Goal: Task Accomplishment & Management: Use online tool/utility

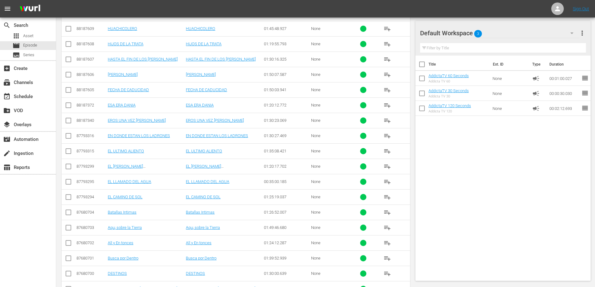
scroll to position [62, 0]
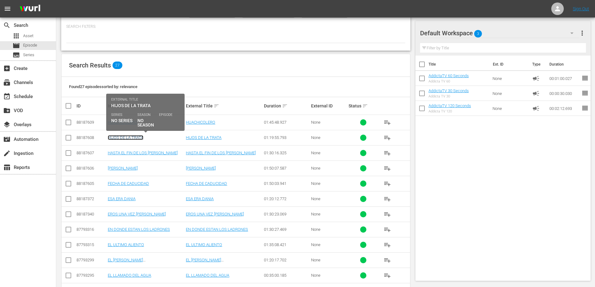
click at [117, 138] on link "HIJOS DE LA TRATA" at bounding box center [126, 137] width 36 height 5
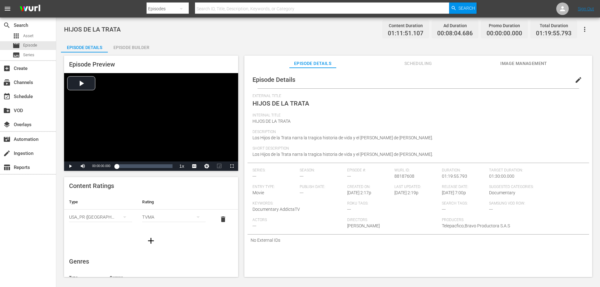
click at [127, 46] on div "Episode Builder" at bounding box center [131, 47] width 47 height 15
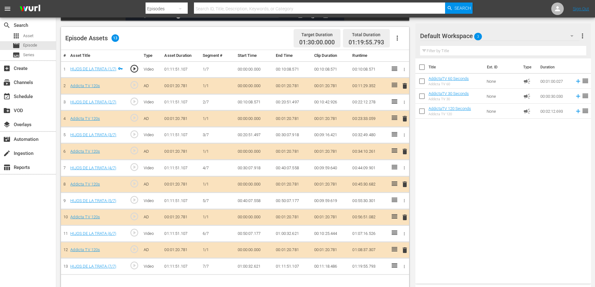
scroll to position [156, 0]
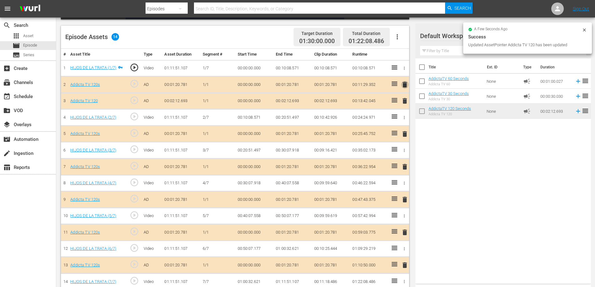
click at [407, 83] on span "delete" at bounding box center [404, 84] width 7 height 7
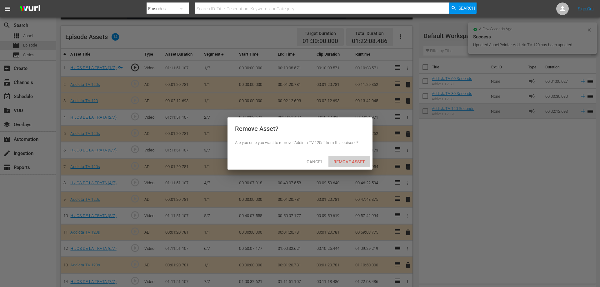
click at [360, 160] on span "Remove Asset" at bounding box center [349, 161] width 42 height 5
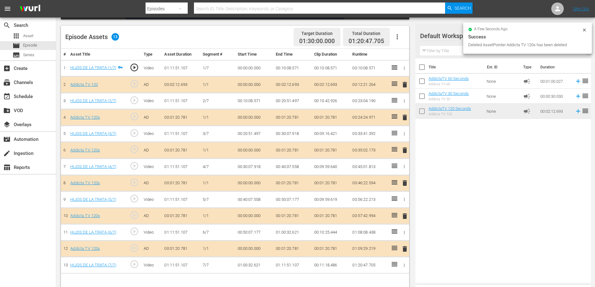
click at [404, 118] on span "delete" at bounding box center [404, 117] width 7 height 7
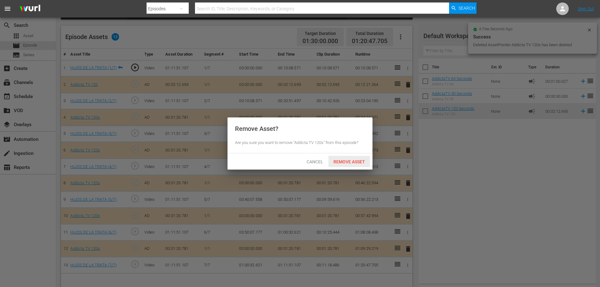
click at [358, 160] on span "Remove Asset" at bounding box center [349, 161] width 42 height 5
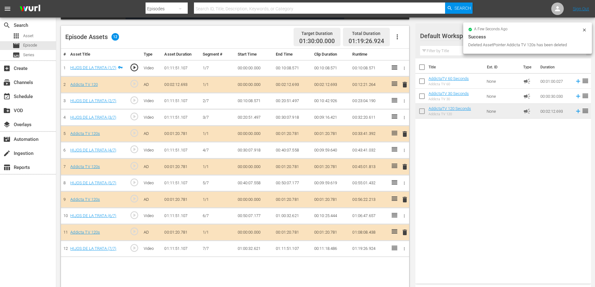
click at [405, 136] on span "delete" at bounding box center [404, 133] width 7 height 7
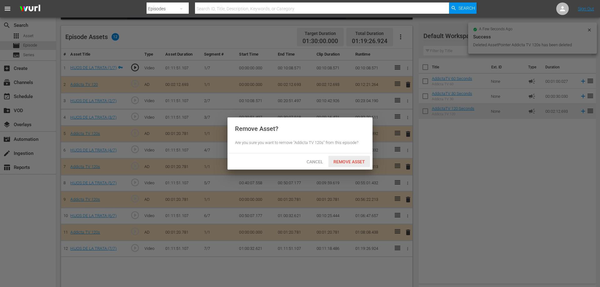
click at [351, 163] on span "Remove Asset" at bounding box center [349, 161] width 42 height 5
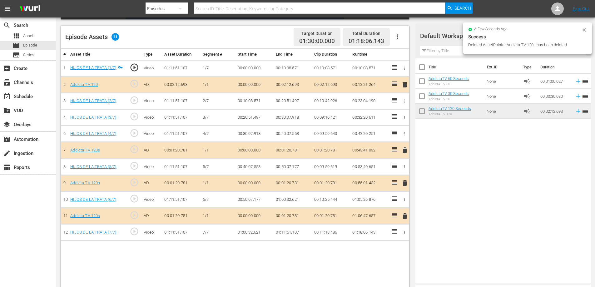
click at [405, 148] on span "delete" at bounding box center [404, 150] width 7 height 7
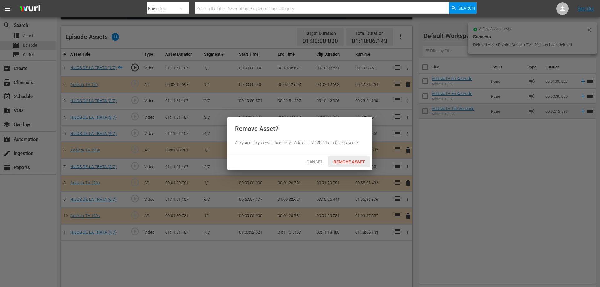
click at [351, 161] on span "Remove Asset" at bounding box center [349, 161] width 42 height 5
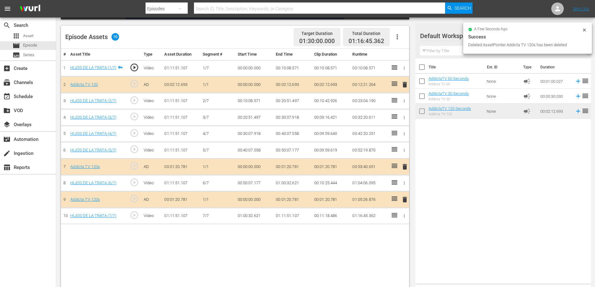
click at [404, 167] on span "delete" at bounding box center [404, 166] width 7 height 7
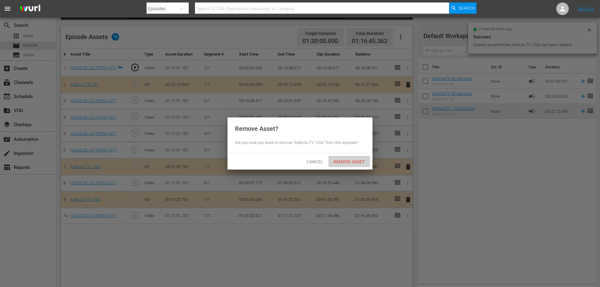
click at [345, 162] on span "Remove Asset" at bounding box center [349, 161] width 42 height 5
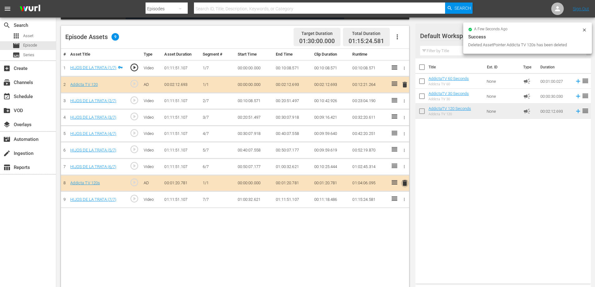
click at [406, 184] on span "delete" at bounding box center [404, 182] width 7 height 7
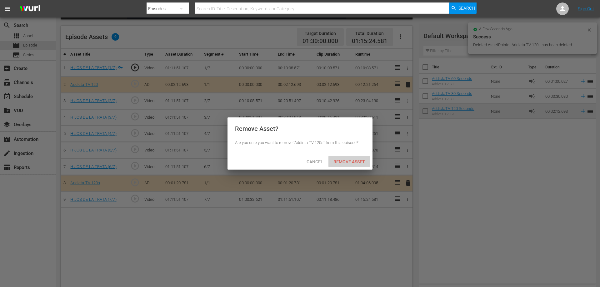
drag, startPoint x: 336, startPoint y: 162, endPoint x: 420, endPoint y: 127, distance: 90.8
click at [337, 162] on span "Remove Asset" at bounding box center [349, 161] width 42 height 5
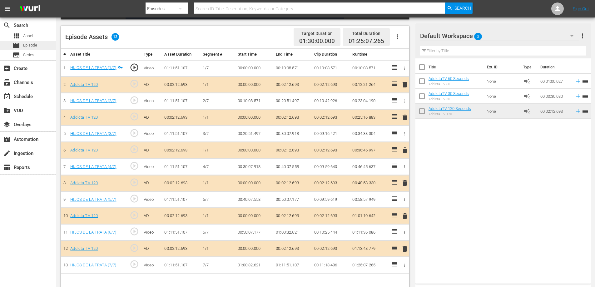
click at [26, 45] on span "Episode" at bounding box center [30, 45] width 14 height 6
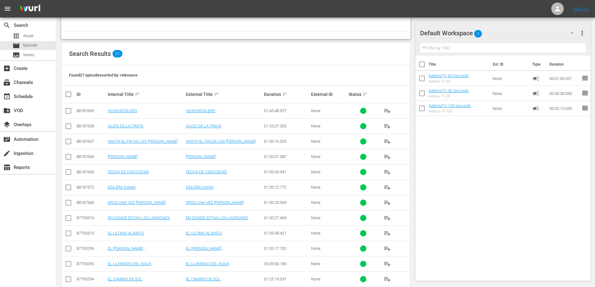
scroll to position [62, 0]
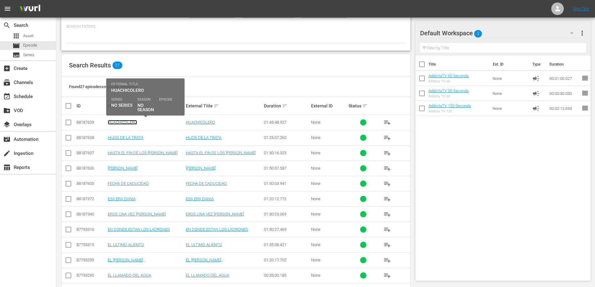
click at [124, 121] on link "HUACHICOLERO" at bounding box center [122, 122] width 29 height 5
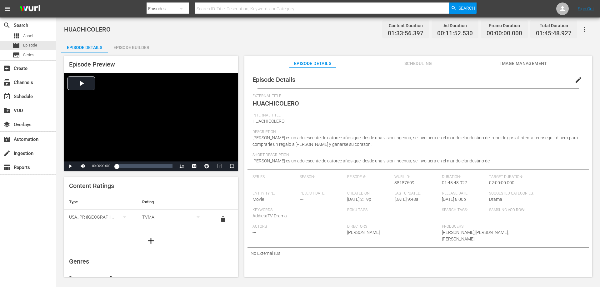
click at [135, 46] on div "Episode Builder" at bounding box center [131, 47] width 47 height 15
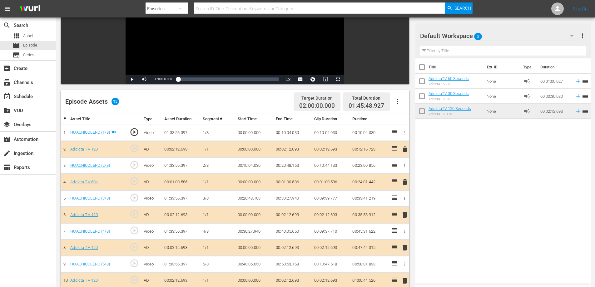
scroll to position [125, 0]
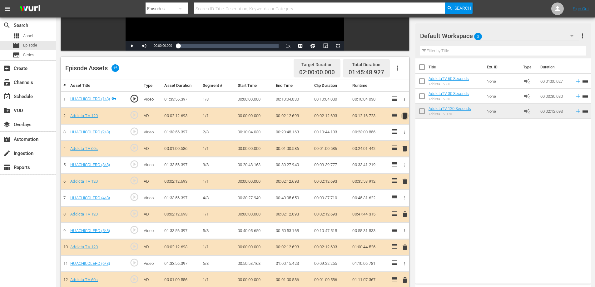
click at [405, 116] on span "delete" at bounding box center [404, 115] width 7 height 7
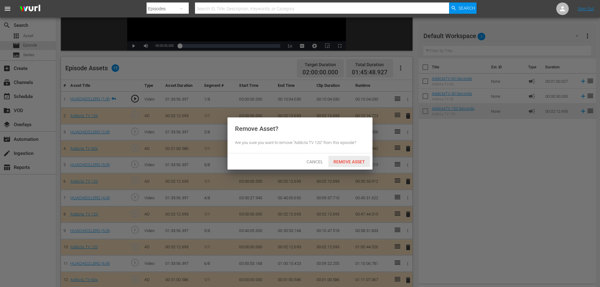
click at [352, 160] on span "Remove Asset" at bounding box center [349, 161] width 42 height 5
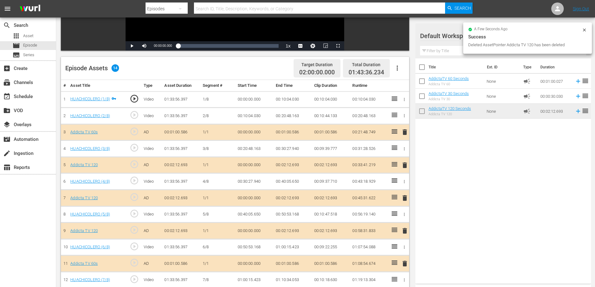
click at [405, 131] on span "delete" at bounding box center [404, 131] width 7 height 7
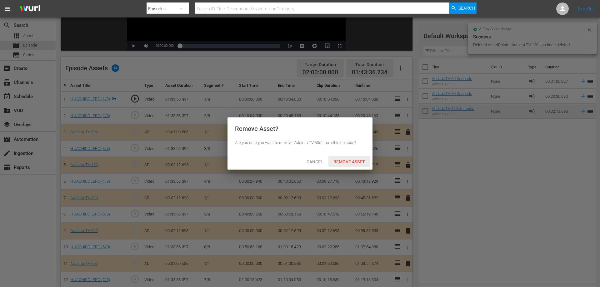
click at [353, 164] on div "Remove Asset" at bounding box center [349, 162] width 42 height 12
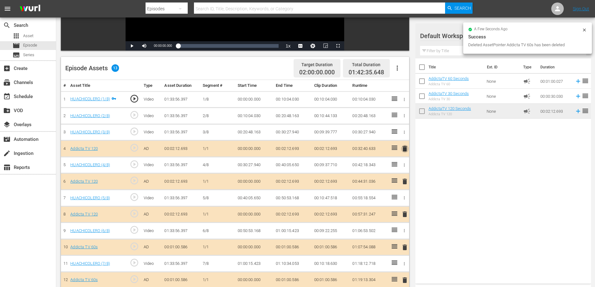
click at [404, 147] on span "delete" at bounding box center [404, 148] width 7 height 7
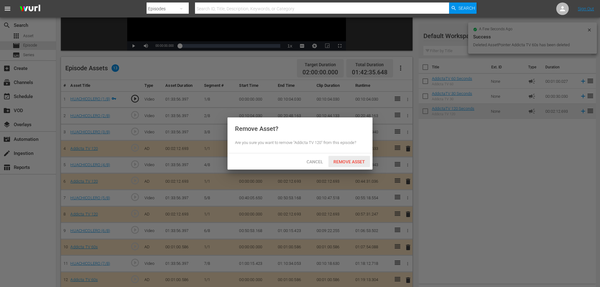
click at [344, 160] on span "Remove Asset" at bounding box center [349, 161] width 42 height 5
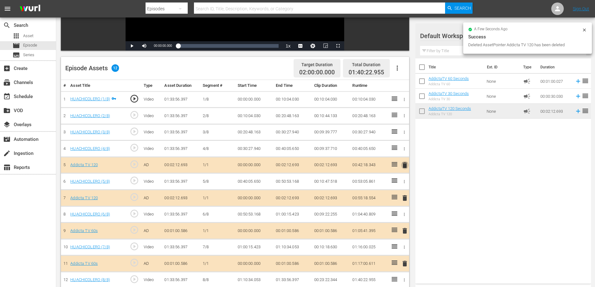
click at [405, 166] on span "delete" at bounding box center [404, 165] width 7 height 7
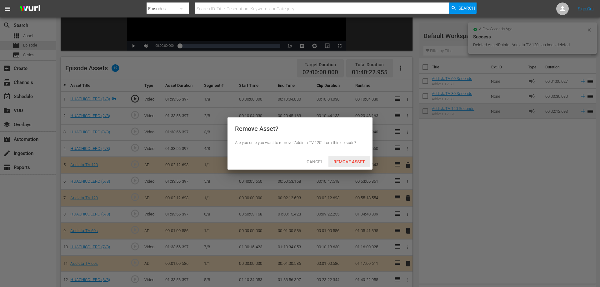
click at [357, 159] on span "Remove Asset" at bounding box center [349, 161] width 42 height 5
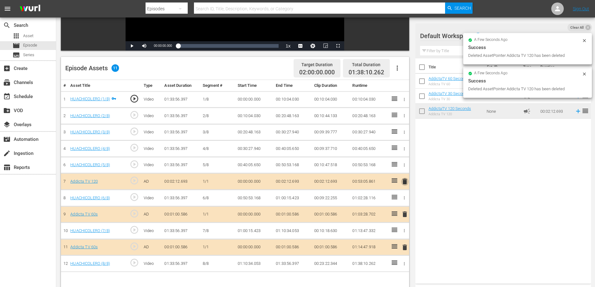
click at [404, 180] on span "delete" at bounding box center [404, 181] width 7 height 7
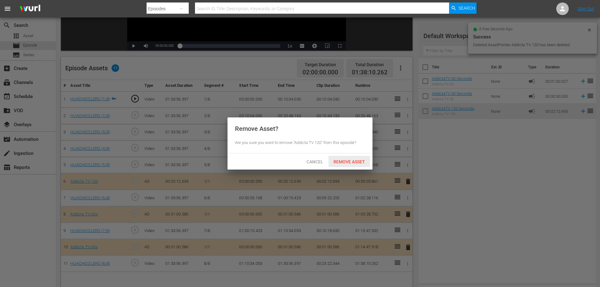
click at [350, 159] on span "Remove Asset" at bounding box center [349, 161] width 42 height 5
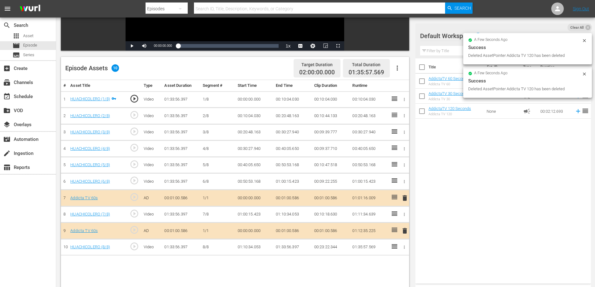
click at [405, 196] on span "delete" at bounding box center [404, 197] width 7 height 7
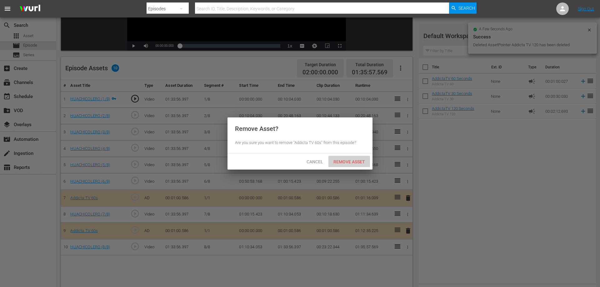
click at [346, 162] on span "Remove Asset" at bounding box center [349, 161] width 42 height 5
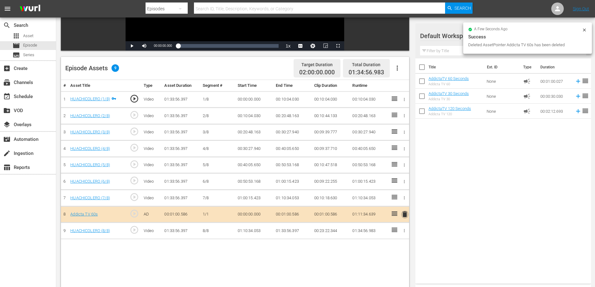
click at [404, 212] on span "delete" at bounding box center [404, 214] width 7 height 7
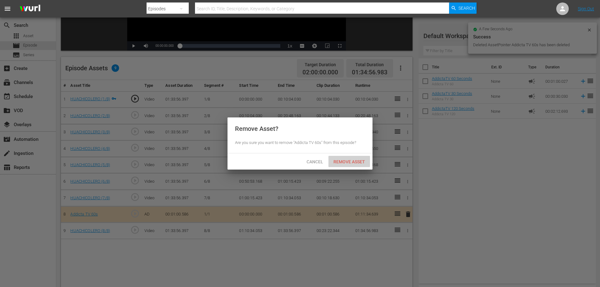
drag, startPoint x: 336, startPoint y: 161, endPoint x: 385, endPoint y: 156, distance: 49.7
click at [336, 161] on span "Remove Asset" at bounding box center [349, 161] width 42 height 5
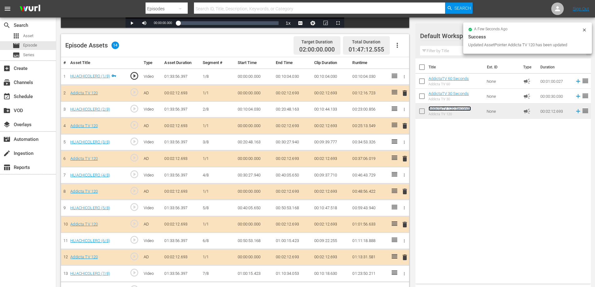
scroll to position [164, 0]
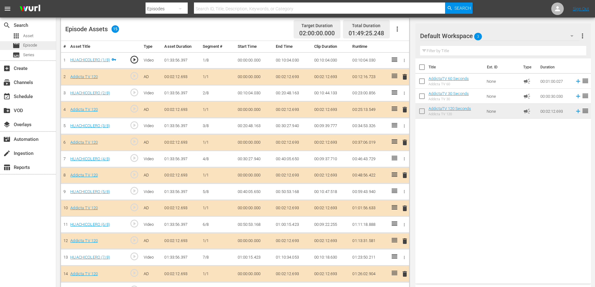
click at [26, 47] on span "Episode" at bounding box center [30, 45] width 14 height 6
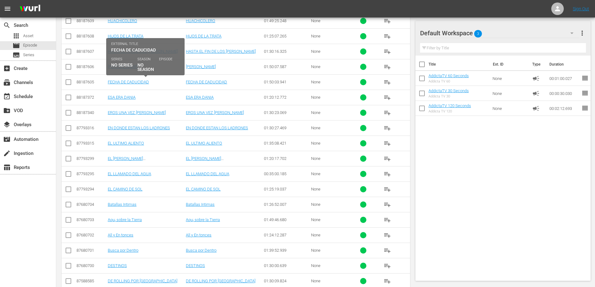
scroll to position [102, 0]
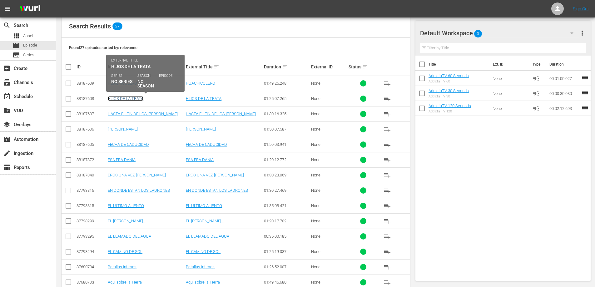
click at [124, 99] on link "HIJOS DE LA TRATA" at bounding box center [126, 98] width 36 height 5
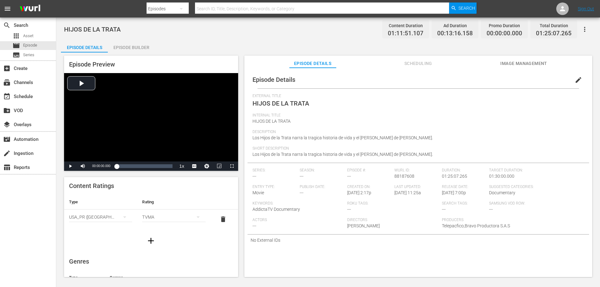
click at [129, 43] on div "Episode Builder" at bounding box center [131, 47] width 47 height 15
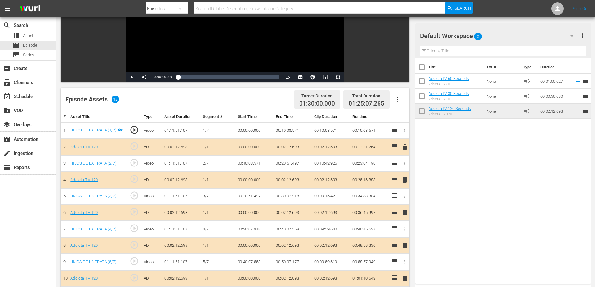
scroll to position [156, 0]
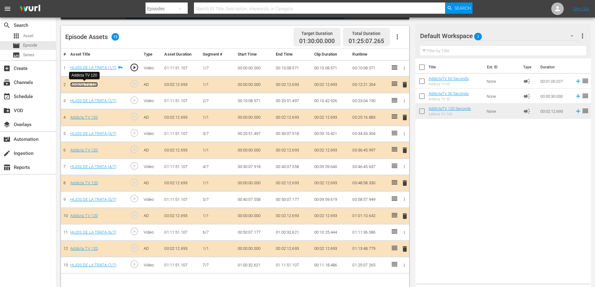
click at [75, 85] on link "Addicta TV 120" at bounding box center [83, 84] width 27 height 5
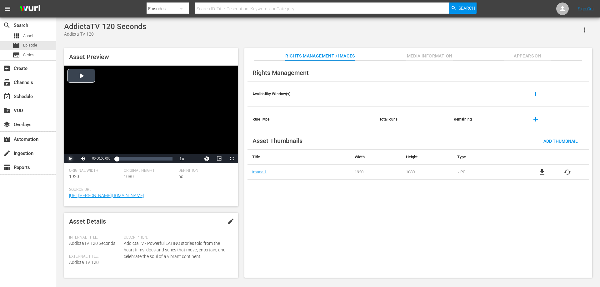
click at [70, 159] on span "Video Player" at bounding box center [70, 159] width 0 height 0
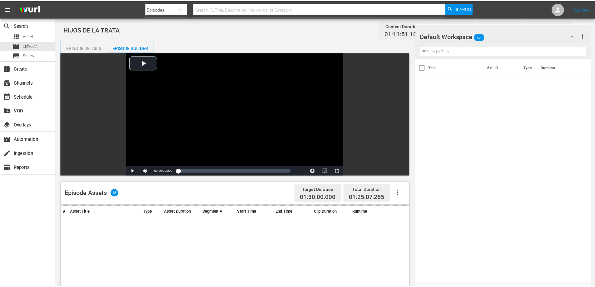
scroll to position [156, 0]
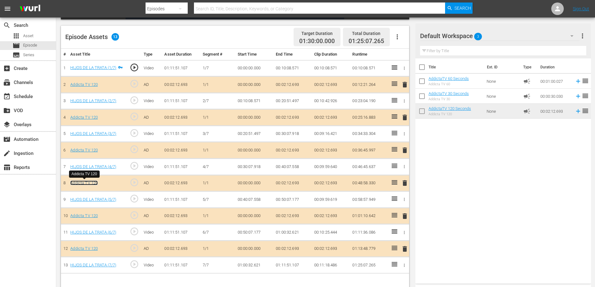
click at [79, 184] on link "Addicta TV 120" at bounding box center [83, 183] width 27 height 5
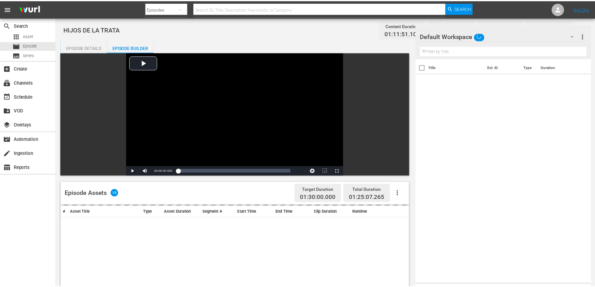
scroll to position [156, 0]
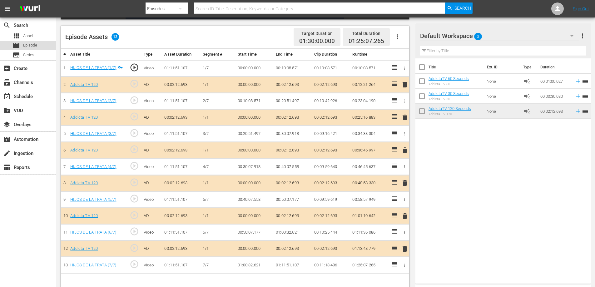
click at [23, 47] on div "movie Episode" at bounding box center [24, 45] width 25 height 9
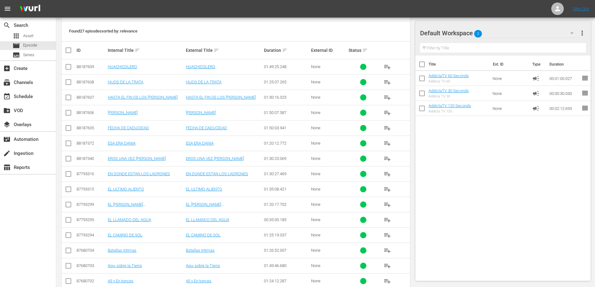
scroll to position [94, 0]
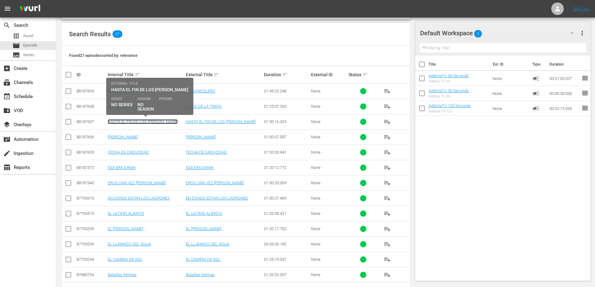
click at [132, 122] on link "HASTA EL FIN DE LOS DIAS" at bounding box center [143, 121] width 70 height 5
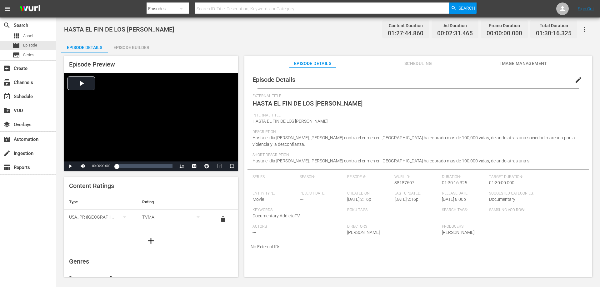
click at [131, 47] on div "Episode Builder" at bounding box center [131, 47] width 47 height 15
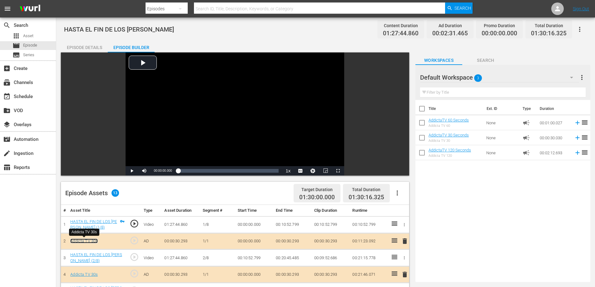
click at [82, 241] on link "Addicta TV 30s" at bounding box center [83, 241] width 27 height 5
click at [29, 31] on div "search Search apps Asset movie Episode subtitles Series" at bounding box center [28, 38] width 56 height 43
click at [27, 36] on span "Asset" at bounding box center [28, 36] width 10 height 6
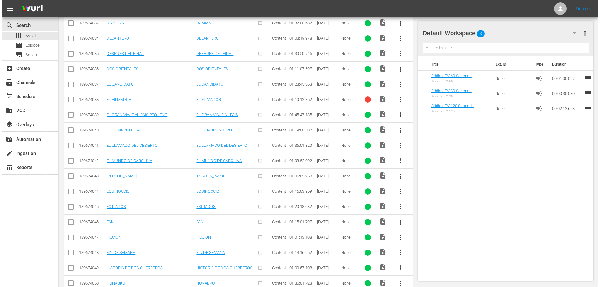
scroll to position [1542, 0]
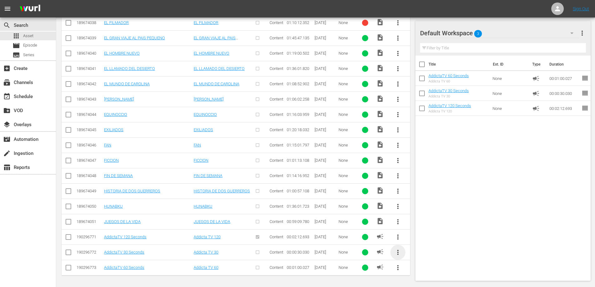
click at [397, 253] on span "more_vert" at bounding box center [397, 252] width 7 height 7
click at [443, 249] on div "Replace within all episodes" at bounding box center [440, 249] width 60 height 15
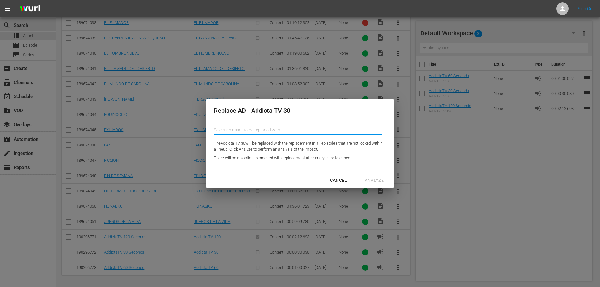
click at [246, 131] on input "text" at bounding box center [298, 129] width 169 height 15
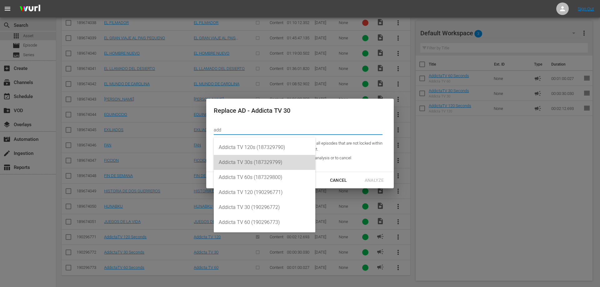
click at [242, 162] on div "Addicta TV 30s (187329799)" at bounding box center [265, 162] width 92 height 15
type input "Addicta TV 30s (187329799)"
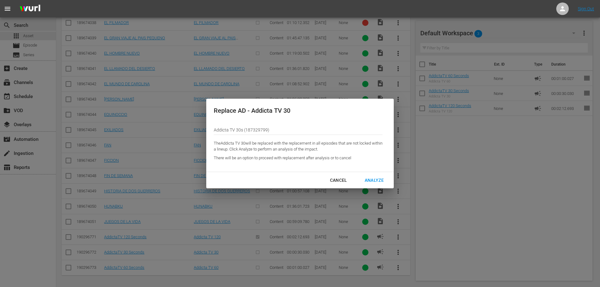
click at [375, 181] on div "Analyze" at bounding box center [374, 181] width 29 height 8
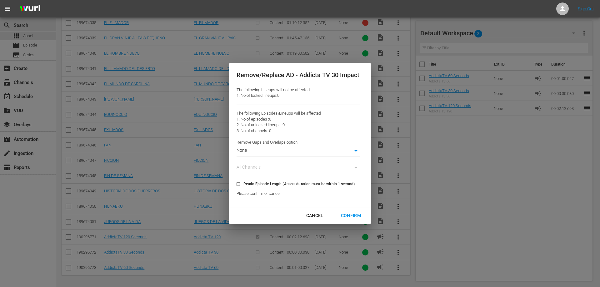
click at [353, 213] on div "Confirm" at bounding box center [351, 216] width 30 height 8
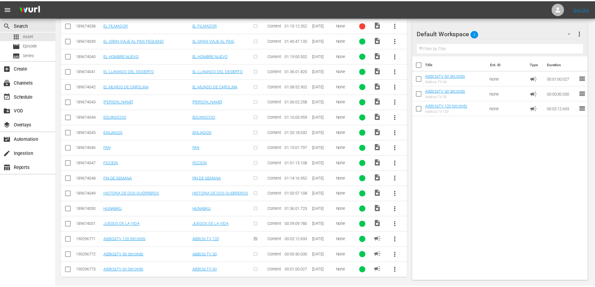
scroll to position [1545, 0]
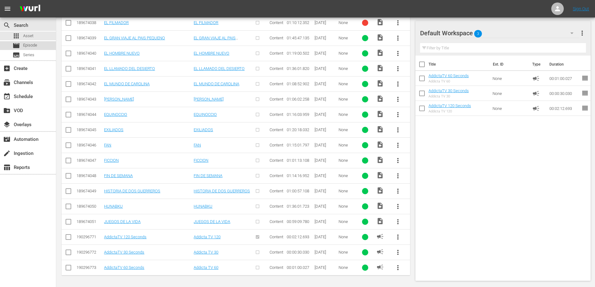
click at [30, 47] on span "Episode" at bounding box center [30, 45] width 14 height 6
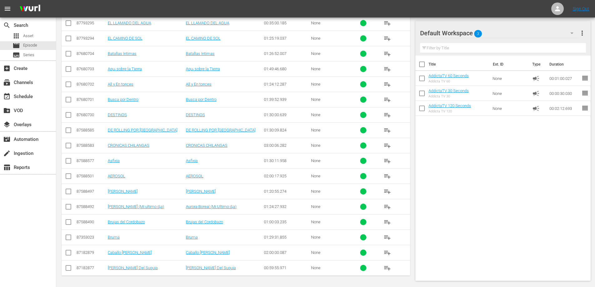
scroll to position [318, 0]
click at [194, 270] on link "El Grito Del Suquia" at bounding box center [211, 267] width 50 height 5
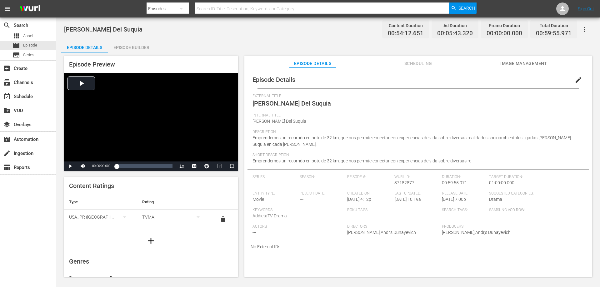
click at [127, 45] on div "Episode Builder" at bounding box center [131, 47] width 47 height 15
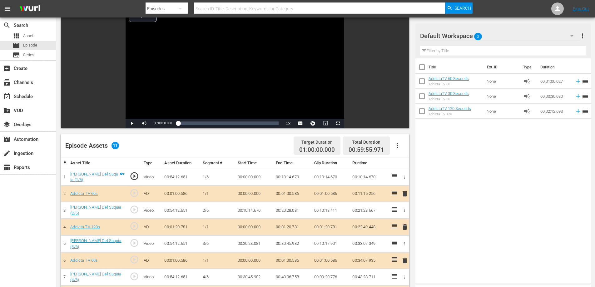
scroll to position [125, 0]
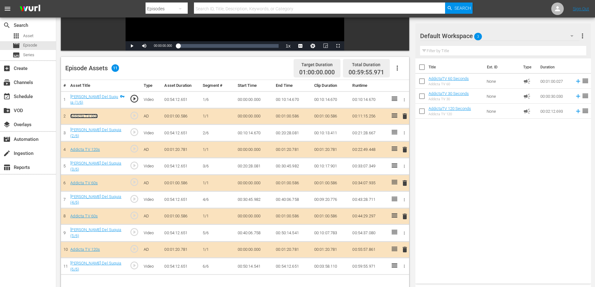
click at [82, 115] on link "Addicta TV 60s" at bounding box center [83, 116] width 27 height 5
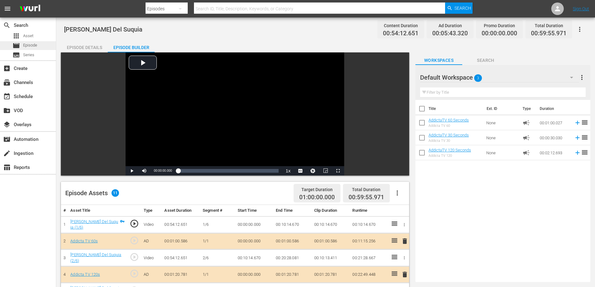
click at [31, 45] on span "Episode" at bounding box center [30, 45] width 14 height 6
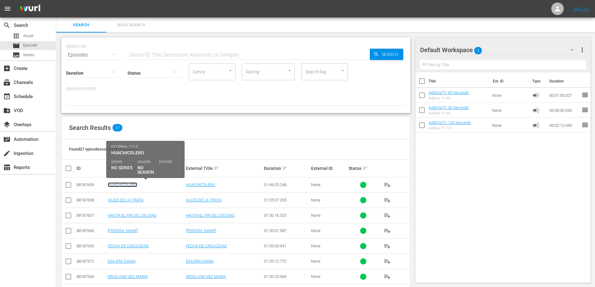
click at [123, 185] on link "HUACHICOLERO" at bounding box center [122, 184] width 29 height 5
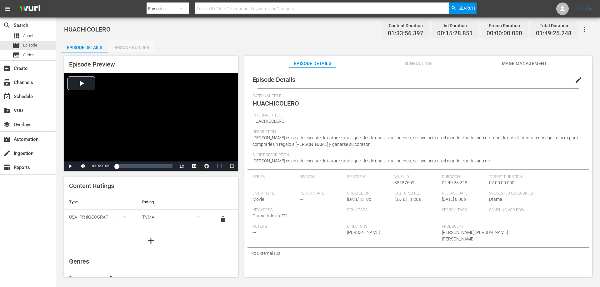
click at [115, 52] on div "Episode Builder" at bounding box center [131, 47] width 47 height 15
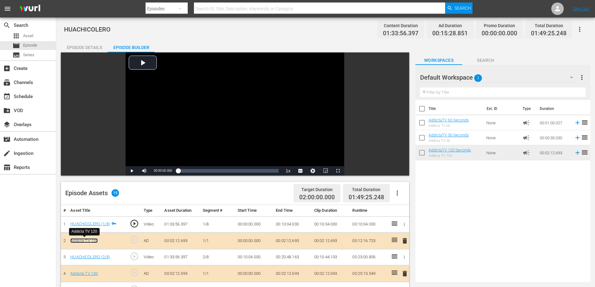
click at [82, 239] on link "Addicta TV 120" at bounding box center [83, 240] width 27 height 5
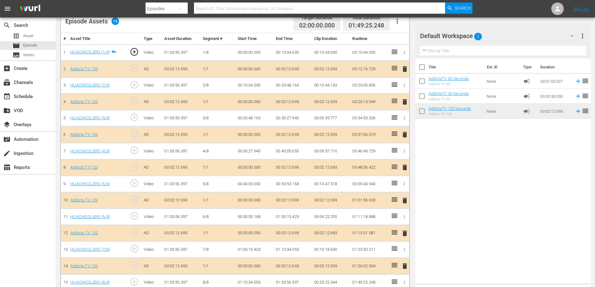
scroll to position [180, 0]
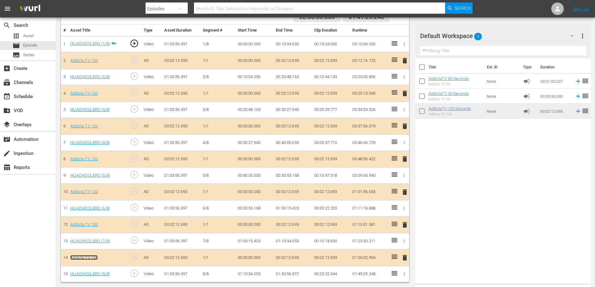
click at [87, 256] on link "Addicta TV 120" at bounding box center [83, 257] width 27 height 5
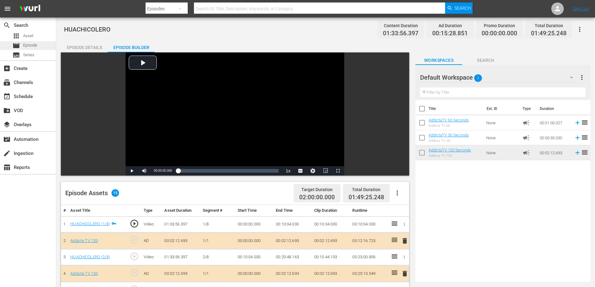
click at [32, 46] on span "Episode" at bounding box center [30, 45] width 14 height 6
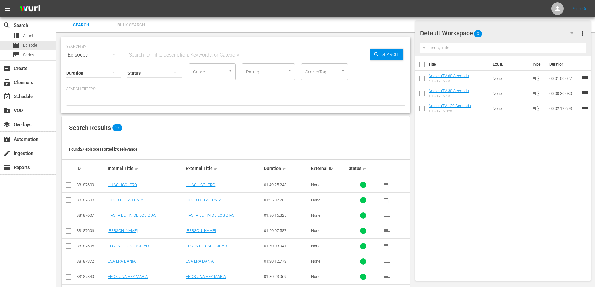
scroll to position [94, 0]
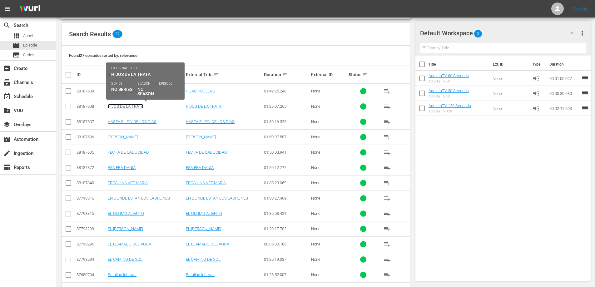
click at [127, 106] on link "HIJOS DE LA TRATA" at bounding box center [126, 106] width 36 height 5
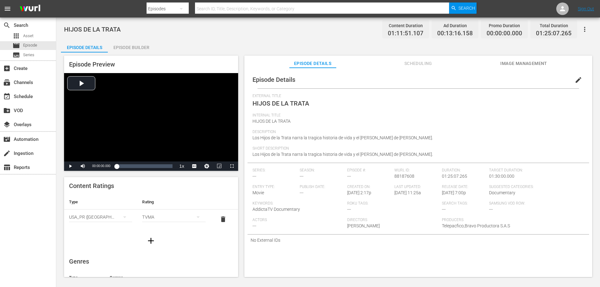
click at [134, 47] on div "Episode Builder" at bounding box center [131, 47] width 47 height 15
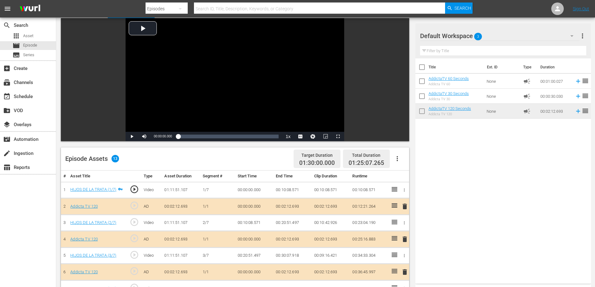
scroll to position [125, 0]
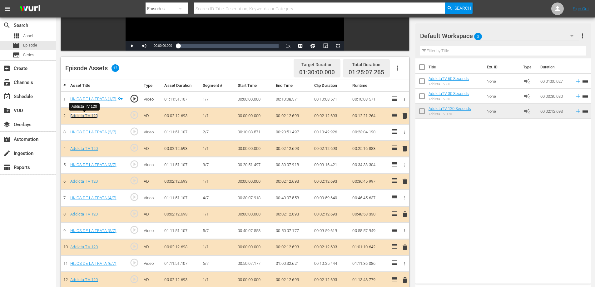
click at [84, 115] on link "Addicta TV 120" at bounding box center [83, 115] width 27 height 5
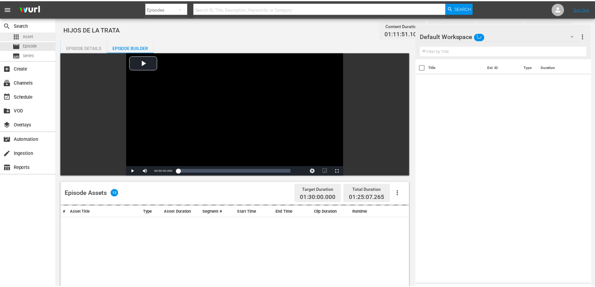
scroll to position [125, 0]
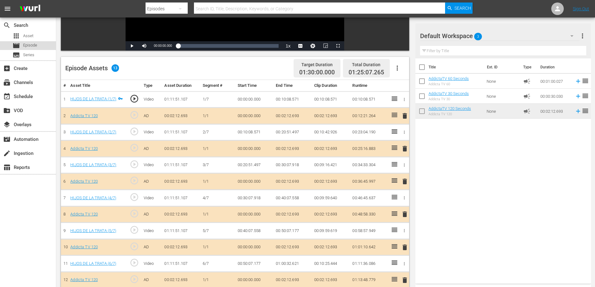
click at [27, 46] on span "Episode" at bounding box center [30, 45] width 14 height 6
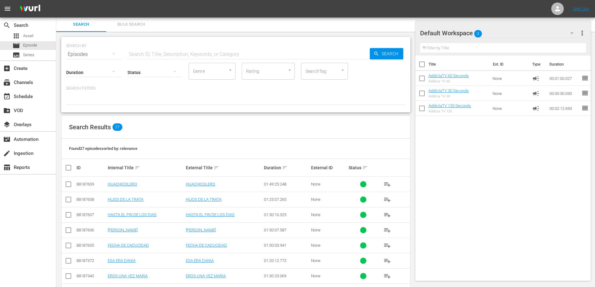
scroll to position [125, 0]
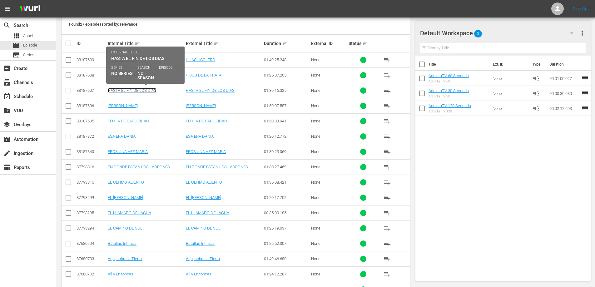
click at [134, 92] on link "HASTA EL FIN DE LOS DIAS" at bounding box center [132, 90] width 49 height 5
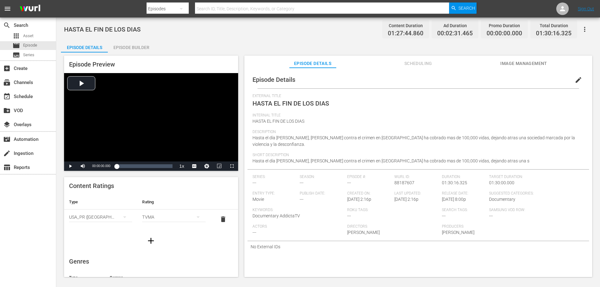
click at [127, 47] on div "Episode Builder" at bounding box center [131, 47] width 47 height 15
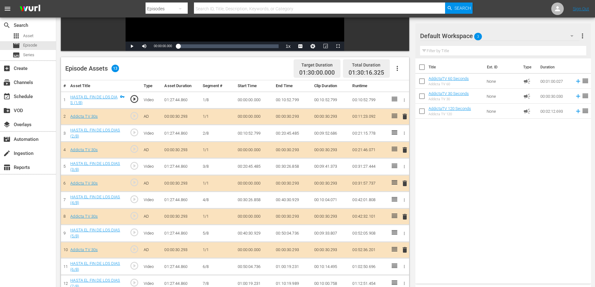
scroll to position [125, 0]
click at [84, 117] on link "Addicta TV 30s" at bounding box center [83, 116] width 27 height 5
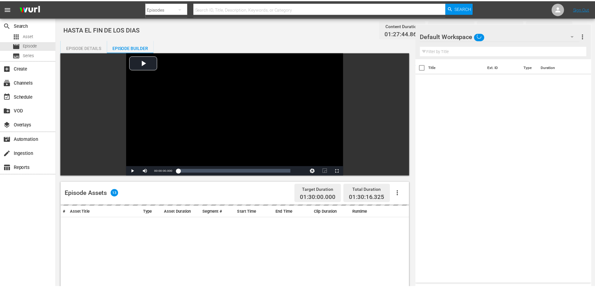
scroll to position [125, 0]
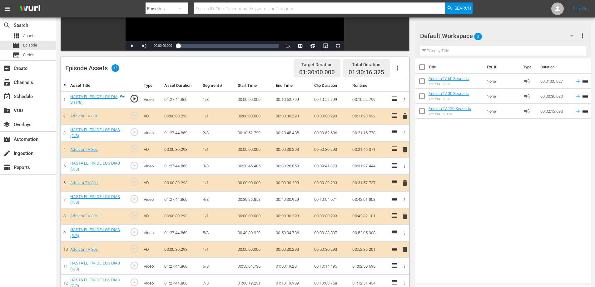
click at [405, 116] on span "delete" at bounding box center [404, 115] width 7 height 7
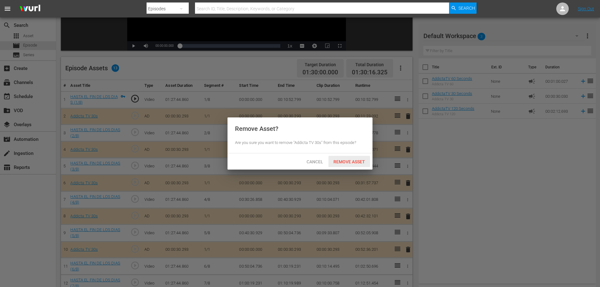
click at [339, 165] on div "Remove Asset" at bounding box center [349, 162] width 42 height 12
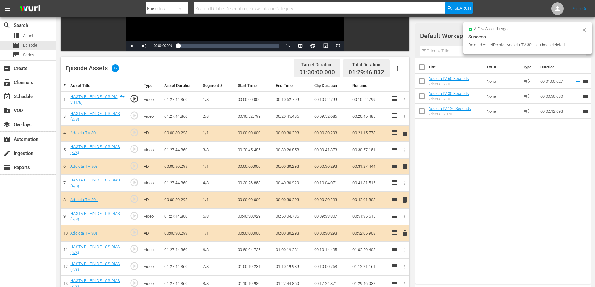
click at [404, 133] on span "delete" at bounding box center [404, 133] width 7 height 7
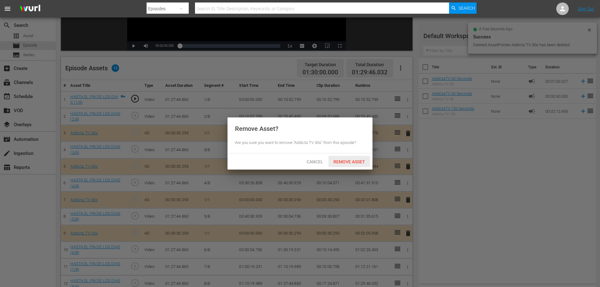
click at [345, 160] on span "Remove Asset" at bounding box center [349, 161] width 42 height 5
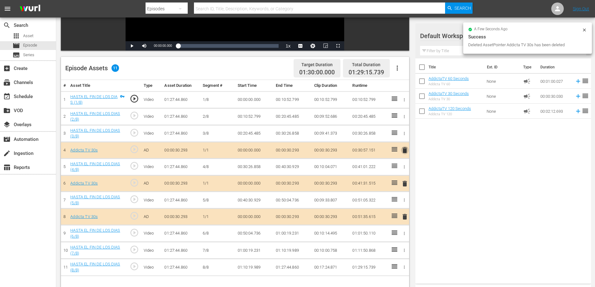
click at [403, 150] on span "delete" at bounding box center [404, 150] width 7 height 7
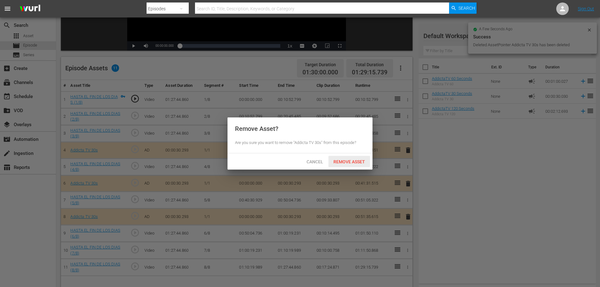
click at [350, 165] on div "Remove Asset" at bounding box center [349, 162] width 42 height 12
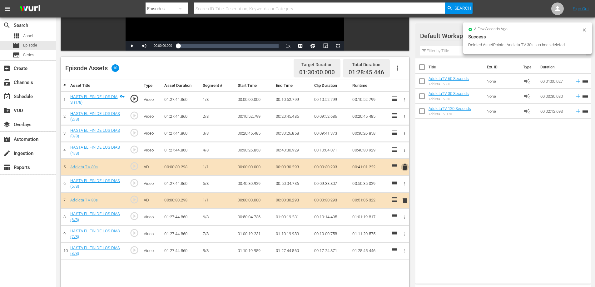
click at [404, 169] on span "delete" at bounding box center [404, 166] width 7 height 7
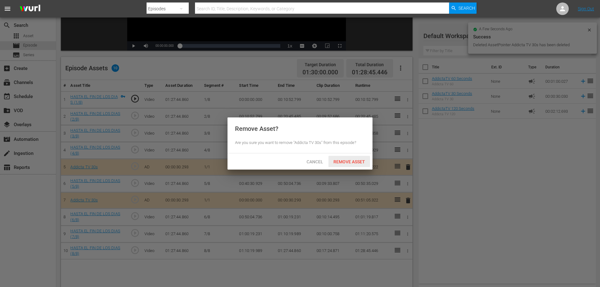
click at [351, 161] on span "Remove Asset" at bounding box center [349, 161] width 42 height 5
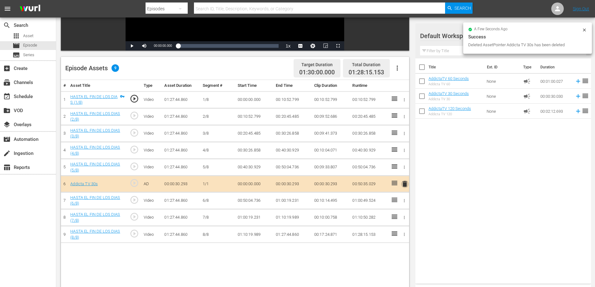
click at [405, 184] on span "delete" at bounding box center [404, 183] width 7 height 7
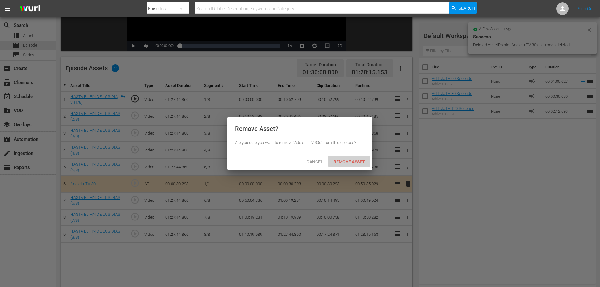
click at [348, 161] on span "Remove Asset" at bounding box center [349, 161] width 42 height 5
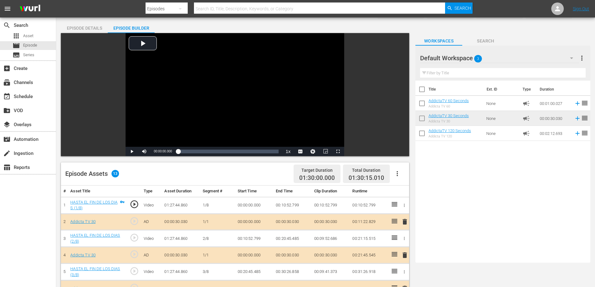
scroll to position [0, 0]
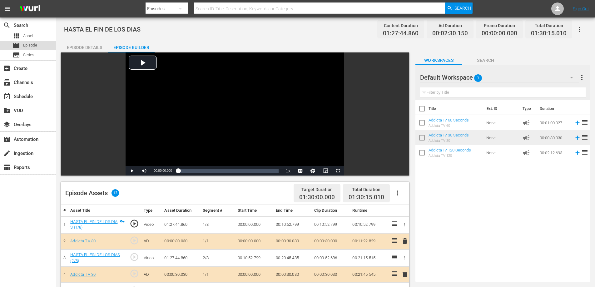
click at [30, 46] on span "Episode" at bounding box center [30, 45] width 14 height 6
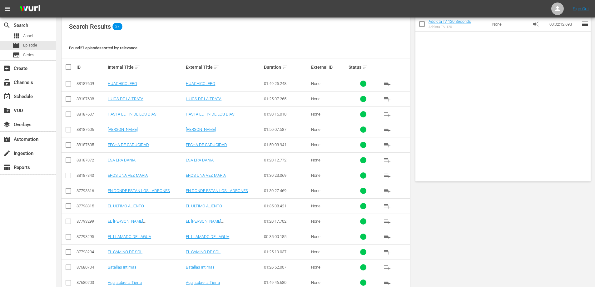
scroll to position [125, 0]
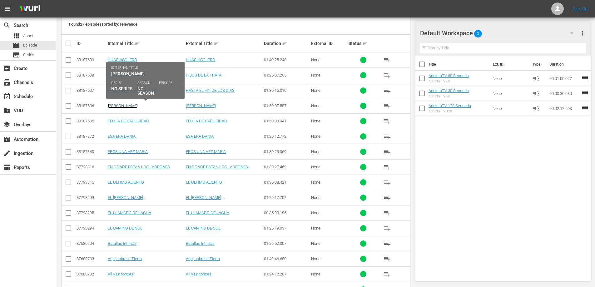
click at [114, 107] on link "[PERSON_NAME]" at bounding box center [123, 105] width 30 height 5
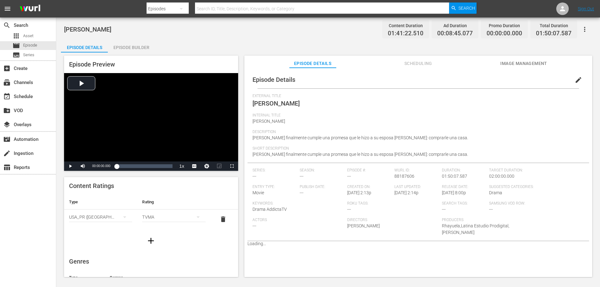
click at [132, 47] on div "Episode Builder" at bounding box center [131, 47] width 47 height 15
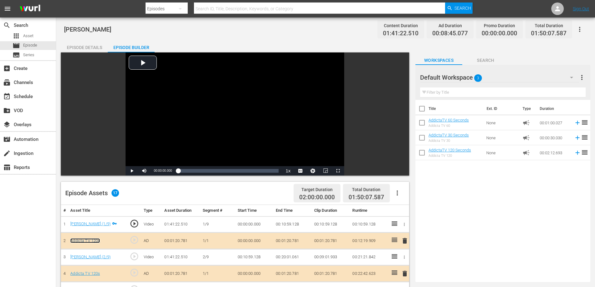
click at [83, 241] on link "Addicta TV 120s" at bounding box center [85, 240] width 30 height 5
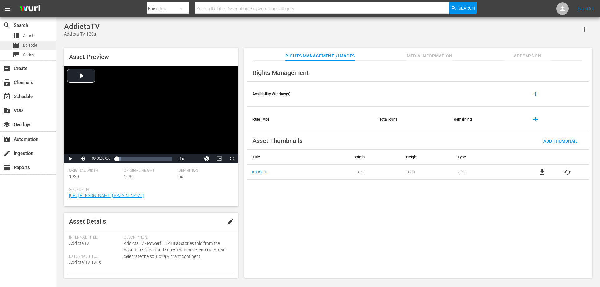
click at [31, 44] on span "Episode" at bounding box center [30, 45] width 14 height 6
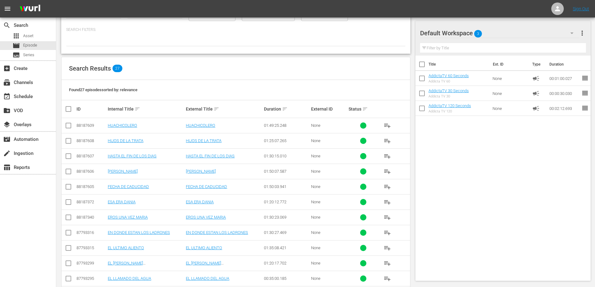
scroll to position [62, 0]
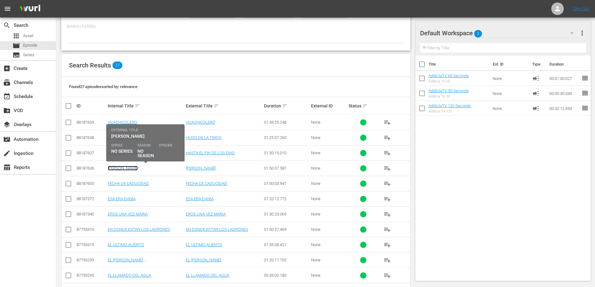
click at [117, 169] on link "[PERSON_NAME]" at bounding box center [123, 168] width 30 height 5
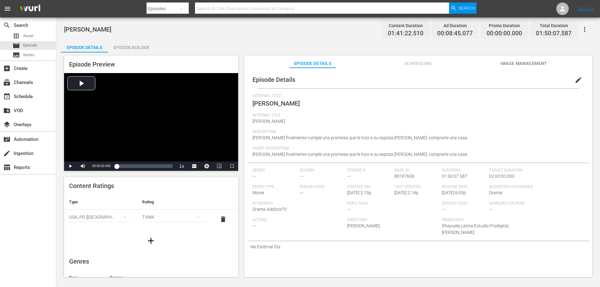
click at [141, 46] on div "Episode Builder" at bounding box center [131, 47] width 47 height 15
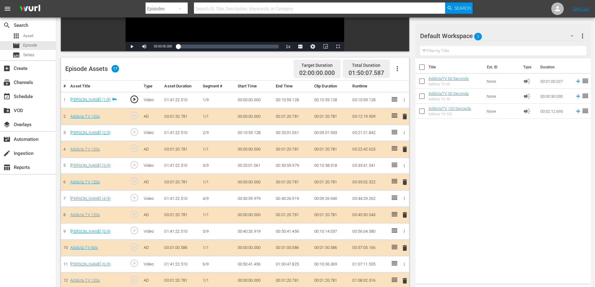
scroll to position [125, 0]
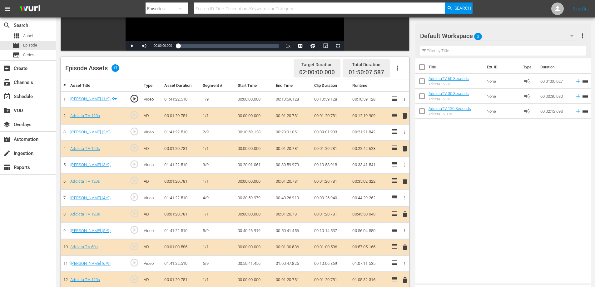
click at [406, 113] on span "delete" at bounding box center [404, 115] width 7 height 7
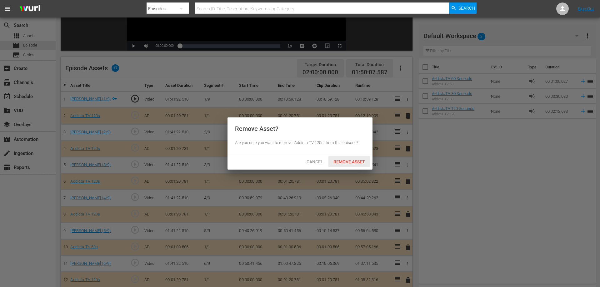
click at [349, 162] on span "Remove Asset" at bounding box center [349, 161] width 42 height 5
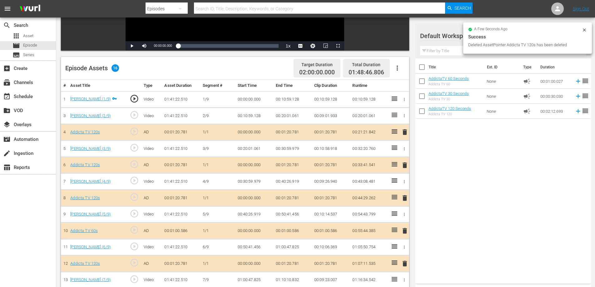
click at [404, 132] on span "delete" at bounding box center [404, 131] width 7 height 7
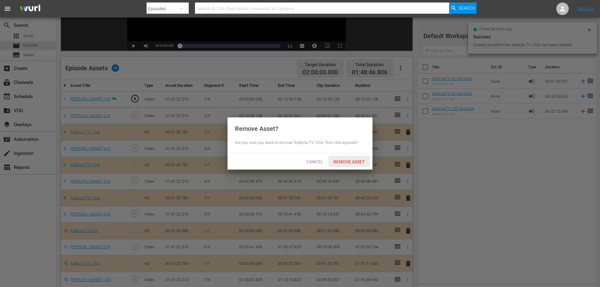
click at [336, 162] on span "Remove Asset" at bounding box center [349, 161] width 42 height 5
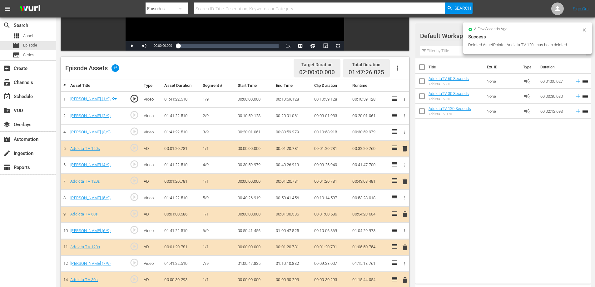
click at [407, 151] on span "delete" at bounding box center [404, 148] width 7 height 7
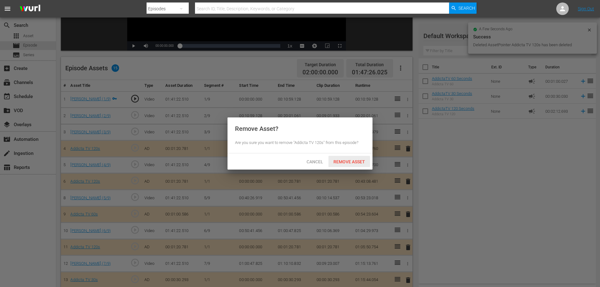
click at [352, 163] on span "Remove Asset" at bounding box center [349, 161] width 42 height 5
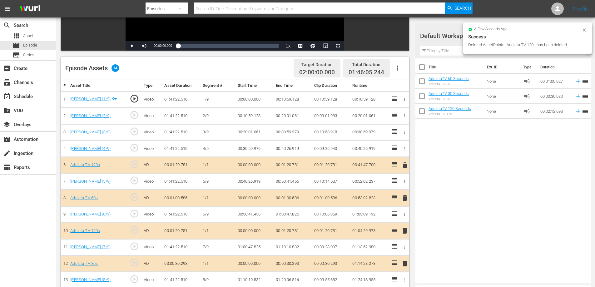
click at [406, 165] on span "delete" at bounding box center [404, 165] width 7 height 7
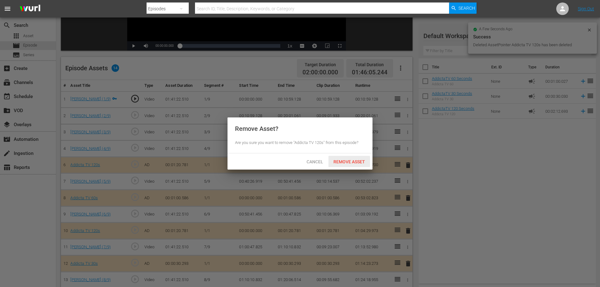
click at [346, 163] on span "Remove Asset" at bounding box center [349, 161] width 42 height 5
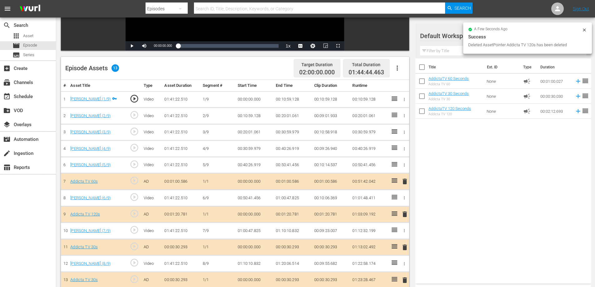
click at [405, 182] on span "delete" at bounding box center [404, 181] width 7 height 7
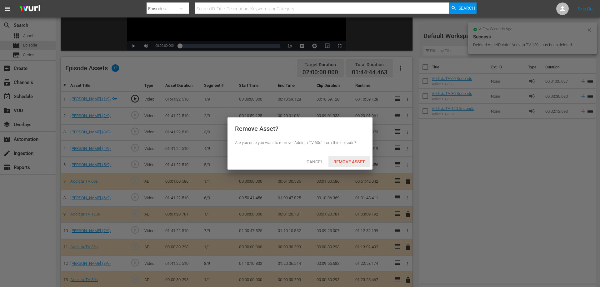
click at [343, 160] on span "Remove Asset" at bounding box center [349, 161] width 42 height 5
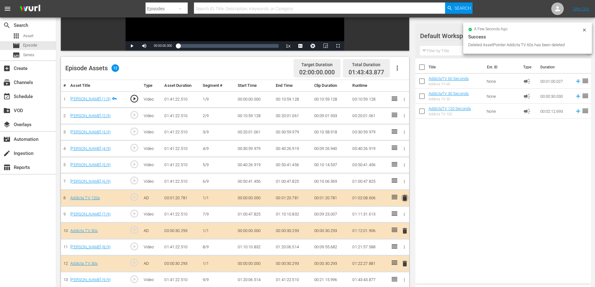
click at [405, 200] on span "delete" at bounding box center [404, 197] width 7 height 7
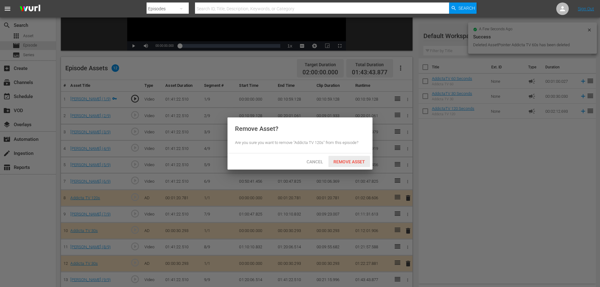
click at [350, 163] on span "Remove Asset" at bounding box center [349, 161] width 42 height 5
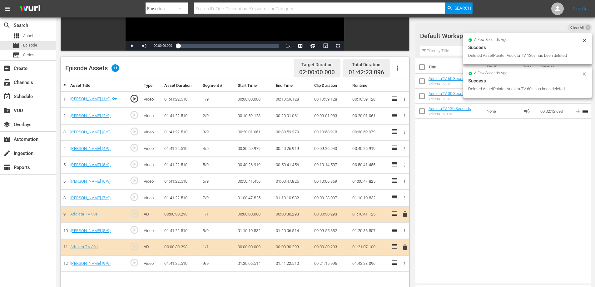
click at [405, 212] on span "delete" at bounding box center [404, 214] width 7 height 7
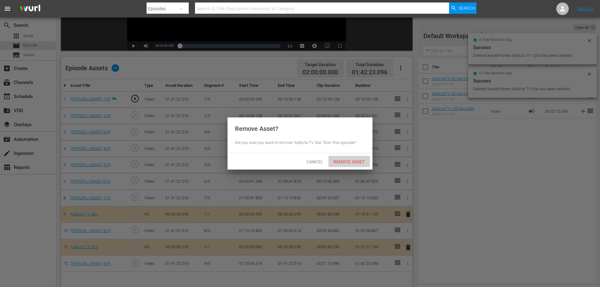
click at [340, 163] on span "Remove Asset" at bounding box center [349, 161] width 42 height 5
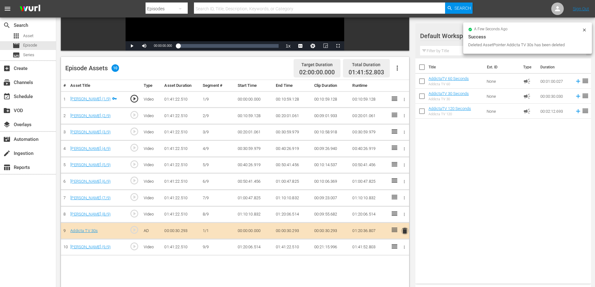
click at [405, 230] on span "delete" at bounding box center [404, 230] width 7 height 7
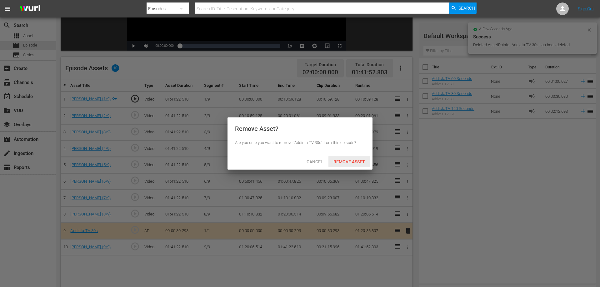
click at [346, 161] on span "Remove Asset" at bounding box center [349, 161] width 42 height 5
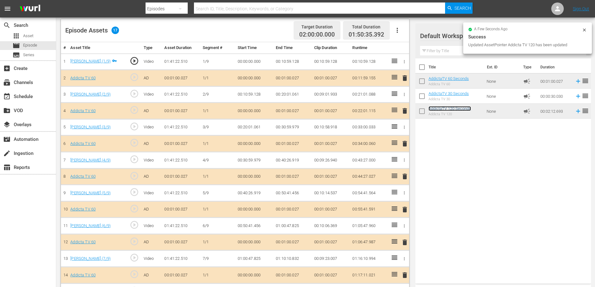
scroll to position [88, 0]
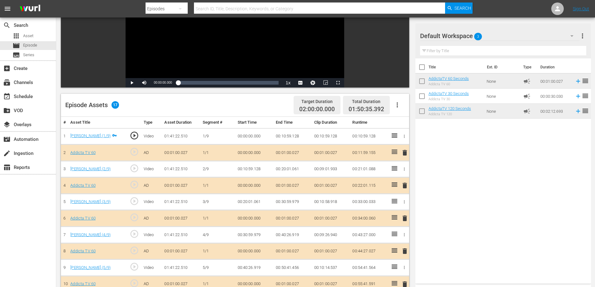
click at [404, 152] on span "delete" at bounding box center [404, 152] width 7 height 7
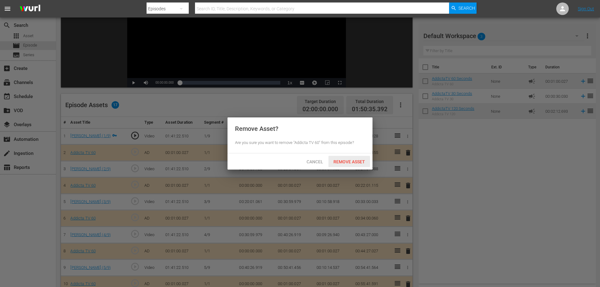
click at [342, 158] on div "Remove Asset" at bounding box center [349, 162] width 42 height 12
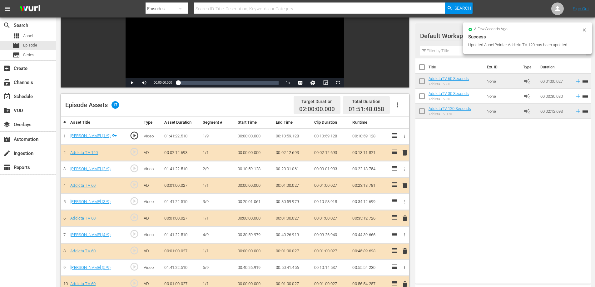
click at [405, 185] on span "delete" at bounding box center [404, 185] width 7 height 7
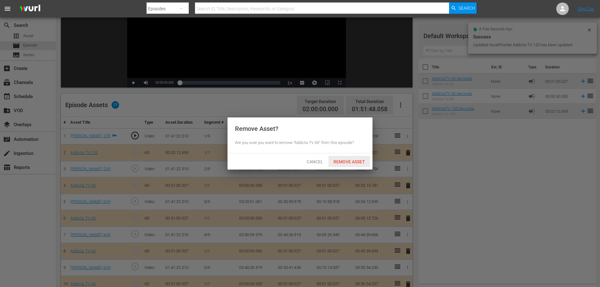
drag, startPoint x: 344, startPoint y: 159, endPoint x: 395, endPoint y: 146, distance: 52.9
click at [344, 160] on span "Remove Asset" at bounding box center [349, 161] width 42 height 5
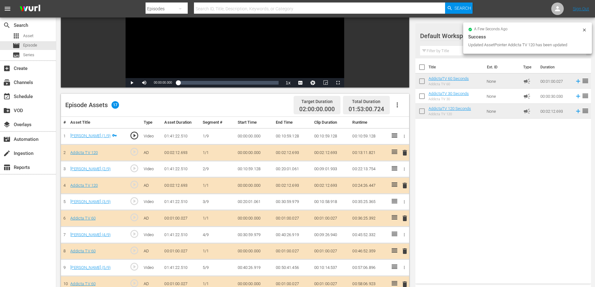
click at [403, 218] on span "delete" at bounding box center [404, 218] width 7 height 7
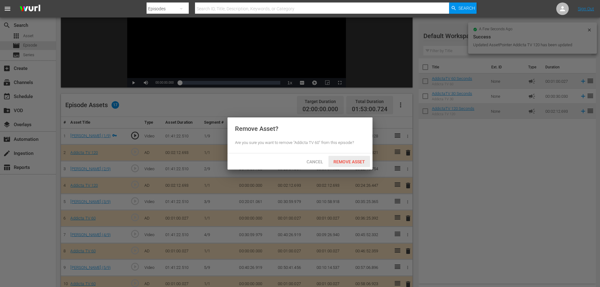
click at [354, 158] on div "Remove Asset" at bounding box center [349, 162] width 42 height 12
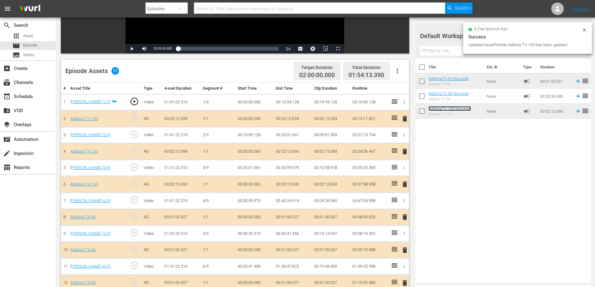
scroll to position [151, 0]
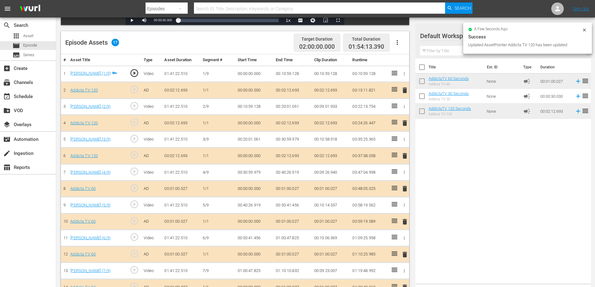
click at [406, 190] on span "delete" at bounding box center [404, 188] width 7 height 7
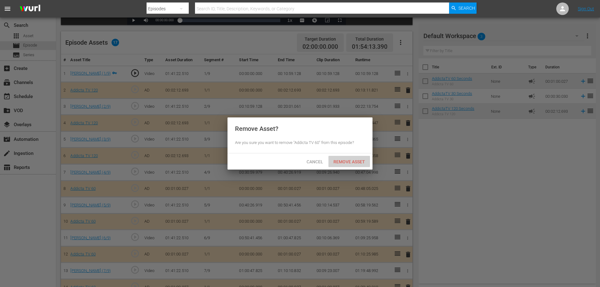
click at [337, 159] on span "Remove Asset" at bounding box center [349, 161] width 42 height 5
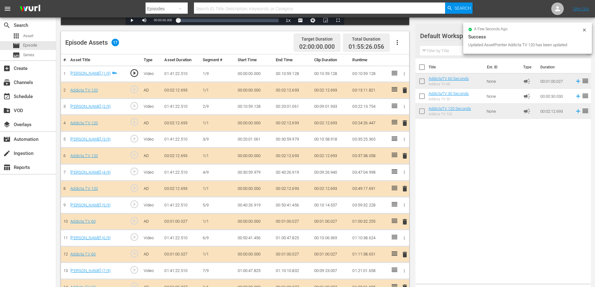
click at [405, 222] on span "delete" at bounding box center [404, 221] width 7 height 7
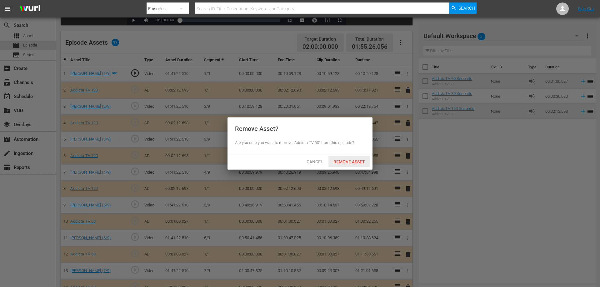
click at [341, 163] on span "Remove Asset" at bounding box center [349, 161] width 42 height 5
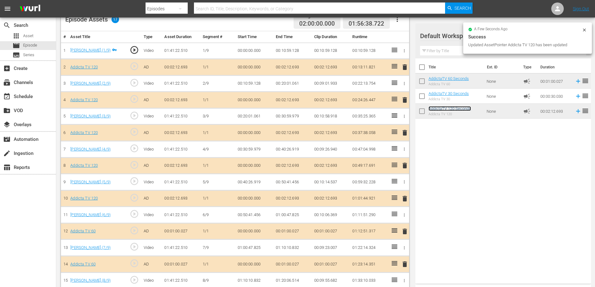
scroll to position [213, 0]
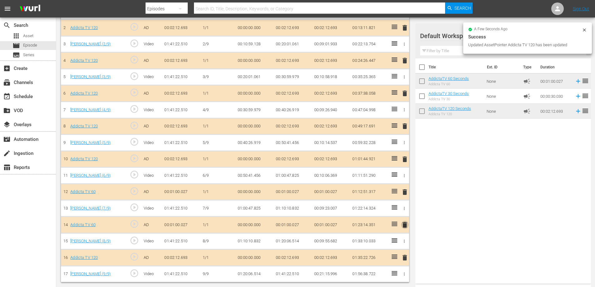
drag, startPoint x: 406, startPoint y: 225, endPoint x: 379, endPoint y: 215, distance: 28.7
click at [406, 225] on span "delete" at bounding box center [404, 224] width 7 height 7
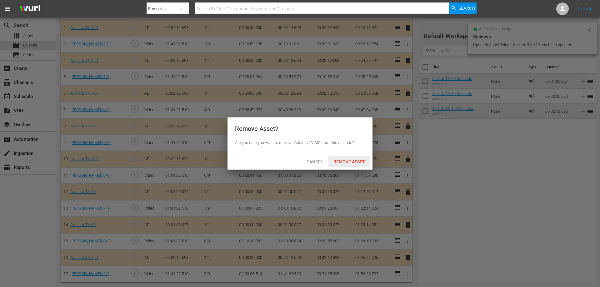
click at [347, 162] on span "Remove Asset" at bounding box center [349, 161] width 42 height 5
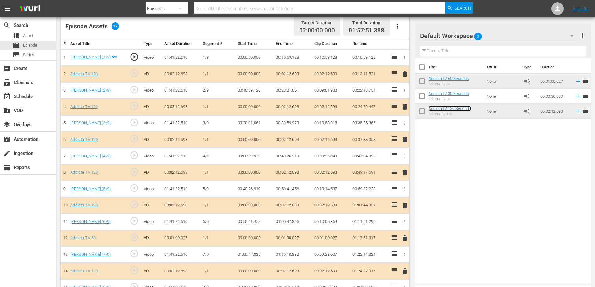
scroll to position [119, 0]
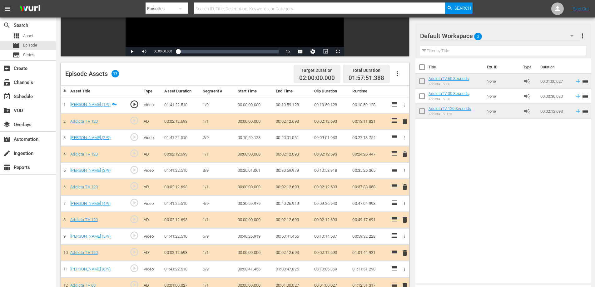
click at [407, 123] on span "delete" at bounding box center [404, 121] width 7 height 7
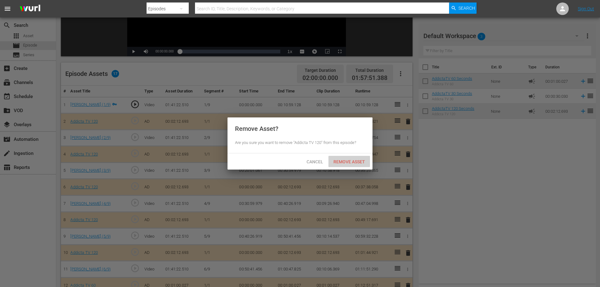
drag, startPoint x: 337, startPoint y: 161, endPoint x: 353, endPoint y: 156, distance: 16.9
click at [338, 162] on span "Remove Asset" at bounding box center [349, 161] width 42 height 5
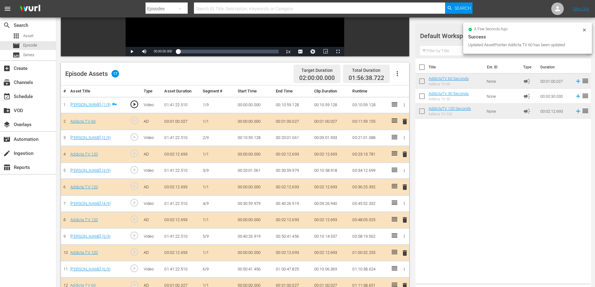
click at [403, 157] on span "delete" at bounding box center [404, 154] width 7 height 7
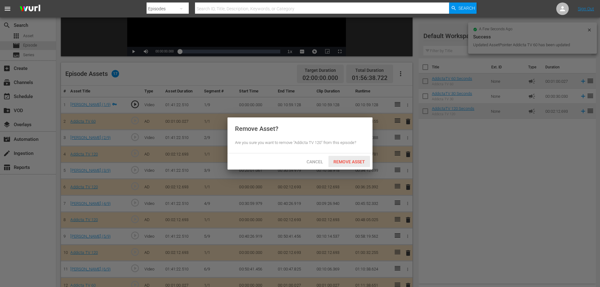
click at [351, 162] on span "Remove Asset" at bounding box center [349, 161] width 42 height 5
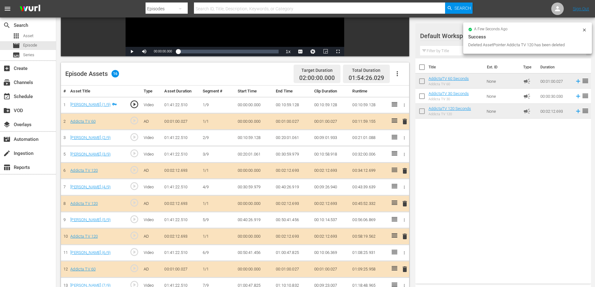
click at [407, 172] on span "delete" at bounding box center [404, 170] width 7 height 7
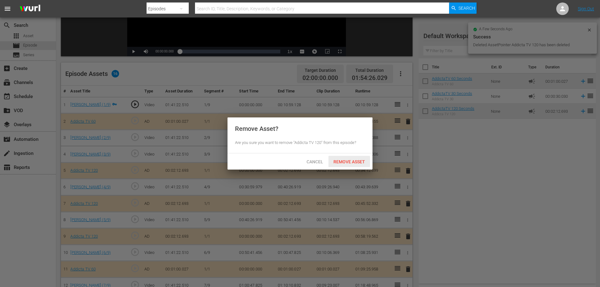
click at [353, 162] on span "Remove Asset" at bounding box center [349, 161] width 42 height 5
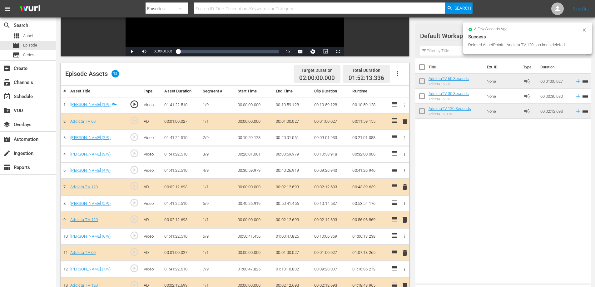
click at [405, 188] on span "delete" at bounding box center [404, 186] width 7 height 7
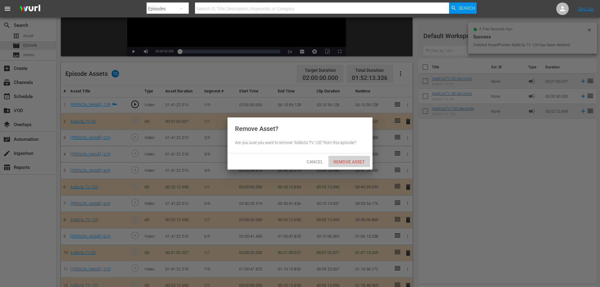
click at [363, 162] on span "Remove Asset" at bounding box center [349, 161] width 42 height 5
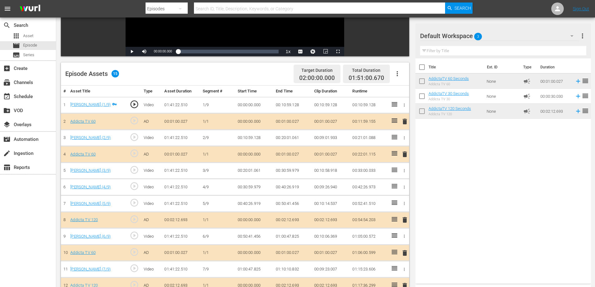
click at [405, 220] on span "delete" at bounding box center [404, 219] width 7 height 7
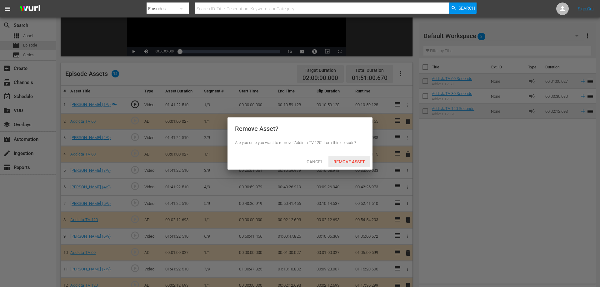
click at [352, 161] on span "Remove Asset" at bounding box center [349, 161] width 42 height 5
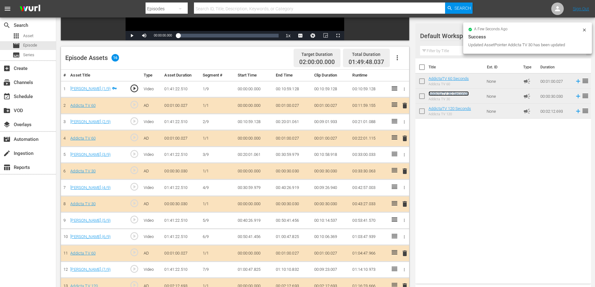
scroll to position [151, 0]
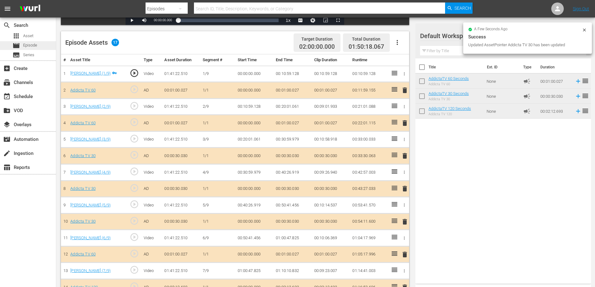
click at [29, 43] on span "Episode" at bounding box center [30, 45] width 14 height 6
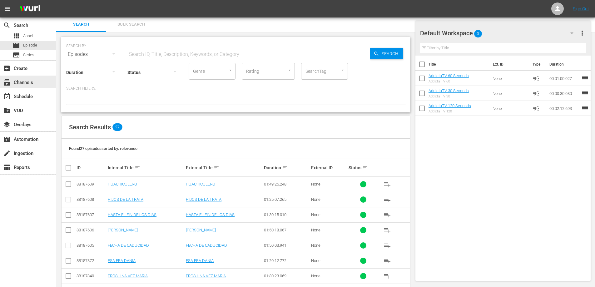
scroll to position [151, 0]
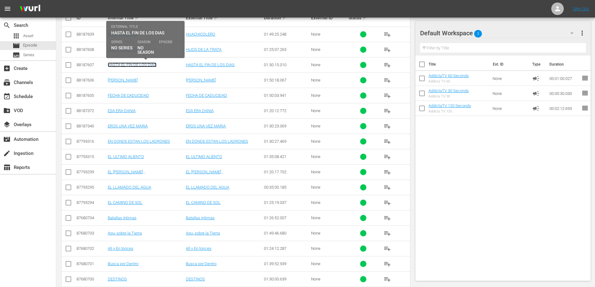
click at [127, 65] on link "HASTA EL FIN DE LOS DIAS" at bounding box center [132, 64] width 49 height 5
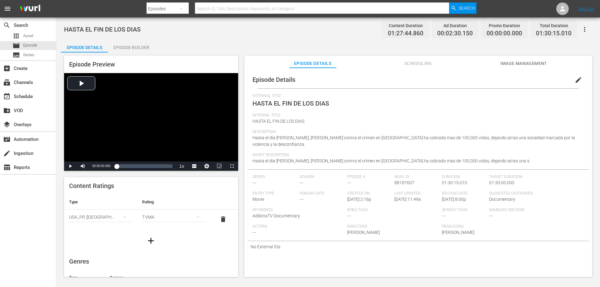
click at [143, 48] on div "Episode Builder" at bounding box center [131, 47] width 47 height 15
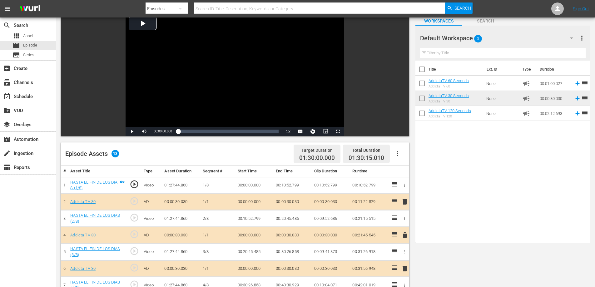
scroll to position [94, 0]
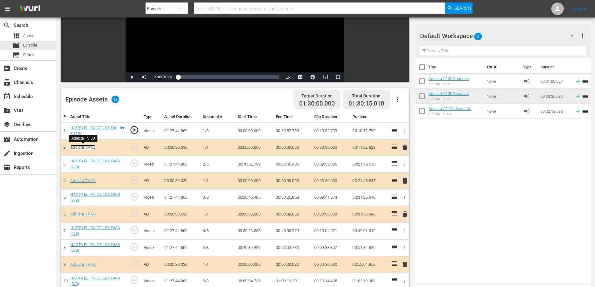
click at [87, 147] on link "Addicta TV 30" at bounding box center [82, 147] width 25 height 5
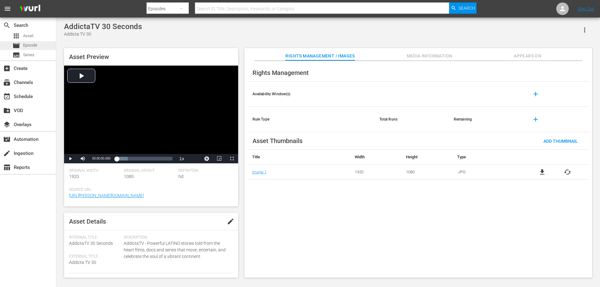
click at [26, 43] on span "Episode" at bounding box center [30, 45] width 14 height 6
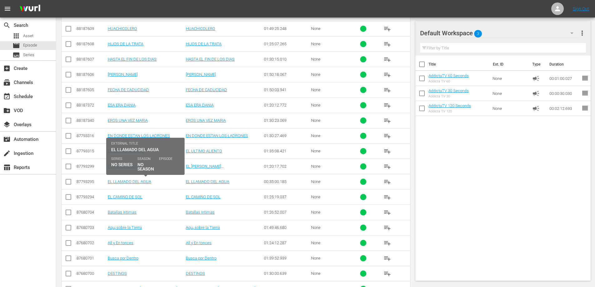
scroll to position [187, 0]
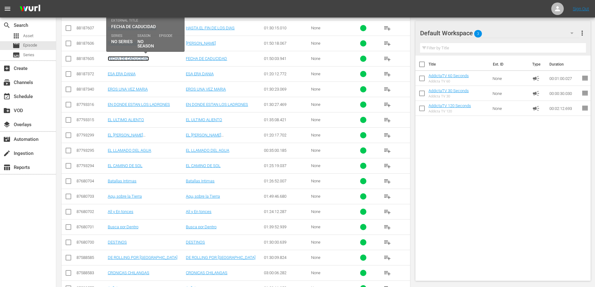
click at [127, 59] on link "FECHA DE CADUCIDAD" at bounding box center [128, 58] width 41 height 5
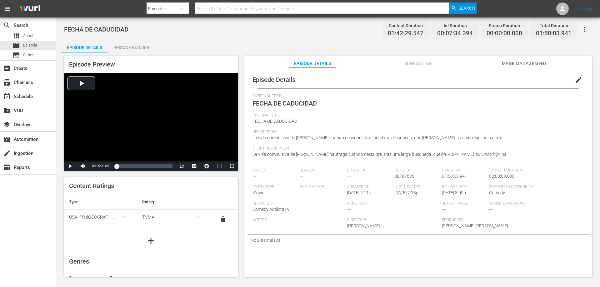
click at [126, 45] on div "Episode Builder" at bounding box center [131, 47] width 47 height 15
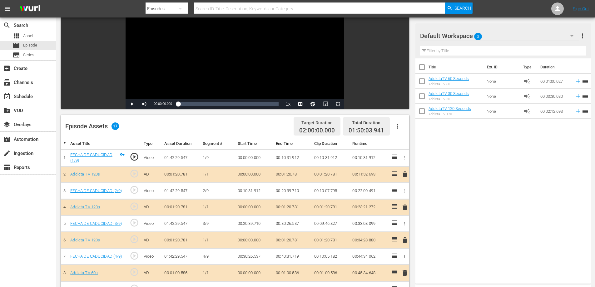
scroll to position [94, 0]
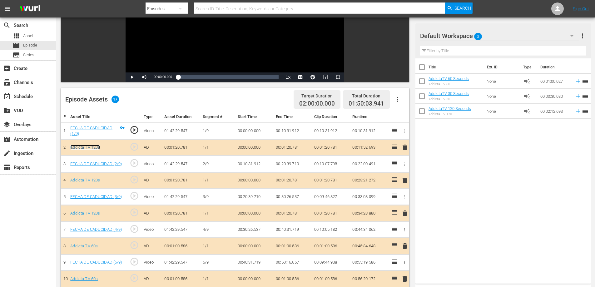
click at [83, 148] on link "Addicta TV 120s" at bounding box center [85, 147] width 30 height 5
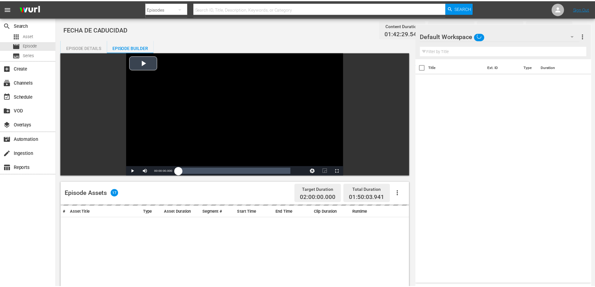
scroll to position [94, 0]
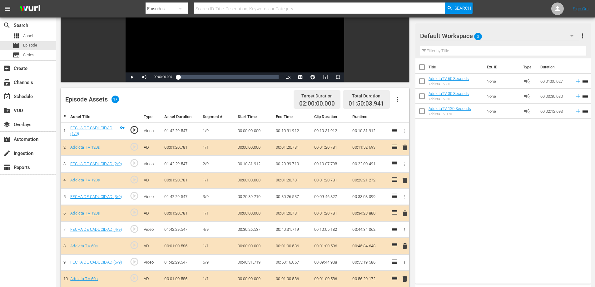
click at [405, 149] on span "delete" at bounding box center [404, 147] width 7 height 7
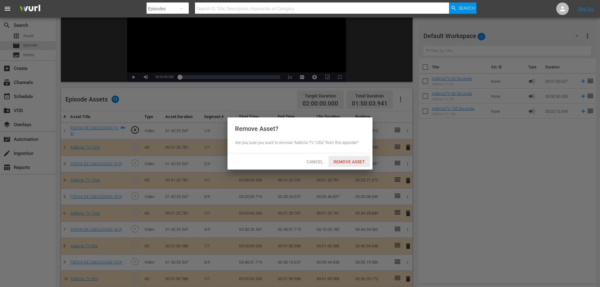
click at [351, 162] on span "Remove Asset" at bounding box center [349, 161] width 42 height 5
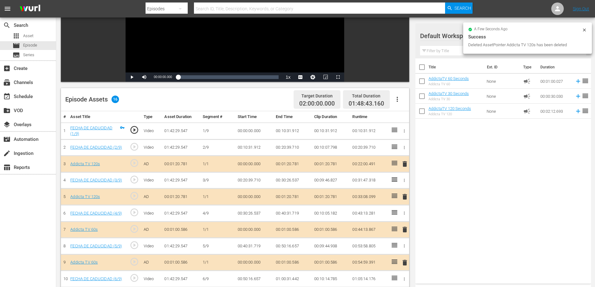
click at [405, 163] on span "delete" at bounding box center [404, 163] width 7 height 7
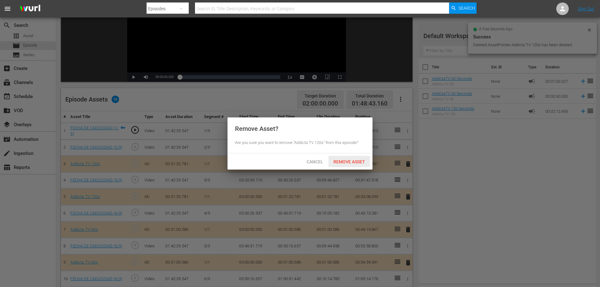
click at [342, 162] on span "Remove Asset" at bounding box center [349, 161] width 42 height 5
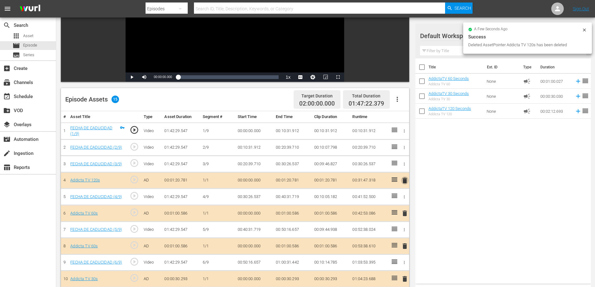
click at [404, 180] on span "delete" at bounding box center [404, 180] width 7 height 7
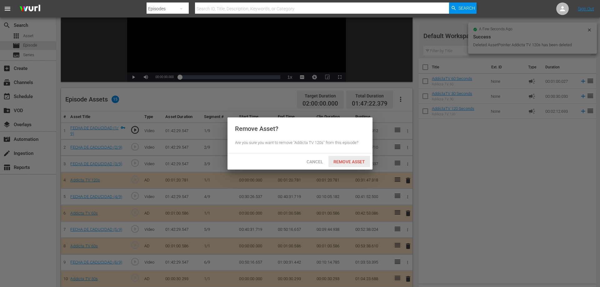
click at [340, 161] on span "Remove Asset" at bounding box center [349, 161] width 42 height 5
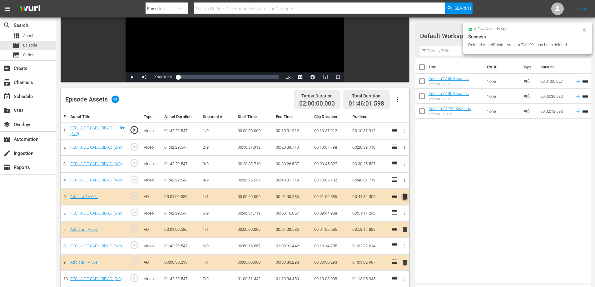
click at [407, 195] on span "delete" at bounding box center [404, 196] width 7 height 7
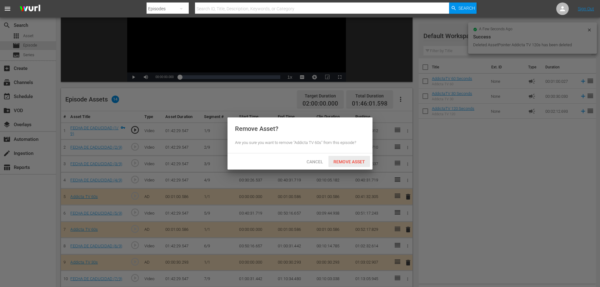
click at [342, 162] on span "Remove Asset" at bounding box center [349, 161] width 42 height 5
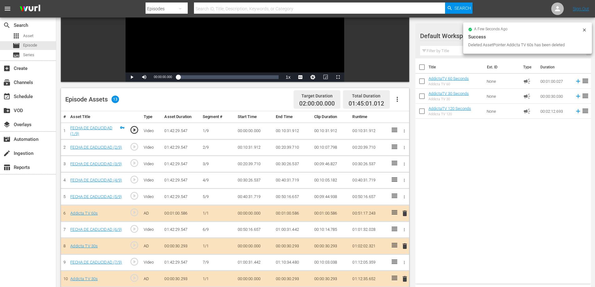
click at [404, 213] on span "delete" at bounding box center [404, 213] width 7 height 7
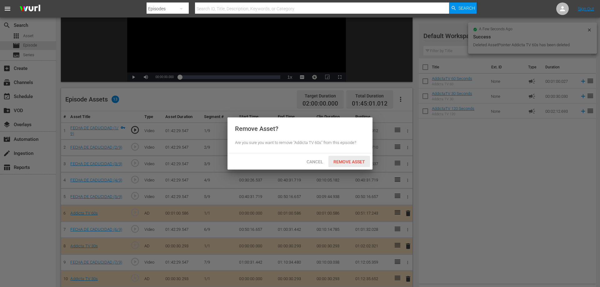
click at [345, 166] on div "Remove Asset" at bounding box center [349, 162] width 42 height 12
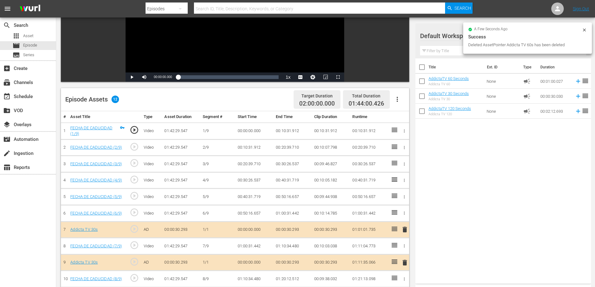
click at [406, 230] on span "delete" at bounding box center [404, 229] width 7 height 7
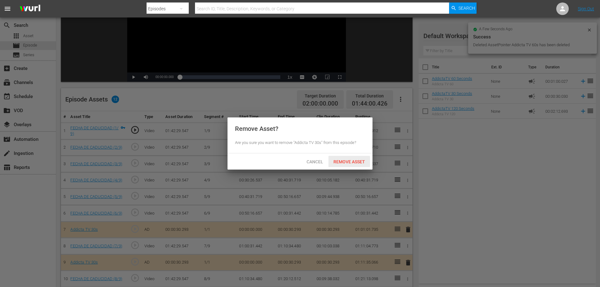
drag, startPoint x: 339, startPoint y: 162, endPoint x: 344, endPoint y: 177, distance: 16.1
click at [340, 162] on span "Remove Asset" at bounding box center [349, 161] width 42 height 5
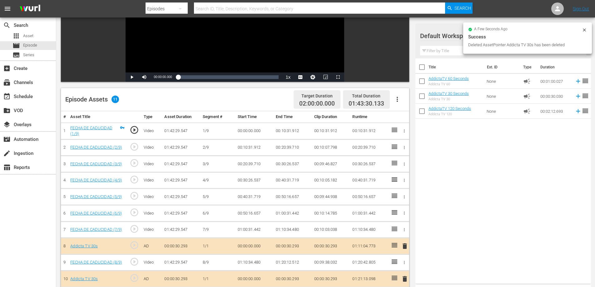
click at [403, 247] on span "delete" at bounding box center [404, 245] width 7 height 7
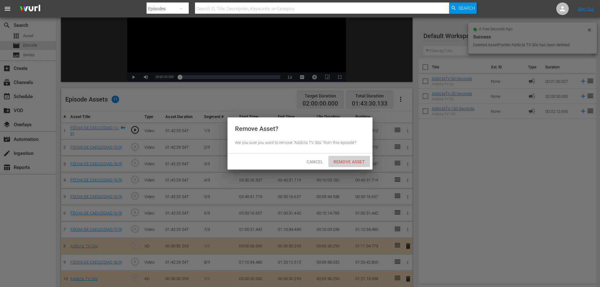
click at [346, 161] on span "Remove Asset" at bounding box center [349, 161] width 42 height 5
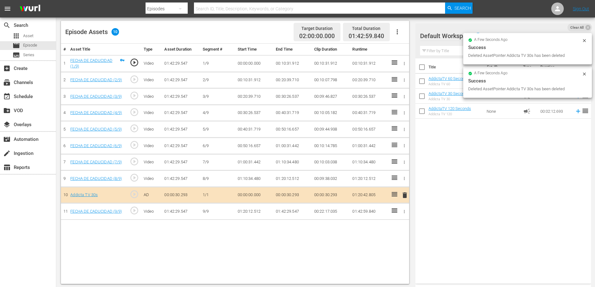
scroll to position [163, 0]
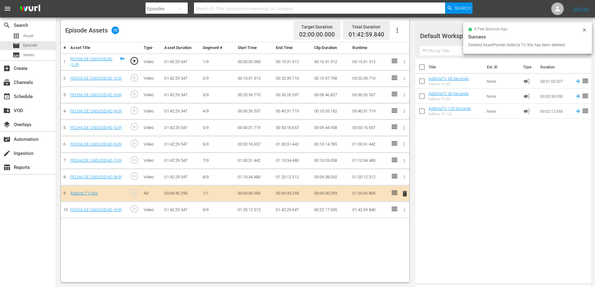
click at [404, 192] on span "delete" at bounding box center [404, 193] width 7 height 7
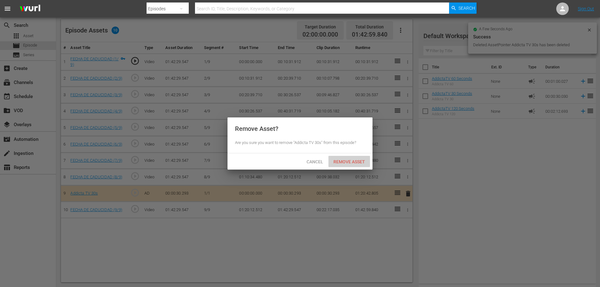
click at [341, 160] on span "Remove Asset" at bounding box center [349, 161] width 42 height 5
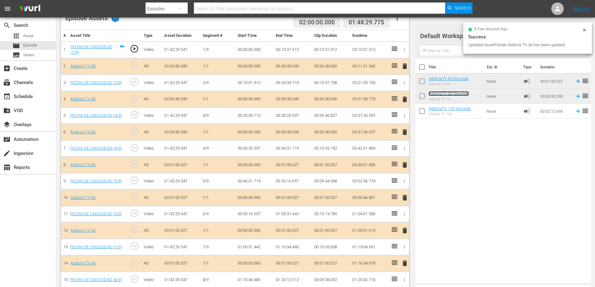
scroll to position [132, 0]
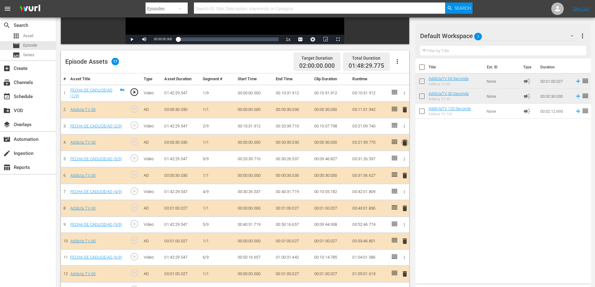
click at [405, 142] on span "delete" at bounding box center [404, 142] width 7 height 7
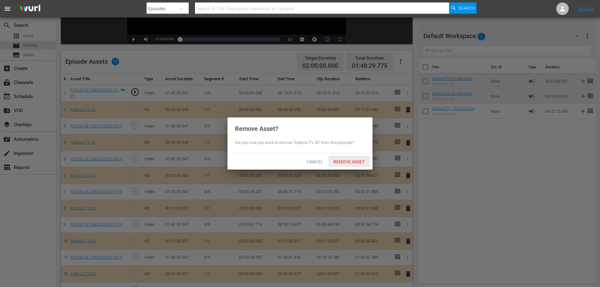
click at [338, 164] on div "Remove Asset" at bounding box center [349, 162] width 42 height 12
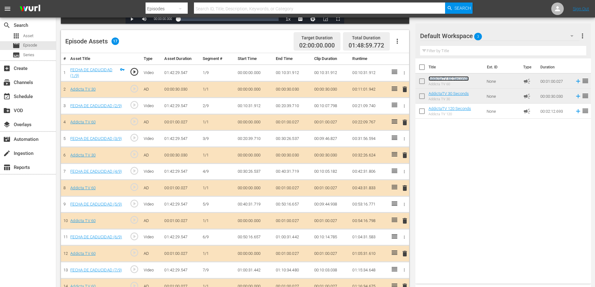
scroll to position [163, 0]
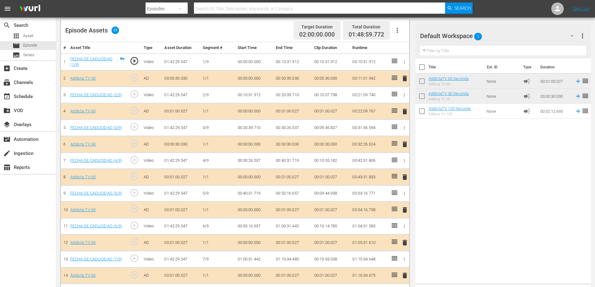
click at [404, 143] on span "delete" at bounding box center [404, 144] width 7 height 7
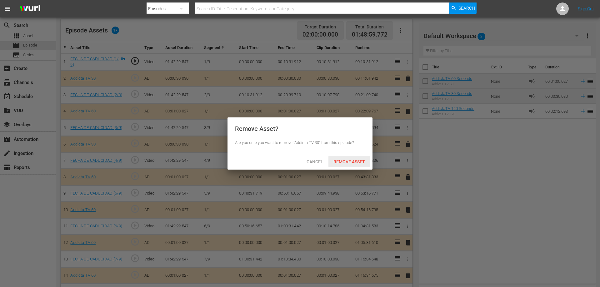
click at [343, 161] on span "Remove Asset" at bounding box center [349, 161] width 42 height 5
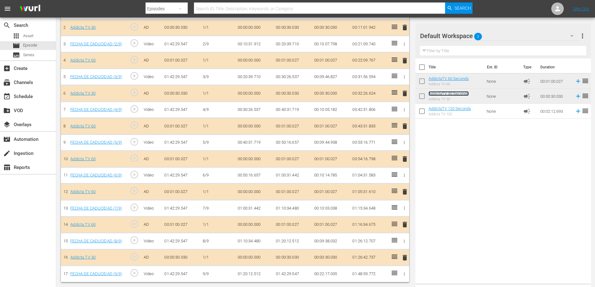
scroll to position [151, 0]
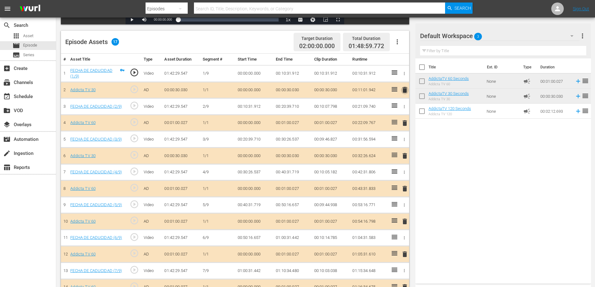
click at [405, 88] on span "delete" at bounding box center [404, 89] width 7 height 7
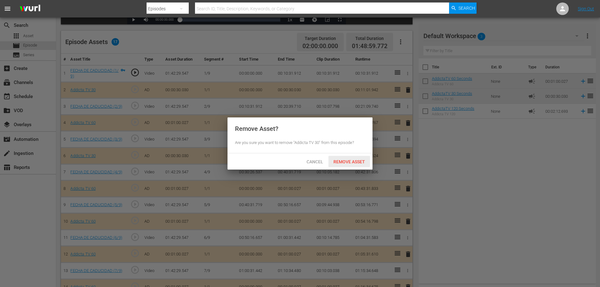
click at [340, 163] on span "Remove Asset" at bounding box center [349, 161] width 42 height 5
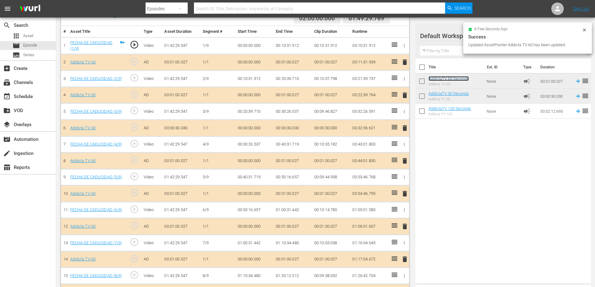
scroll to position [214, 0]
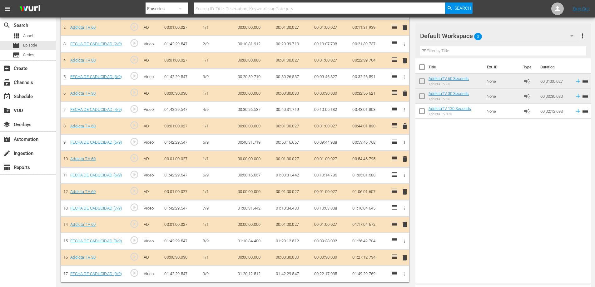
click at [404, 260] on span "delete" at bounding box center [404, 257] width 7 height 7
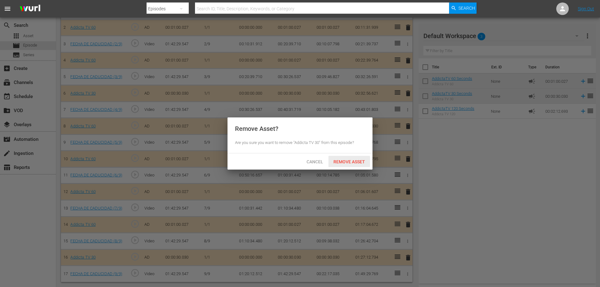
click at [345, 162] on span "Remove Asset" at bounding box center [349, 161] width 42 height 5
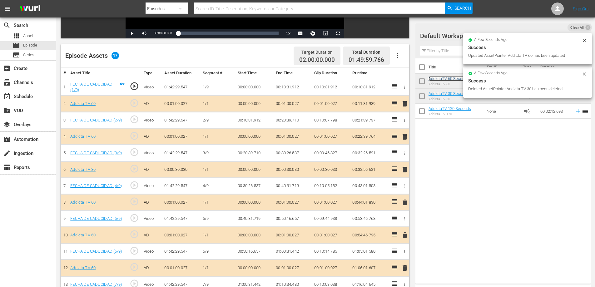
scroll to position [72, 0]
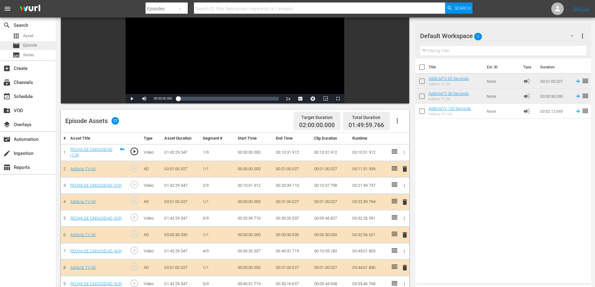
click at [30, 44] on span "Episode" at bounding box center [30, 45] width 14 height 6
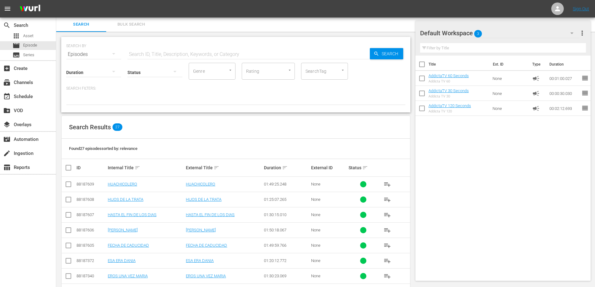
scroll to position [72, 0]
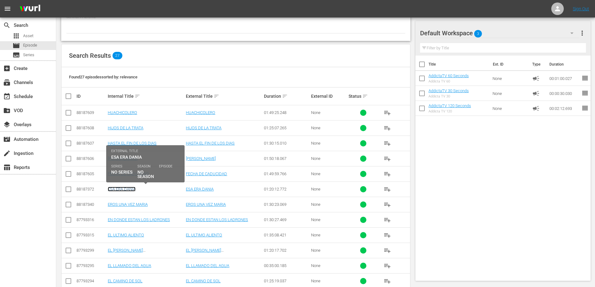
click at [126, 190] on link "ESA ERA DANIA" at bounding box center [122, 189] width 28 height 5
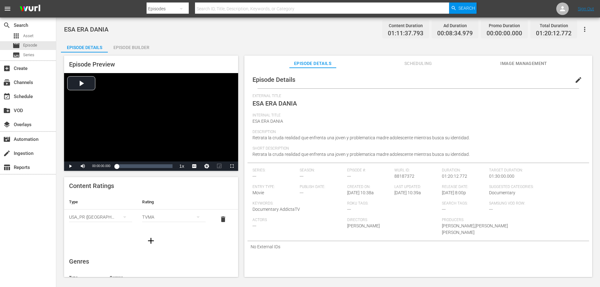
click at [127, 42] on div "Episode Builder" at bounding box center [131, 47] width 47 height 15
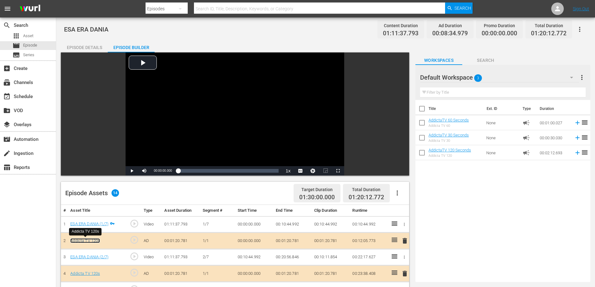
click at [90, 241] on link "Addicta TV 120s" at bounding box center [85, 240] width 30 height 5
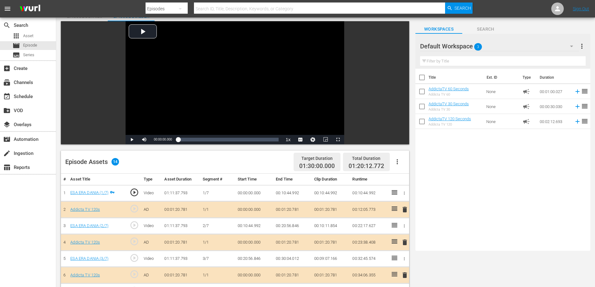
click at [405, 210] on span "delete" at bounding box center [404, 209] width 7 height 7
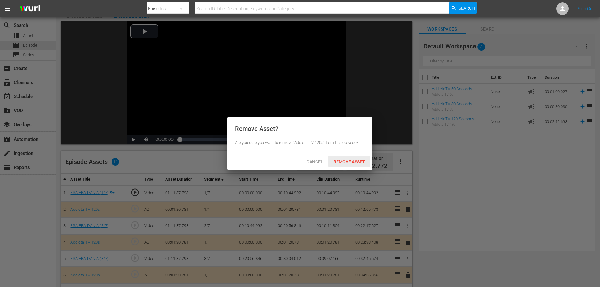
click at [346, 160] on span "Remove Asset" at bounding box center [349, 161] width 42 height 5
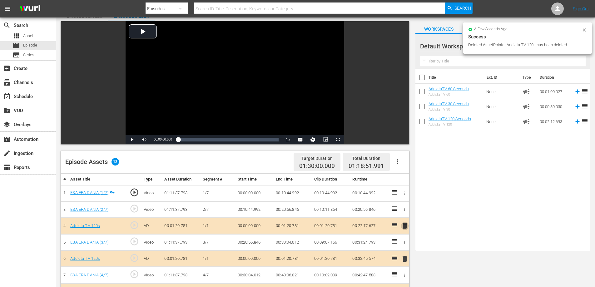
click at [408, 223] on span "delete" at bounding box center [404, 225] width 7 height 7
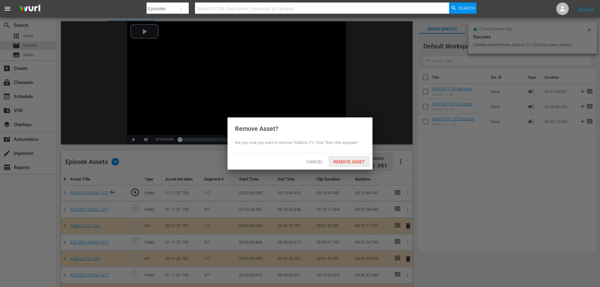
click at [350, 159] on span "Remove Asset" at bounding box center [349, 161] width 42 height 5
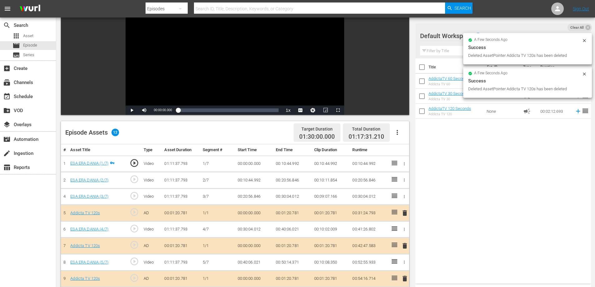
scroll to position [125, 0]
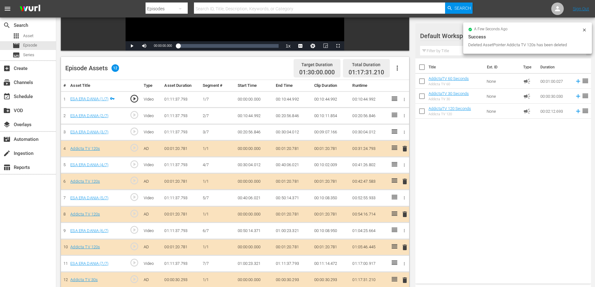
click at [404, 148] on span "delete" at bounding box center [404, 148] width 7 height 7
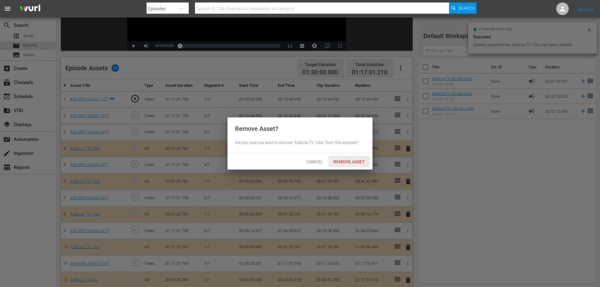
click at [361, 159] on span "Remove Asset" at bounding box center [349, 161] width 42 height 5
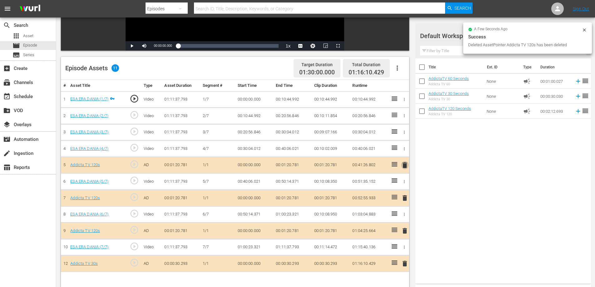
click at [403, 162] on span "delete" at bounding box center [404, 165] width 7 height 7
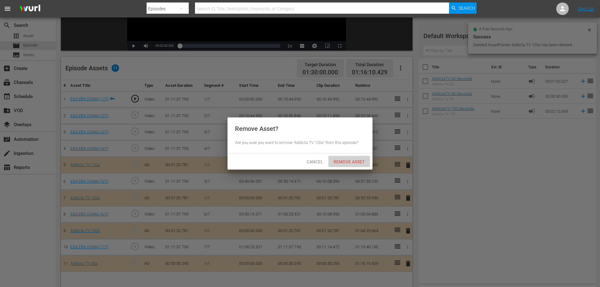
click at [347, 162] on span "Remove Asset" at bounding box center [349, 161] width 42 height 5
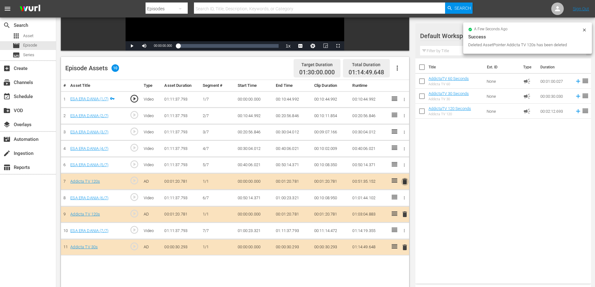
click at [403, 180] on span "delete" at bounding box center [404, 181] width 7 height 7
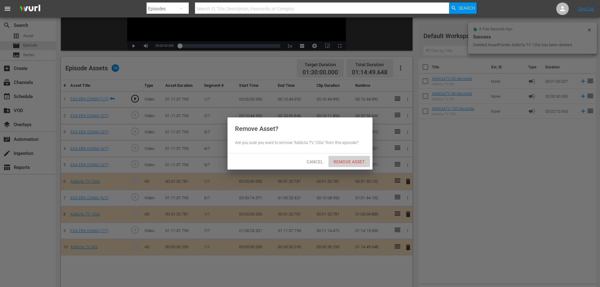
click at [352, 162] on span "Remove Asset" at bounding box center [349, 161] width 42 height 5
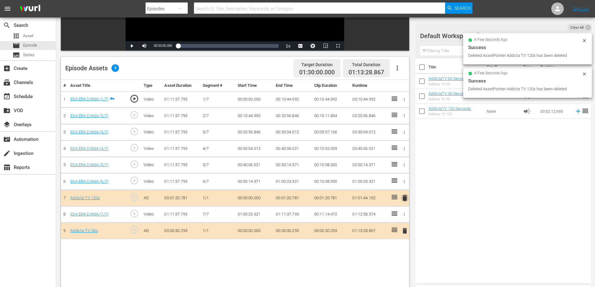
click at [403, 196] on span "delete" at bounding box center [404, 197] width 7 height 7
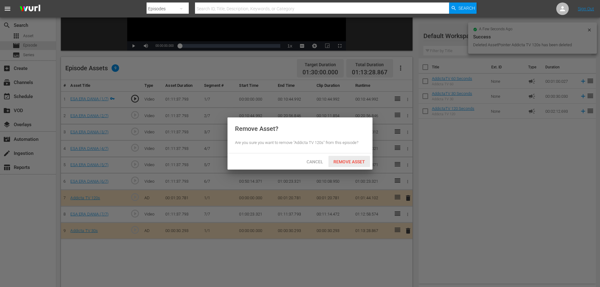
click at [340, 160] on span "Remove Asset" at bounding box center [349, 161] width 42 height 5
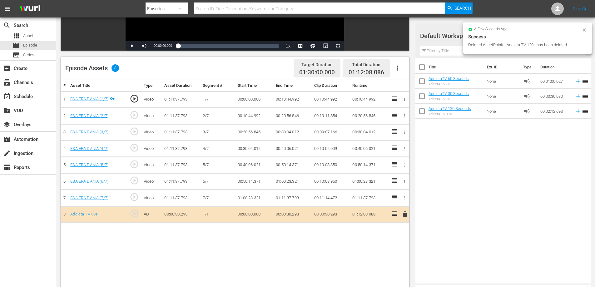
click at [408, 214] on span "delete" at bounding box center [404, 214] width 7 height 7
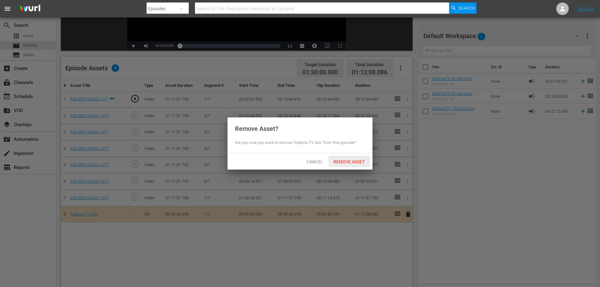
click at [343, 162] on span "Remove Asset" at bounding box center [349, 161] width 42 height 5
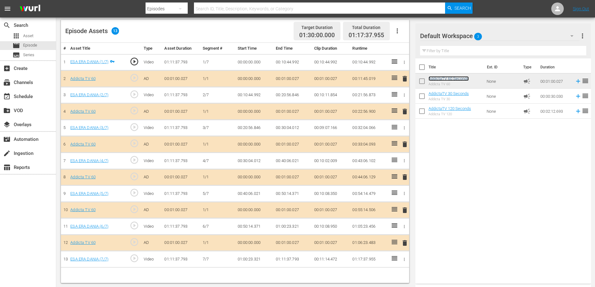
scroll to position [163, 0]
click at [405, 243] on span "delete" at bounding box center [404, 242] width 7 height 7
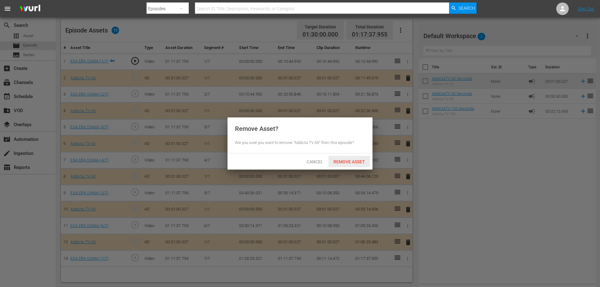
click at [357, 161] on span "Remove Asset" at bounding box center [349, 161] width 42 height 5
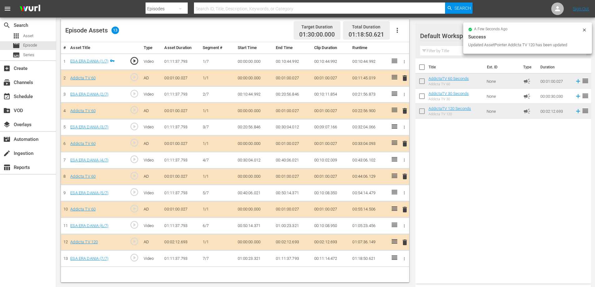
click at [407, 209] on span "delete" at bounding box center [404, 209] width 7 height 7
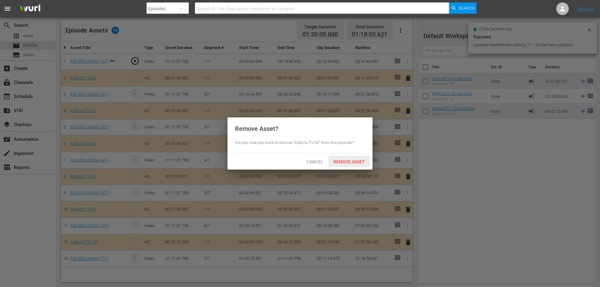
click at [349, 160] on span "Remove Asset" at bounding box center [349, 161] width 42 height 5
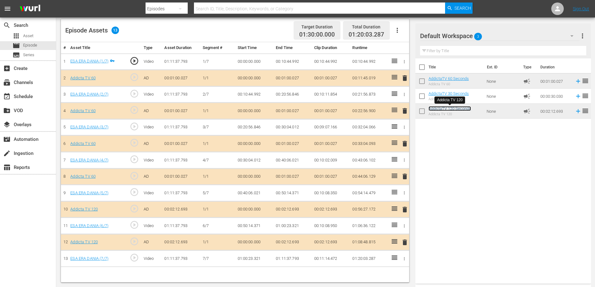
scroll to position [100, 0]
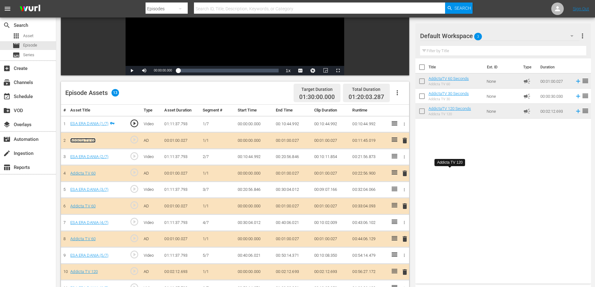
click at [75, 140] on link "Addicta TV 60" at bounding box center [82, 140] width 25 height 5
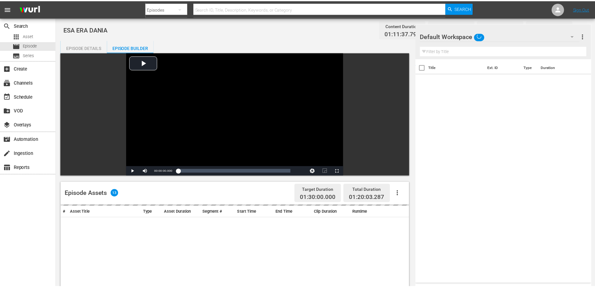
scroll to position [100, 0]
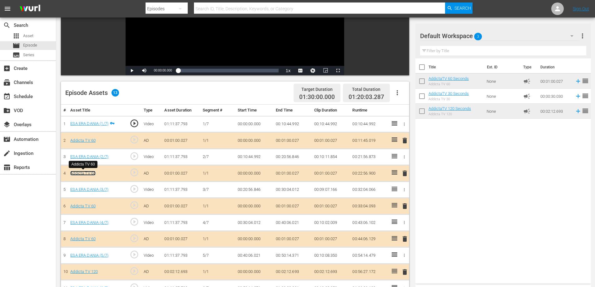
click at [87, 173] on link "Addicta TV 60" at bounding box center [82, 173] width 25 height 5
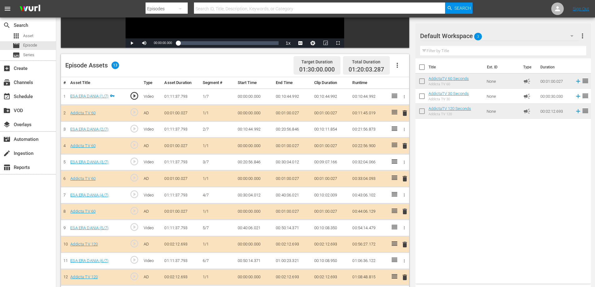
scroll to position [163, 0]
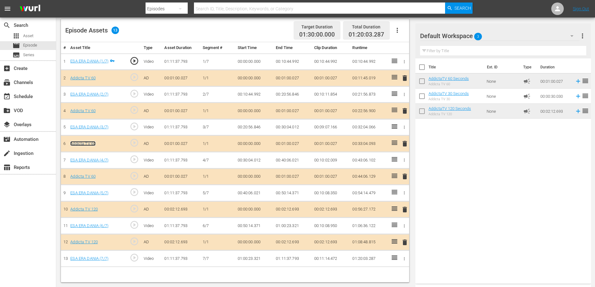
click at [78, 144] on link "Addicta TV 60" at bounding box center [82, 143] width 25 height 5
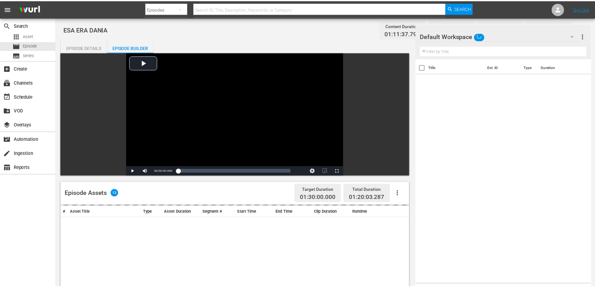
scroll to position [163, 0]
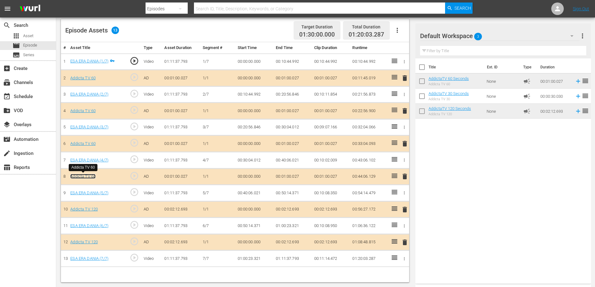
click at [88, 177] on link "Addicta TV 60" at bounding box center [82, 176] width 25 height 5
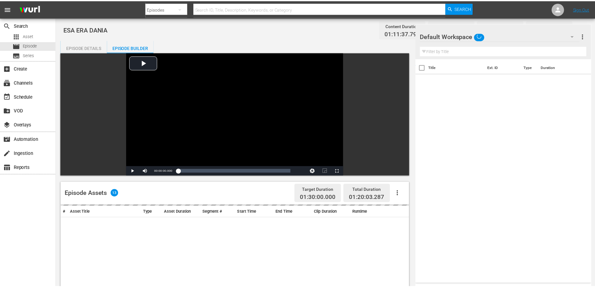
scroll to position [163, 0]
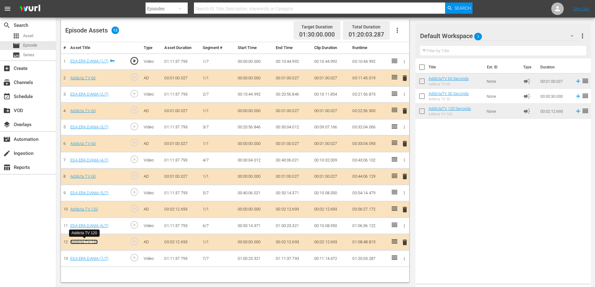
click at [79, 242] on link "Addicta TV 120" at bounding box center [83, 242] width 27 height 5
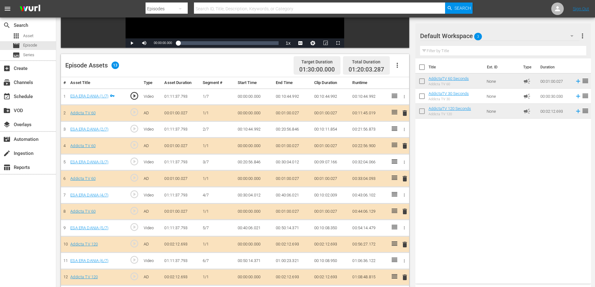
scroll to position [100, 0]
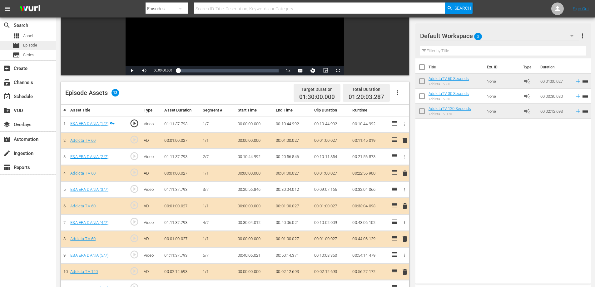
click at [27, 43] on span "Episode" at bounding box center [30, 45] width 14 height 6
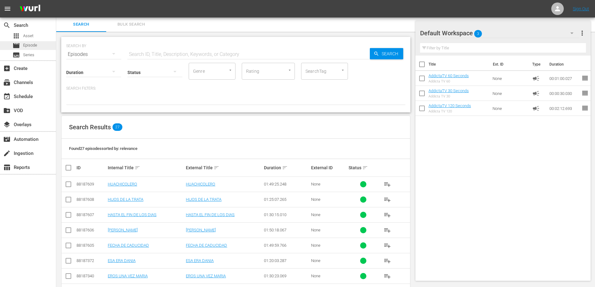
scroll to position [100, 0]
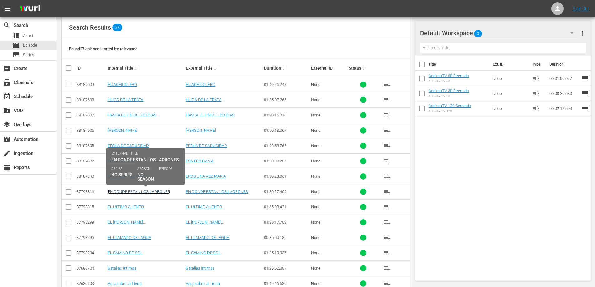
click at [131, 192] on link "EN DONDE ESTAN LOS LADRONES" at bounding box center [139, 191] width 62 height 5
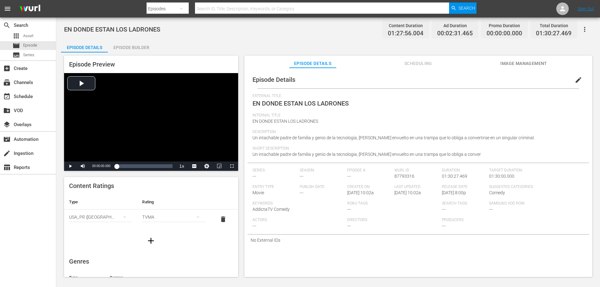
click at [132, 43] on div "Episode Builder" at bounding box center [131, 47] width 47 height 15
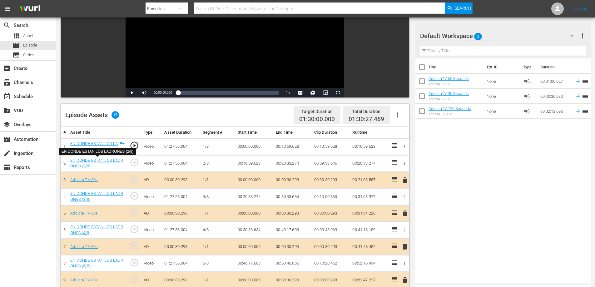
scroll to position [94, 0]
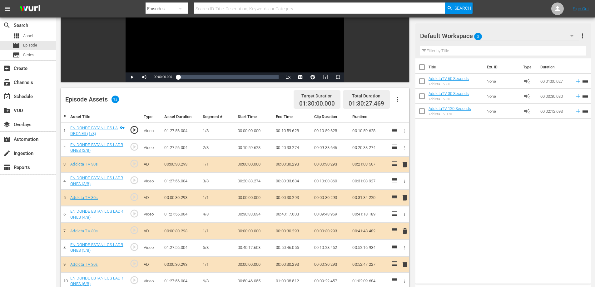
click at [406, 164] on span "delete" at bounding box center [404, 164] width 7 height 7
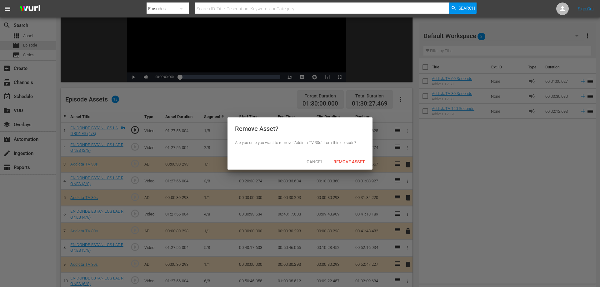
click at [353, 155] on div "Cancel Remove Asset" at bounding box center [299, 161] width 145 height 16
click at [356, 159] on div "Remove Asset" at bounding box center [349, 162] width 42 height 12
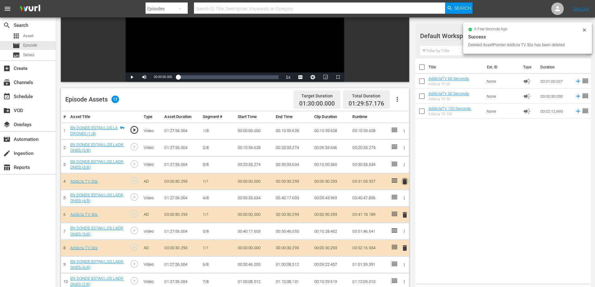
click at [405, 180] on span "delete" at bounding box center [404, 181] width 7 height 7
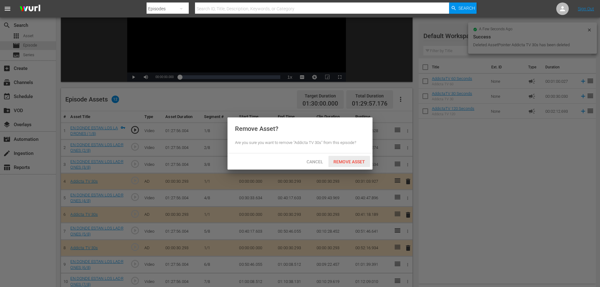
click at [351, 164] on span "Remove Asset" at bounding box center [349, 161] width 42 height 5
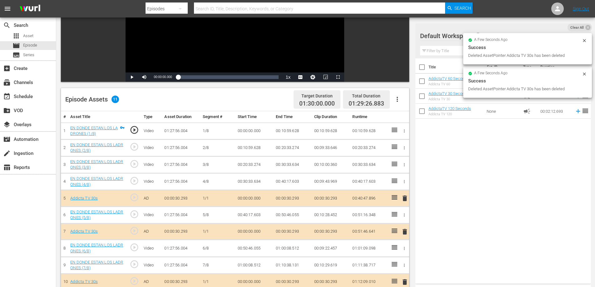
click at [406, 197] on span "delete" at bounding box center [404, 198] width 7 height 7
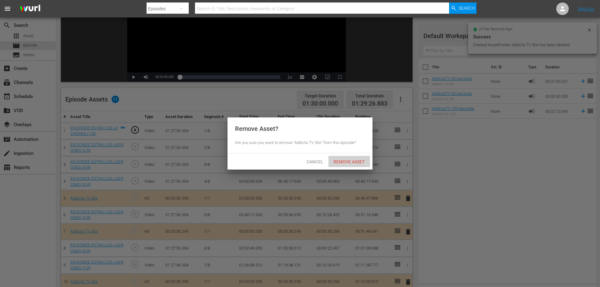
click at [333, 160] on span "Remove Asset" at bounding box center [349, 161] width 42 height 5
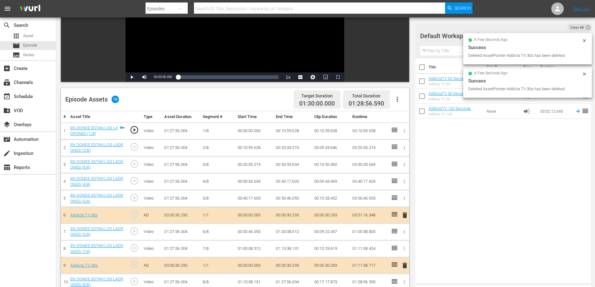
click at [407, 216] on span "delete" at bounding box center [404, 214] width 7 height 7
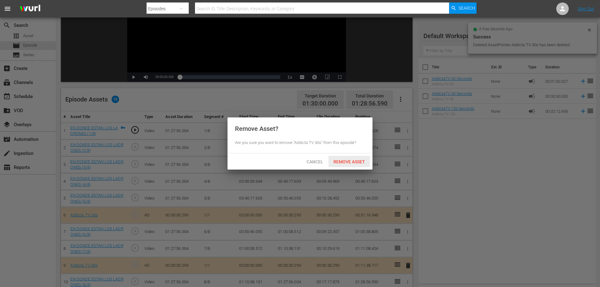
click at [346, 161] on span "Remove Asset" at bounding box center [349, 161] width 42 height 5
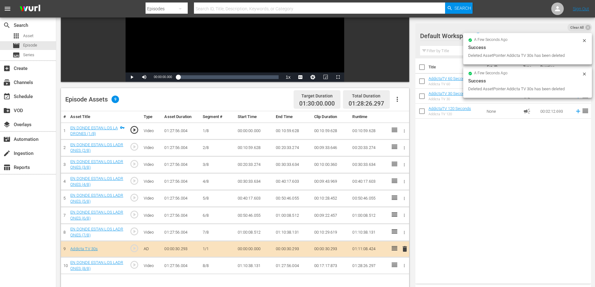
click at [402, 250] on span "delete" at bounding box center [404, 248] width 7 height 7
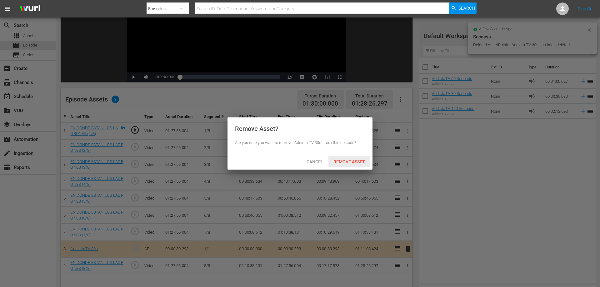
click at [340, 160] on span "Remove Asset" at bounding box center [349, 161] width 42 height 5
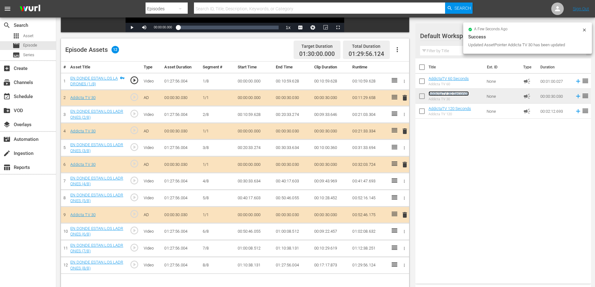
scroll to position [156, 0]
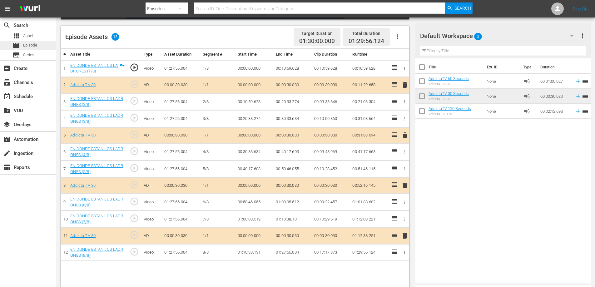
click at [27, 46] on span "Episode" at bounding box center [30, 45] width 14 height 6
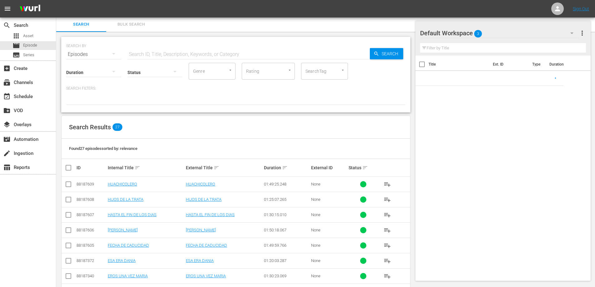
scroll to position [156, 0]
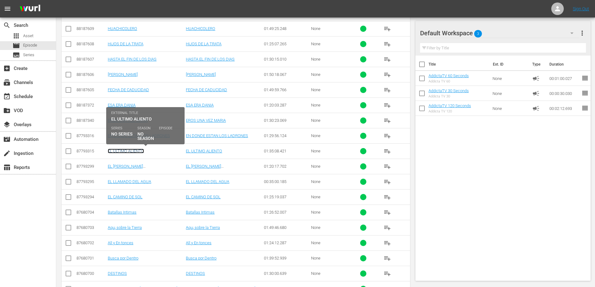
click at [119, 152] on link "EL ULTIMO ALIENTO" at bounding box center [126, 151] width 36 height 5
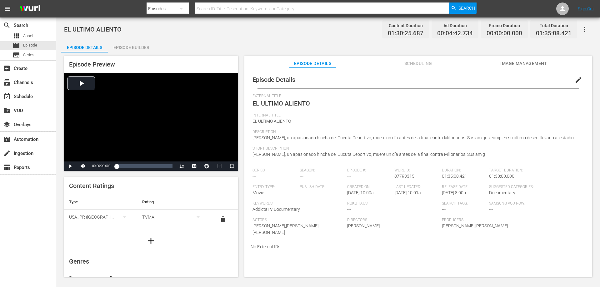
click at [137, 47] on div "Episode Builder" at bounding box center [131, 47] width 47 height 15
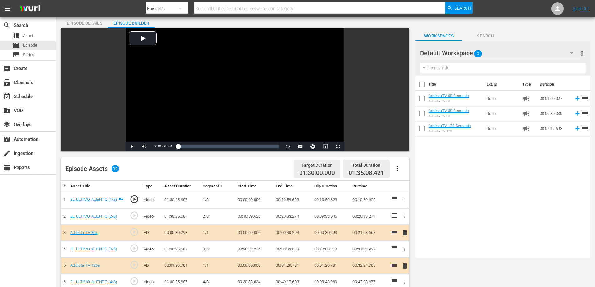
scroll to position [94, 0]
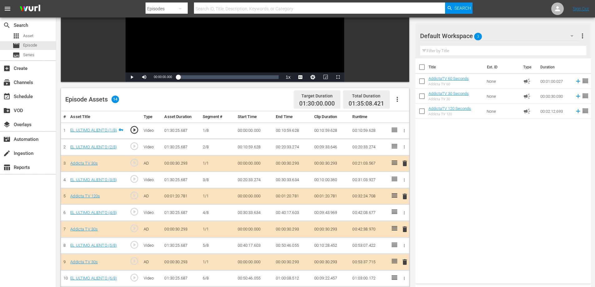
click at [404, 163] on span "delete" at bounding box center [404, 163] width 7 height 7
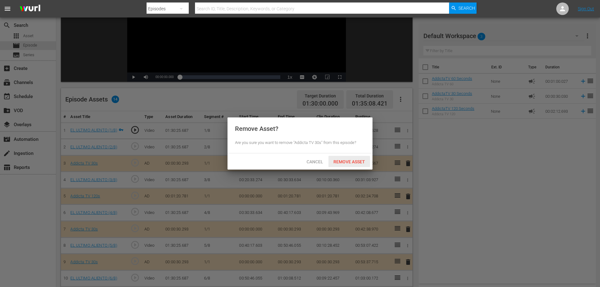
click at [354, 160] on span "Remove Asset" at bounding box center [349, 161] width 42 height 5
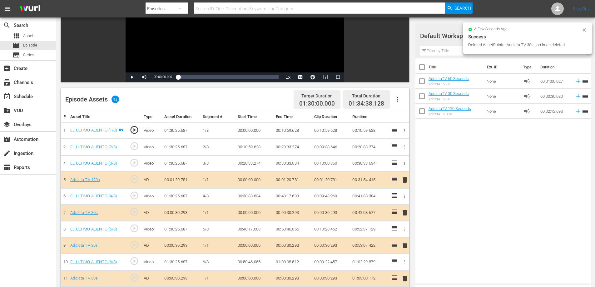
click at [405, 180] on span "delete" at bounding box center [404, 179] width 7 height 7
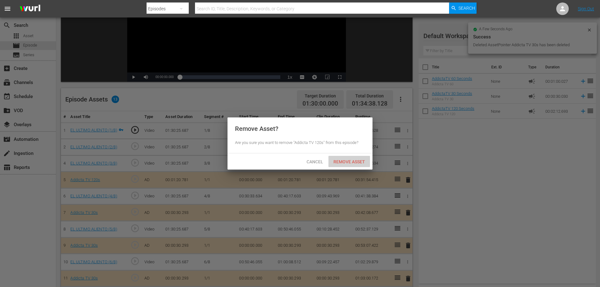
click at [351, 161] on span "Remove Asset" at bounding box center [349, 161] width 42 height 5
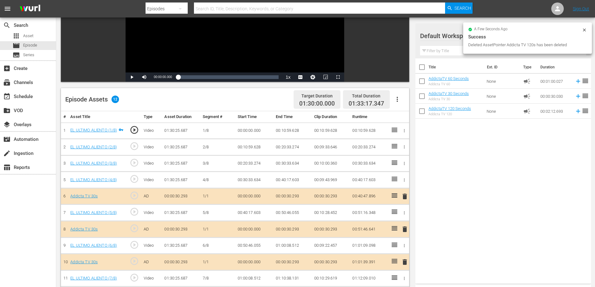
click at [405, 197] on span "delete" at bounding box center [404, 196] width 7 height 7
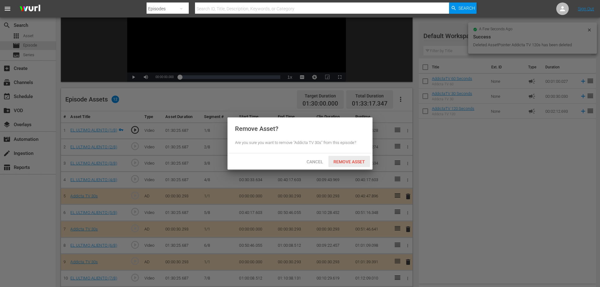
click at [344, 161] on span "Remove Asset" at bounding box center [349, 161] width 42 height 5
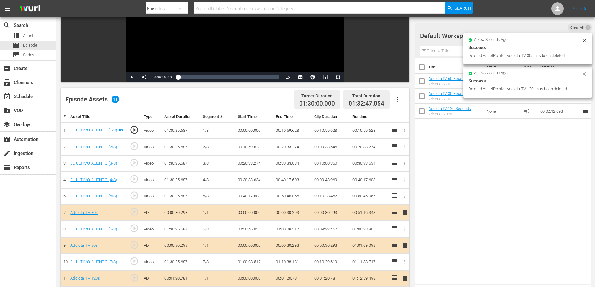
click at [405, 212] on span "delete" at bounding box center [404, 212] width 7 height 7
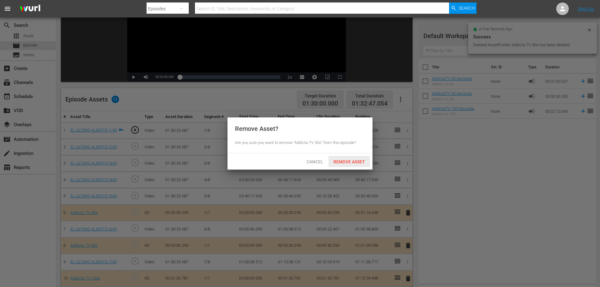
click at [342, 162] on span "Remove Asset" at bounding box center [349, 161] width 42 height 5
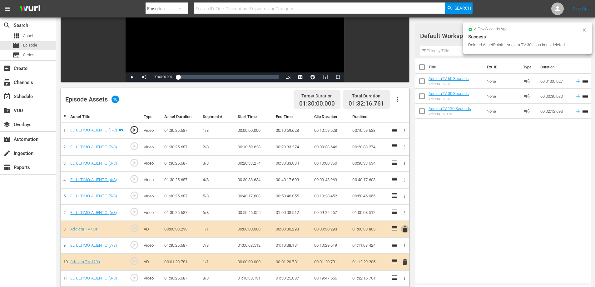
click at [405, 230] on span "delete" at bounding box center [404, 229] width 7 height 7
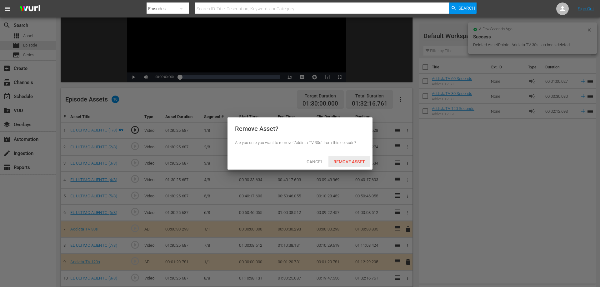
click at [358, 161] on span "Remove Asset" at bounding box center [349, 161] width 42 height 5
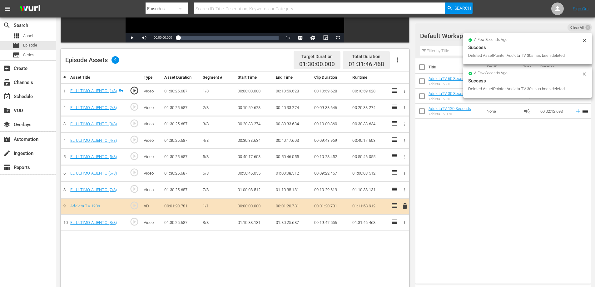
scroll to position [163, 0]
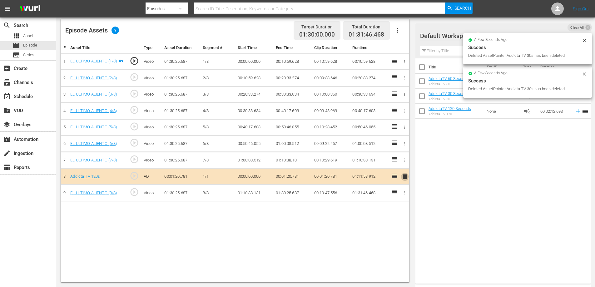
click at [405, 175] on span "delete" at bounding box center [404, 176] width 7 height 7
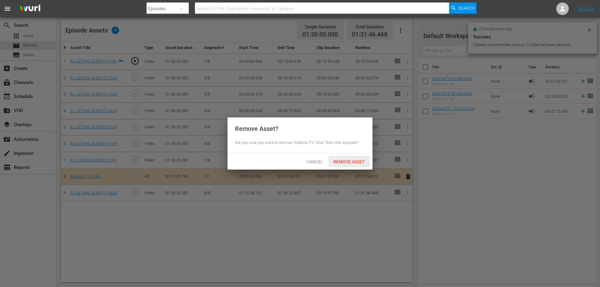
click at [355, 164] on div "Remove Asset" at bounding box center [349, 162] width 42 height 12
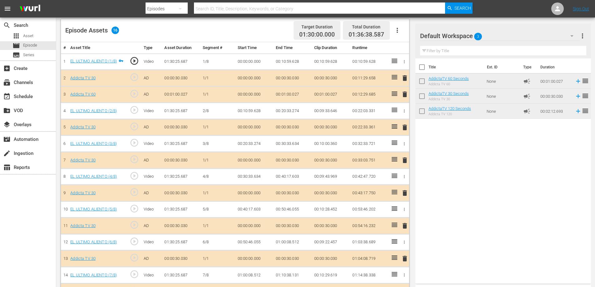
click at [404, 77] on span "delete" at bounding box center [404, 77] width 7 height 7
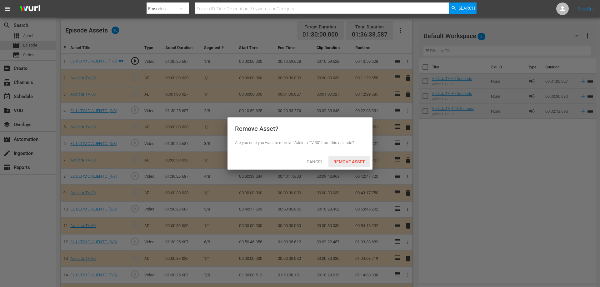
click at [349, 161] on span "Remove Asset" at bounding box center [349, 161] width 42 height 5
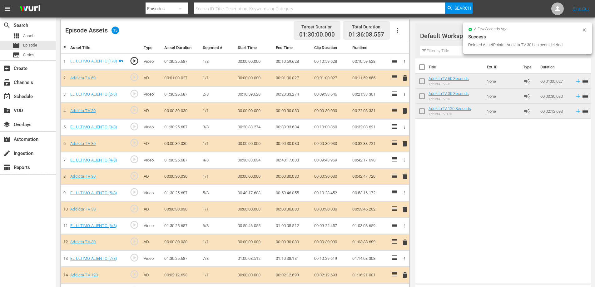
click at [403, 111] on span "delete" at bounding box center [404, 110] width 7 height 7
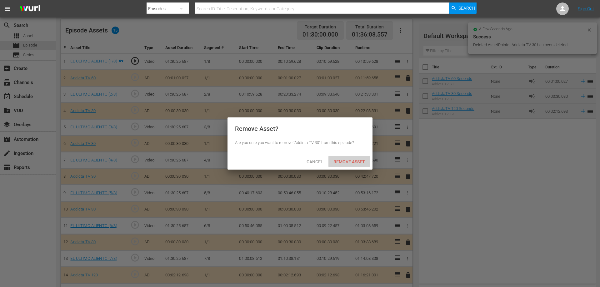
drag, startPoint x: 341, startPoint y: 160, endPoint x: 348, endPoint y: 153, distance: 9.5
click at [341, 160] on span "Remove Asset" at bounding box center [349, 161] width 42 height 5
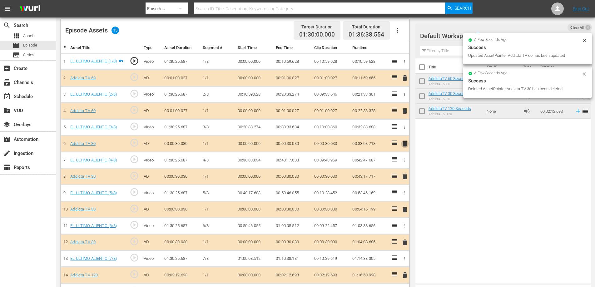
click at [405, 143] on span "delete" at bounding box center [404, 143] width 7 height 7
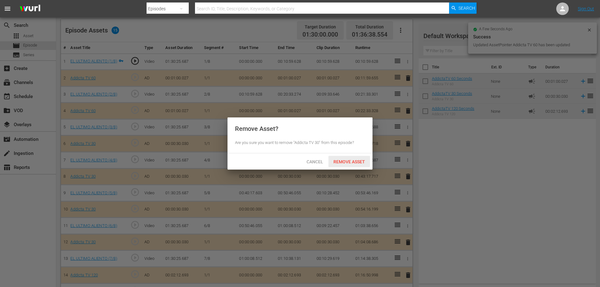
drag, startPoint x: 356, startPoint y: 162, endPoint x: 358, endPoint y: 159, distance: 3.8
click at [356, 162] on span "Remove Asset" at bounding box center [349, 161] width 42 height 5
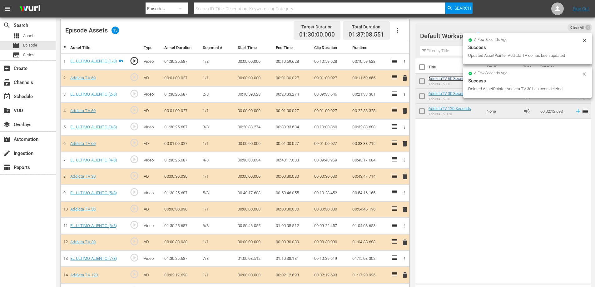
scroll to position [180, 0]
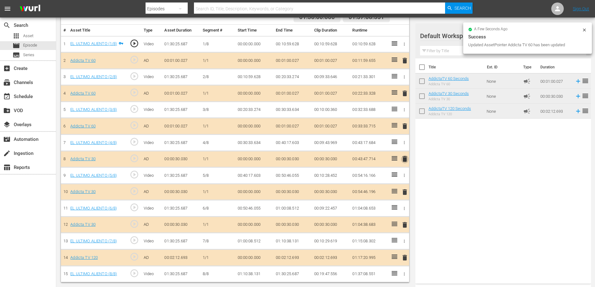
click at [405, 158] on span "delete" at bounding box center [404, 158] width 7 height 7
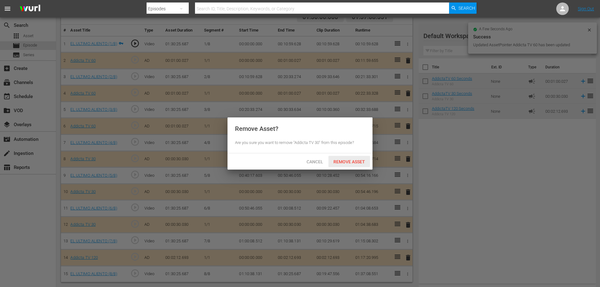
click at [358, 160] on span "Remove Asset" at bounding box center [349, 161] width 42 height 5
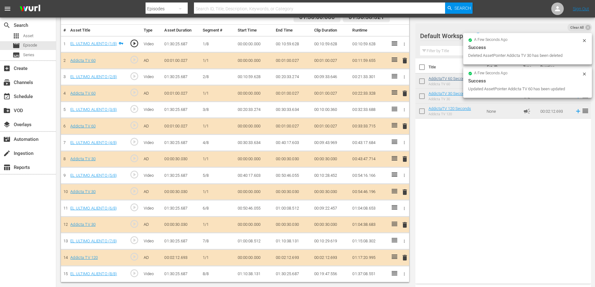
scroll to position [164, 0]
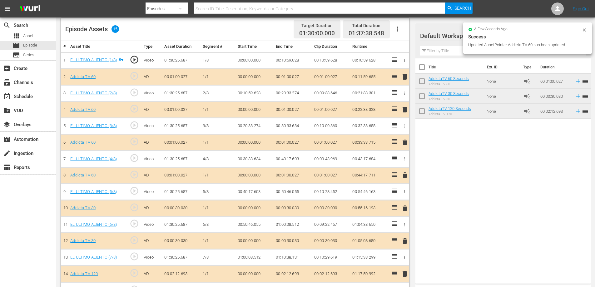
click at [405, 210] on span "delete" at bounding box center [404, 208] width 7 height 7
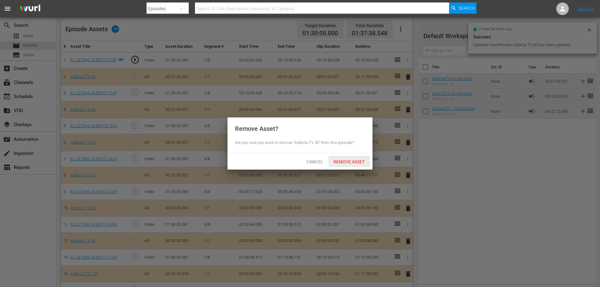
click at [338, 161] on span "Remove Asset" at bounding box center [349, 161] width 42 height 5
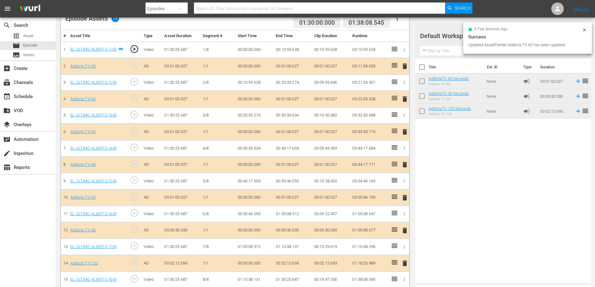
scroll to position [180, 0]
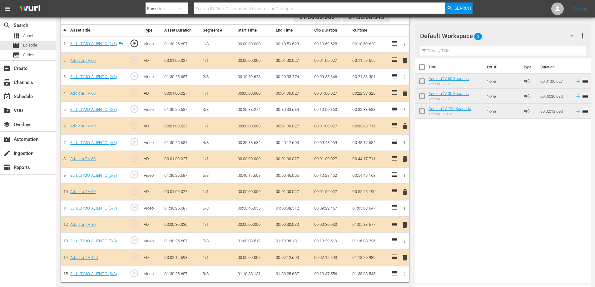
click at [404, 225] on span "delete" at bounding box center [404, 224] width 7 height 7
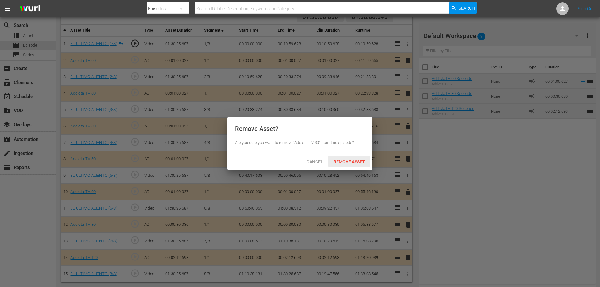
click at [363, 158] on div "Remove Asset" at bounding box center [349, 162] width 42 height 12
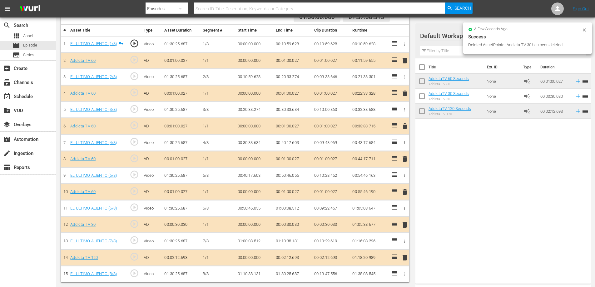
scroll to position [164, 0]
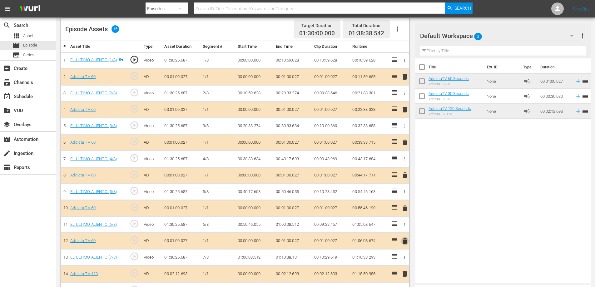
click at [406, 241] on span "delete" at bounding box center [404, 240] width 7 height 7
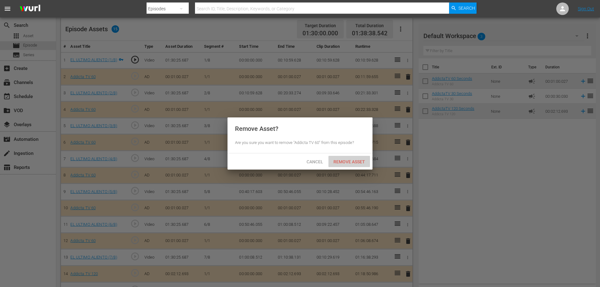
click at [354, 161] on span "Remove Asset" at bounding box center [349, 161] width 42 height 5
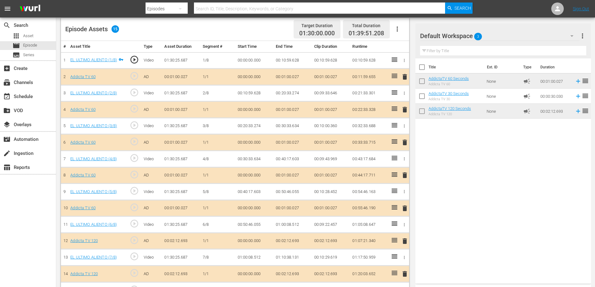
click at [404, 111] on span "delete" at bounding box center [404, 109] width 7 height 7
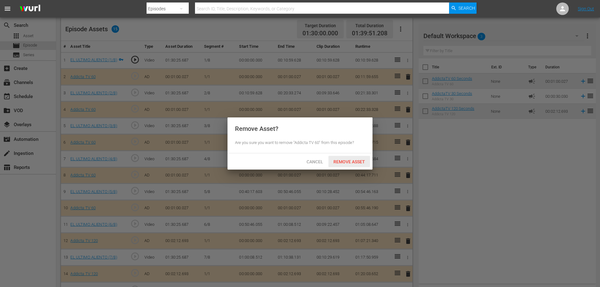
click at [347, 163] on span "Remove Asset" at bounding box center [349, 161] width 42 height 5
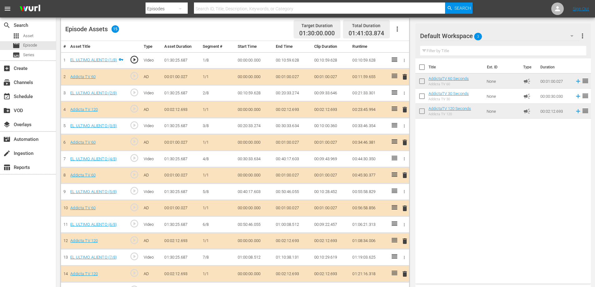
click at [404, 109] on span "delete" at bounding box center [404, 109] width 7 height 7
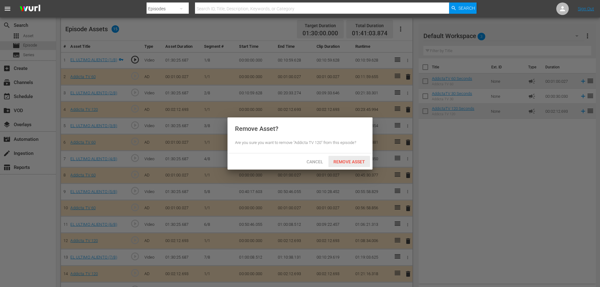
click at [343, 162] on span "Remove Asset" at bounding box center [349, 161] width 42 height 5
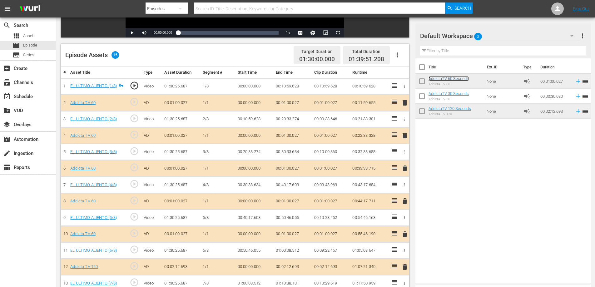
scroll to position [149, 0]
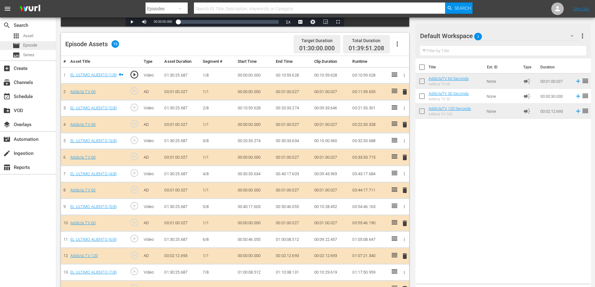
click at [32, 46] on span "Episode" at bounding box center [30, 45] width 14 height 6
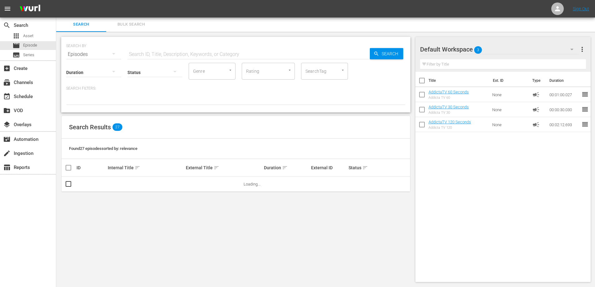
scroll to position [149, 0]
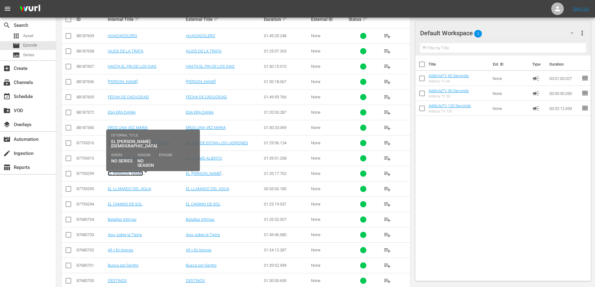
click at [120, 173] on link "EL [PERSON_NAME][DEMOGRAPHIC_DATA]" at bounding box center [128, 175] width 41 height 9
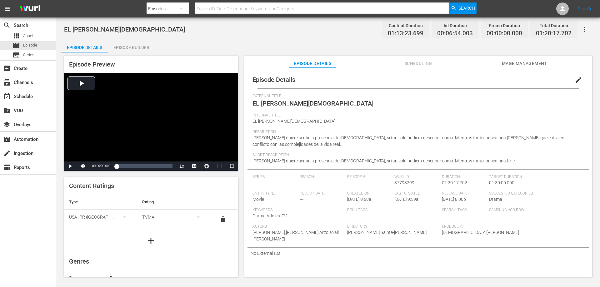
click at [135, 45] on div "Episode Builder" at bounding box center [131, 47] width 47 height 15
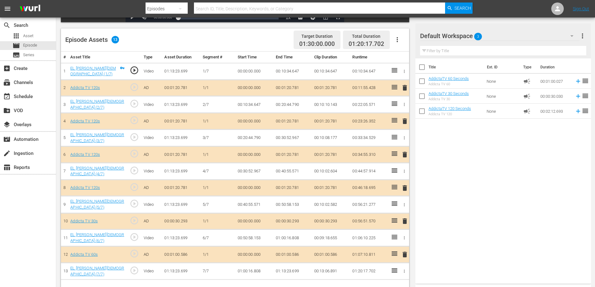
scroll to position [156, 0]
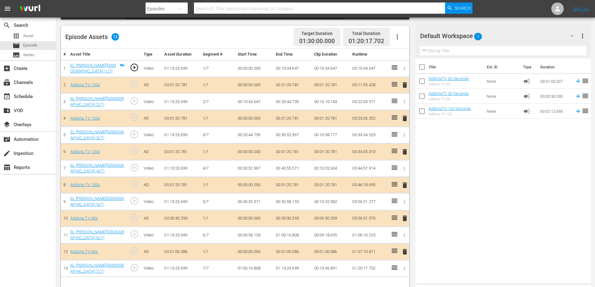
click at [405, 86] on span "delete" at bounding box center [404, 84] width 7 height 7
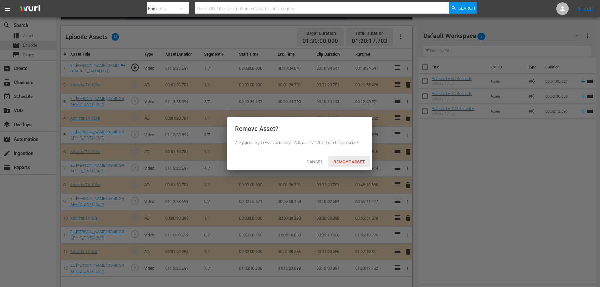
click at [338, 163] on span "Remove Asset" at bounding box center [349, 161] width 42 height 5
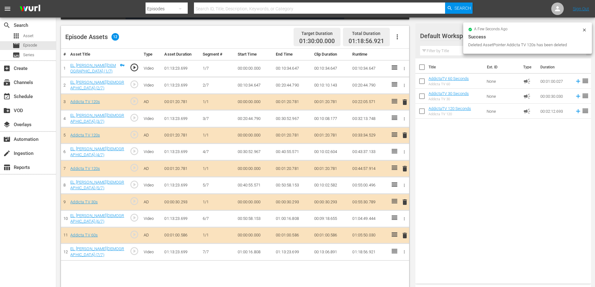
click at [403, 101] on span "delete" at bounding box center [404, 101] width 7 height 7
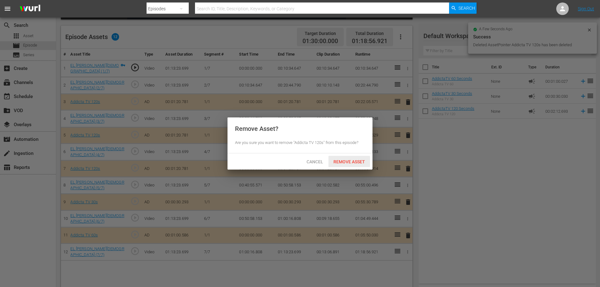
click at [347, 163] on span "Remove Asset" at bounding box center [349, 161] width 42 height 5
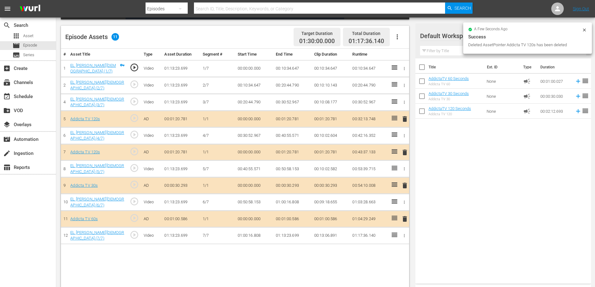
click at [404, 116] on span "delete" at bounding box center [404, 118] width 7 height 7
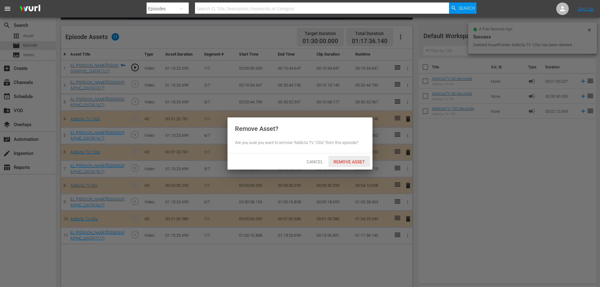
click at [352, 163] on span "Remove Asset" at bounding box center [349, 161] width 42 height 5
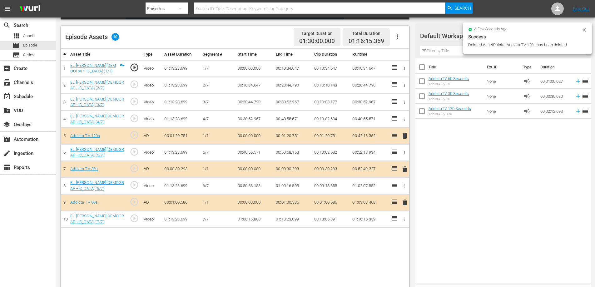
click at [403, 133] on span "delete" at bounding box center [404, 135] width 7 height 7
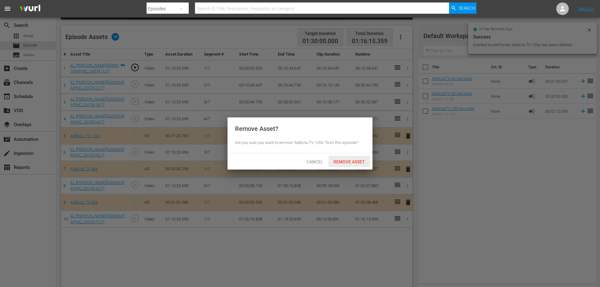
click at [353, 160] on span "Remove Asset" at bounding box center [349, 161] width 42 height 5
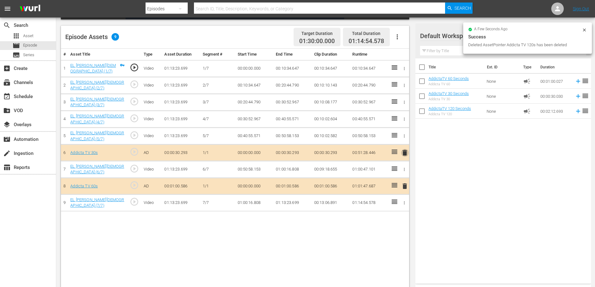
click at [406, 152] on span "delete" at bounding box center [404, 152] width 7 height 7
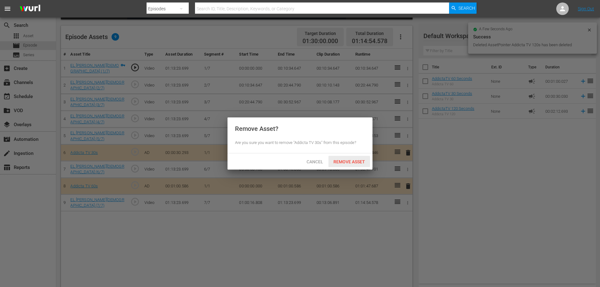
click at [357, 157] on div "Remove Asset" at bounding box center [349, 162] width 42 height 12
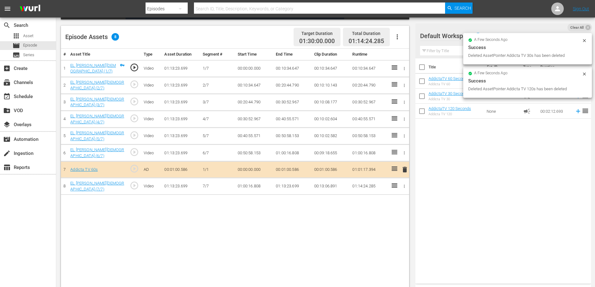
click at [406, 169] on span "delete" at bounding box center [404, 169] width 7 height 7
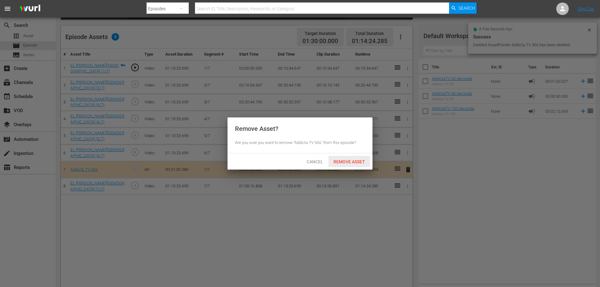
click at [346, 162] on span "Remove Asset" at bounding box center [349, 161] width 42 height 5
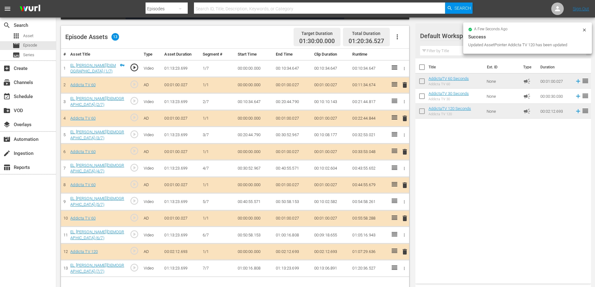
click at [406, 216] on span "delete" at bounding box center [404, 218] width 7 height 7
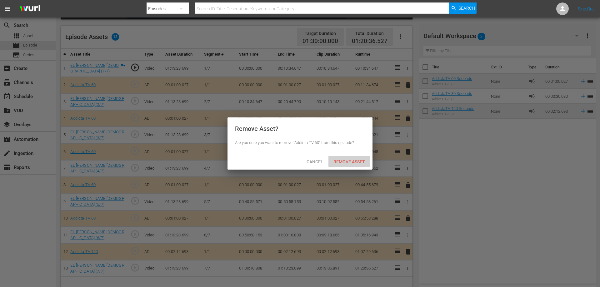
click at [341, 161] on span "Remove Asset" at bounding box center [349, 161] width 42 height 5
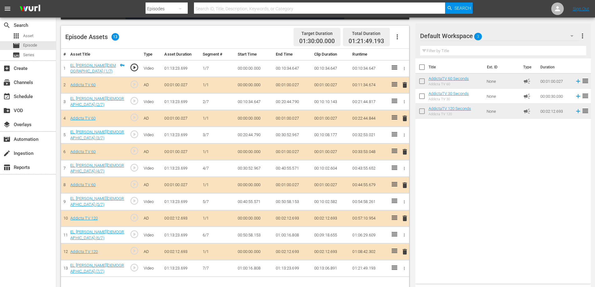
click at [405, 184] on span "delete" at bounding box center [404, 185] width 7 height 7
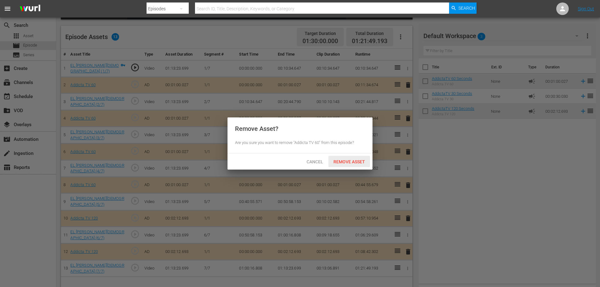
click at [361, 160] on span "Remove Asset" at bounding box center [349, 161] width 42 height 5
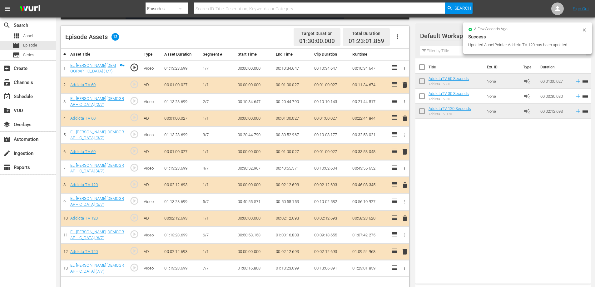
click at [403, 151] on span "delete" at bounding box center [404, 151] width 7 height 7
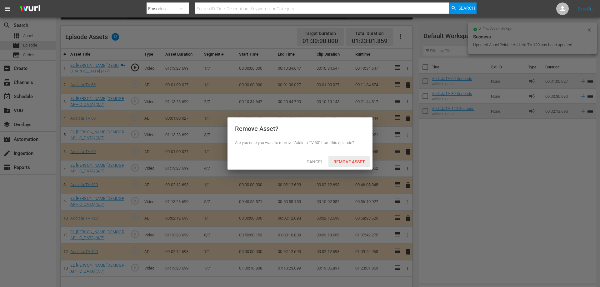
drag, startPoint x: 358, startPoint y: 164, endPoint x: 386, endPoint y: 149, distance: 31.6
click at [358, 164] on div "Remove Asset" at bounding box center [349, 162] width 42 height 12
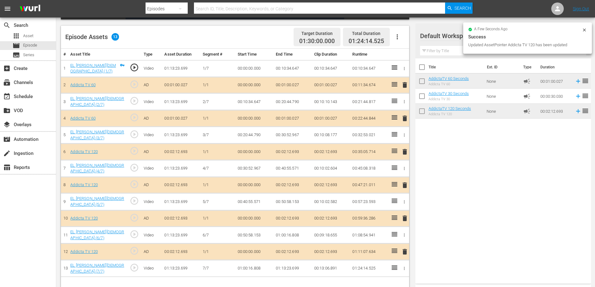
click at [406, 118] on span "delete" at bounding box center [404, 118] width 7 height 7
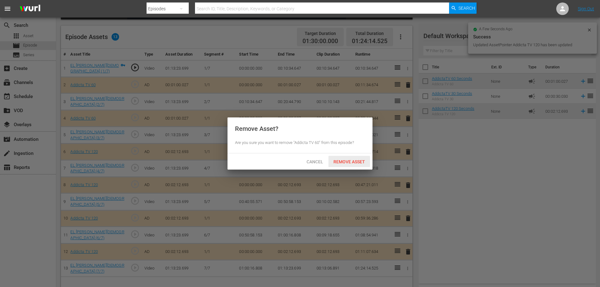
click at [353, 159] on span "Remove Asset" at bounding box center [349, 161] width 42 height 5
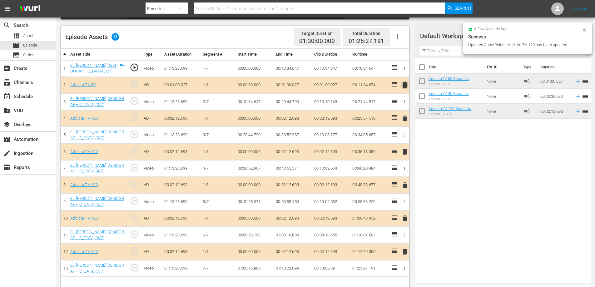
click at [405, 84] on span "delete" at bounding box center [404, 84] width 7 height 7
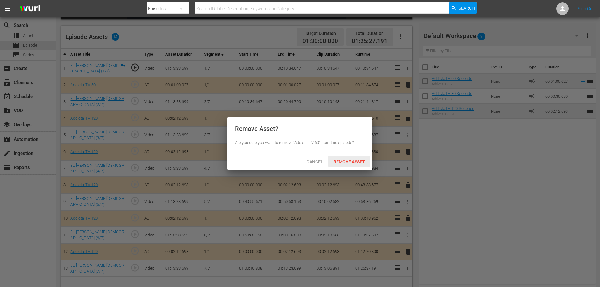
click at [348, 160] on span "Remove Asset" at bounding box center [349, 161] width 42 height 5
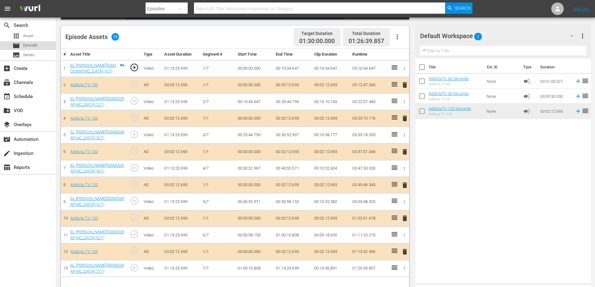
click at [32, 46] on span "Episode" at bounding box center [30, 45] width 14 height 6
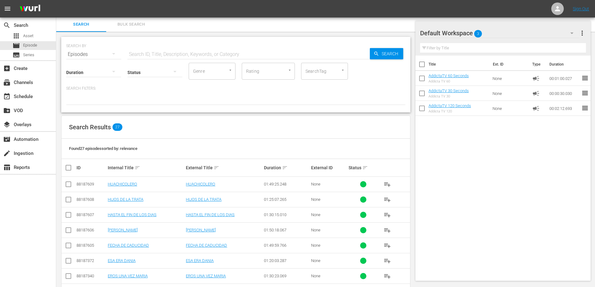
scroll to position [156, 0]
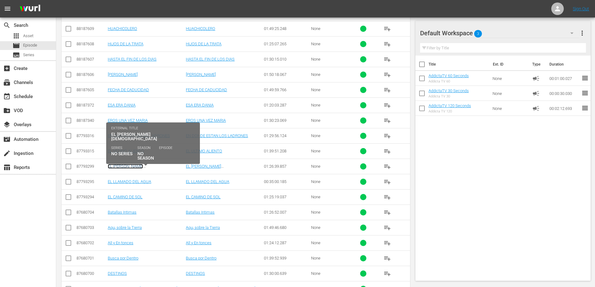
click at [122, 167] on link "EL [PERSON_NAME][DEMOGRAPHIC_DATA]" at bounding box center [128, 168] width 41 height 9
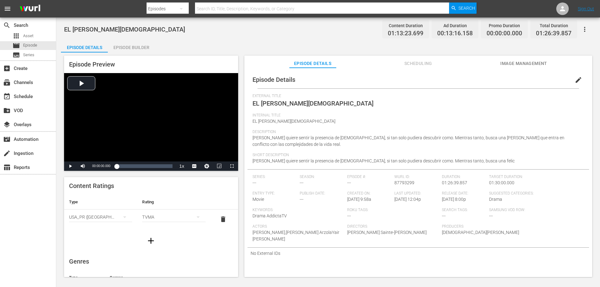
click at [118, 44] on div "Episode Builder" at bounding box center [131, 47] width 47 height 15
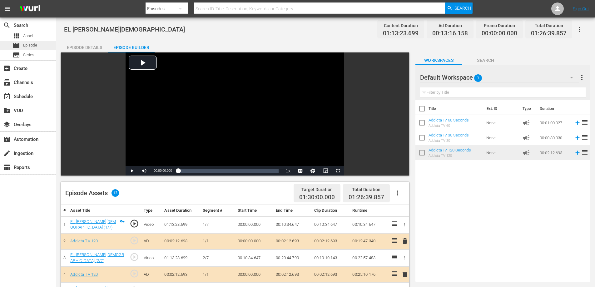
click at [32, 44] on span "Episode" at bounding box center [30, 45] width 14 height 6
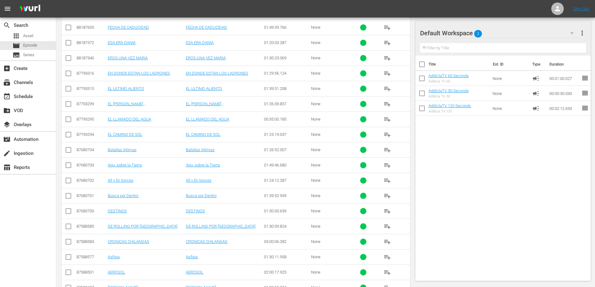
scroll to position [187, 0]
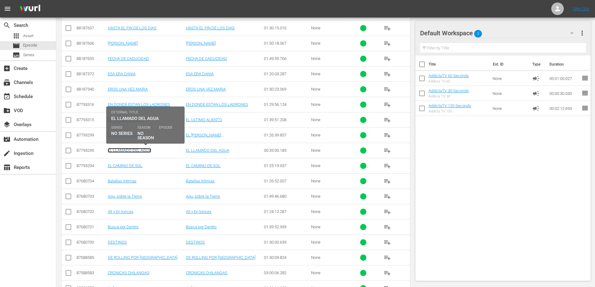
click at [133, 149] on link "EL LLAMADO DEL AGUA" at bounding box center [129, 150] width 43 height 5
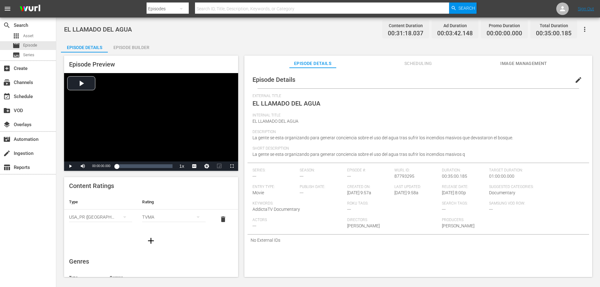
click at [128, 45] on div "Episode Builder" at bounding box center [131, 47] width 47 height 15
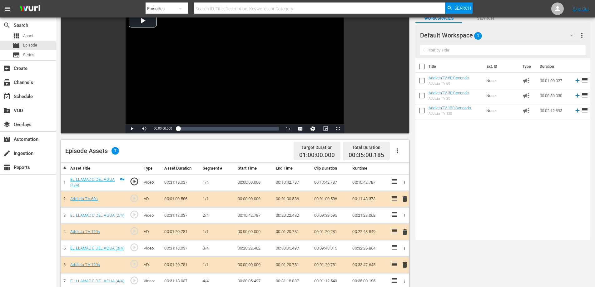
scroll to position [125, 0]
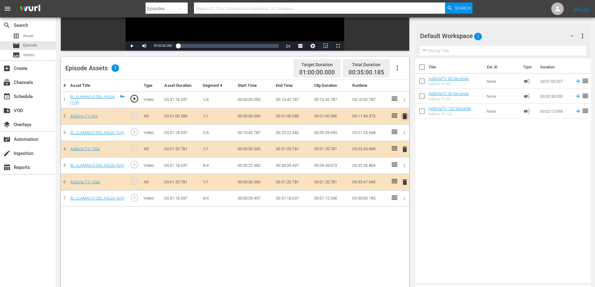
click at [405, 116] on span "delete" at bounding box center [404, 115] width 7 height 7
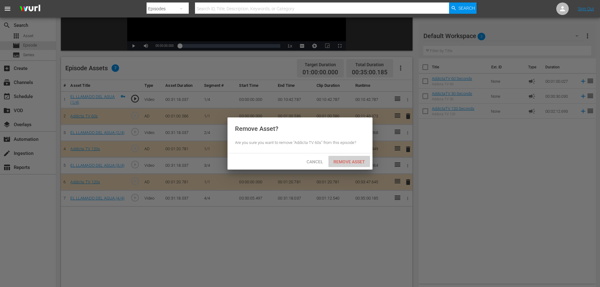
click at [345, 161] on span "Remove Asset" at bounding box center [349, 161] width 42 height 5
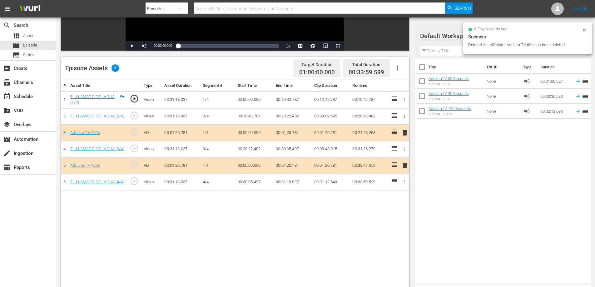
click at [406, 133] on span "delete" at bounding box center [404, 132] width 7 height 7
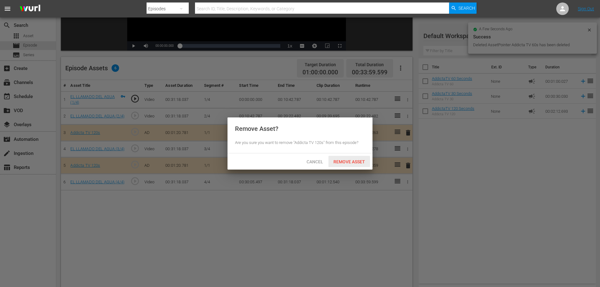
click at [347, 160] on span "Remove Asset" at bounding box center [349, 161] width 42 height 5
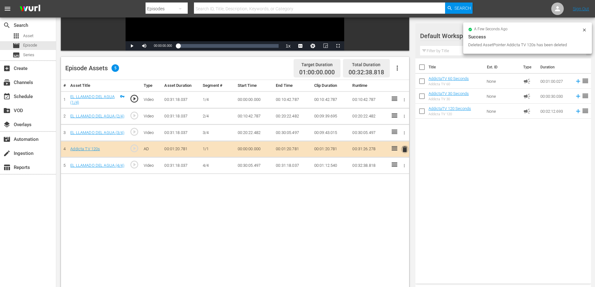
click at [406, 148] on span "delete" at bounding box center [404, 149] width 7 height 7
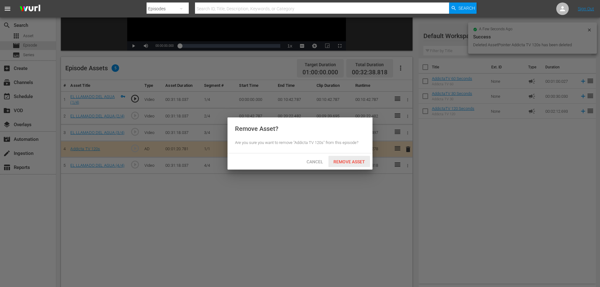
click at [347, 161] on span "Remove Asset" at bounding box center [349, 161] width 42 height 5
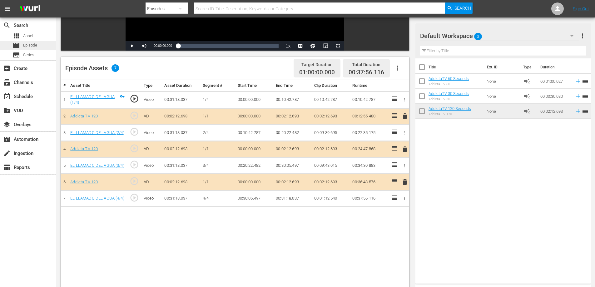
click at [26, 44] on span "Episode" at bounding box center [30, 45] width 14 height 6
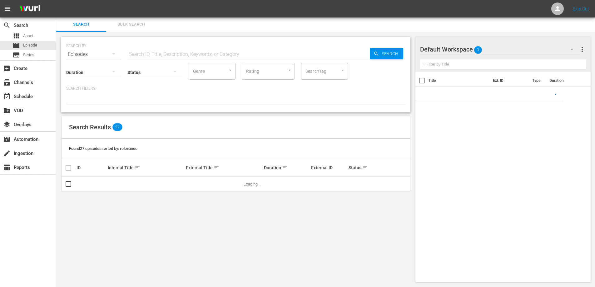
scroll to position [125, 0]
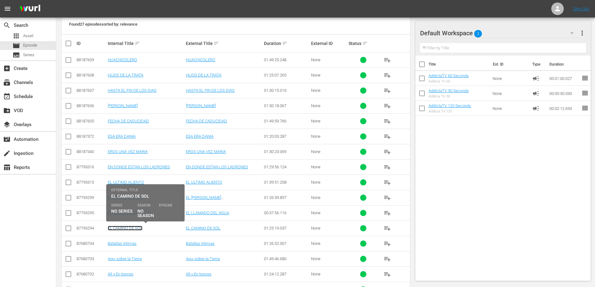
click at [121, 228] on link "EL CAMINO DE SOL" at bounding box center [125, 228] width 35 height 5
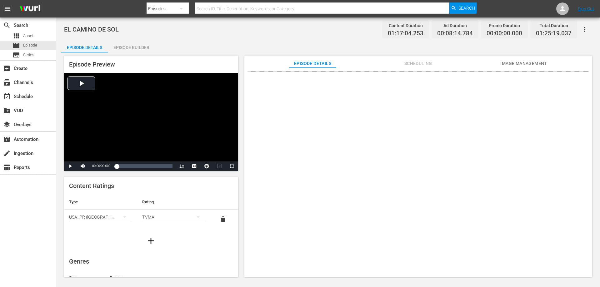
click at [139, 46] on div "Episode Builder" at bounding box center [131, 47] width 47 height 15
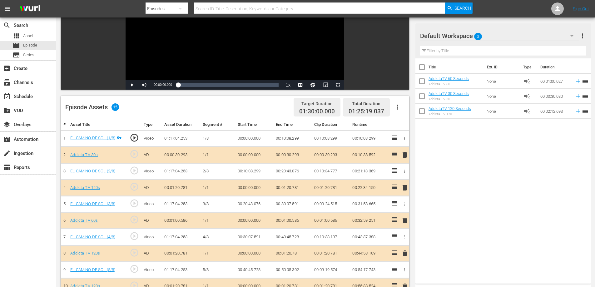
scroll to position [94, 0]
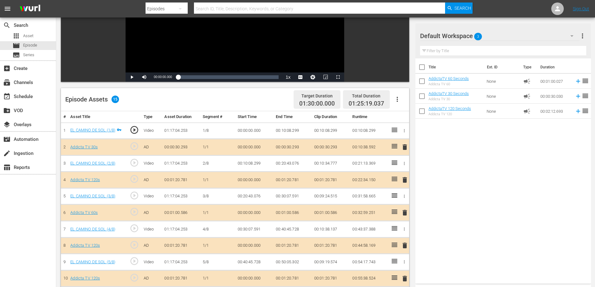
click at [407, 147] on span "delete" at bounding box center [404, 146] width 7 height 7
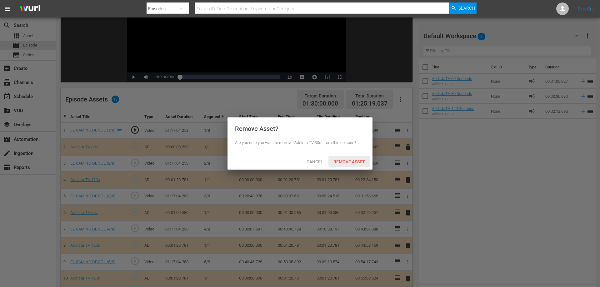
click at [360, 162] on span "Remove Asset" at bounding box center [349, 161] width 42 height 5
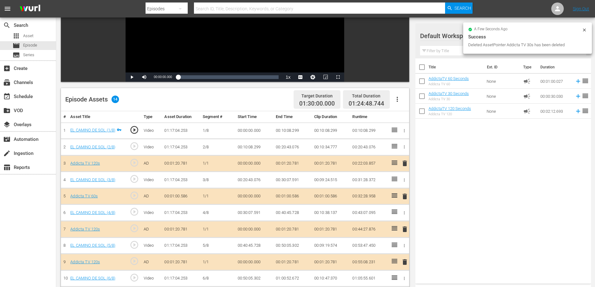
click at [405, 162] on span "delete" at bounding box center [404, 163] width 7 height 7
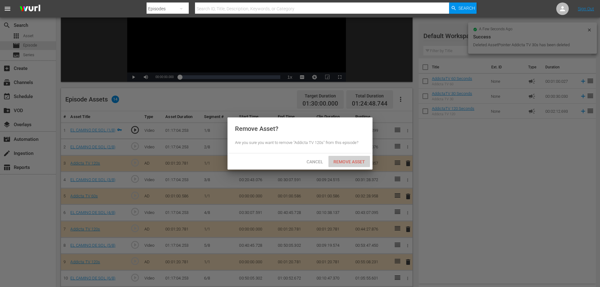
click at [349, 162] on span "Remove Asset" at bounding box center [349, 161] width 42 height 5
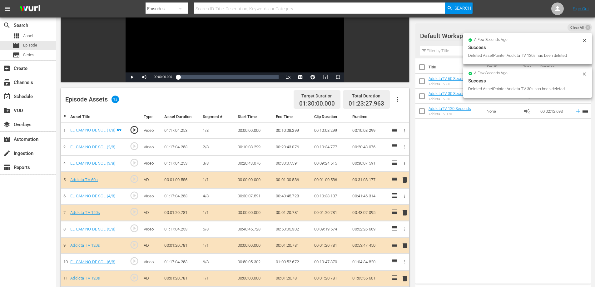
click at [405, 176] on button "delete" at bounding box center [404, 180] width 7 height 9
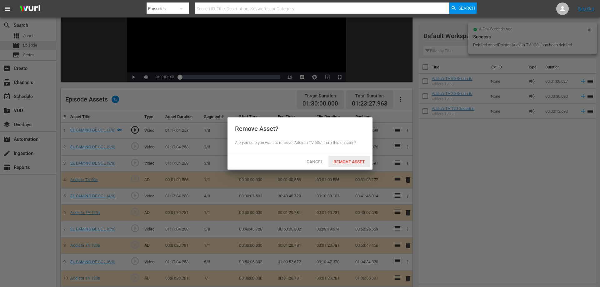
click at [349, 159] on span "Remove Asset" at bounding box center [349, 161] width 42 height 5
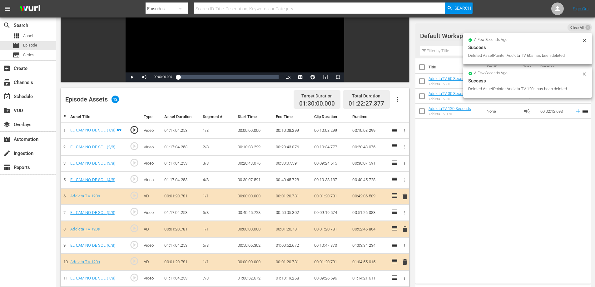
click at [405, 197] on span "delete" at bounding box center [404, 196] width 7 height 7
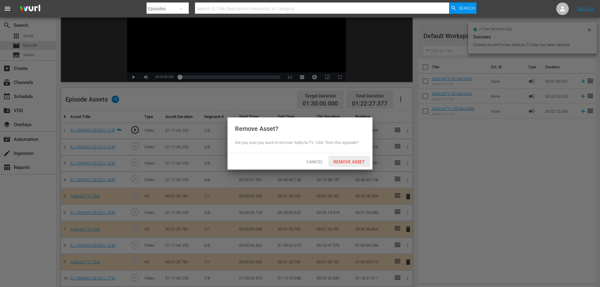
click at [341, 161] on span "Remove Asset" at bounding box center [349, 161] width 42 height 5
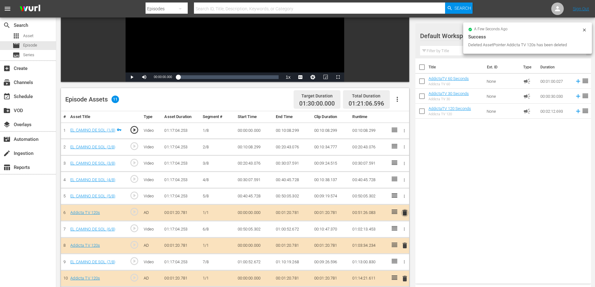
click at [404, 214] on span "delete" at bounding box center [404, 212] width 7 height 7
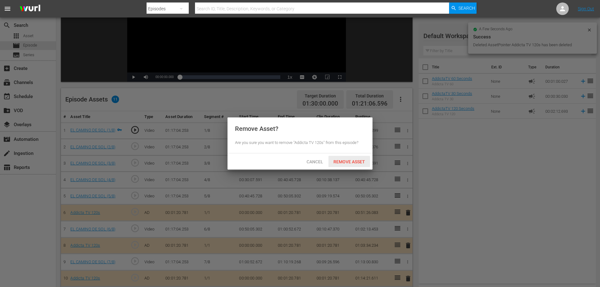
click at [338, 162] on span "Remove Asset" at bounding box center [349, 161] width 42 height 5
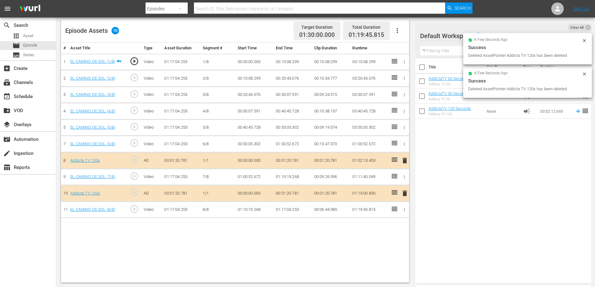
scroll to position [163, 0]
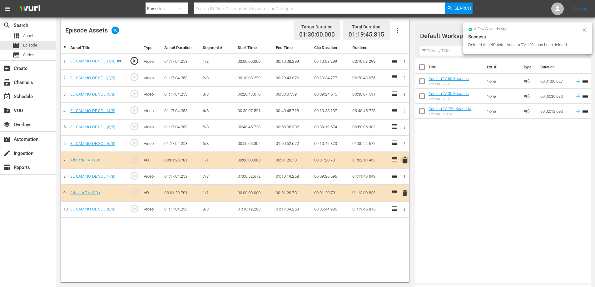
click at [405, 161] on span "delete" at bounding box center [404, 160] width 7 height 7
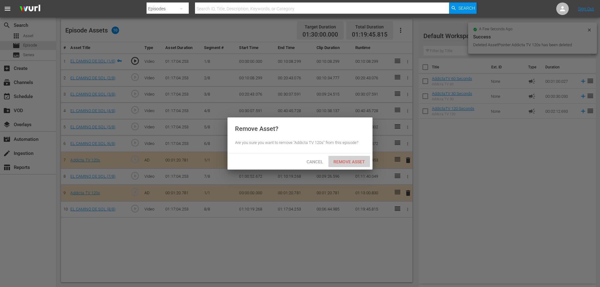
click at [351, 160] on span "Remove Asset" at bounding box center [349, 161] width 42 height 5
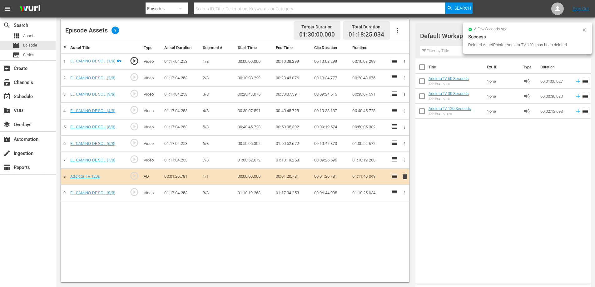
click at [405, 177] on span "delete" at bounding box center [404, 176] width 7 height 7
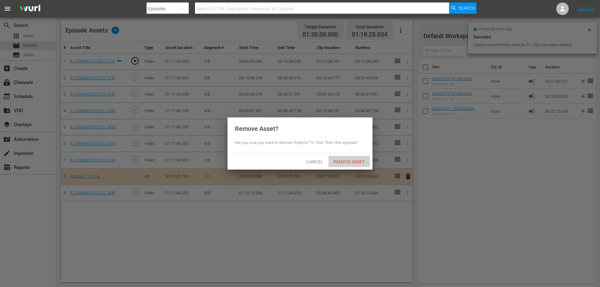
click at [348, 159] on span "Remove Asset" at bounding box center [349, 161] width 42 height 5
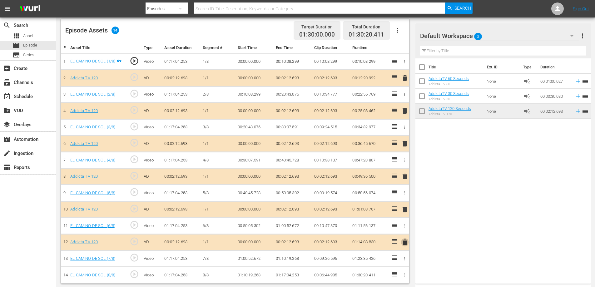
click at [405, 244] on span "delete" at bounding box center [404, 242] width 7 height 7
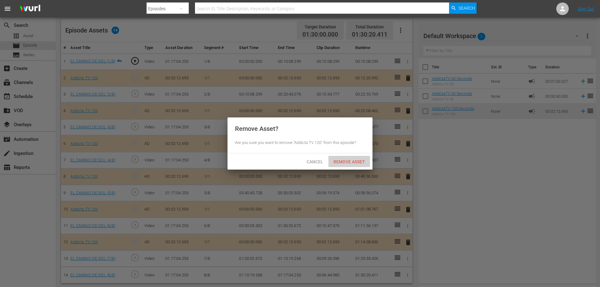
click at [356, 158] on div "Remove Asset" at bounding box center [349, 162] width 42 height 12
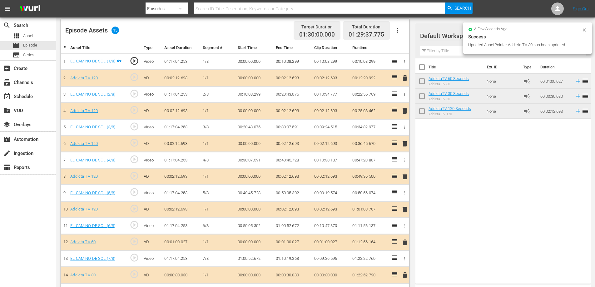
click at [403, 275] on span "delete" at bounding box center [404, 274] width 7 height 7
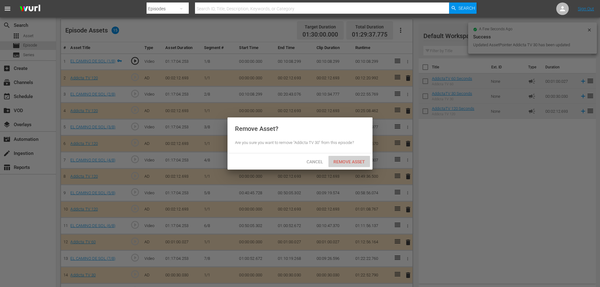
click at [356, 162] on span "Remove Asset" at bounding box center [349, 161] width 42 height 5
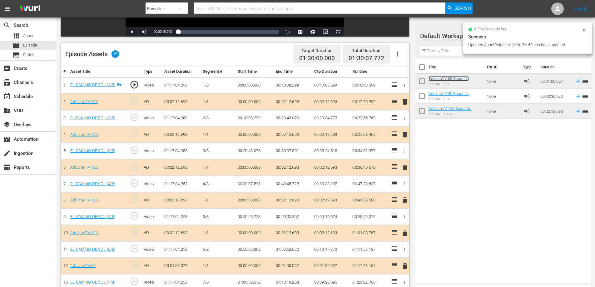
scroll to position [100, 0]
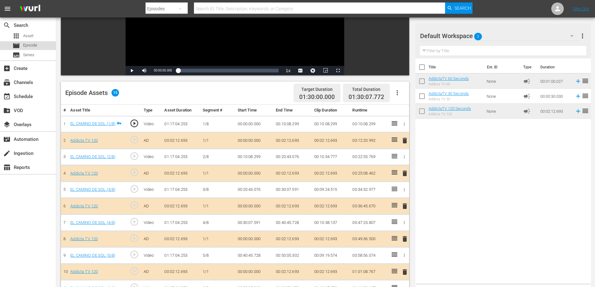
click at [25, 44] on span "Episode" at bounding box center [30, 45] width 14 height 6
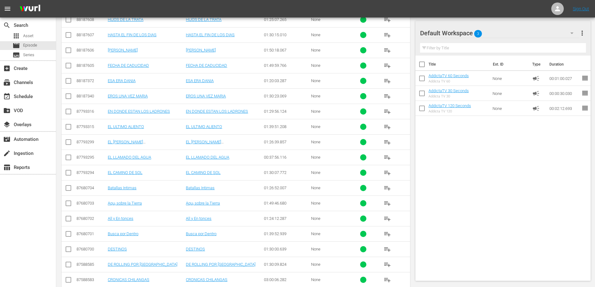
scroll to position [161, 0]
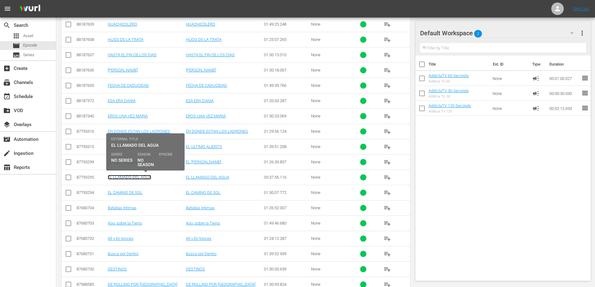
click at [124, 176] on link "EL LLAMADO DEL AGUA" at bounding box center [129, 177] width 43 height 5
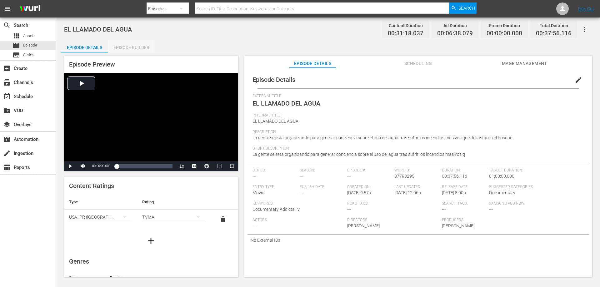
click at [136, 47] on div "Episode Builder" at bounding box center [131, 47] width 47 height 15
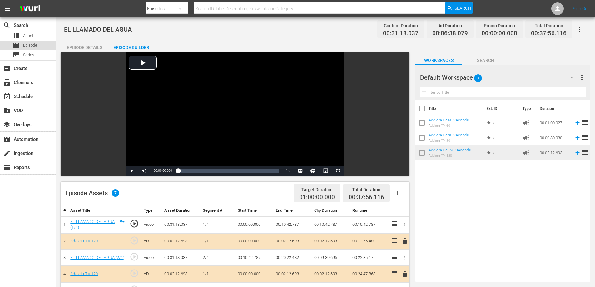
click at [25, 44] on span "Episode" at bounding box center [30, 45] width 14 height 6
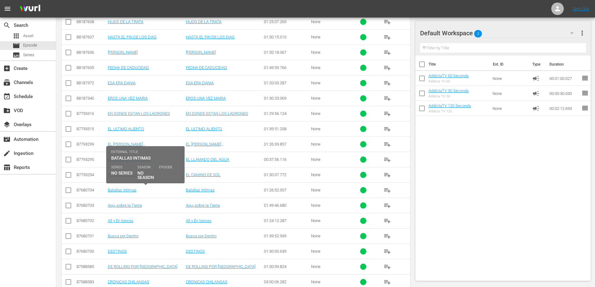
scroll to position [187, 0]
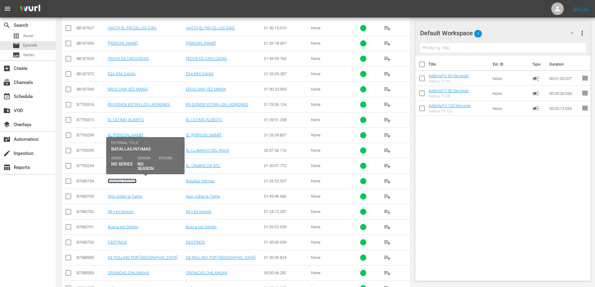
click at [128, 181] on link "Batallas Intimas" at bounding box center [122, 181] width 29 height 5
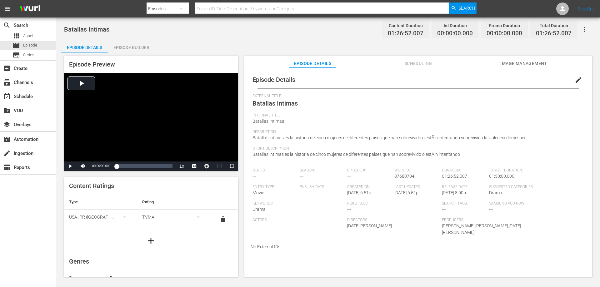
click at [127, 44] on div "Episode Builder" at bounding box center [131, 47] width 47 height 15
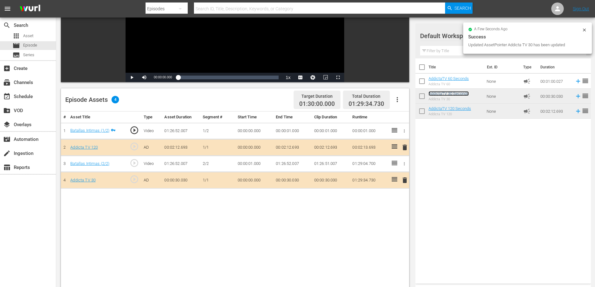
scroll to position [94, 0]
click at [404, 180] on span "delete" at bounding box center [404, 179] width 7 height 7
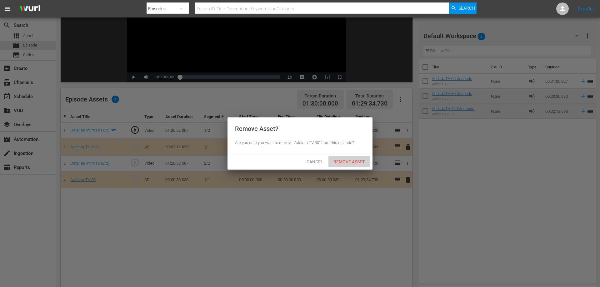
click at [351, 160] on span "Remove Asset" at bounding box center [349, 161] width 42 height 5
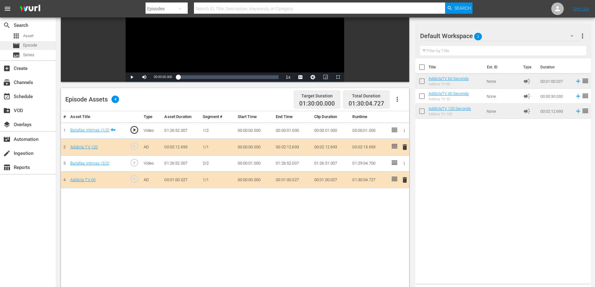
click at [25, 47] on span "Episode" at bounding box center [30, 45] width 14 height 6
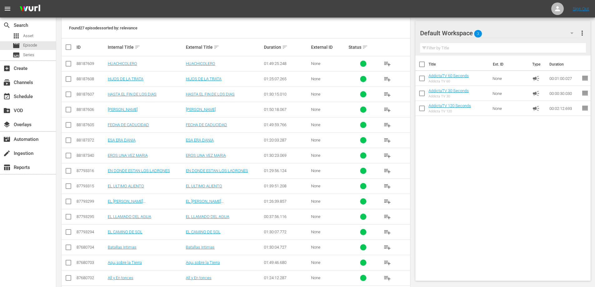
scroll to position [156, 0]
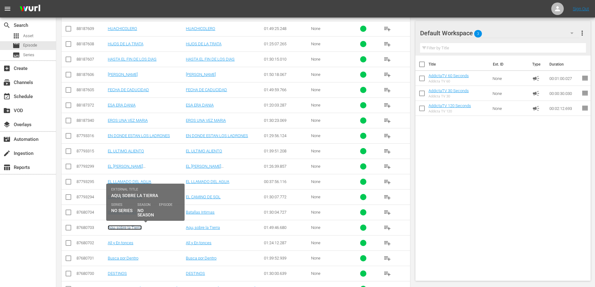
click at [134, 227] on link "Aqu¡ sobre la Tierra" at bounding box center [125, 227] width 34 height 5
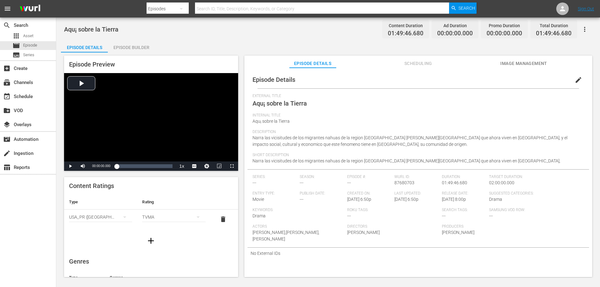
click at [575, 80] on span "edit" at bounding box center [578, 79] width 7 height 7
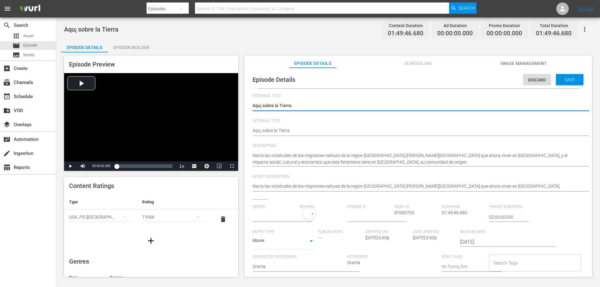
type input "No Series"
click at [260, 105] on textarea "Aqu¡ sobre la Tierra" at bounding box center [416, 105] width 328 height 7
click at [260, 104] on textarea "Aqu¡ sobre la Tierra" at bounding box center [416, 105] width 328 height 7
type textarea "Aqui¡ sobre la Tierra"
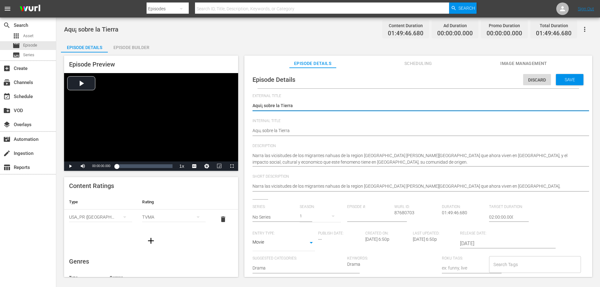
type textarea "Aqui sobre la Tierra"
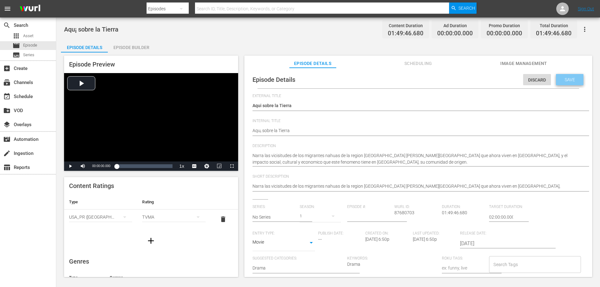
click at [568, 81] on span "Save" at bounding box center [570, 79] width 20 height 5
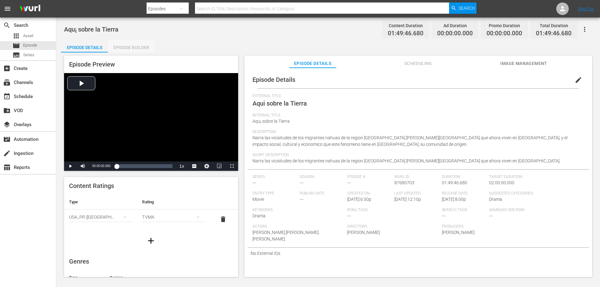
click at [136, 46] on div "Episode Builder" at bounding box center [131, 47] width 47 height 15
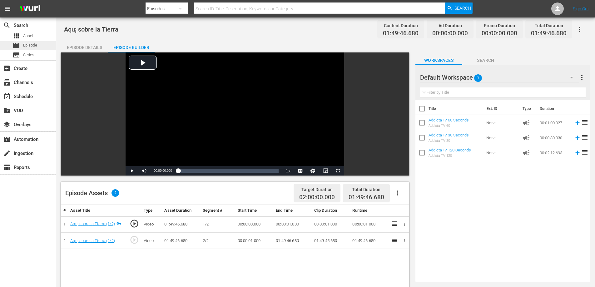
click at [30, 45] on span "Episode" at bounding box center [30, 45] width 14 height 6
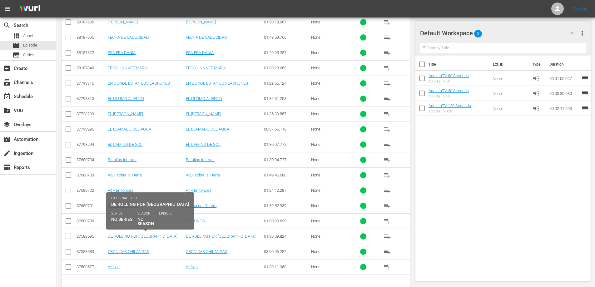
scroll to position [223, 0]
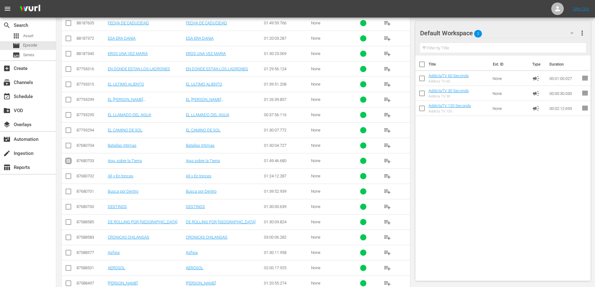
click at [68, 159] on input "checkbox" at bounding box center [68, 161] width 7 height 7
checkbox input "true"
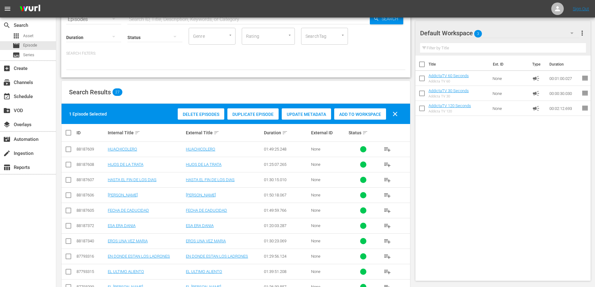
scroll to position [0, 0]
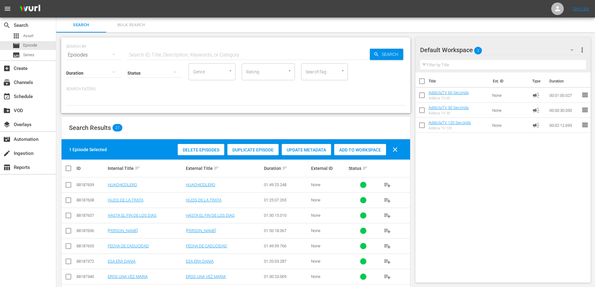
click at [202, 149] on span "Delete Episodes" at bounding box center [201, 149] width 47 height 5
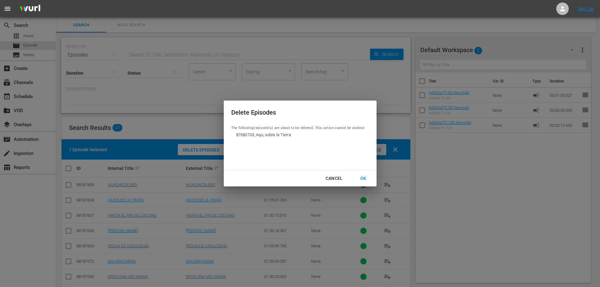
click at [362, 179] on div "OK" at bounding box center [363, 179] width 16 height 8
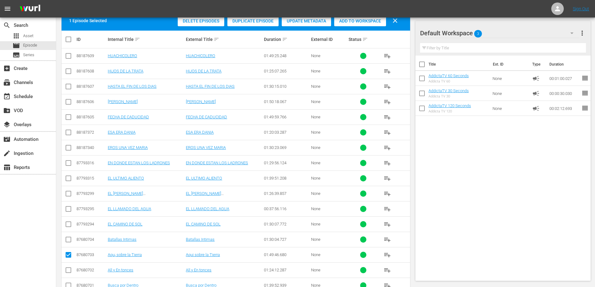
scroll to position [250, 0]
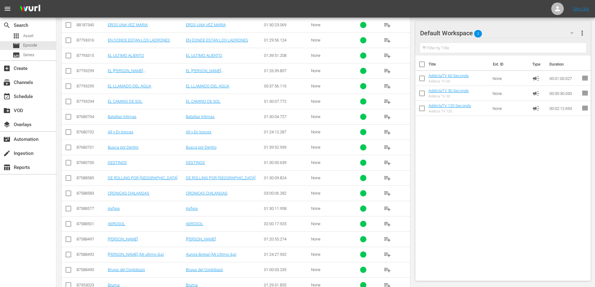
scroll to position [206, 0]
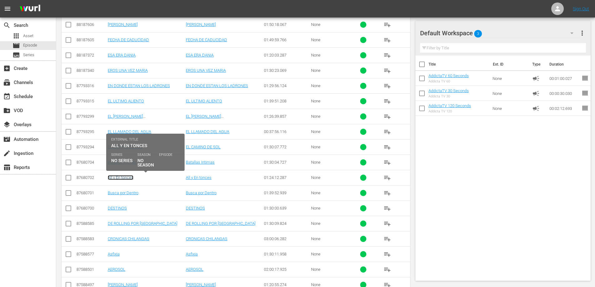
click at [123, 179] on link "All y En tonces" at bounding box center [121, 177] width 26 height 5
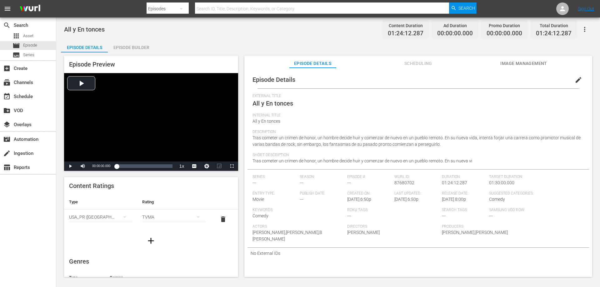
click at [138, 44] on div "Episode Builder" at bounding box center [131, 47] width 47 height 15
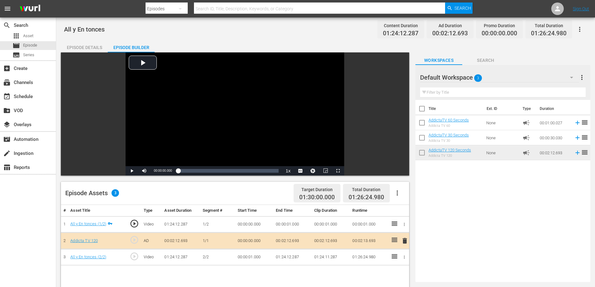
click at [405, 241] on span "delete" at bounding box center [404, 240] width 7 height 7
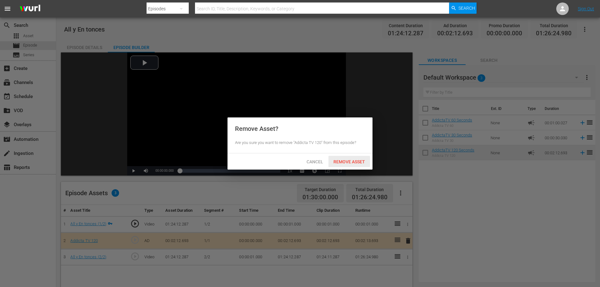
click at [344, 159] on span "Remove Asset" at bounding box center [349, 161] width 42 height 5
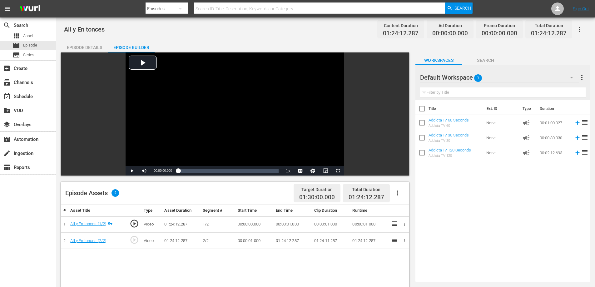
click at [72, 27] on span "All y En tonces" at bounding box center [84, 29] width 41 height 7
copy span "All y En tonces"
click at [30, 43] on span "Episode" at bounding box center [30, 45] width 14 height 6
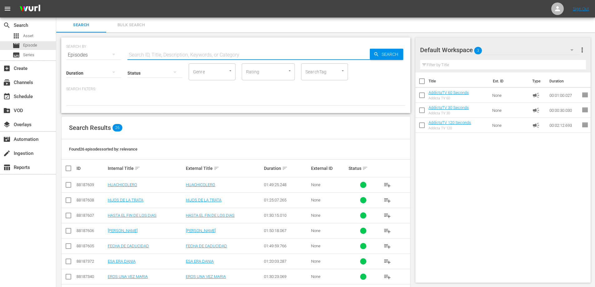
click at [184, 57] on input "text" at bounding box center [248, 54] width 242 height 15
paste input "All y En tonces"
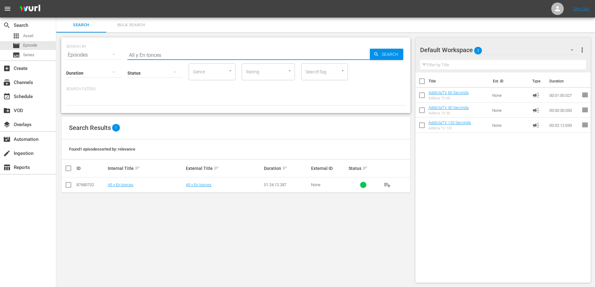
type input "All y En tonces"
click at [67, 184] on input "checkbox" at bounding box center [68, 185] width 7 height 7
checkbox input "true"
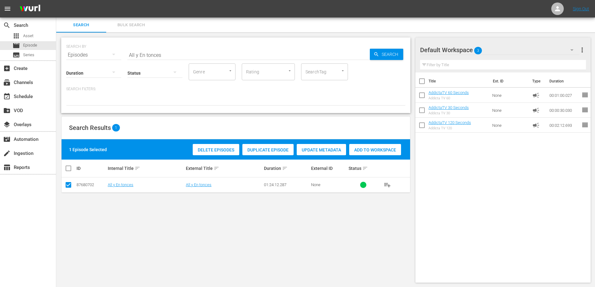
click at [218, 151] on span "Delete Episodes" at bounding box center [216, 149] width 47 height 5
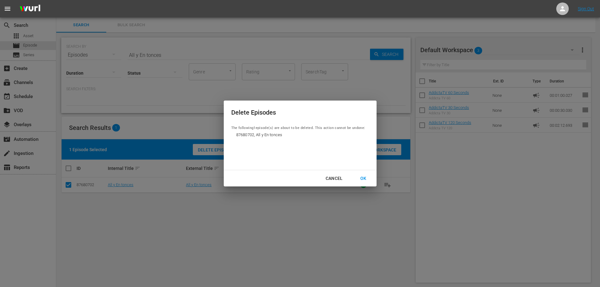
click at [361, 180] on div "OK" at bounding box center [363, 179] width 16 height 8
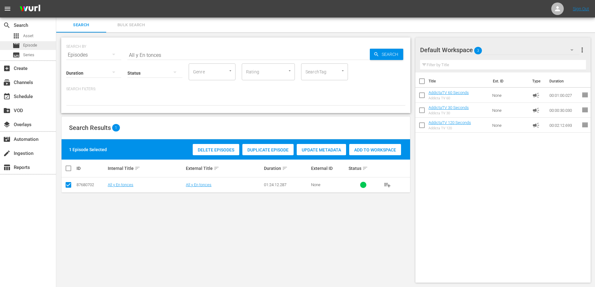
click at [23, 47] on div "movie Episode" at bounding box center [24, 45] width 25 height 9
click at [151, 57] on input "All y En tonces" at bounding box center [248, 54] width 242 height 15
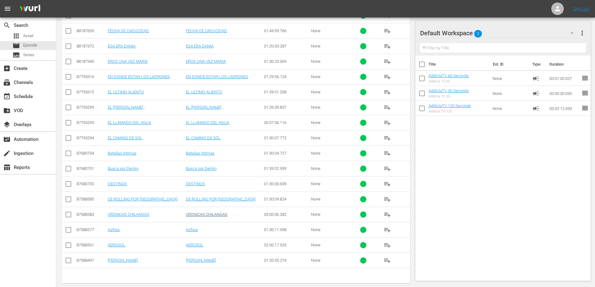
scroll to position [223, 0]
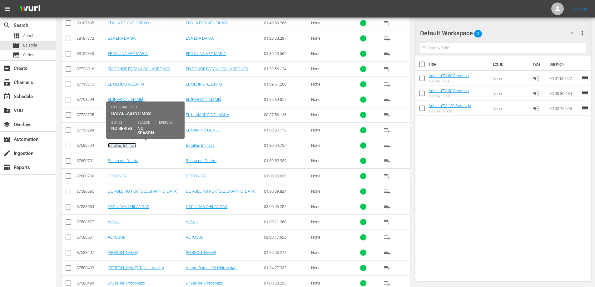
click at [128, 145] on link "Batallas Intimas" at bounding box center [122, 145] width 29 height 5
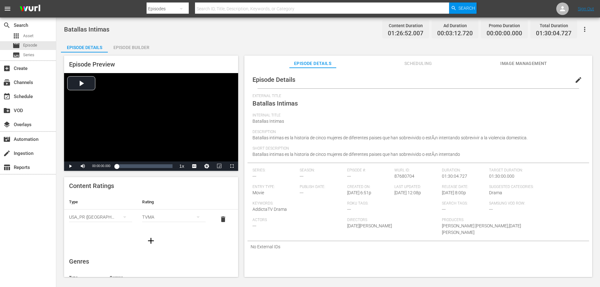
click at [128, 45] on div "Episode Builder" at bounding box center [131, 47] width 47 height 15
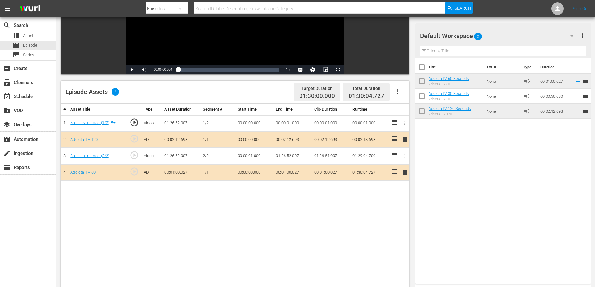
scroll to position [38, 0]
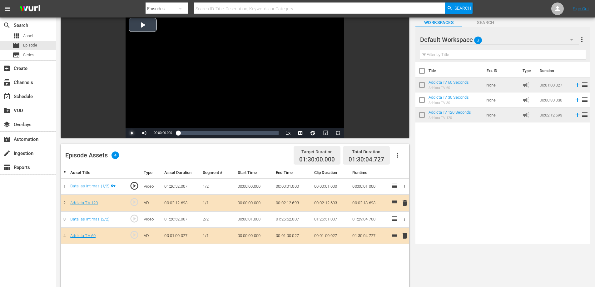
click at [132, 133] on span "Video Player" at bounding box center [132, 133] width 0 height 0
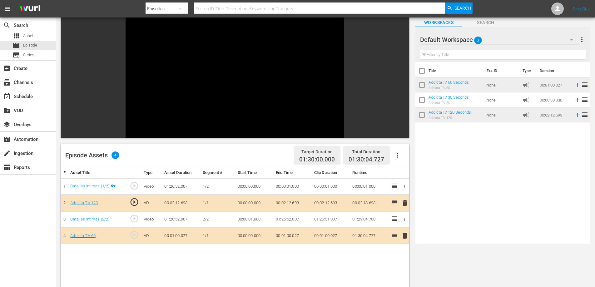
click at [132, 133] on span "Video Player" at bounding box center [132, 133] width 0 height 0
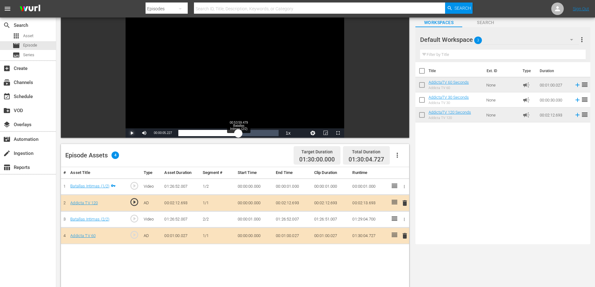
drag, startPoint x: 177, startPoint y: 132, endPoint x: 242, endPoint y: 132, distance: 65.3
click at [239, 132] on div "00:00:04.227" at bounding box center [208, 133] width 60 height 6
drag, startPoint x: 242, startPoint y: 132, endPoint x: 165, endPoint y: 134, distance: 77.5
click at [165, 134] on div "Play Mute 98% Current Time 00:57:20.897 / Duration 01:26:52.006 Loaded : 64.07%…" at bounding box center [235, 132] width 219 height 9
click at [132, 133] on span "Video Player" at bounding box center [132, 133] width 0 height 0
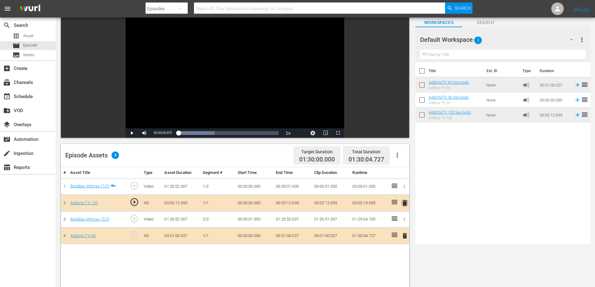
click at [406, 203] on span "delete" at bounding box center [404, 202] width 7 height 7
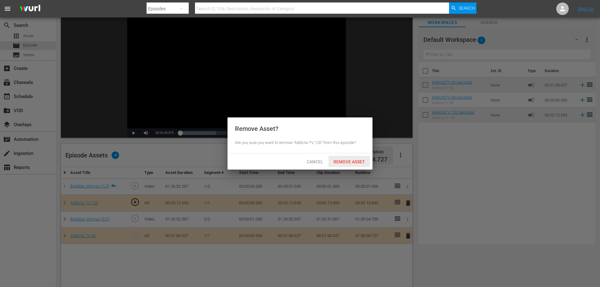
click at [348, 161] on span "Remove Asset" at bounding box center [349, 161] width 42 height 5
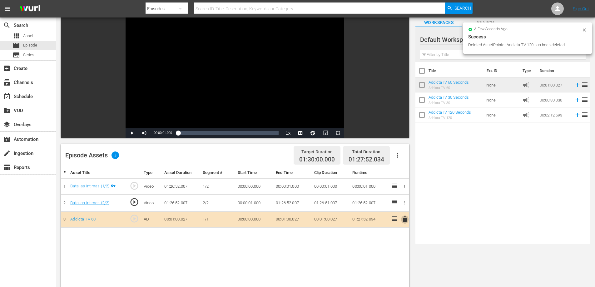
click at [406, 219] on span "delete" at bounding box center [404, 219] width 7 height 7
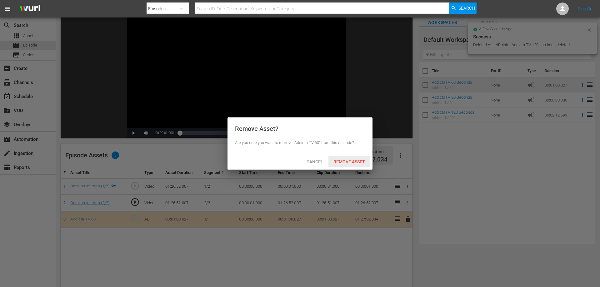
click at [337, 158] on div "Remove Asset" at bounding box center [349, 162] width 42 height 12
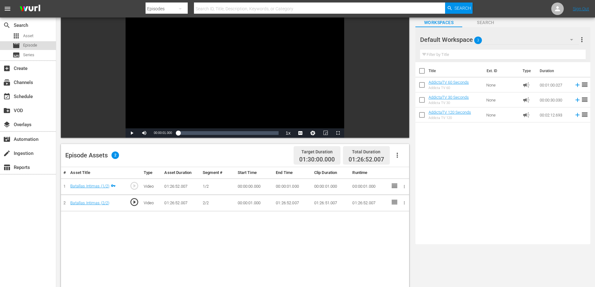
click at [31, 42] on div "movie Episode" at bounding box center [24, 45] width 25 height 9
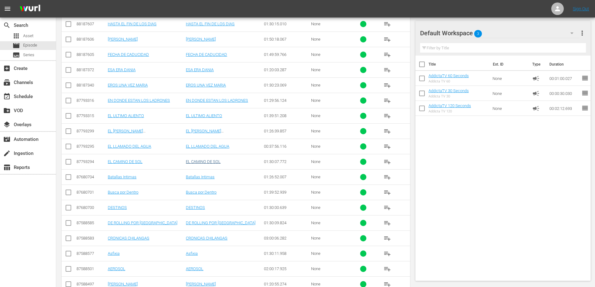
scroll to position [191, 0]
click at [68, 178] on input "checkbox" at bounding box center [68, 178] width 7 height 7
checkbox input "true"
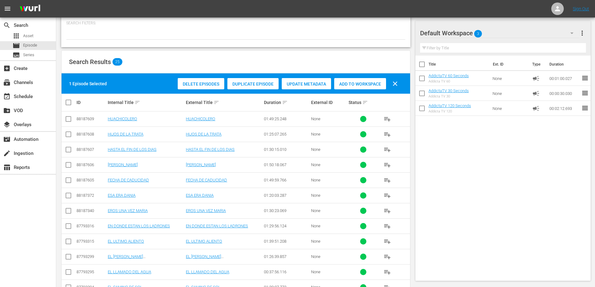
scroll to position [3, 0]
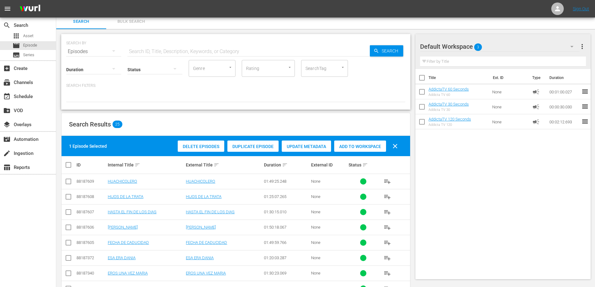
click at [202, 143] on div "Delete Episodes" at bounding box center [201, 147] width 47 height 12
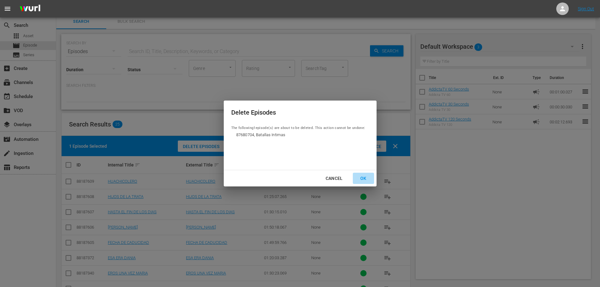
click at [362, 178] on div "OK" at bounding box center [363, 179] width 16 height 8
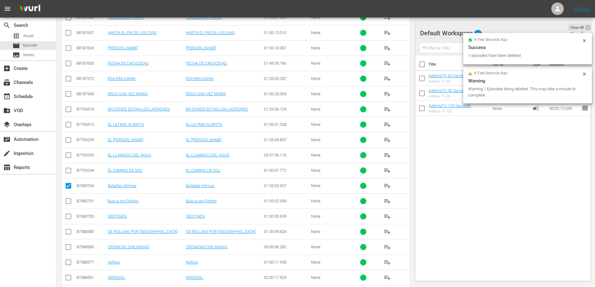
scroll to position [191, 0]
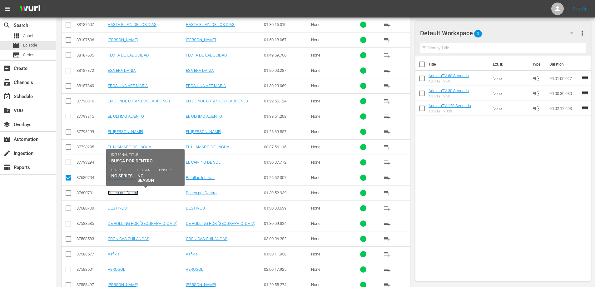
click at [120, 193] on link "Busca por Dentro" at bounding box center [123, 193] width 31 height 5
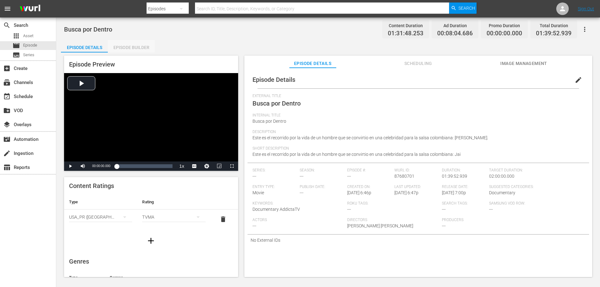
click at [134, 43] on div "Episode Builder" at bounding box center [131, 47] width 47 height 15
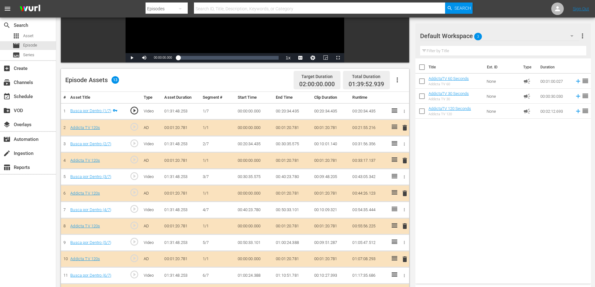
scroll to position [94, 0]
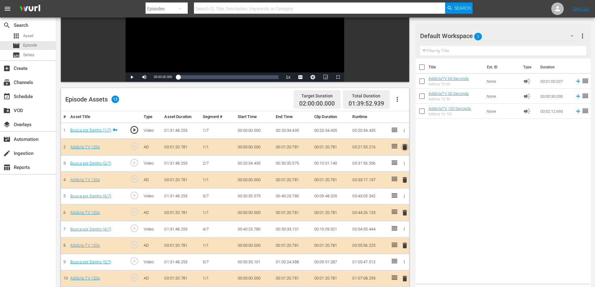
click at [407, 146] on span "delete" at bounding box center [404, 146] width 7 height 7
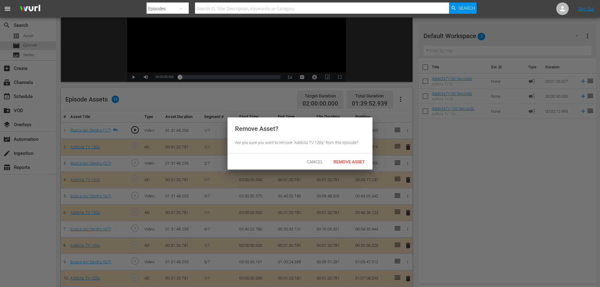
click at [357, 162] on span "Remove Asset" at bounding box center [349, 161] width 42 height 5
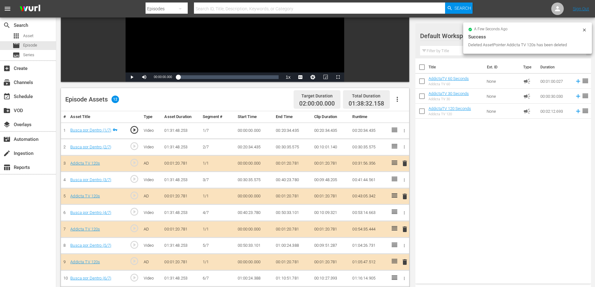
click at [404, 163] on span "delete" at bounding box center [404, 163] width 7 height 7
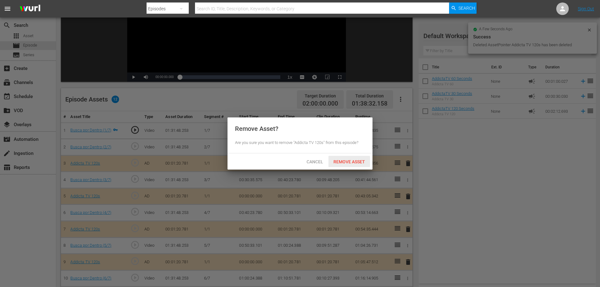
click at [346, 159] on span "Remove Asset" at bounding box center [349, 161] width 42 height 5
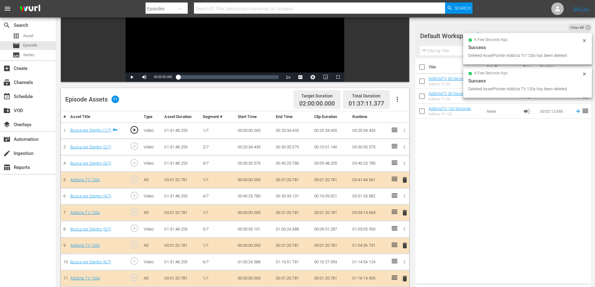
click at [405, 182] on span "delete" at bounding box center [404, 179] width 7 height 7
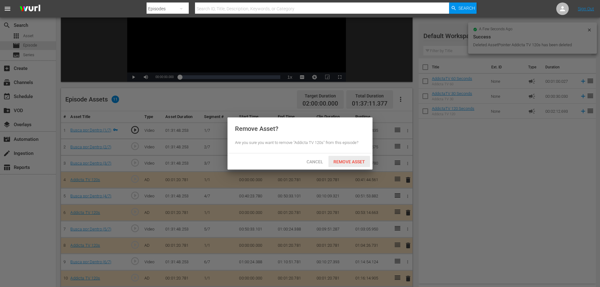
click at [358, 162] on span "Remove Asset" at bounding box center [349, 161] width 42 height 5
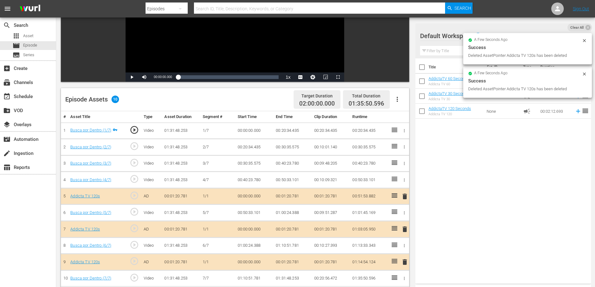
click at [405, 197] on span "delete" at bounding box center [404, 196] width 7 height 7
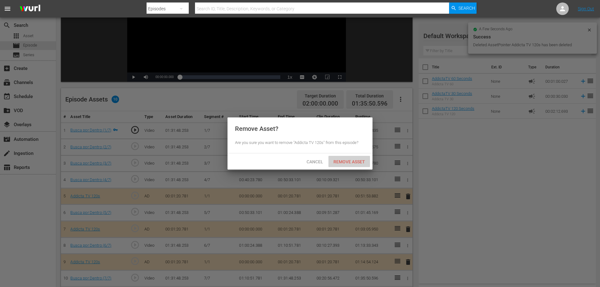
click at [351, 158] on div "Remove Asset" at bounding box center [349, 162] width 42 height 12
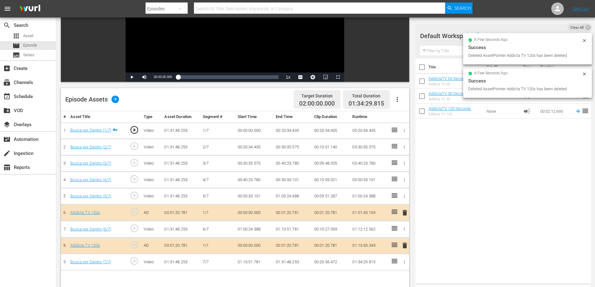
click at [404, 214] on span "delete" at bounding box center [404, 212] width 7 height 7
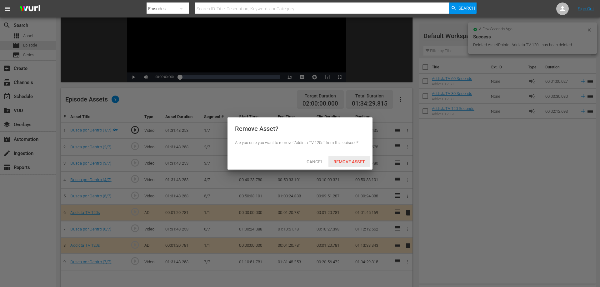
click at [337, 161] on span "Remove Asset" at bounding box center [349, 161] width 42 height 5
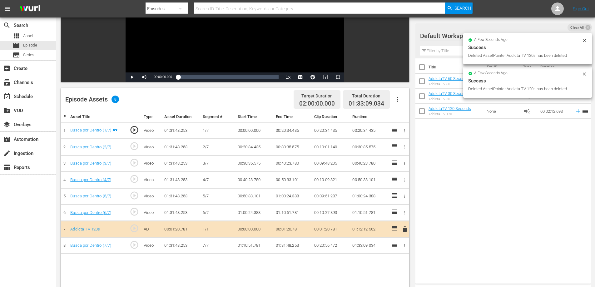
click at [407, 231] on span "delete" at bounding box center [404, 229] width 7 height 7
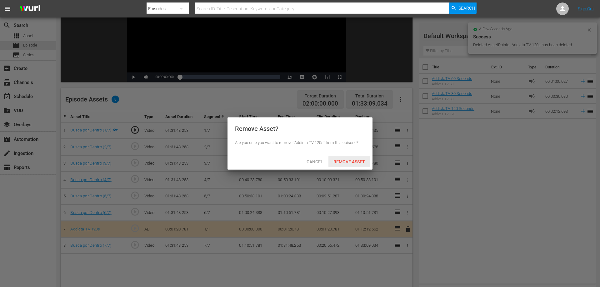
click at [357, 161] on span "Remove Asset" at bounding box center [349, 161] width 42 height 5
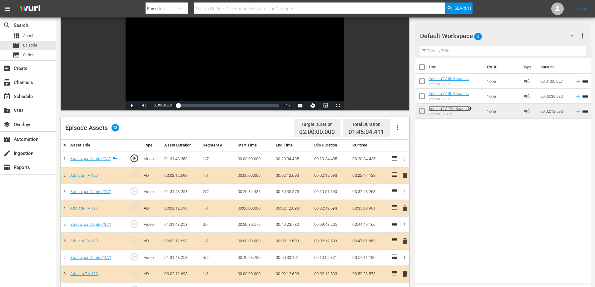
scroll to position [38, 0]
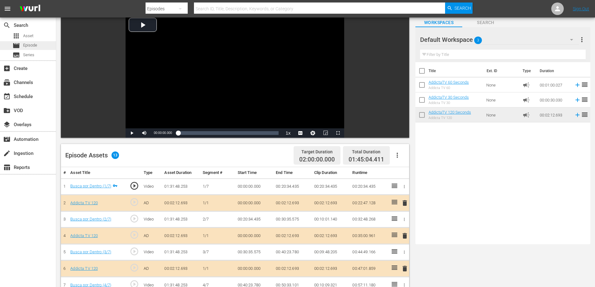
click at [31, 42] on span "Episode" at bounding box center [30, 45] width 14 height 6
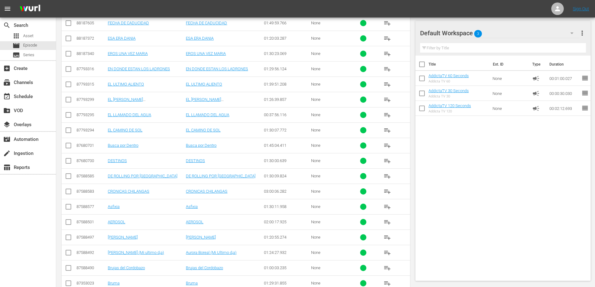
scroll to position [161, 0]
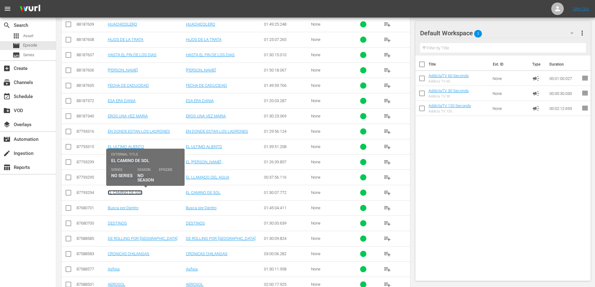
click at [125, 192] on link "EL CAMINO DE SOL" at bounding box center [125, 192] width 35 height 5
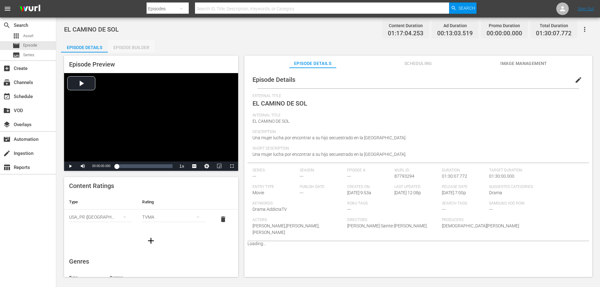
click at [132, 46] on div "Episode Builder" at bounding box center [131, 47] width 47 height 15
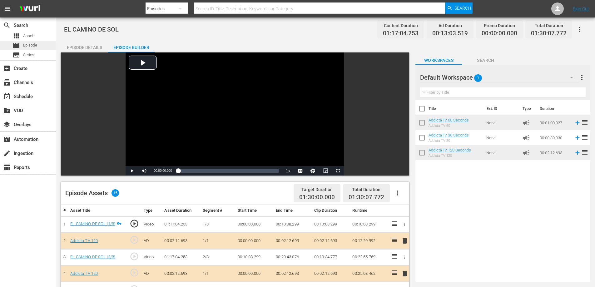
click at [30, 44] on span "Episode" at bounding box center [30, 45] width 14 height 6
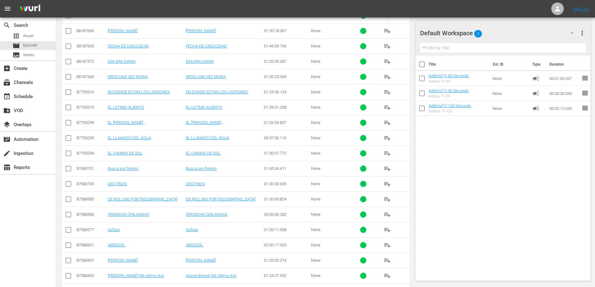
scroll to position [219, 0]
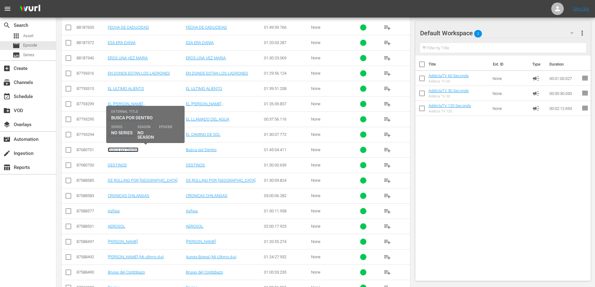
click at [128, 148] on link "Busca por Dentro" at bounding box center [123, 149] width 31 height 5
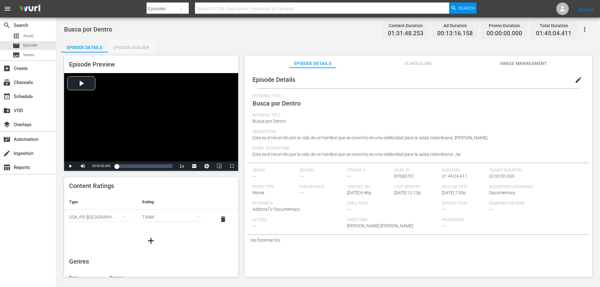
click at [137, 50] on div "Episode Builder" at bounding box center [131, 47] width 47 height 15
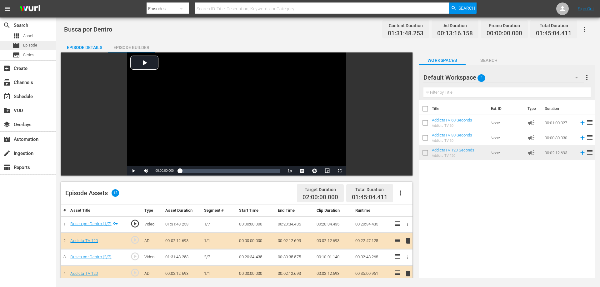
click at [25, 44] on span "Episode" at bounding box center [30, 45] width 14 height 6
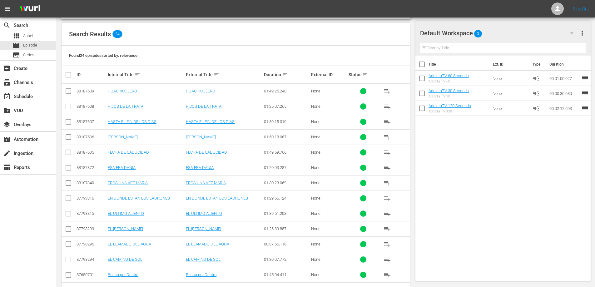
scroll to position [156, 0]
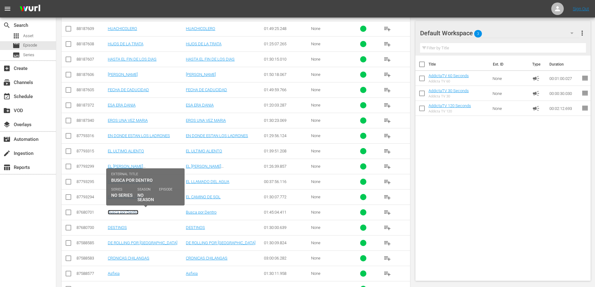
click at [134, 212] on link "Busca por Dentro" at bounding box center [123, 212] width 31 height 5
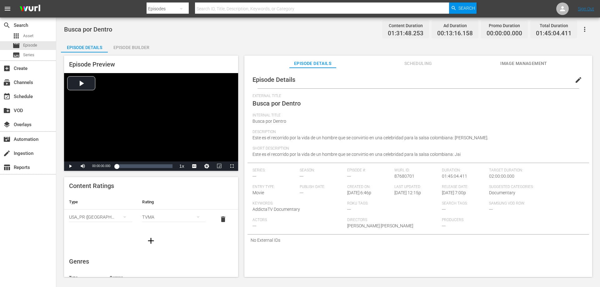
click at [130, 44] on div "Episode Builder" at bounding box center [131, 47] width 47 height 15
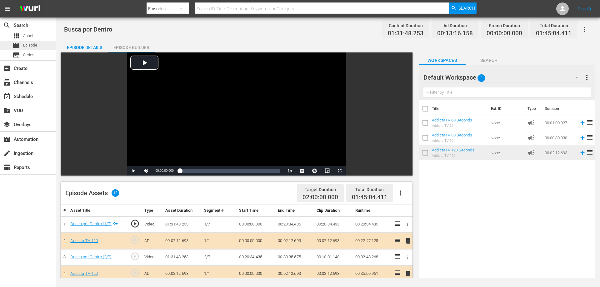
click at [27, 42] on div "movie Episode" at bounding box center [24, 45] width 25 height 9
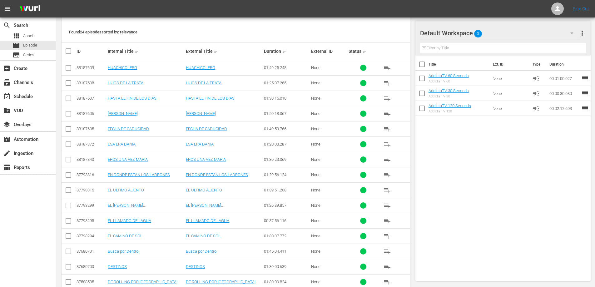
scroll to position [156, 0]
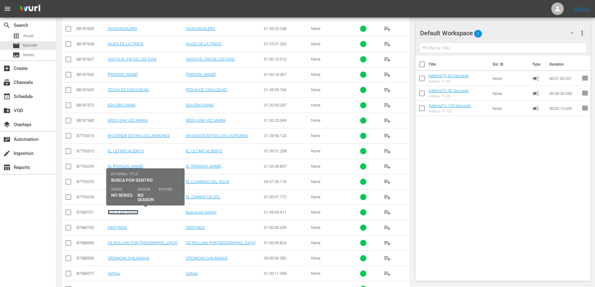
click at [129, 212] on link "Busca por Dentro" at bounding box center [123, 212] width 31 height 5
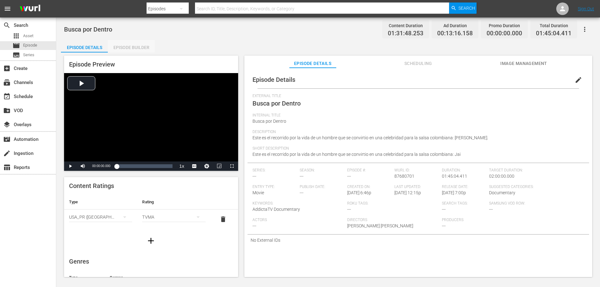
click at [121, 44] on div "Episode Builder" at bounding box center [131, 47] width 47 height 15
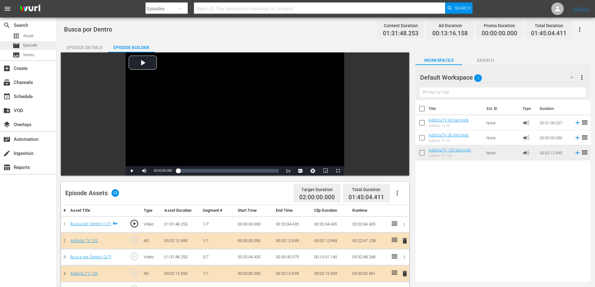
click at [27, 45] on span "Episode" at bounding box center [30, 45] width 14 height 6
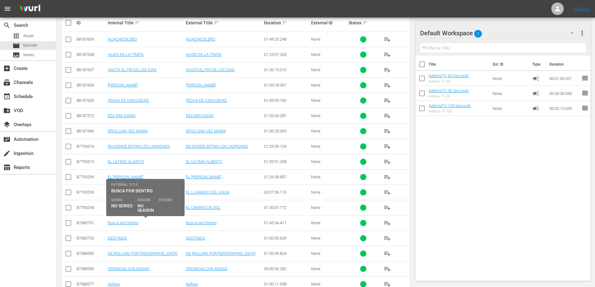
scroll to position [156, 0]
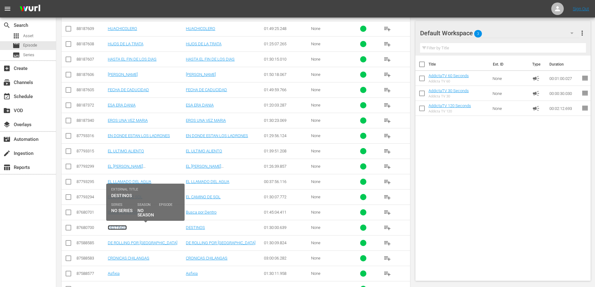
click at [119, 226] on link "DESTINOS" at bounding box center [117, 227] width 19 height 5
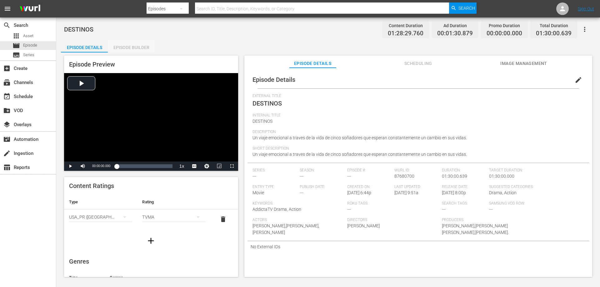
click at [122, 50] on div "Episode Builder" at bounding box center [131, 47] width 47 height 15
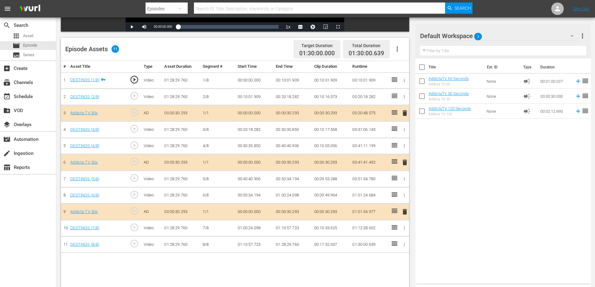
scroll to position [163, 0]
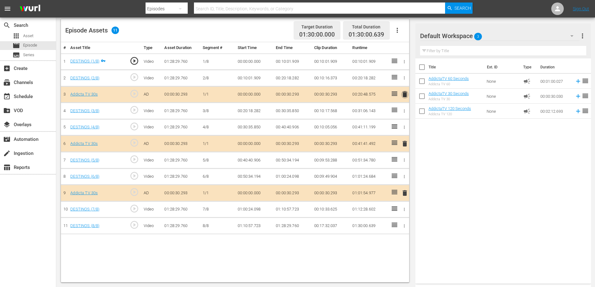
click at [405, 90] on button "delete" at bounding box center [404, 94] width 7 height 9
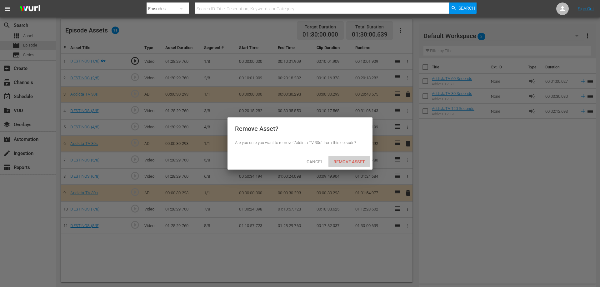
click at [340, 162] on span "Remove Asset" at bounding box center [349, 161] width 42 height 5
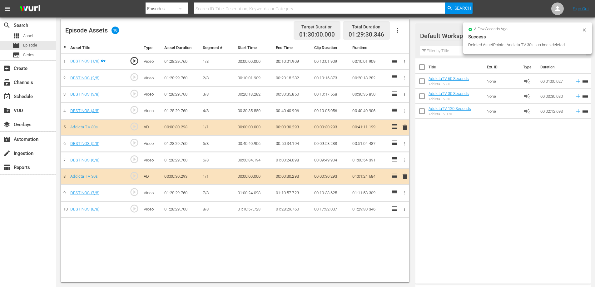
click at [405, 128] on span "delete" at bounding box center [404, 127] width 7 height 7
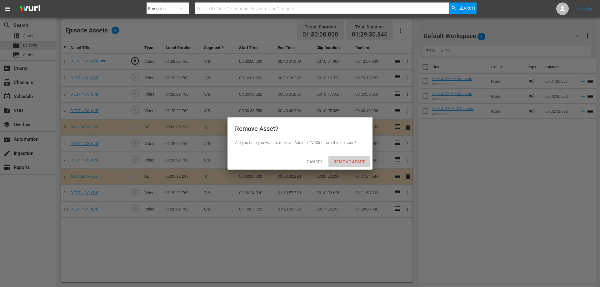
click at [341, 160] on span "Remove Asset" at bounding box center [349, 161] width 42 height 5
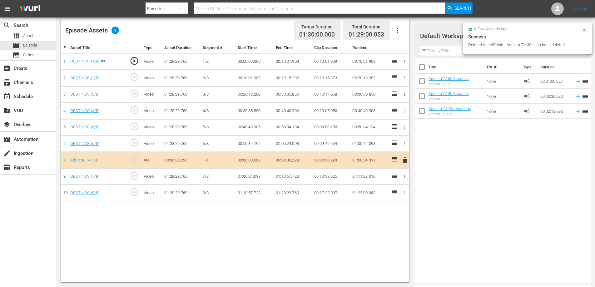
click at [408, 161] on span "delete" at bounding box center [404, 160] width 7 height 7
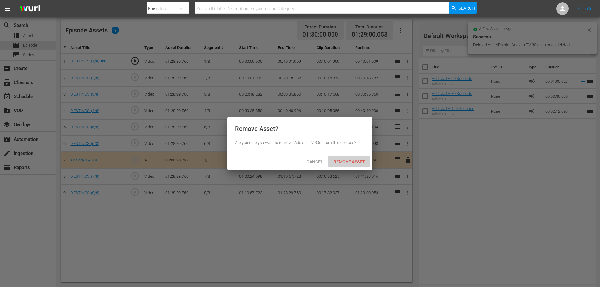
click at [338, 160] on span "Remove Asset" at bounding box center [349, 161] width 42 height 5
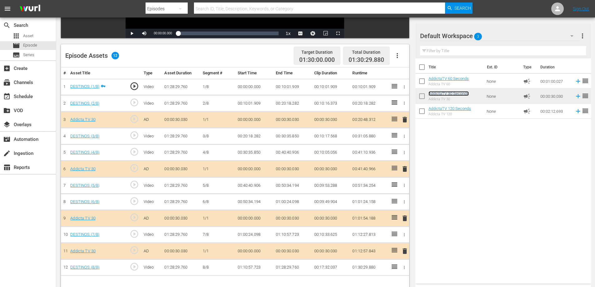
scroll to position [69, 0]
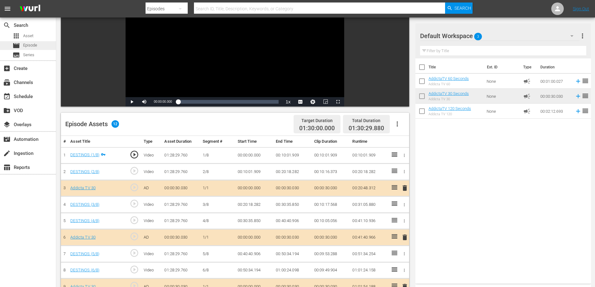
click at [28, 47] on span "Episode" at bounding box center [30, 45] width 14 height 6
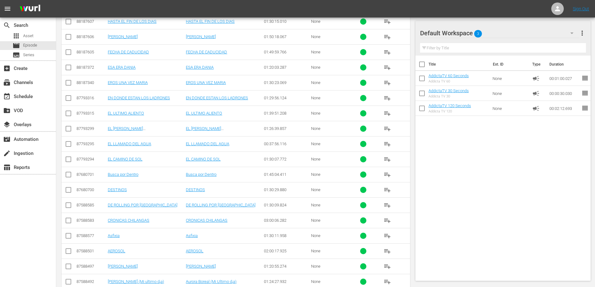
scroll to position [223, 0]
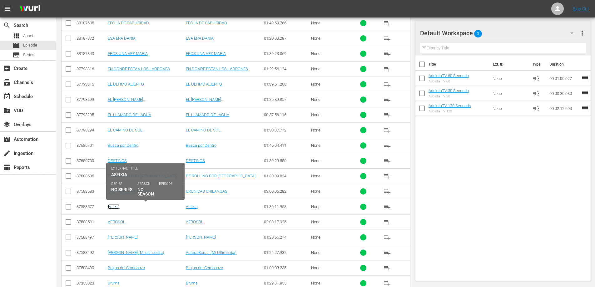
click at [115, 207] on link "Asfixia" at bounding box center [114, 206] width 12 height 5
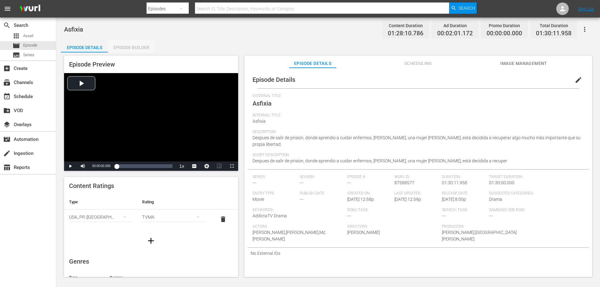
click at [116, 46] on div "Episode Builder" at bounding box center [131, 47] width 47 height 15
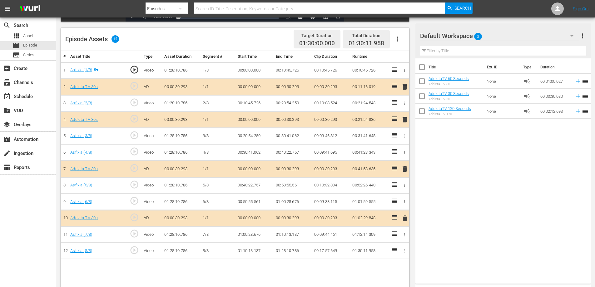
scroll to position [156, 0]
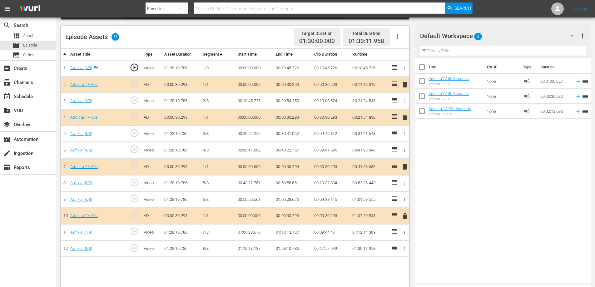
click at [404, 84] on span "delete" at bounding box center [404, 84] width 7 height 7
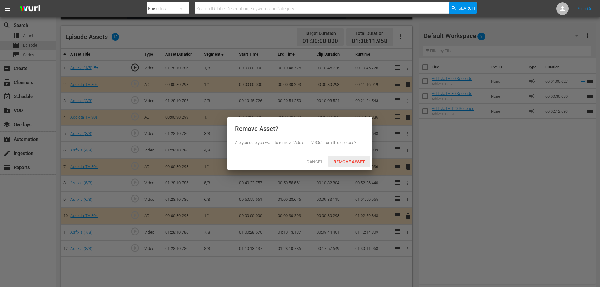
click at [349, 163] on span "Remove Asset" at bounding box center [349, 161] width 42 height 5
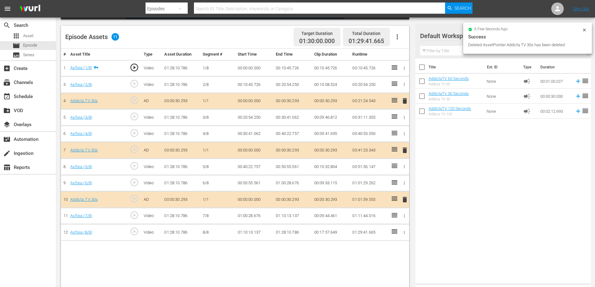
click at [404, 102] on span "delete" at bounding box center [404, 100] width 7 height 7
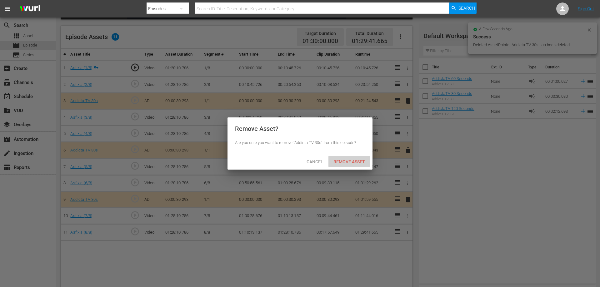
click at [340, 159] on span "Remove Asset" at bounding box center [349, 161] width 42 height 5
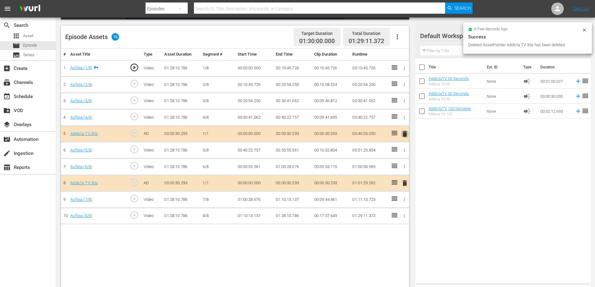
click at [404, 135] on span "delete" at bounding box center [404, 133] width 7 height 7
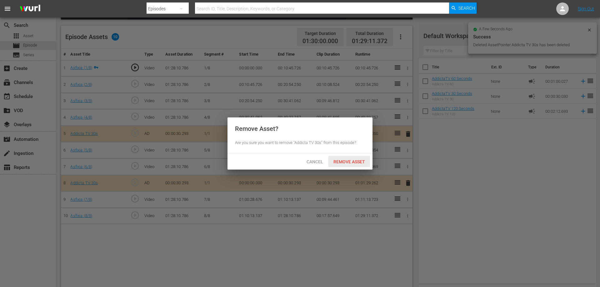
click at [345, 161] on span "Remove Asset" at bounding box center [349, 161] width 42 height 5
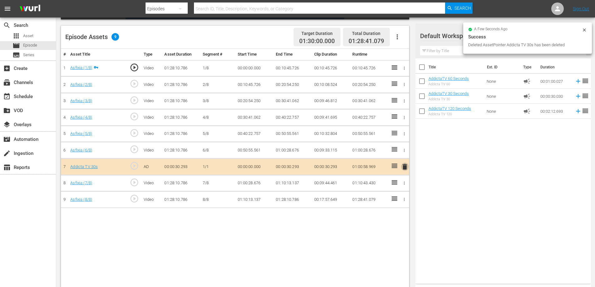
click at [405, 168] on span "delete" at bounding box center [404, 166] width 7 height 7
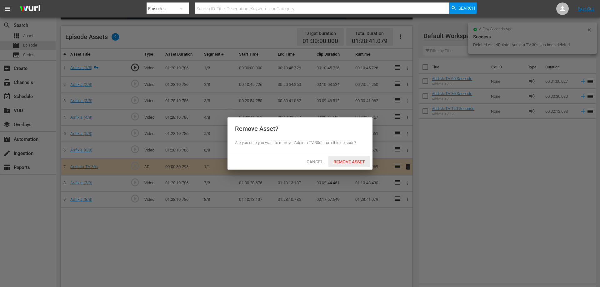
click at [348, 163] on span "Remove Asset" at bounding box center [349, 161] width 42 height 5
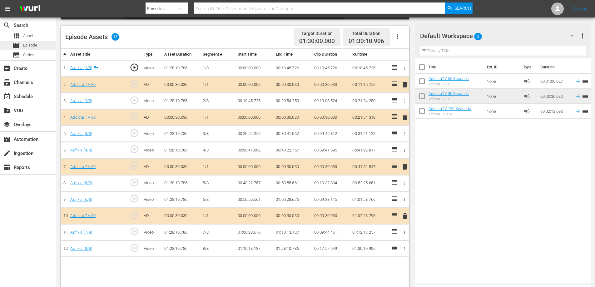
click at [28, 46] on span "Episode" at bounding box center [30, 45] width 14 height 6
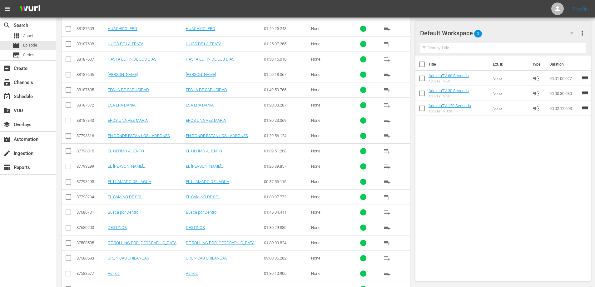
scroll to position [223, 0]
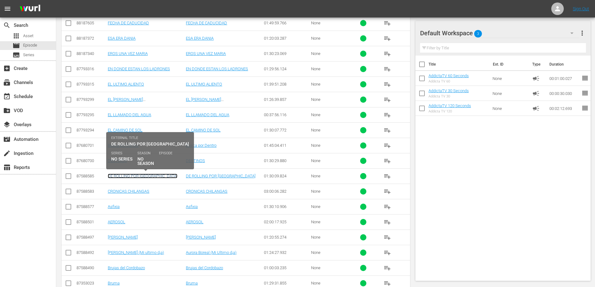
click at [122, 174] on link "DE ROLLING POR [GEOGRAPHIC_DATA]" at bounding box center [143, 176] width 70 height 5
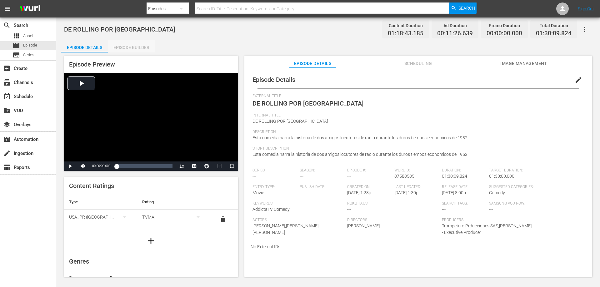
click at [127, 46] on div "Episode Builder" at bounding box center [131, 47] width 47 height 15
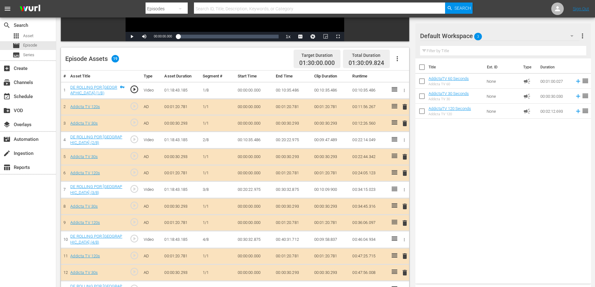
scroll to position [156, 0]
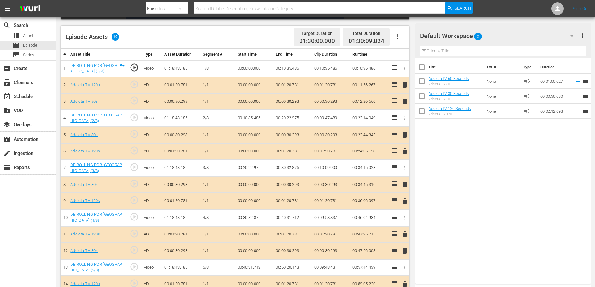
click at [405, 85] on span "delete" at bounding box center [404, 84] width 7 height 7
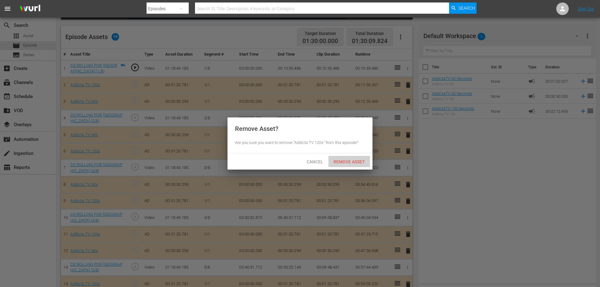
click at [353, 160] on span "Remove Asset" at bounding box center [349, 161] width 42 height 5
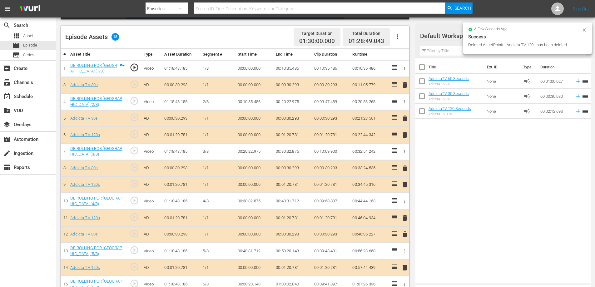
click at [404, 85] on span "delete" at bounding box center [404, 84] width 7 height 7
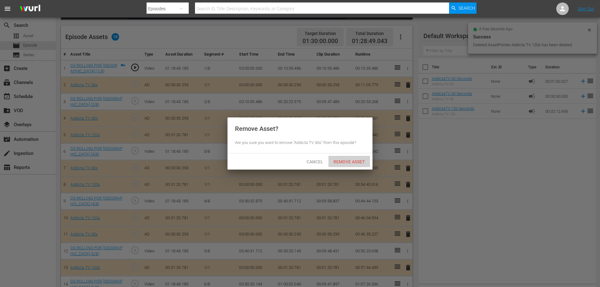
click at [348, 161] on span "Remove Asset" at bounding box center [349, 161] width 42 height 5
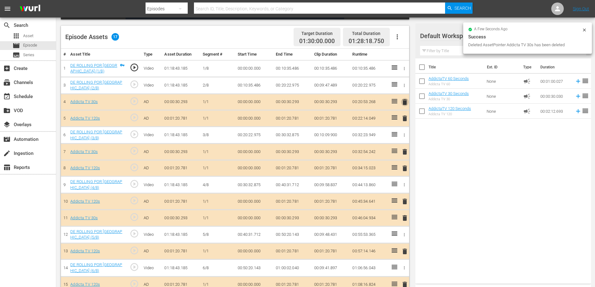
click at [405, 101] on span "delete" at bounding box center [404, 101] width 7 height 7
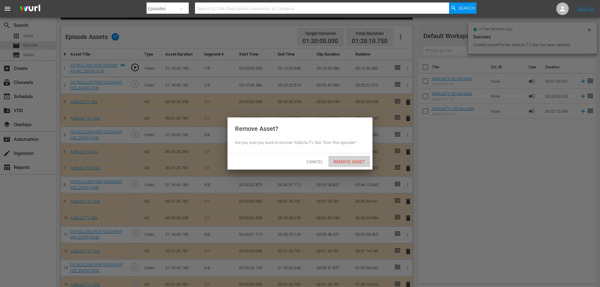
click at [353, 160] on span "Remove Asset" at bounding box center [349, 161] width 42 height 5
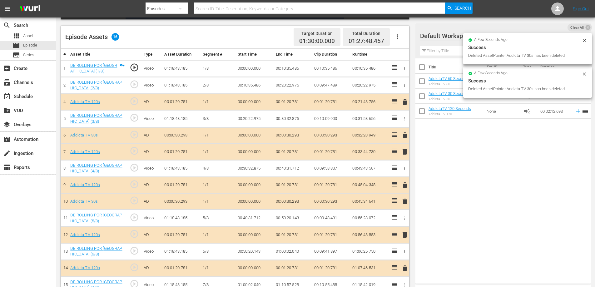
click at [405, 103] on span "delete" at bounding box center [404, 101] width 7 height 7
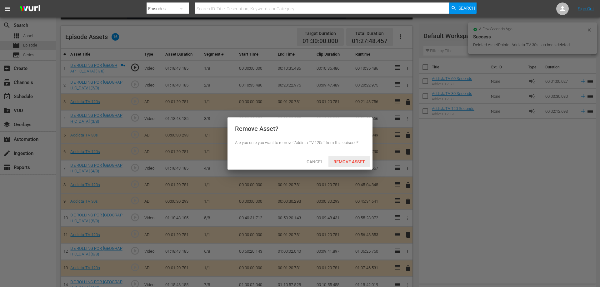
click at [361, 158] on div "Remove Asset" at bounding box center [349, 162] width 42 height 12
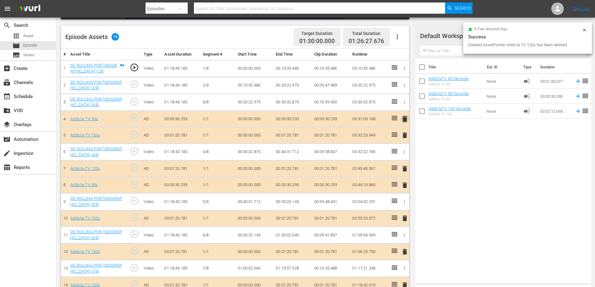
click at [406, 115] on span "delete" at bounding box center [404, 118] width 7 height 7
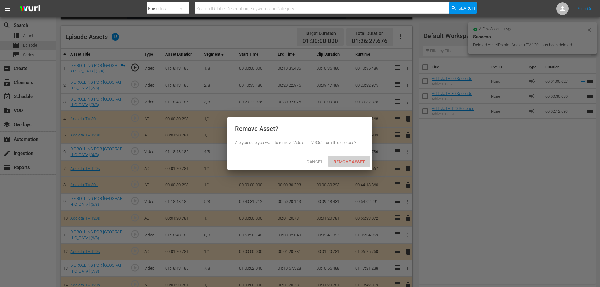
click at [355, 161] on span "Remove Asset" at bounding box center [349, 161] width 42 height 5
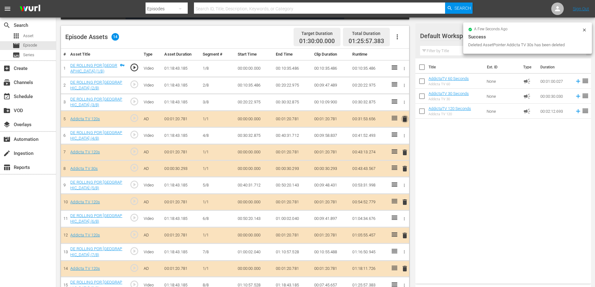
click at [408, 119] on span "delete" at bounding box center [404, 118] width 7 height 7
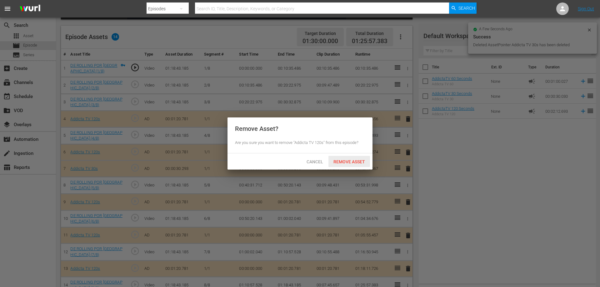
click at [352, 160] on span "Remove Asset" at bounding box center [349, 161] width 42 height 5
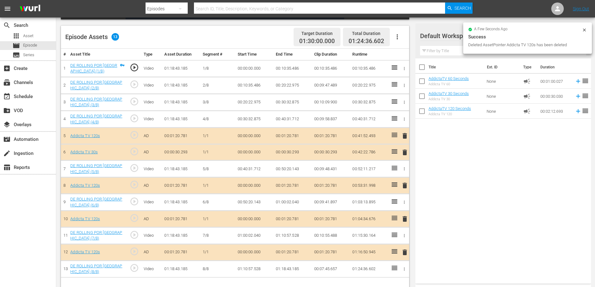
click at [405, 136] on span "delete" at bounding box center [404, 135] width 7 height 7
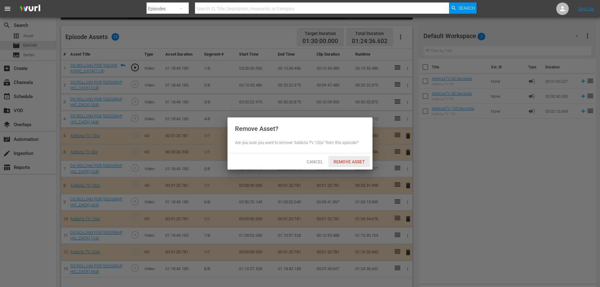
click at [351, 161] on span "Remove Asset" at bounding box center [349, 161] width 42 height 5
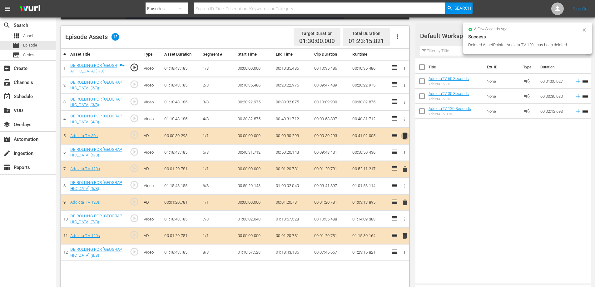
click at [405, 136] on span "delete" at bounding box center [404, 135] width 7 height 7
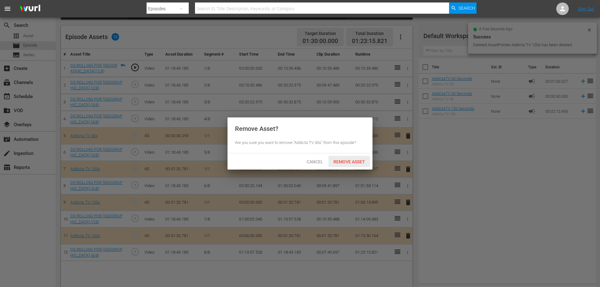
click at [338, 162] on span "Remove Asset" at bounding box center [349, 161] width 42 height 5
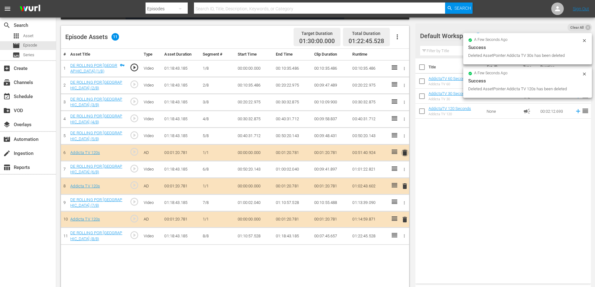
click at [404, 151] on span "delete" at bounding box center [404, 152] width 7 height 7
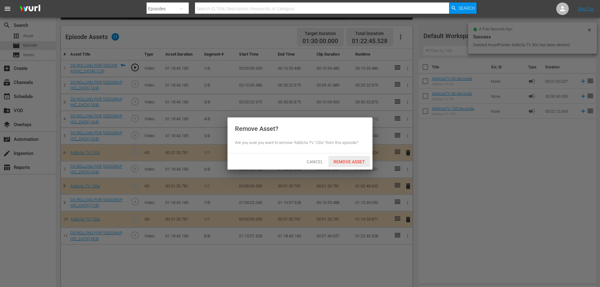
click at [341, 159] on span "Remove Asset" at bounding box center [349, 161] width 42 height 5
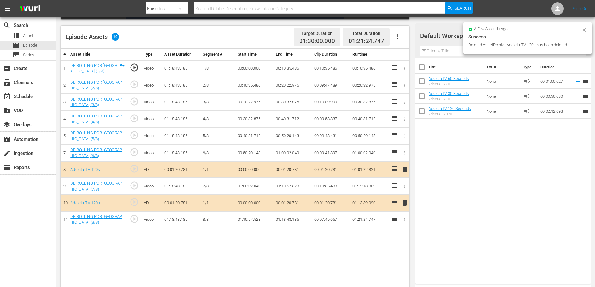
click at [406, 170] on span "delete" at bounding box center [404, 169] width 7 height 7
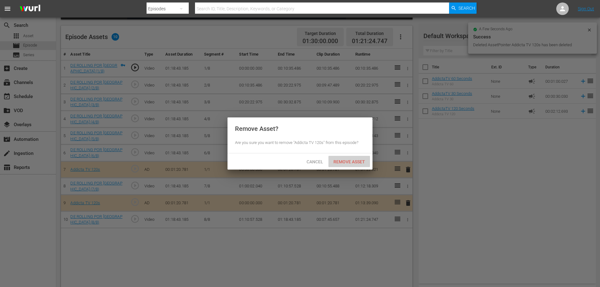
click at [346, 161] on span "Remove Asset" at bounding box center [349, 161] width 42 height 5
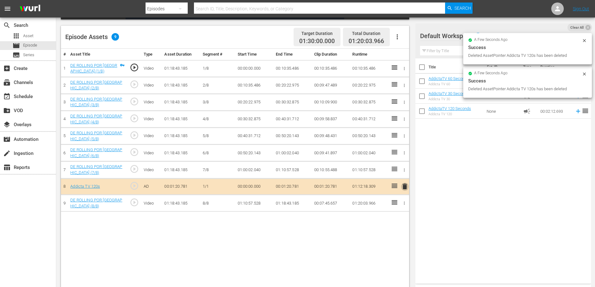
click at [405, 188] on span "delete" at bounding box center [404, 186] width 7 height 7
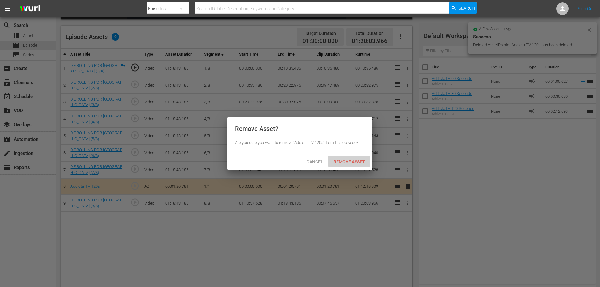
click at [354, 160] on span "Remove Asset" at bounding box center [349, 161] width 42 height 5
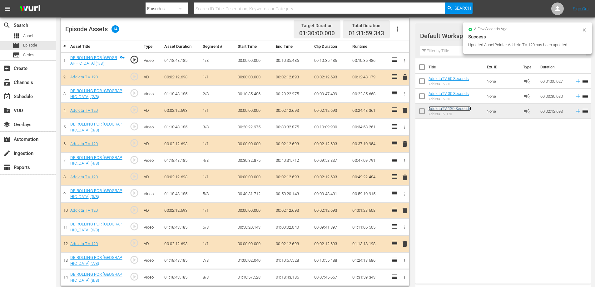
scroll to position [168, 0]
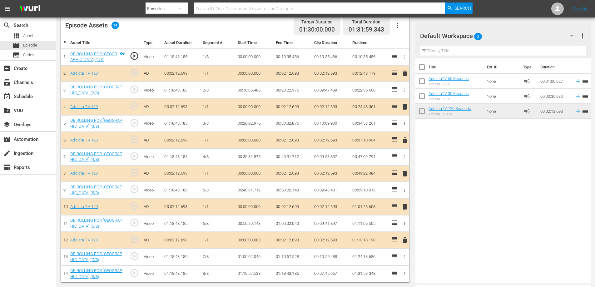
click at [405, 239] on span "delete" at bounding box center [404, 239] width 7 height 7
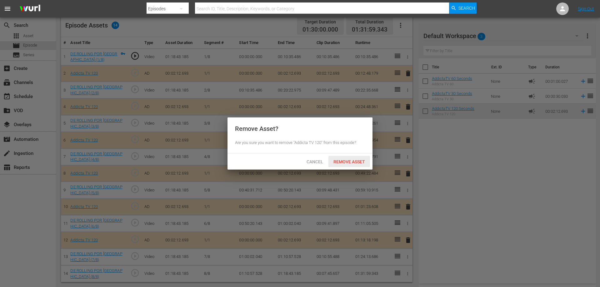
click at [353, 159] on span "Remove Asset" at bounding box center [349, 161] width 42 height 5
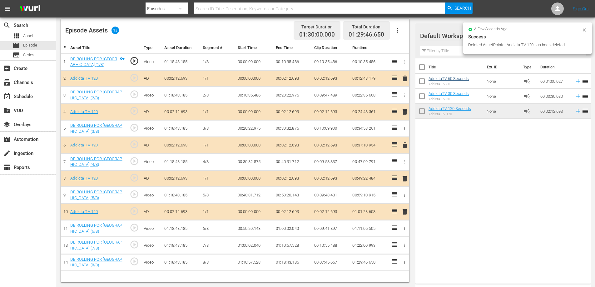
scroll to position [163, 0]
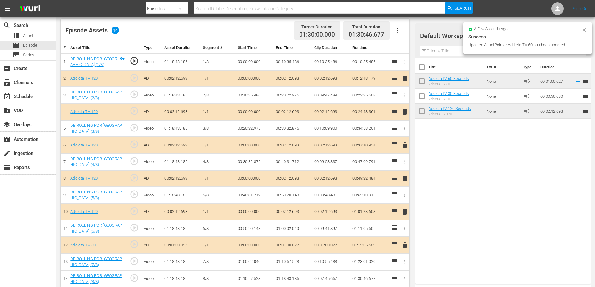
click at [405, 177] on span "delete" at bounding box center [404, 178] width 7 height 7
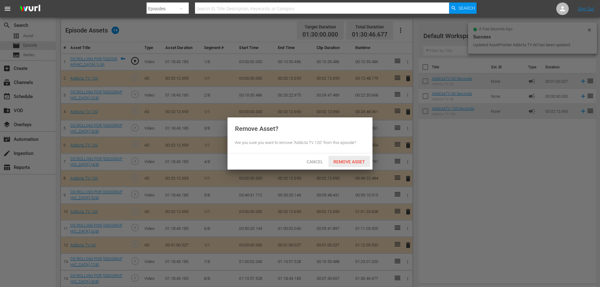
click at [348, 163] on span "Remove Asset" at bounding box center [349, 161] width 42 height 5
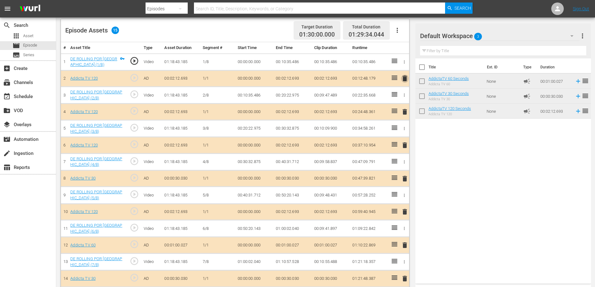
drag, startPoint x: 406, startPoint y: 78, endPoint x: 386, endPoint y: 84, distance: 20.9
click at [406, 78] on span "delete" at bounding box center [404, 78] width 7 height 7
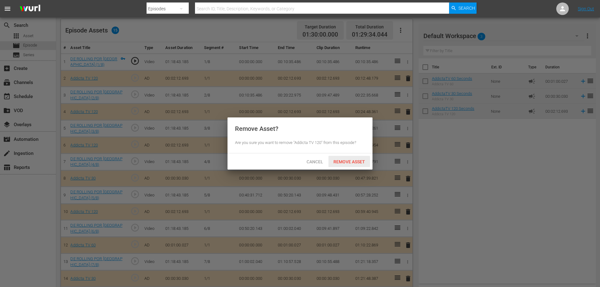
click at [351, 162] on span "Remove Asset" at bounding box center [349, 161] width 42 height 5
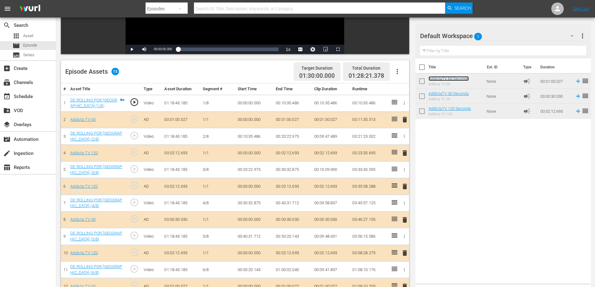
scroll to position [132, 0]
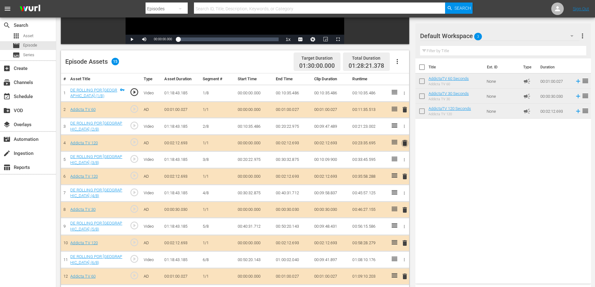
click at [403, 144] on span "delete" at bounding box center [404, 142] width 7 height 7
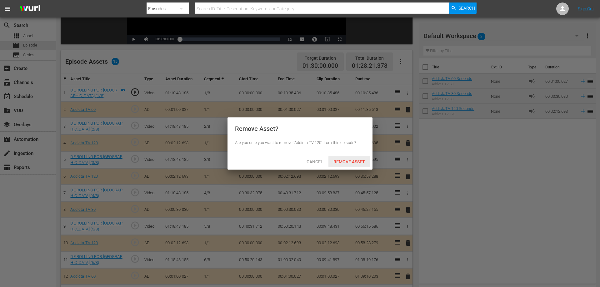
click at [341, 165] on div "Remove Asset" at bounding box center [349, 162] width 42 height 12
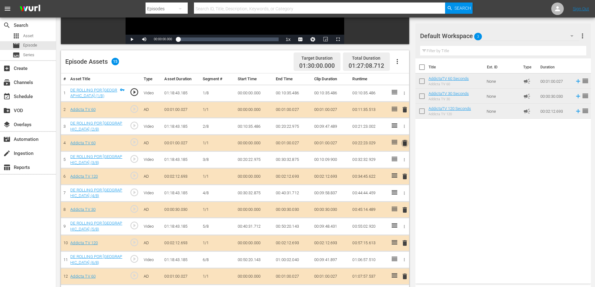
click at [404, 143] on span "delete" at bounding box center [404, 142] width 7 height 7
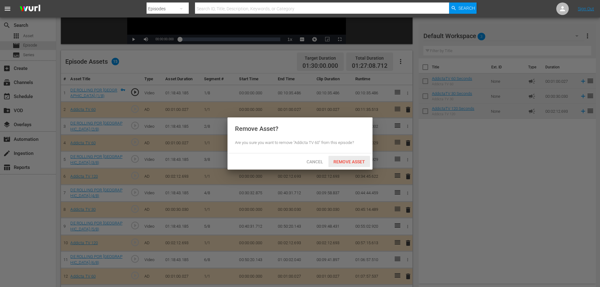
click at [351, 160] on span "Remove Asset" at bounding box center [349, 161] width 42 height 5
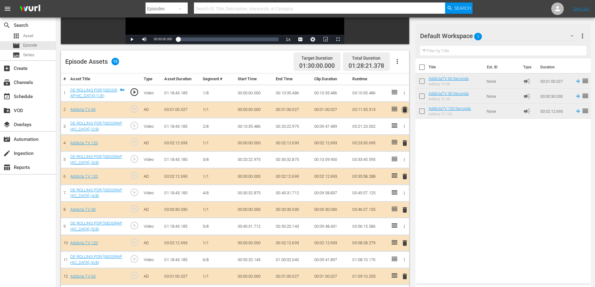
drag, startPoint x: 405, startPoint y: 110, endPoint x: 391, endPoint y: 117, distance: 16.1
click at [405, 110] on span "delete" at bounding box center [404, 109] width 7 height 7
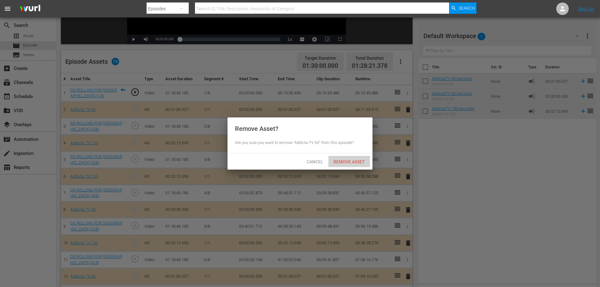
click at [354, 159] on div "Remove Asset" at bounding box center [349, 162] width 42 height 12
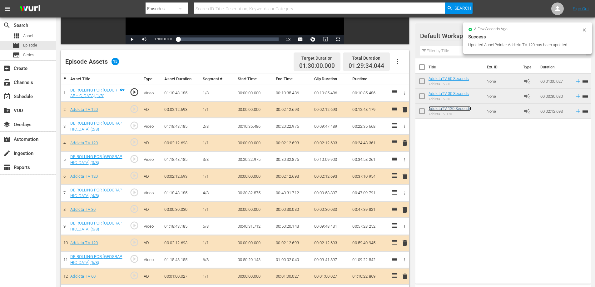
scroll to position [184, 0]
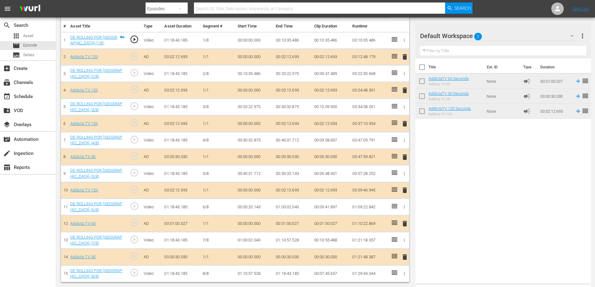
click at [403, 159] on span "delete" at bounding box center [404, 156] width 7 height 7
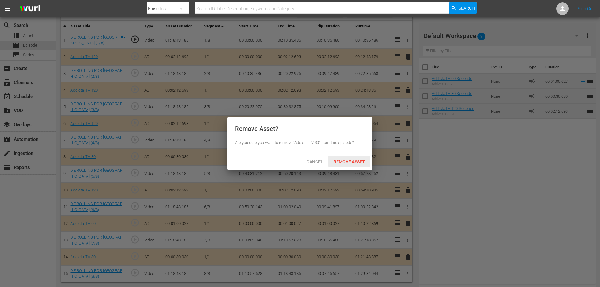
click at [352, 162] on span "Remove Asset" at bounding box center [349, 161] width 42 height 5
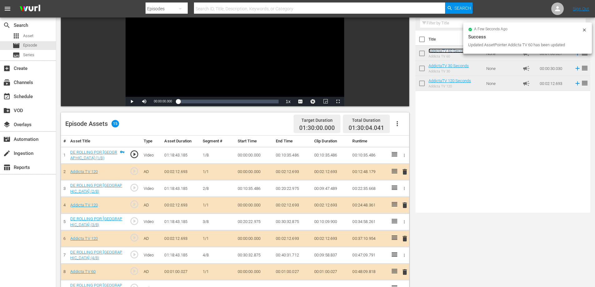
scroll to position [0, 0]
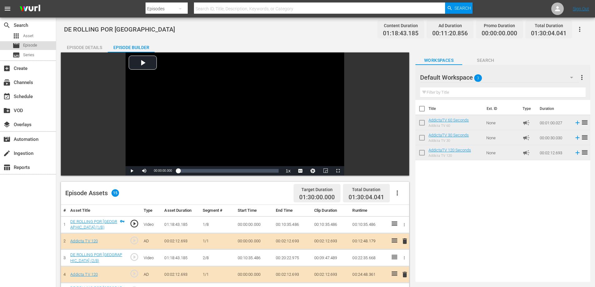
click at [28, 46] on span "Episode" at bounding box center [30, 45] width 14 height 6
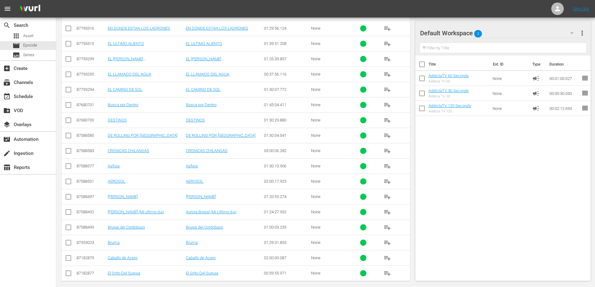
scroll to position [269, 0]
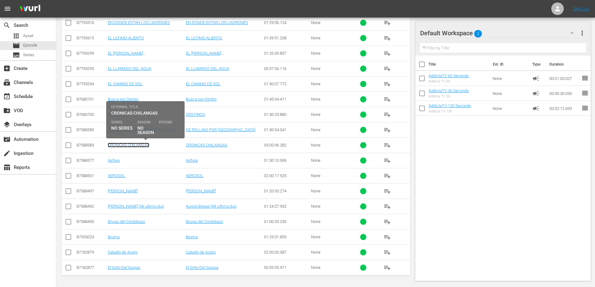
click at [130, 146] on link "CRONICAS CHILANGAS" at bounding box center [129, 145] width 42 height 5
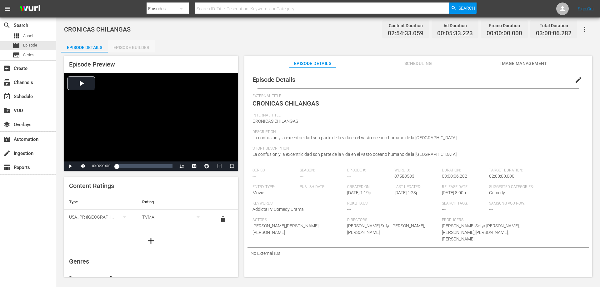
click at [130, 42] on div "Episode Builder" at bounding box center [131, 47] width 47 height 15
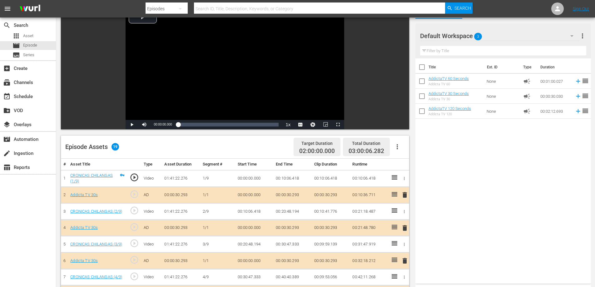
scroll to position [125, 0]
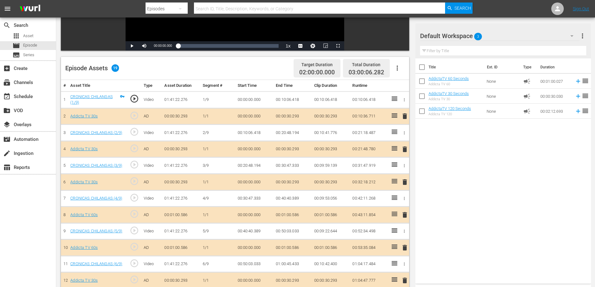
click at [405, 118] on span "delete" at bounding box center [404, 115] width 7 height 7
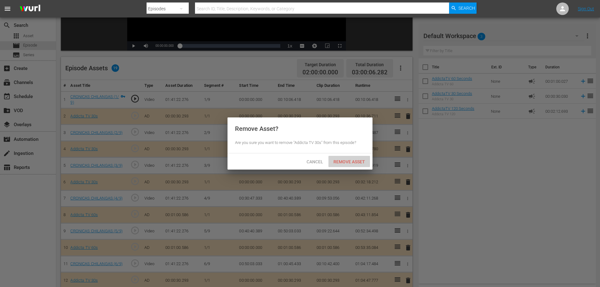
click at [347, 161] on span "Remove Asset" at bounding box center [349, 161] width 42 height 5
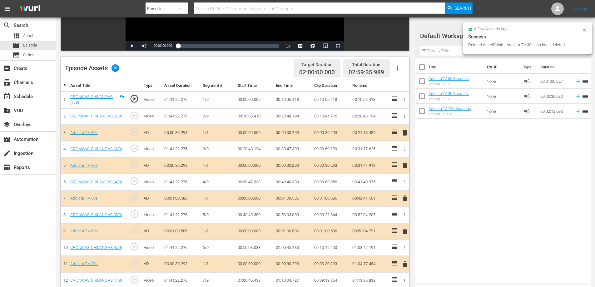
click at [406, 132] on span "delete" at bounding box center [404, 132] width 7 height 7
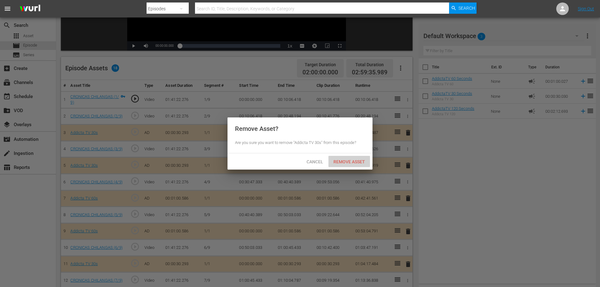
drag, startPoint x: 347, startPoint y: 159, endPoint x: 351, endPoint y: 159, distance: 3.7
click at [348, 159] on span "Remove Asset" at bounding box center [349, 161] width 42 height 5
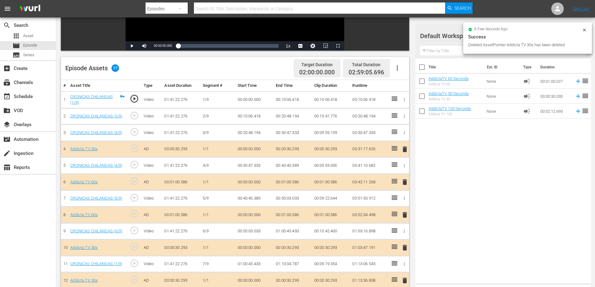
click at [403, 150] on span "delete" at bounding box center [404, 149] width 7 height 7
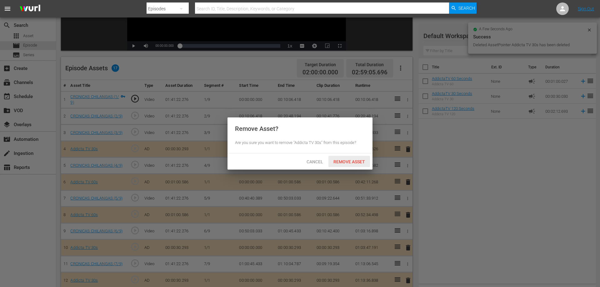
click at [340, 160] on span "Remove Asset" at bounding box center [349, 161] width 42 height 5
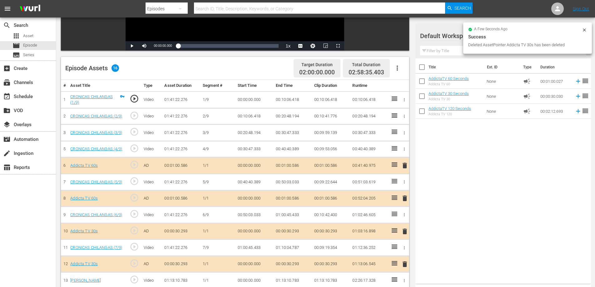
click at [406, 166] on span "delete" at bounding box center [404, 165] width 7 height 7
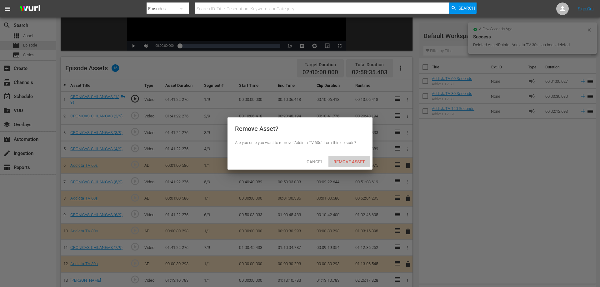
click at [344, 158] on div "Remove Asset" at bounding box center [349, 162] width 42 height 12
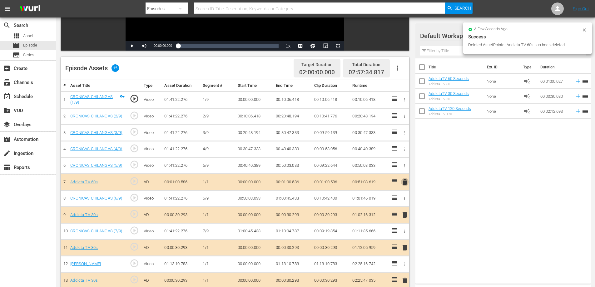
click at [405, 183] on span "delete" at bounding box center [404, 181] width 7 height 7
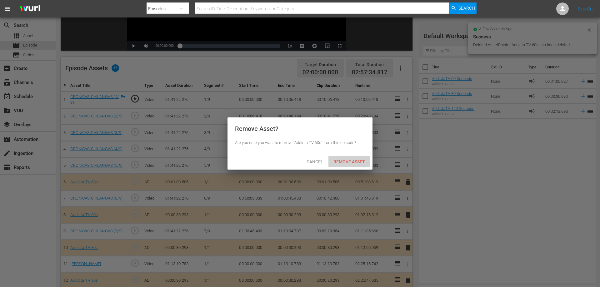
click at [342, 161] on span "Remove Asset" at bounding box center [349, 161] width 42 height 5
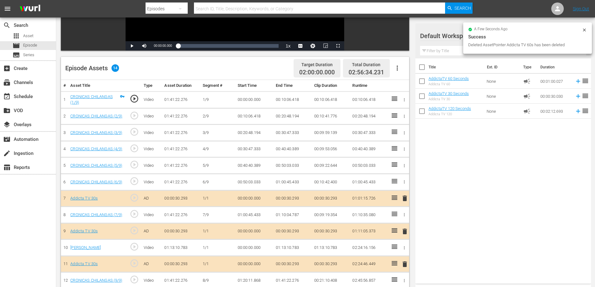
click at [405, 199] on span "delete" at bounding box center [404, 198] width 7 height 7
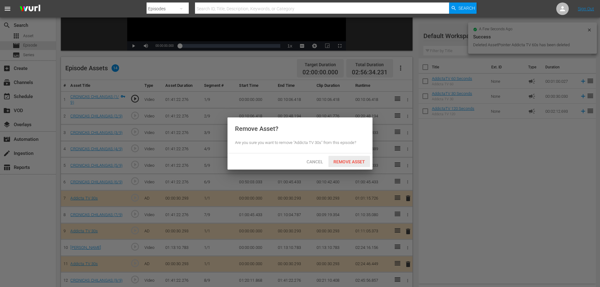
click at [347, 158] on div "Remove Asset" at bounding box center [349, 162] width 42 height 12
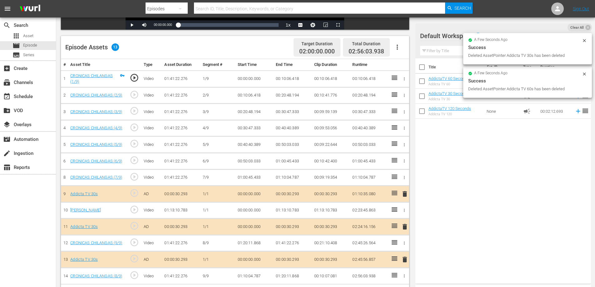
scroll to position [163, 0]
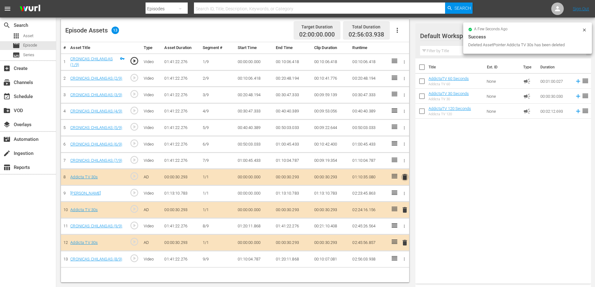
click at [405, 177] on span "delete" at bounding box center [404, 176] width 7 height 7
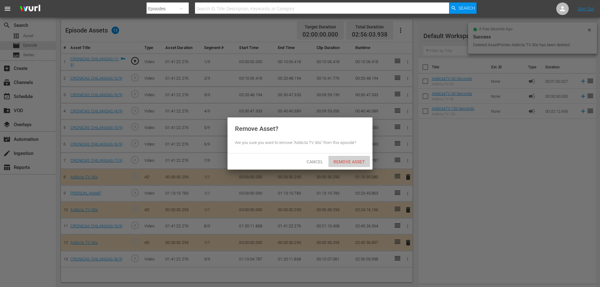
click at [351, 160] on span "Remove Asset" at bounding box center [349, 161] width 42 height 5
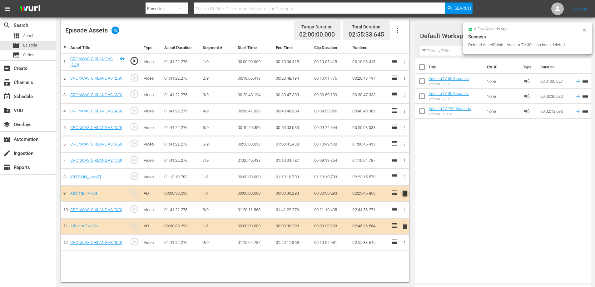
click at [404, 195] on span "delete" at bounding box center [404, 193] width 7 height 7
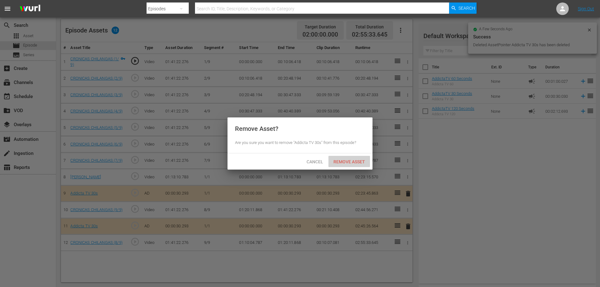
click at [346, 162] on span "Remove Asset" at bounding box center [349, 161] width 42 height 5
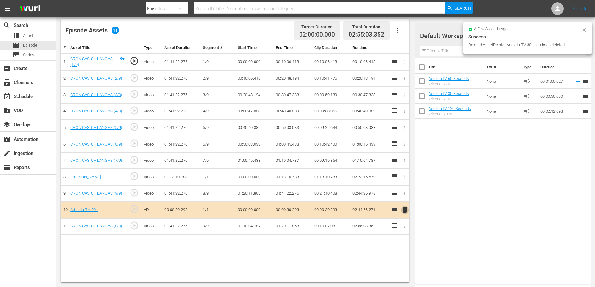
click at [407, 211] on span "delete" at bounding box center [404, 209] width 7 height 7
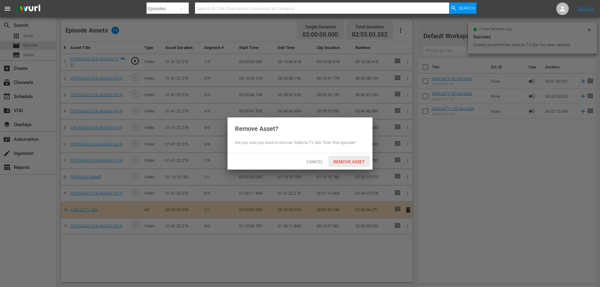
click at [350, 162] on span "Remove Asset" at bounding box center [349, 161] width 42 height 5
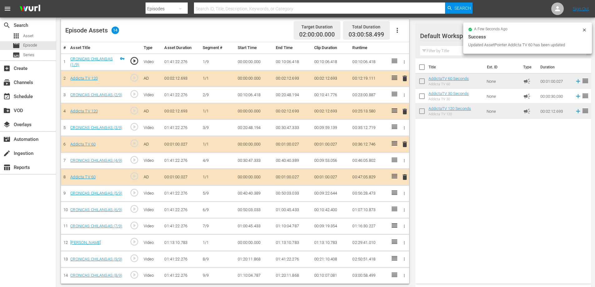
click at [407, 111] on span "delete" at bounding box center [404, 111] width 7 height 7
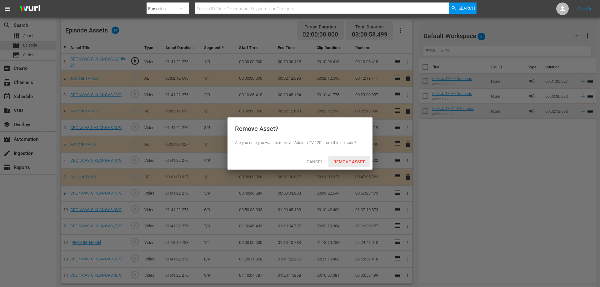
click at [347, 159] on span "Remove Asset" at bounding box center [349, 161] width 42 height 5
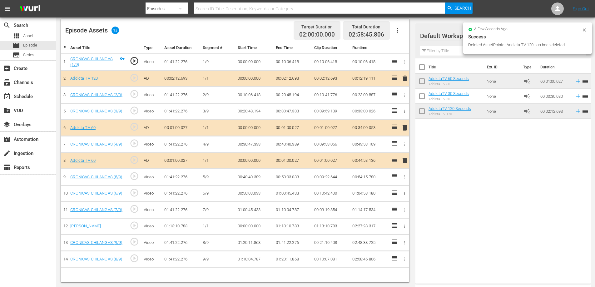
click at [404, 78] on span "delete" at bounding box center [404, 78] width 7 height 7
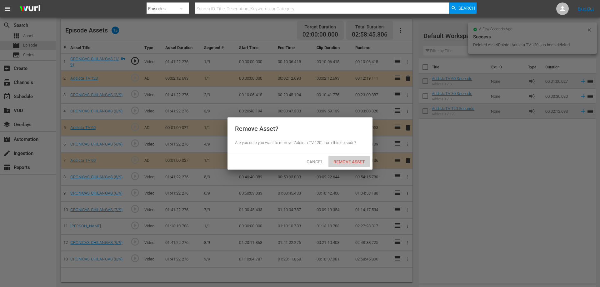
click at [356, 163] on span "Remove Asset" at bounding box center [349, 161] width 42 height 5
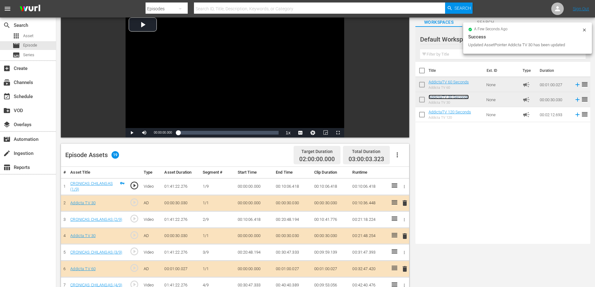
scroll to position [12, 0]
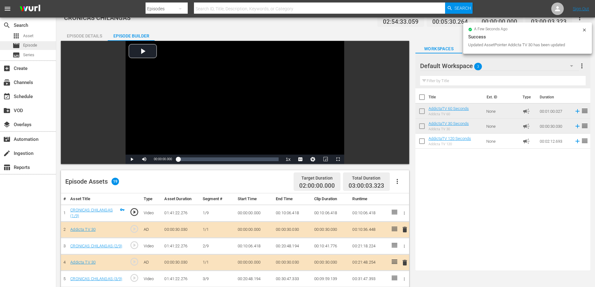
click at [28, 45] on span "Episode" at bounding box center [30, 45] width 14 height 6
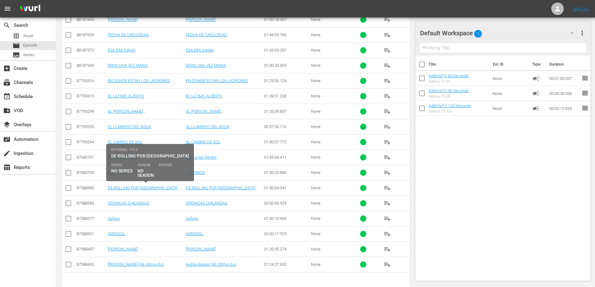
scroll to position [223, 0]
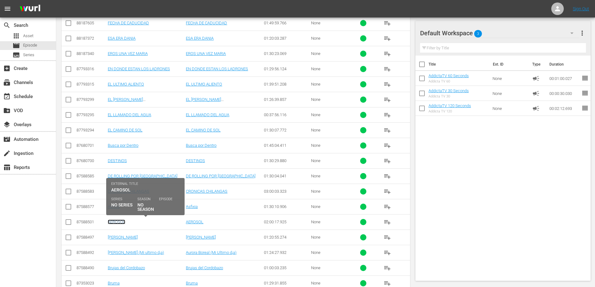
click at [117, 221] on link "AEROSOL" at bounding box center [116, 222] width 17 height 5
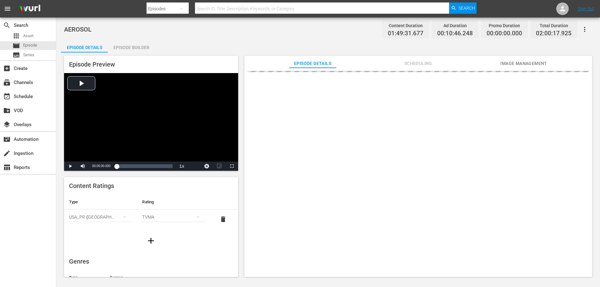
click at [132, 45] on div "Episode Builder" at bounding box center [131, 47] width 47 height 15
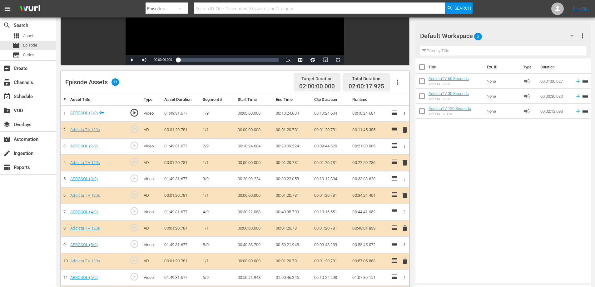
scroll to position [125, 0]
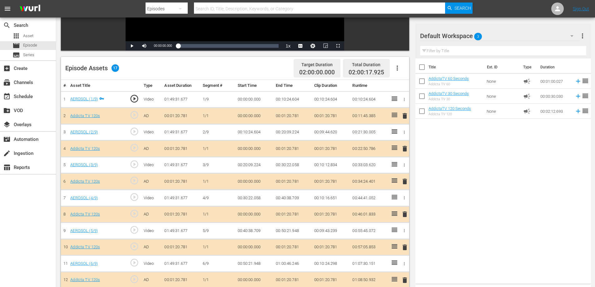
click at [405, 116] on span "delete" at bounding box center [404, 115] width 7 height 7
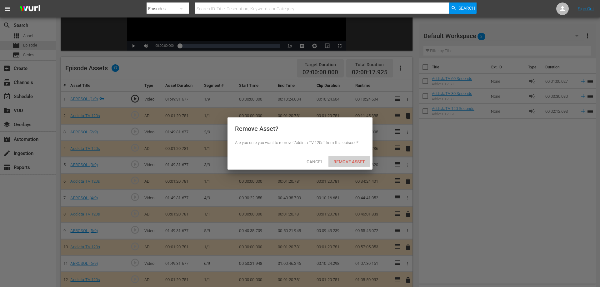
click at [343, 162] on span "Remove Asset" at bounding box center [349, 161] width 42 height 5
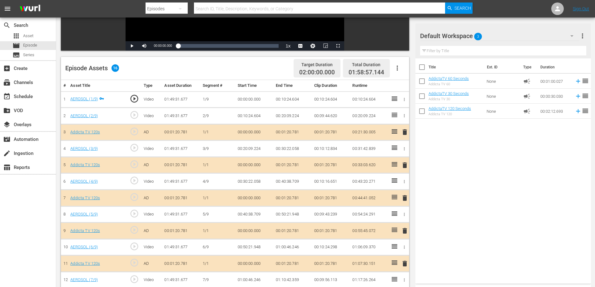
click at [405, 132] on span "delete" at bounding box center [404, 131] width 7 height 7
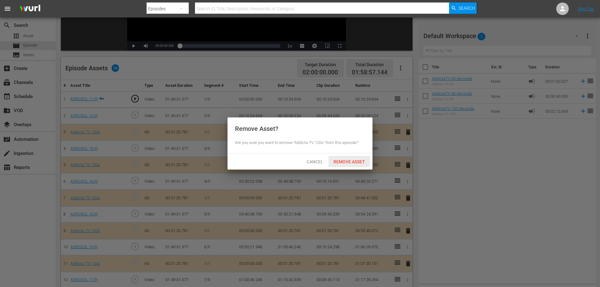
click at [337, 159] on span "Remove Asset" at bounding box center [349, 161] width 42 height 5
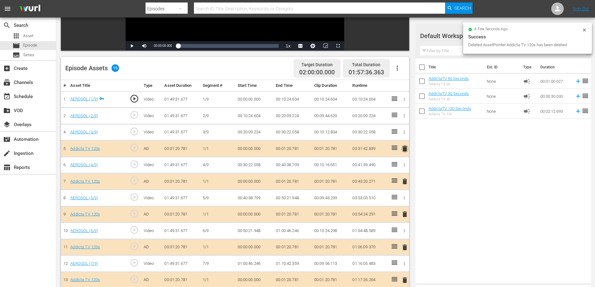
click at [403, 147] on span "delete" at bounding box center [404, 148] width 7 height 7
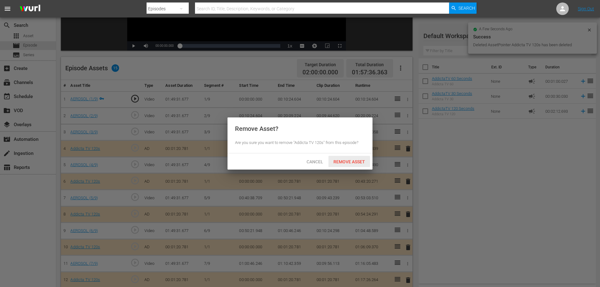
click at [333, 161] on span "Remove Asset" at bounding box center [349, 161] width 42 height 5
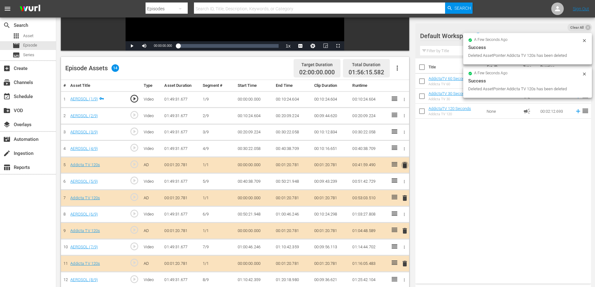
click at [406, 165] on span "delete" at bounding box center [404, 165] width 7 height 7
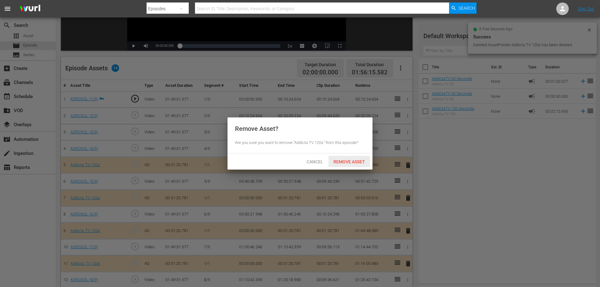
click at [331, 161] on span "Remove Asset" at bounding box center [349, 161] width 42 height 5
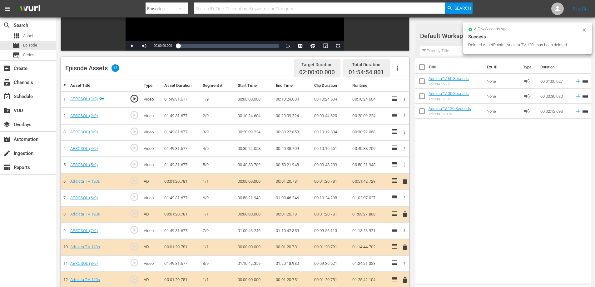
click at [405, 182] on span "delete" at bounding box center [404, 181] width 7 height 7
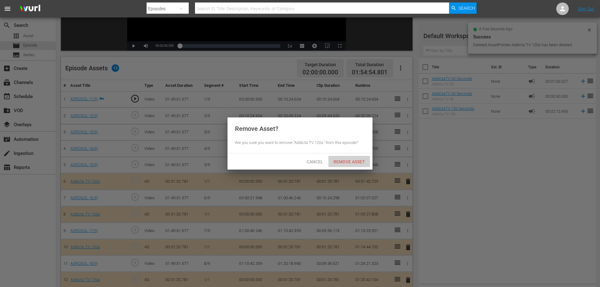
click at [346, 161] on span "Remove Asset" at bounding box center [349, 161] width 42 height 5
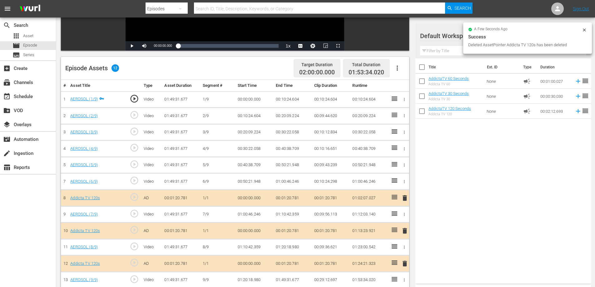
click at [407, 199] on span "delete" at bounding box center [404, 197] width 7 height 7
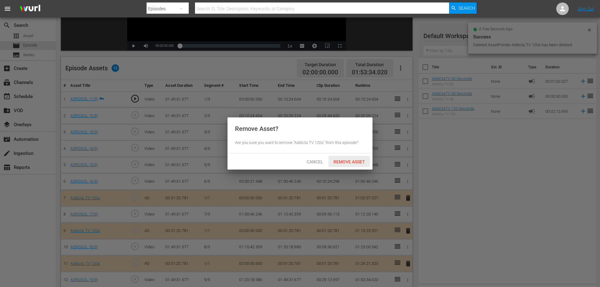
click at [342, 157] on div "Remove Asset" at bounding box center [349, 162] width 42 height 12
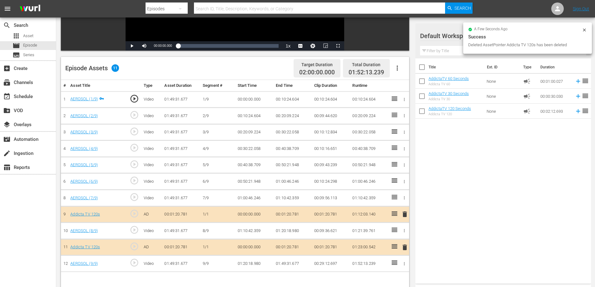
click at [405, 215] on span "delete" at bounding box center [404, 214] width 7 height 7
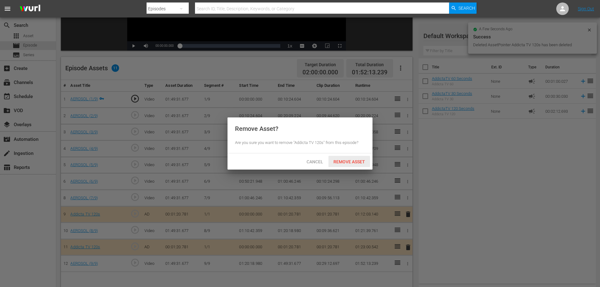
click at [345, 161] on span "Remove Asset" at bounding box center [349, 161] width 42 height 5
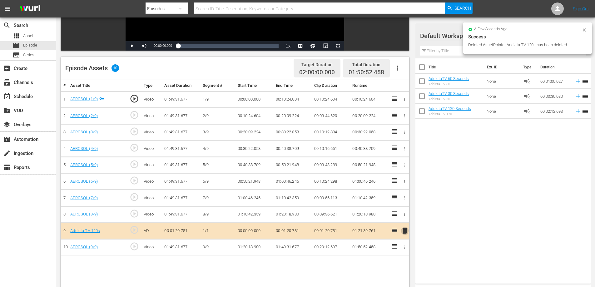
click at [404, 232] on span "delete" at bounding box center [404, 230] width 7 height 7
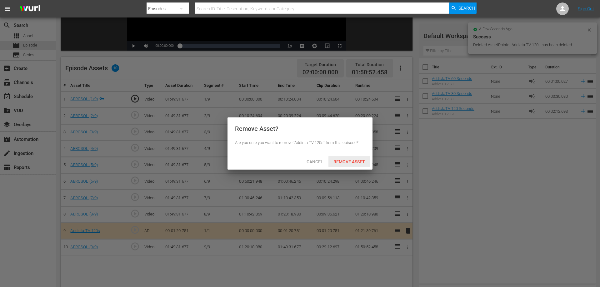
click at [350, 160] on span "Remove Asset" at bounding box center [349, 161] width 42 height 5
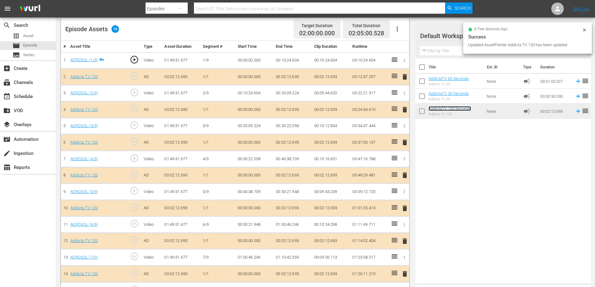
scroll to position [197, 0]
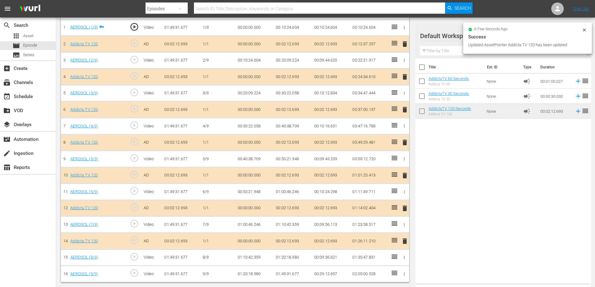
click at [405, 241] on span "delete" at bounding box center [404, 240] width 7 height 7
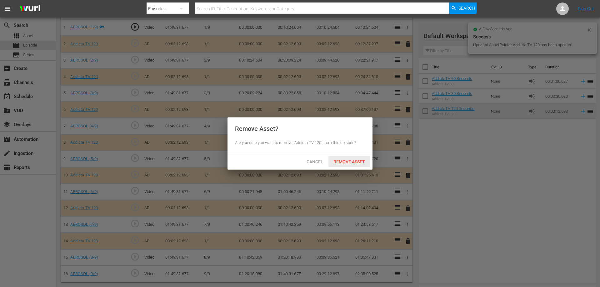
click at [356, 160] on span "Remove Asset" at bounding box center [349, 161] width 42 height 5
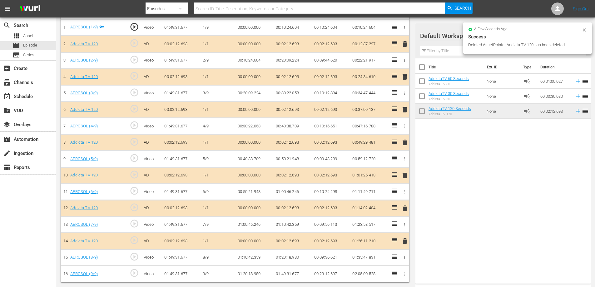
scroll to position [180, 0]
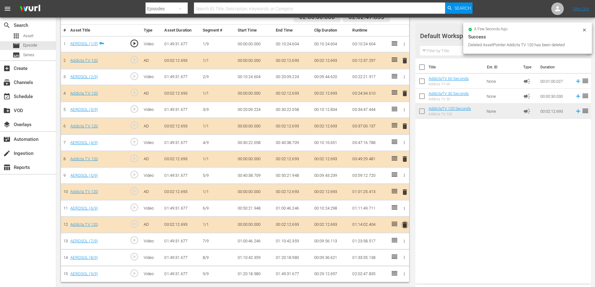
click at [405, 226] on span "delete" at bounding box center [404, 224] width 7 height 7
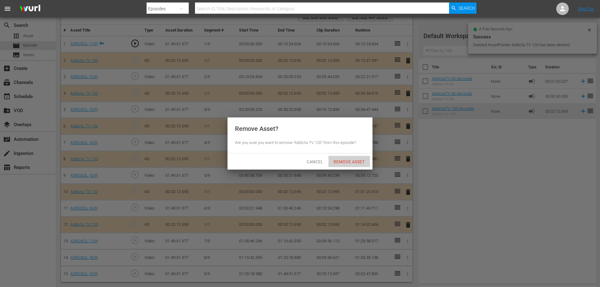
click at [362, 159] on span "Remove Asset" at bounding box center [349, 161] width 42 height 5
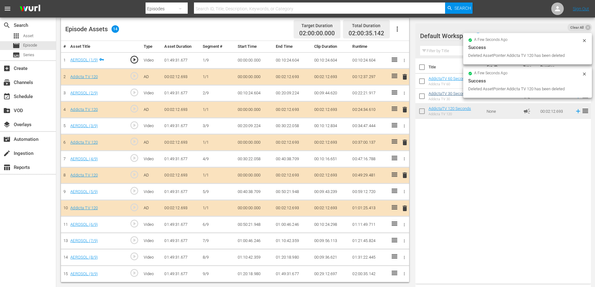
scroll to position [164, 0]
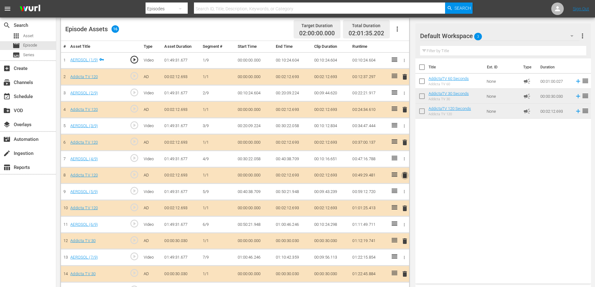
click at [407, 172] on span "delete" at bounding box center [404, 175] width 7 height 7
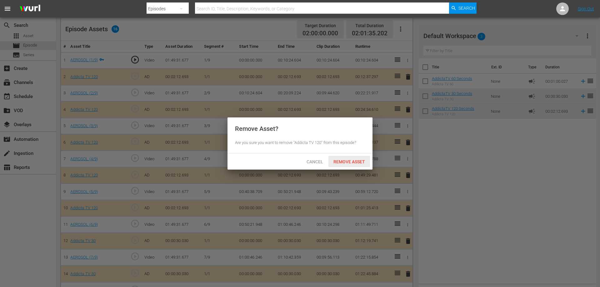
click at [361, 163] on span "Remove Asset" at bounding box center [349, 161] width 42 height 5
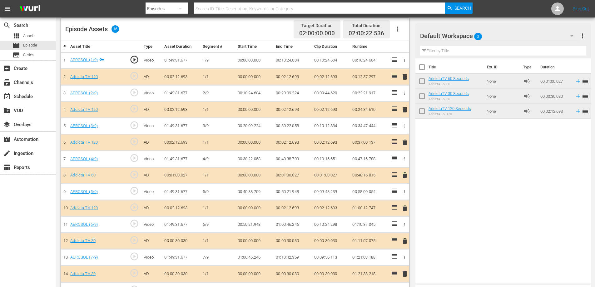
click at [405, 144] on span "delete" at bounding box center [404, 142] width 7 height 7
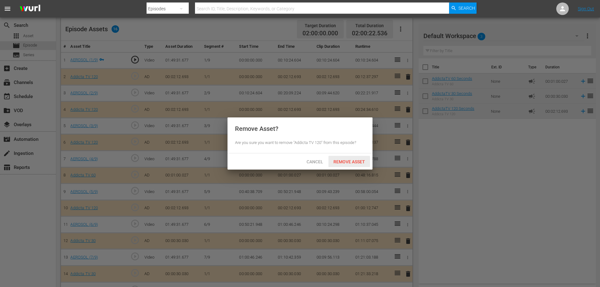
click at [339, 164] on div "Remove Asset" at bounding box center [349, 162] width 42 height 12
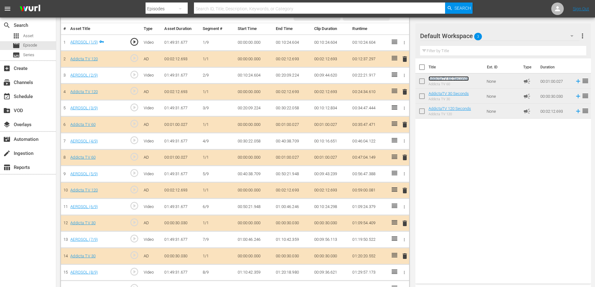
scroll to position [197, 0]
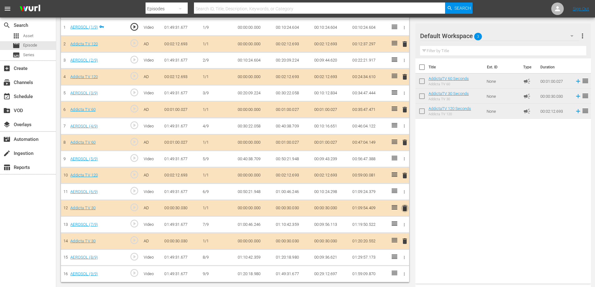
click at [404, 208] on span "delete" at bounding box center [404, 208] width 7 height 7
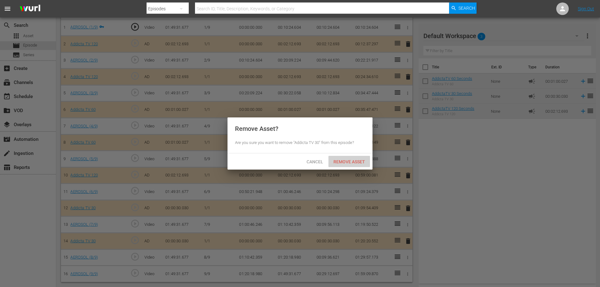
click at [341, 160] on span "Remove Asset" at bounding box center [349, 161] width 42 height 5
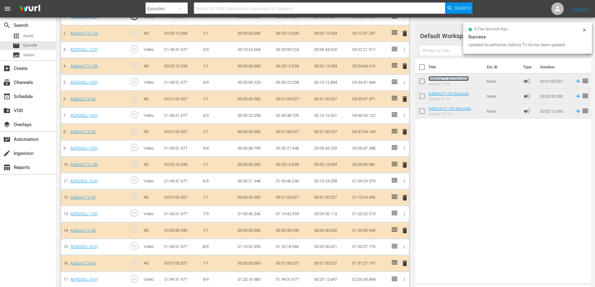
scroll to position [213, 0]
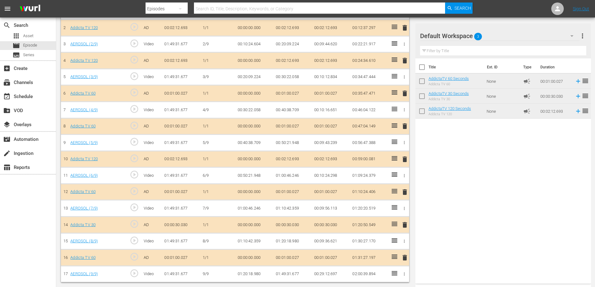
click at [408, 226] on span "delete" at bounding box center [404, 224] width 7 height 7
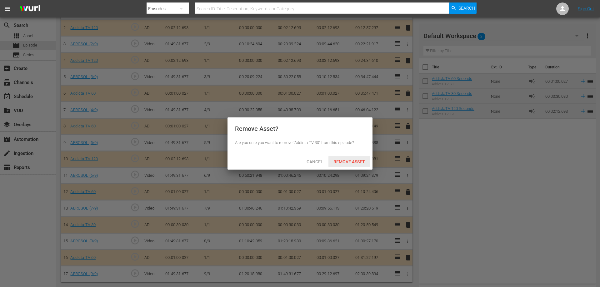
click at [347, 158] on div "Remove Asset" at bounding box center [349, 162] width 42 height 12
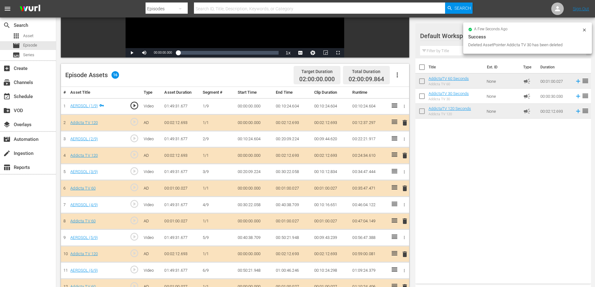
scroll to position [103, 0]
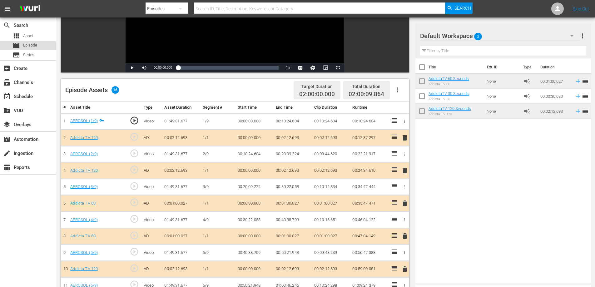
click at [34, 43] on span "Episode" at bounding box center [30, 45] width 14 height 6
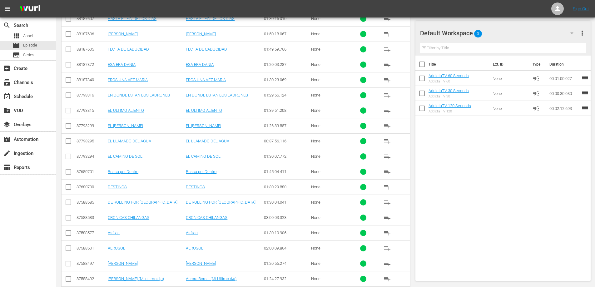
scroll to position [223, 0]
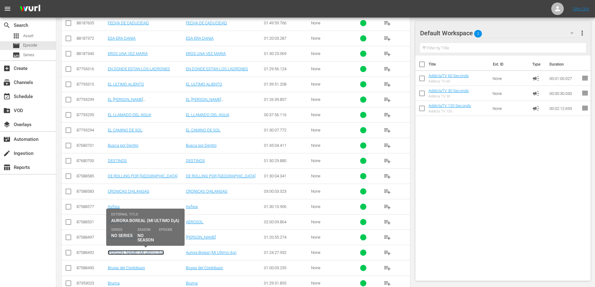
click at [118, 253] on link "[PERSON_NAME] (Mi ultimo d¡a)" at bounding box center [136, 252] width 56 height 5
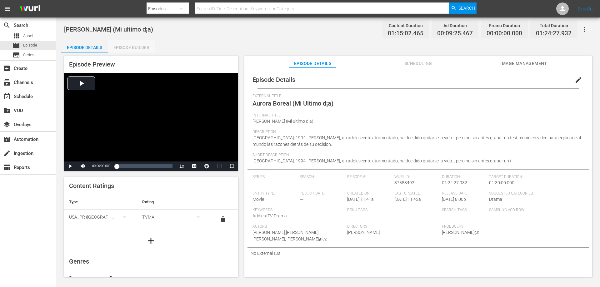
click at [137, 47] on div "Episode Builder" at bounding box center [131, 47] width 47 height 15
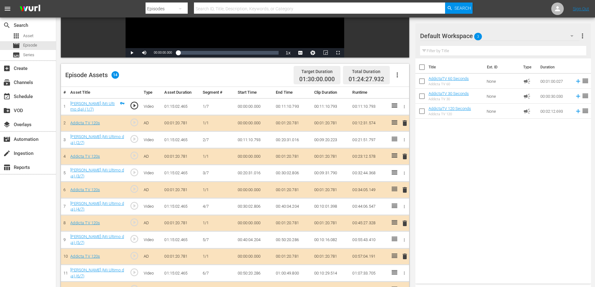
scroll to position [125, 0]
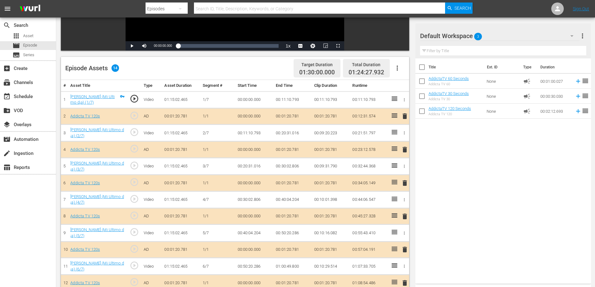
click at [403, 116] on span "delete" at bounding box center [404, 115] width 7 height 7
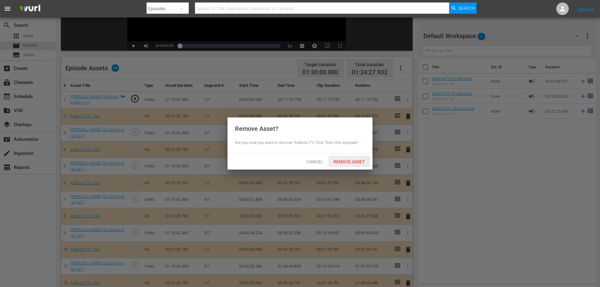
click at [341, 163] on span "Remove Asset" at bounding box center [349, 161] width 42 height 5
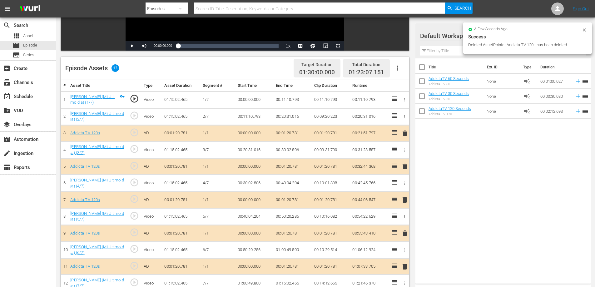
click at [403, 134] on span "delete" at bounding box center [404, 133] width 7 height 7
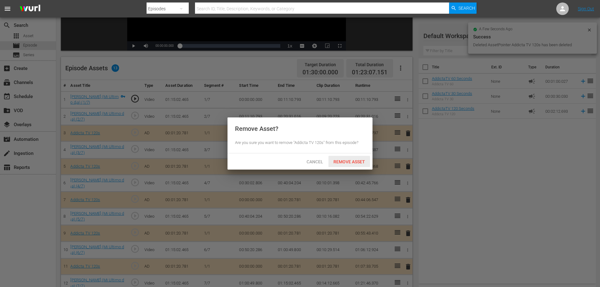
click at [341, 163] on span "Remove Asset" at bounding box center [349, 161] width 42 height 5
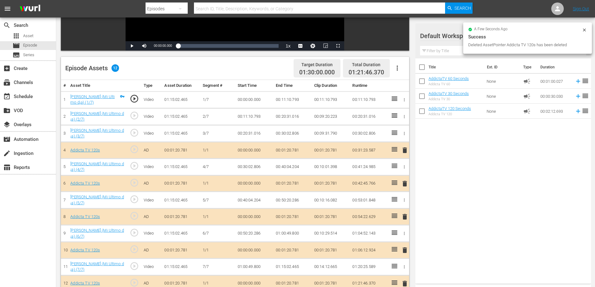
click at [405, 151] on span "delete" at bounding box center [404, 150] width 7 height 7
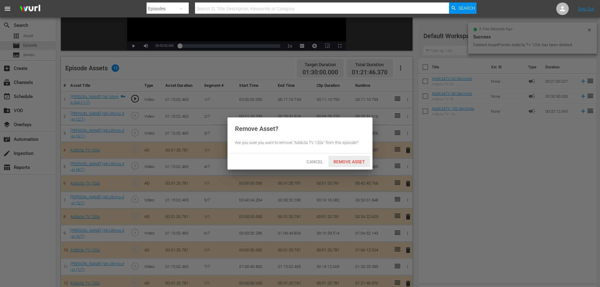
click at [342, 157] on div "Remove Asset" at bounding box center [349, 162] width 42 height 12
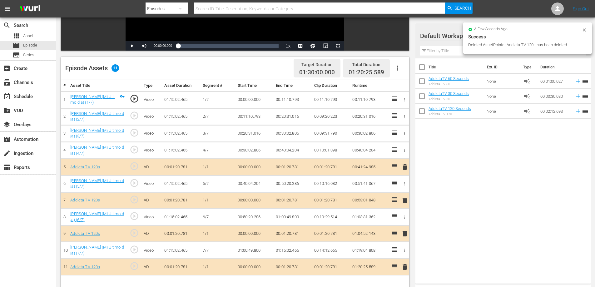
click at [397, 67] on icon "button" at bounding box center [397, 67] width 7 height 7
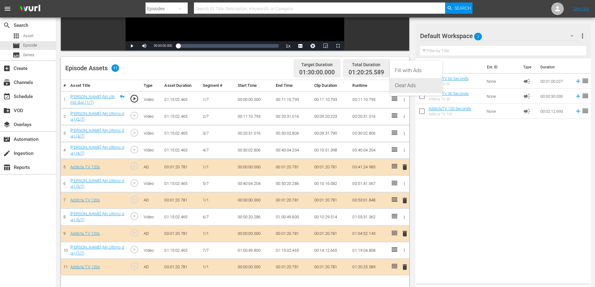
click at [399, 86] on div "Clear Ads" at bounding box center [416, 85] width 42 height 15
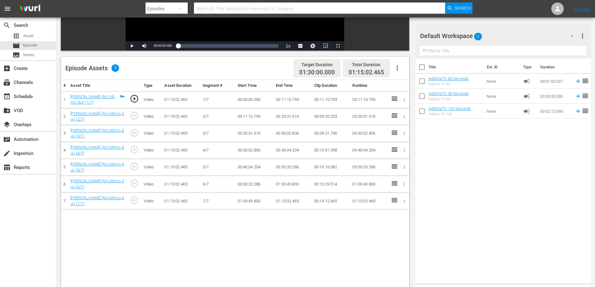
click at [462, 153] on div "Title Ext. ID Type Duration AddictaTV 60 Seconds Addicta TV 60 None campaign 00…" at bounding box center [503, 169] width 176 height 223
click at [477, 180] on div "Title Ext. ID Type Duration AddictaTV 60 Seconds Addicta TV 60 None campaign 00…" at bounding box center [503, 169] width 176 height 223
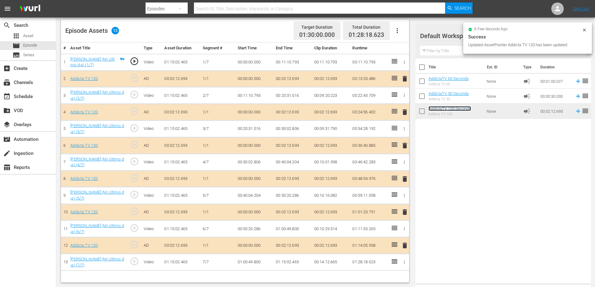
scroll to position [163, 0]
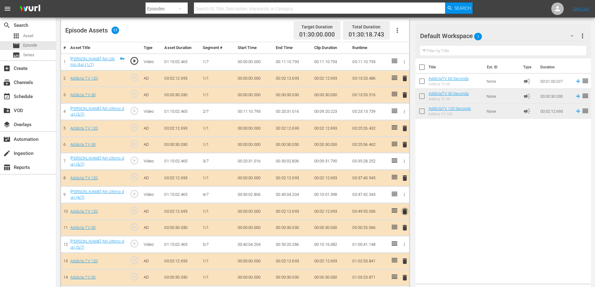
click at [405, 211] on span "delete" at bounding box center [404, 211] width 7 height 7
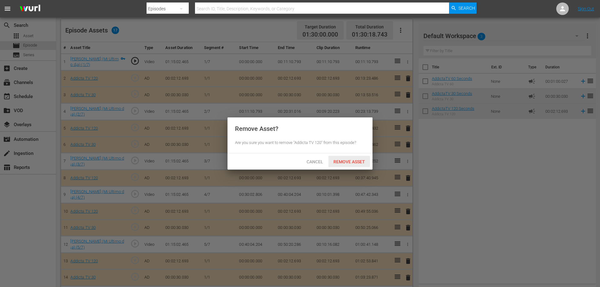
click at [358, 160] on span "Remove Asset" at bounding box center [349, 161] width 42 height 5
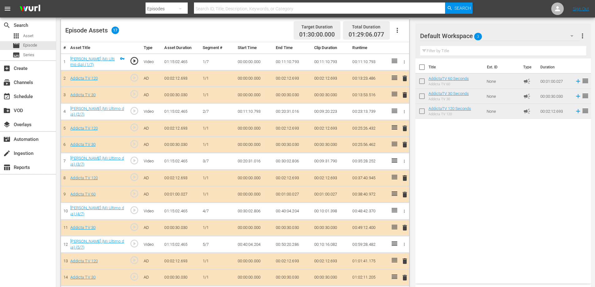
click at [405, 228] on span "delete" at bounding box center [404, 227] width 7 height 7
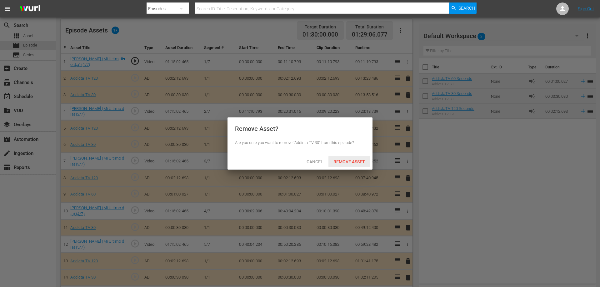
click at [350, 162] on span "Remove Asset" at bounding box center [349, 161] width 42 height 5
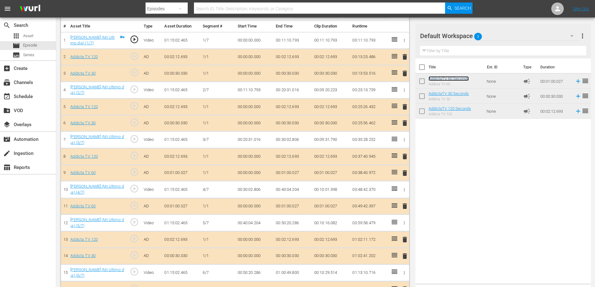
scroll to position [154, 0]
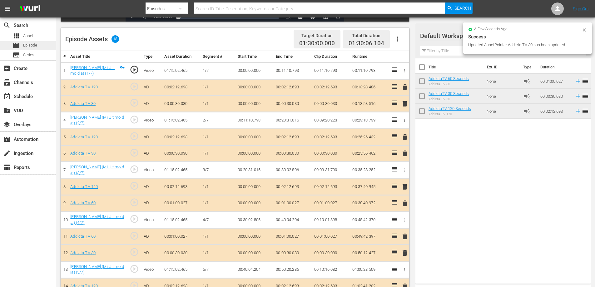
click at [32, 44] on span "Episode" at bounding box center [30, 45] width 14 height 6
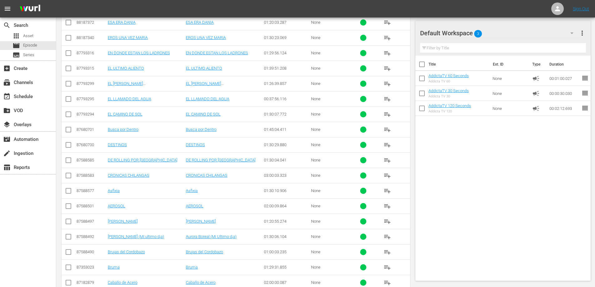
scroll to position [269, 0]
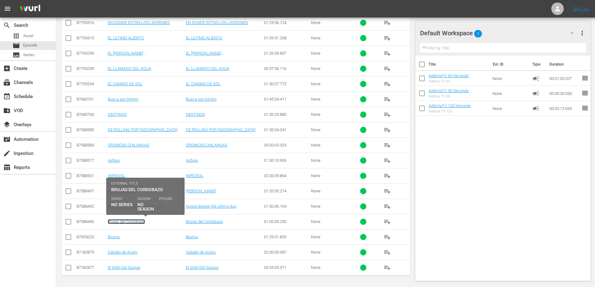
click at [122, 222] on link "Brujas del Cordobazo" at bounding box center [126, 221] width 37 height 5
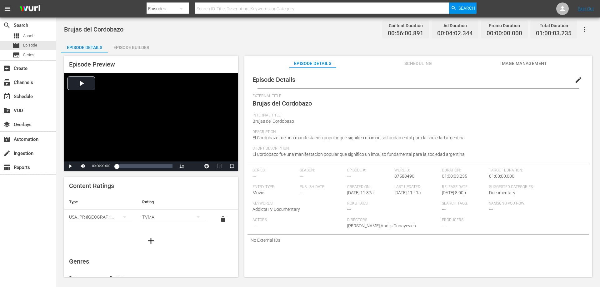
click at [130, 47] on div "Episode Builder" at bounding box center [131, 47] width 47 height 15
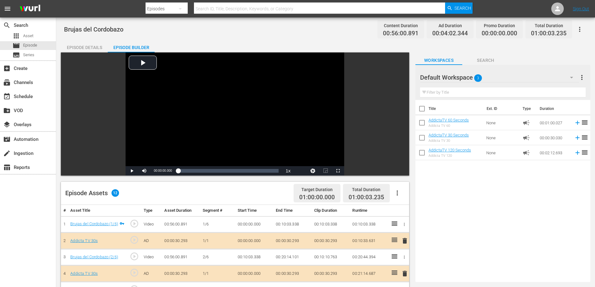
click at [398, 192] on icon "button" at bounding box center [397, 192] width 7 height 7
click at [408, 211] on div "Clear Ads" at bounding box center [416, 210] width 42 height 15
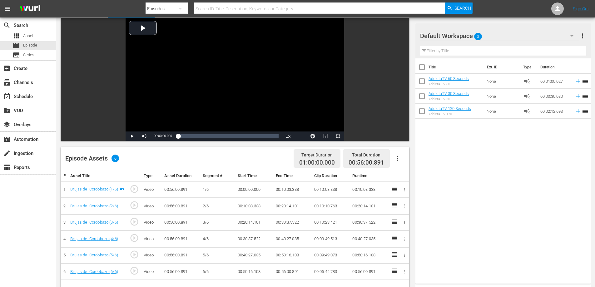
scroll to position [94, 0]
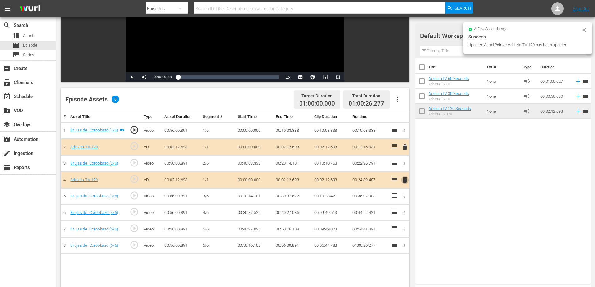
click at [405, 181] on span "delete" at bounding box center [404, 179] width 7 height 7
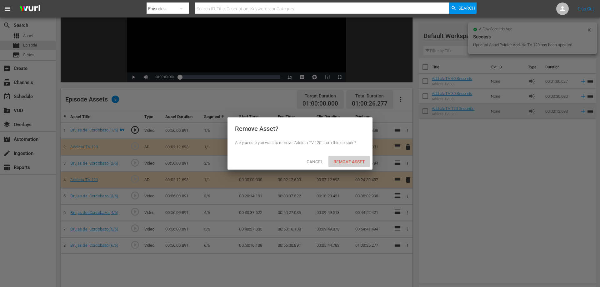
click at [358, 160] on span "Remove Asset" at bounding box center [349, 161] width 42 height 5
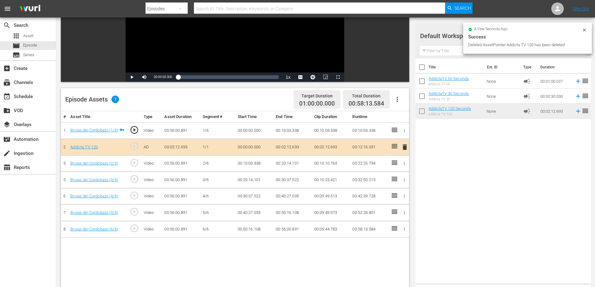
click at [404, 147] on span "delete" at bounding box center [404, 146] width 7 height 7
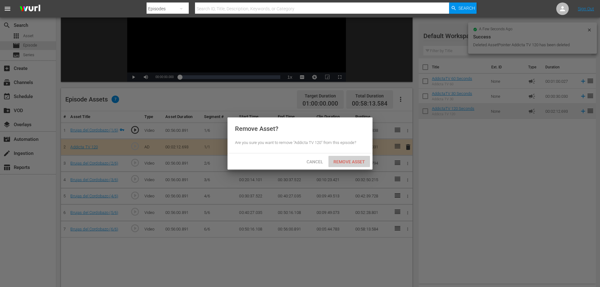
click at [348, 163] on span "Remove Asset" at bounding box center [349, 161] width 42 height 5
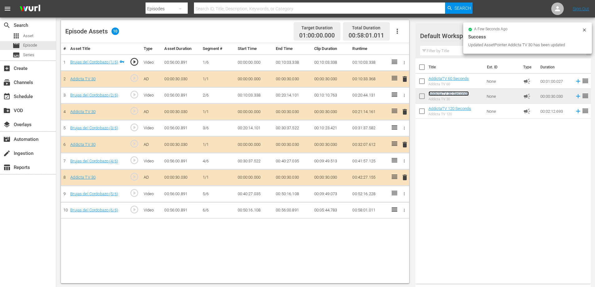
scroll to position [163, 0]
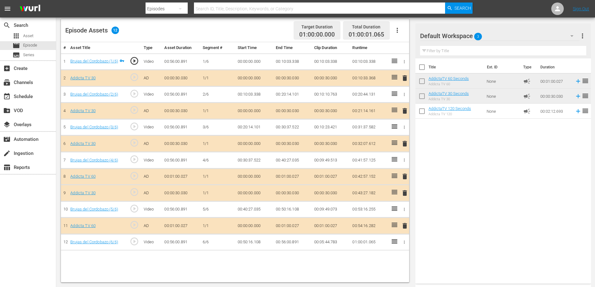
click at [406, 141] on span "delete" at bounding box center [404, 143] width 7 height 7
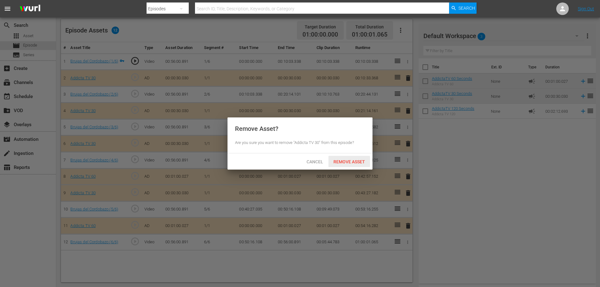
click at [360, 162] on span "Remove Asset" at bounding box center [349, 161] width 42 height 5
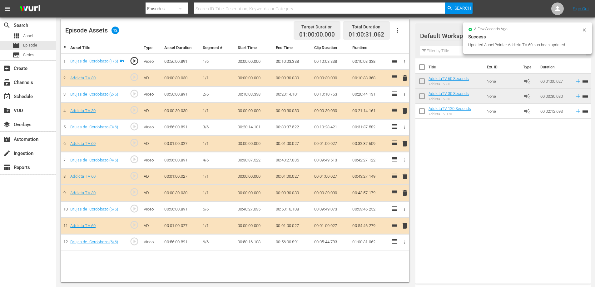
click at [405, 195] on span "delete" at bounding box center [404, 192] width 7 height 7
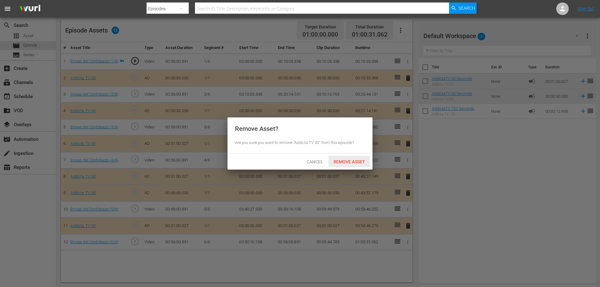
click at [352, 160] on span "Remove Asset" at bounding box center [349, 161] width 42 height 5
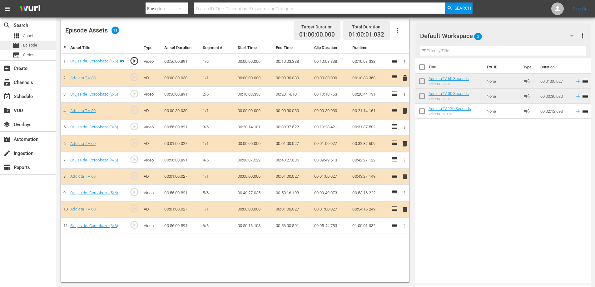
click at [28, 43] on span "Episode" at bounding box center [30, 45] width 14 height 6
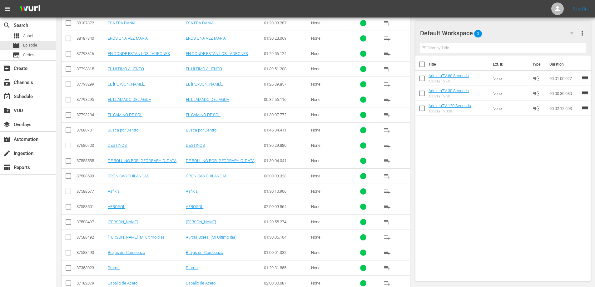
scroll to position [269, 0]
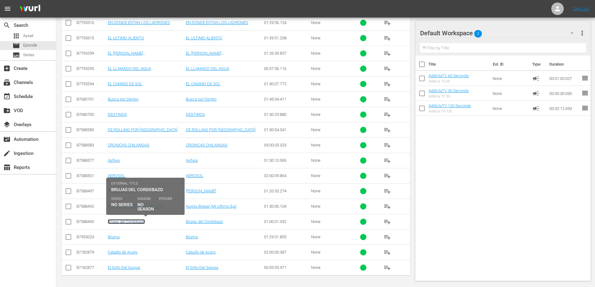
click at [130, 221] on link "Brujas del Cordobazo" at bounding box center [126, 221] width 37 height 5
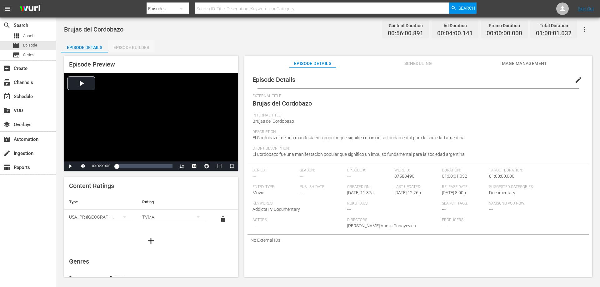
click at [130, 46] on div "Episode Builder" at bounding box center [131, 47] width 47 height 15
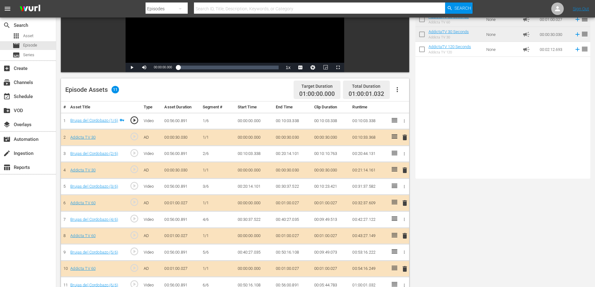
scroll to position [125, 0]
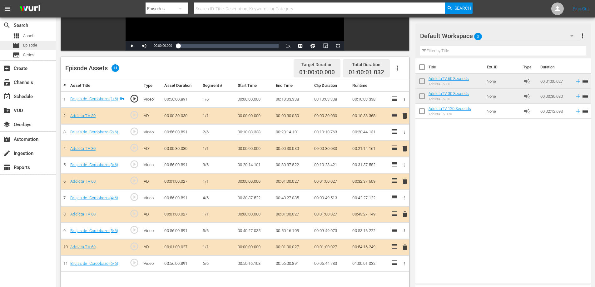
click at [36, 43] on span "Episode" at bounding box center [30, 45] width 14 height 6
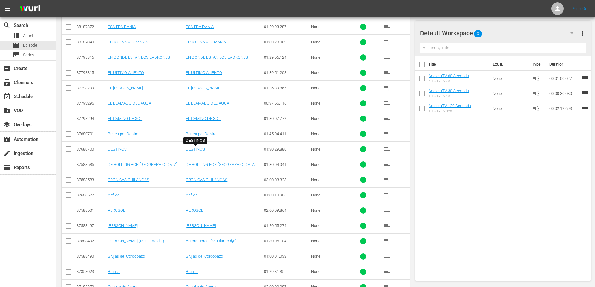
scroll to position [269, 0]
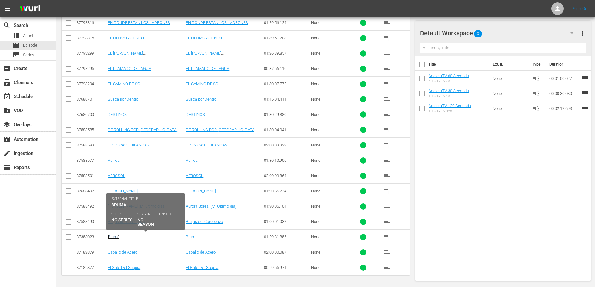
click at [115, 236] on link "Bruma" at bounding box center [114, 237] width 12 height 5
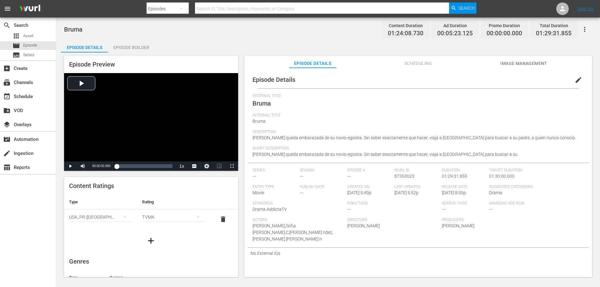
click at [132, 47] on div "Episode Builder" at bounding box center [131, 47] width 47 height 15
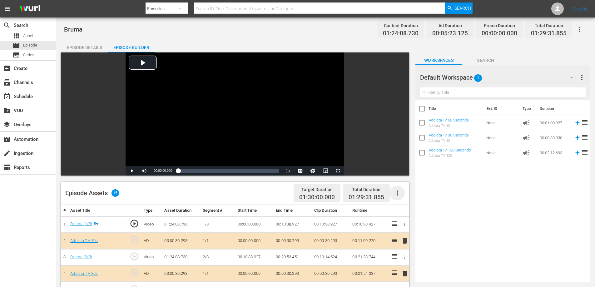
click at [396, 193] on icon "button" at bounding box center [397, 192] width 7 height 7
click at [406, 211] on div "Clear Ads" at bounding box center [416, 210] width 42 height 15
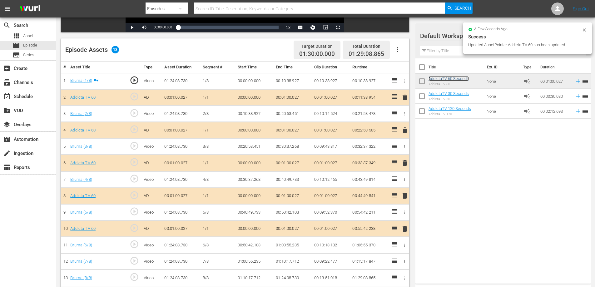
scroll to position [163, 0]
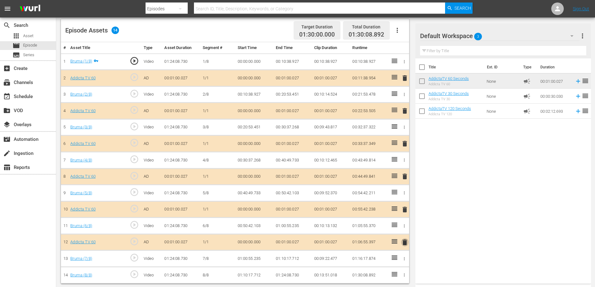
click at [403, 243] on span "delete" at bounding box center [404, 242] width 7 height 7
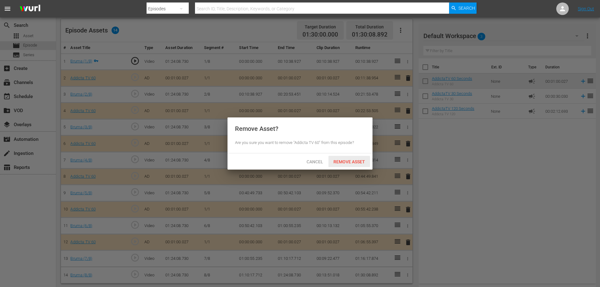
click at [355, 162] on span "Remove Asset" at bounding box center [349, 161] width 42 height 5
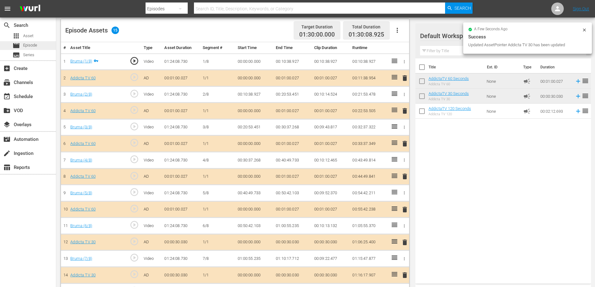
click at [27, 45] on span "Episode" at bounding box center [30, 45] width 14 height 6
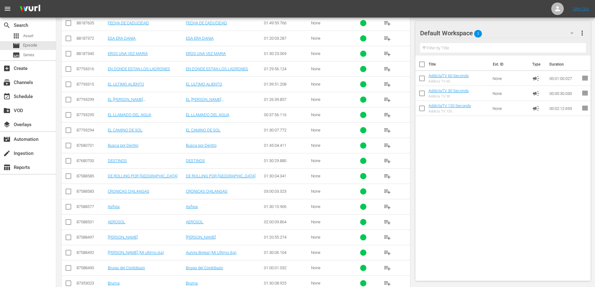
scroll to position [269, 0]
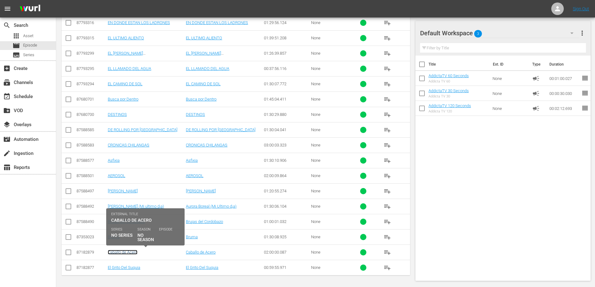
click at [131, 253] on link "Caballo de Acero" at bounding box center [123, 252] width 30 height 5
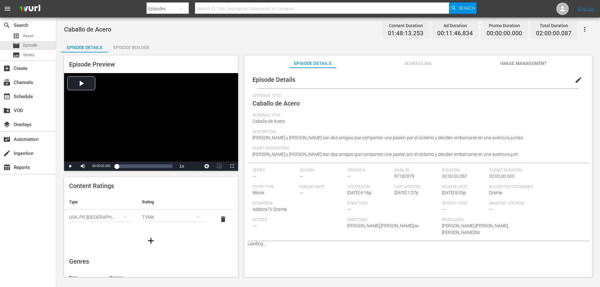
click at [133, 46] on div "Episode Builder" at bounding box center [131, 47] width 47 height 15
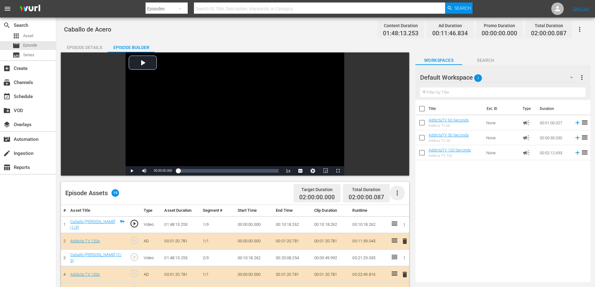
click at [398, 193] on icon "button" at bounding box center [397, 192] width 7 height 7
click at [405, 212] on div "Clear Ads" at bounding box center [416, 210] width 42 height 15
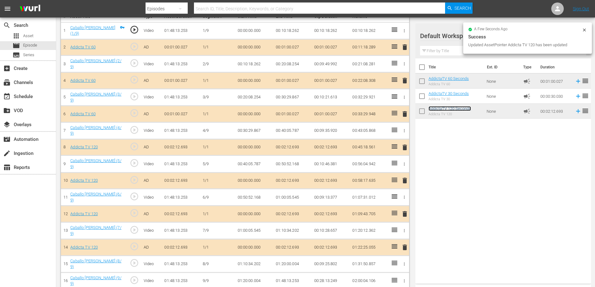
scroll to position [197, 0]
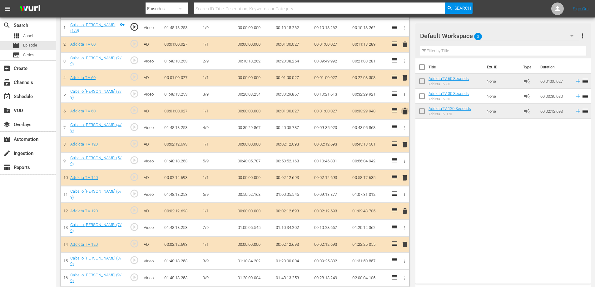
click at [407, 108] on span "delete" at bounding box center [404, 110] width 7 height 7
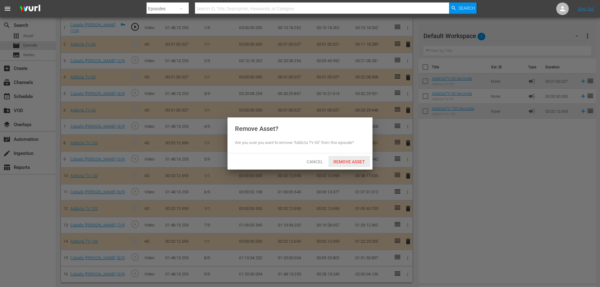
click at [358, 160] on span "Remove Asset" at bounding box center [349, 161] width 42 height 5
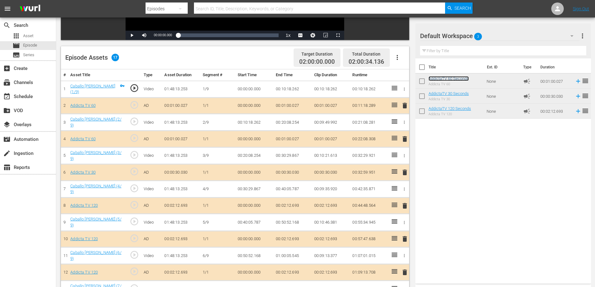
scroll to position [167, 0]
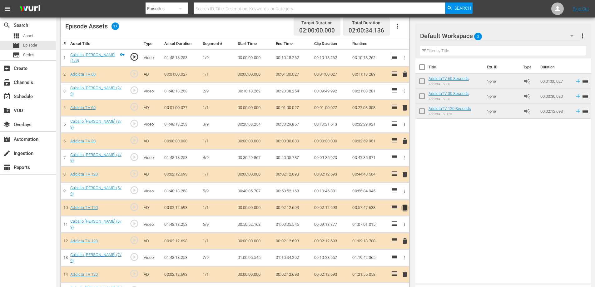
click at [405, 206] on span "delete" at bounding box center [404, 207] width 7 height 7
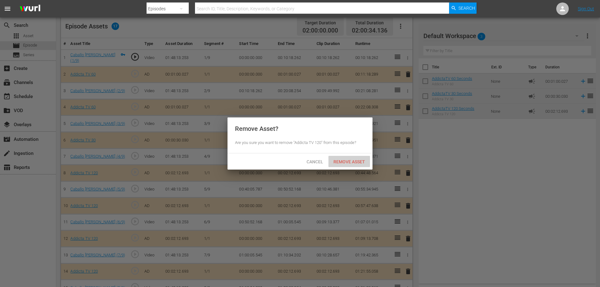
click at [346, 163] on span "Remove Asset" at bounding box center [349, 161] width 42 height 5
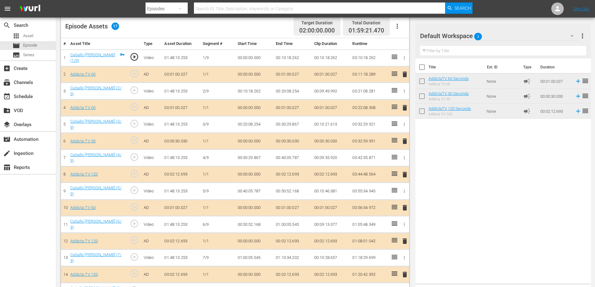
click at [403, 207] on span "delete" at bounding box center [404, 207] width 7 height 7
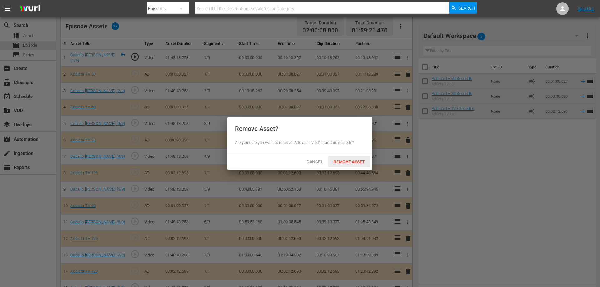
click at [353, 160] on span "Remove Asset" at bounding box center [349, 161] width 42 height 5
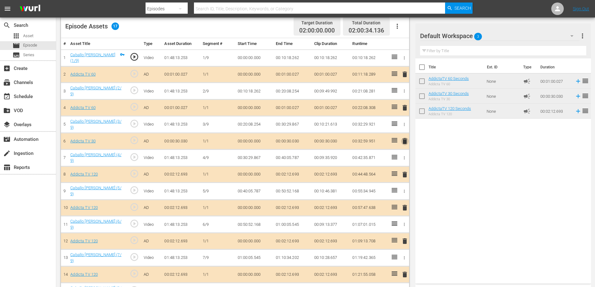
click at [404, 139] on span "delete" at bounding box center [404, 140] width 7 height 7
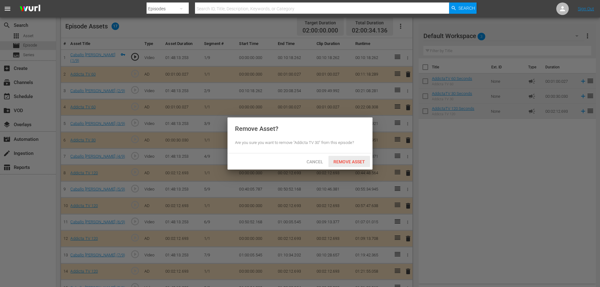
click at [336, 164] on span "Remove Asset" at bounding box center [349, 161] width 42 height 5
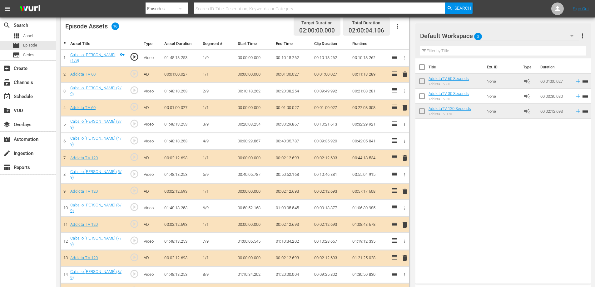
click at [406, 106] on span "delete" at bounding box center [404, 107] width 7 height 7
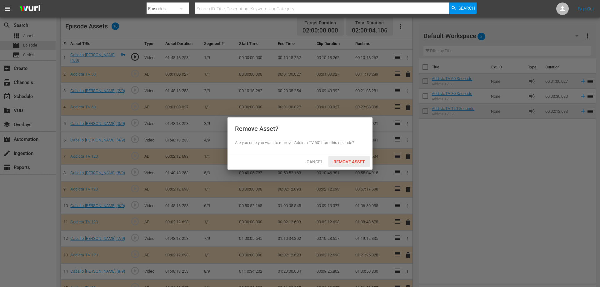
click at [358, 161] on span "Remove Asset" at bounding box center [349, 161] width 42 height 5
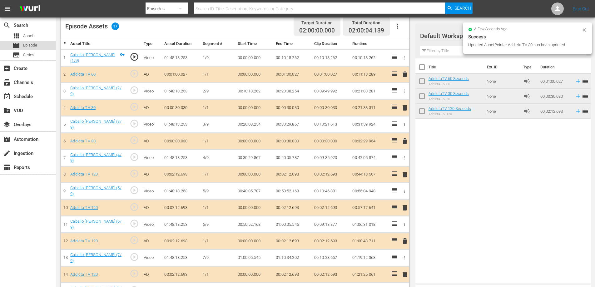
click at [37, 47] on span "Episode" at bounding box center [30, 45] width 14 height 6
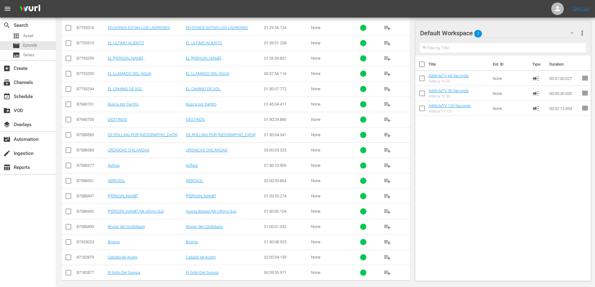
scroll to position [269, 0]
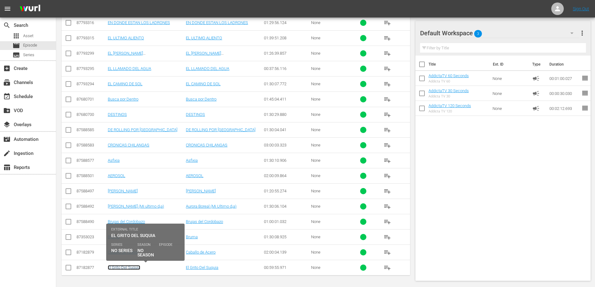
click at [123, 268] on link "El Grito Del Suquia" at bounding box center [124, 267] width 32 height 5
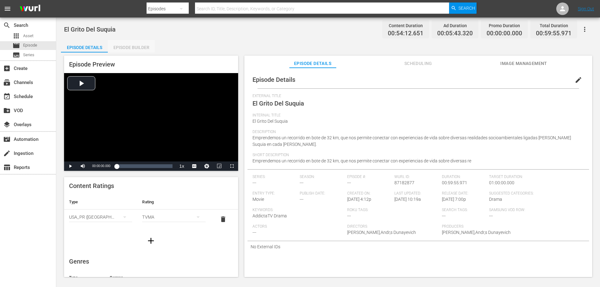
click at [123, 46] on div "Episode Builder" at bounding box center [131, 47] width 47 height 15
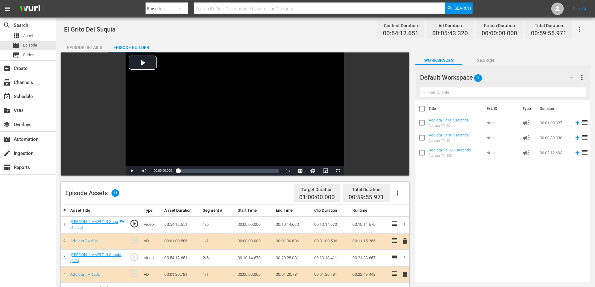
click at [397, 188] on button "button" at bounding box center [397, 193] width 15 height 15
click at [401, 211] on div "Clear Ads" at bounding box center [416, 210] width 42 height 15
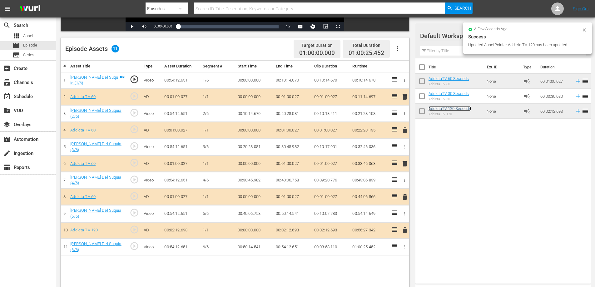
scroll to position [163, 0]
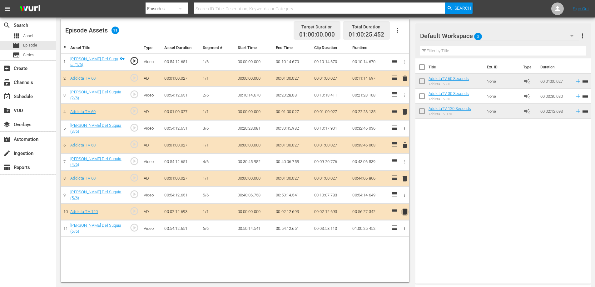
click at [405, 208] on span "delete" at bounding box center [404, 211] width 7 height 7
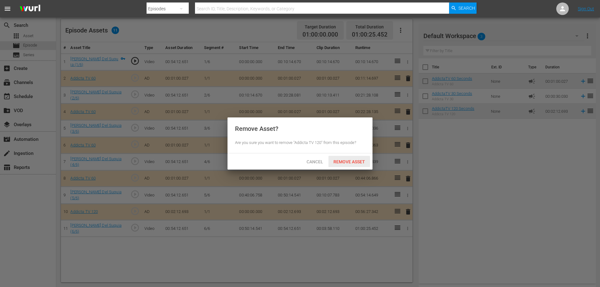
click at [361, 162] on span "Remove Asset" at bounding box center [349, 161] width 42 height 5
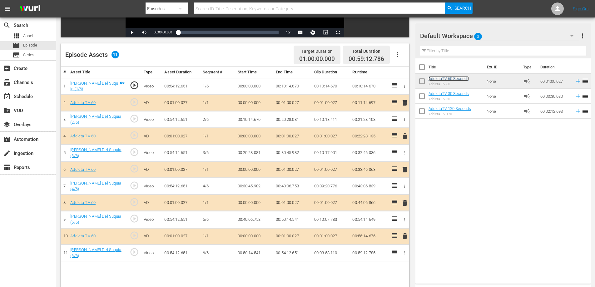
scroll to position [132, 0]
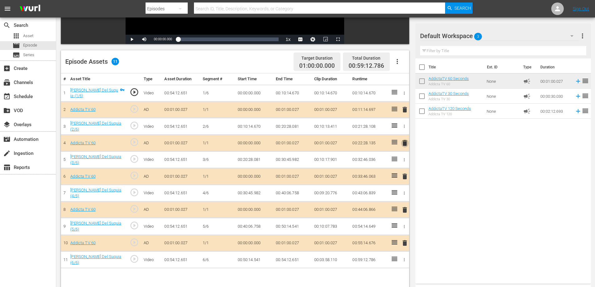
click at [403, 142] on span "delete" at bounding box center [404, 142] width 7 height 7
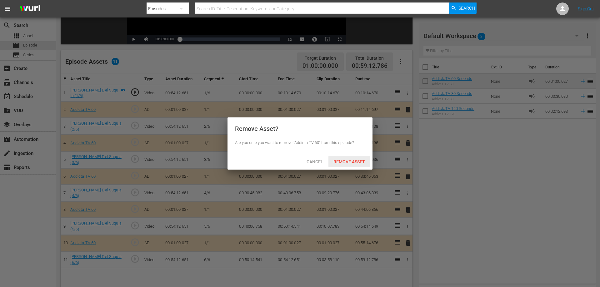
click at [347, 163] on span "Remove Asset" at bounding box center [349, 161] width 42 height 5
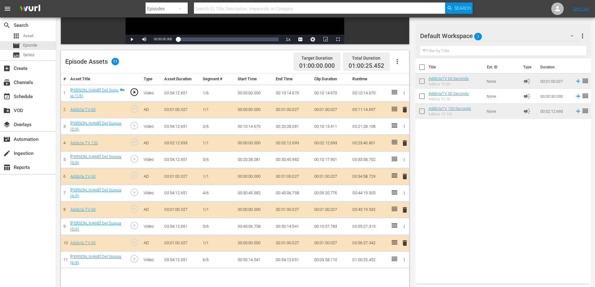
click at [405, 141] on span "delete" at bounding box center [404, 142] width 7 height 7
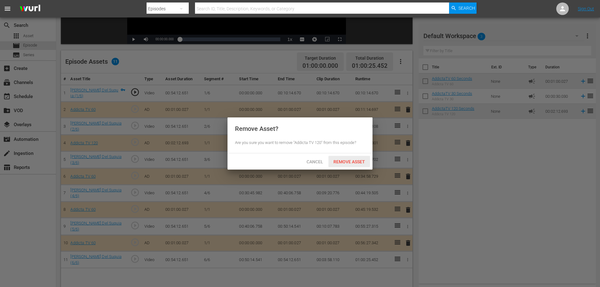
drag, startPoint x: 354, startPoint y: 160, endPoint x: 397, endPoint y: 144, distance: 46.4
click at [353, 161] on span "Remove Asset" at bounding box center [349, 161] width 42 height 5
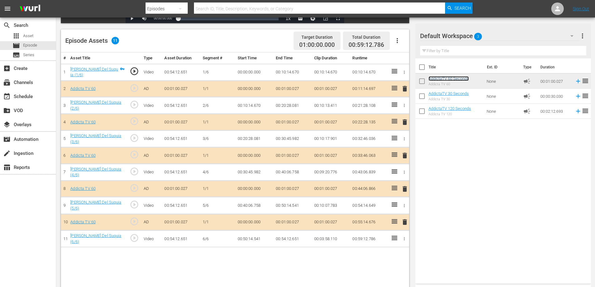
scroll to position [163, 0]
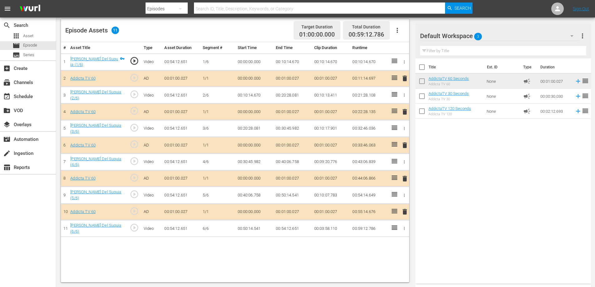
click at [404, 210] on span "delete" at bounding box center [404, 211] width 7 height 7
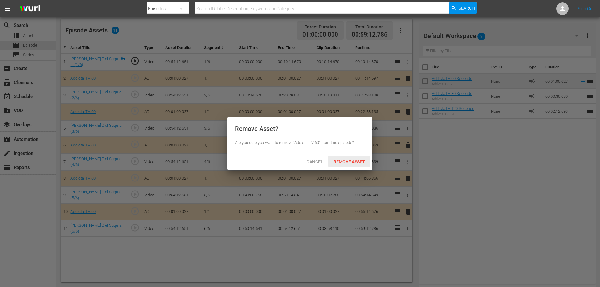
click at [353, 162] on span "Remove Asset" at bounding box center [349, 161] width 42 height 5
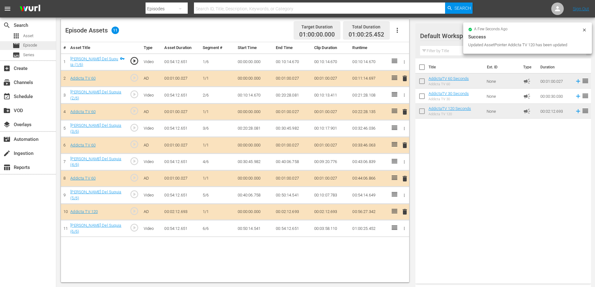
click at [30, 44] on span "Episode" at bounding box center [30, 45] width 14 height 6
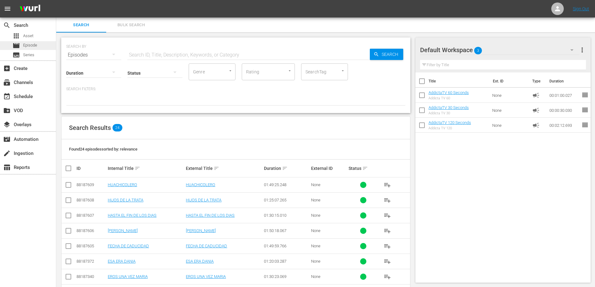
click at [33, 45] on span "Episode" at bounding box center [30, 45] width 14 height 6
click at [27, 37] on span "Asset" at bounding box center [28, 36] width 10 height 6
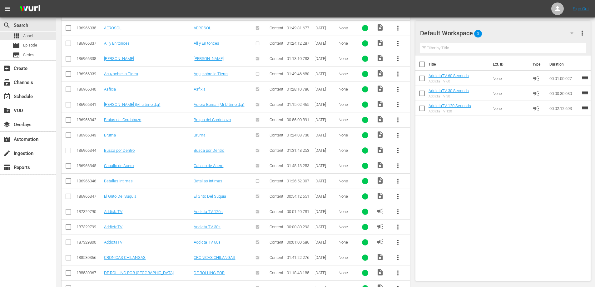
scroll to position [375, 0]
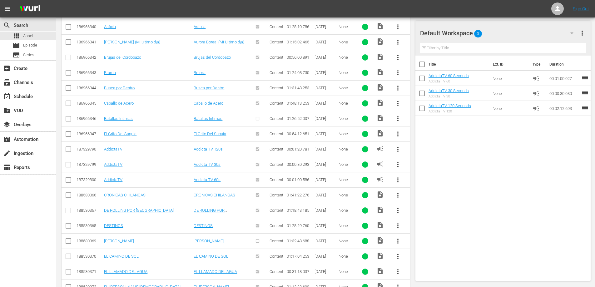
click at [397, 196] on span "more_vert" at bounding box center [397, 195] width 7 height 7
click at [423, 244] on div "Episode" at bounding box center [431, 242] width 42 height 15
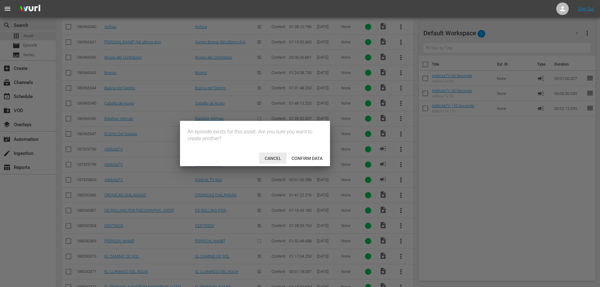
click at [266, 156] on span "Cancel" at bounding box center [273, 158] width 27 height 5
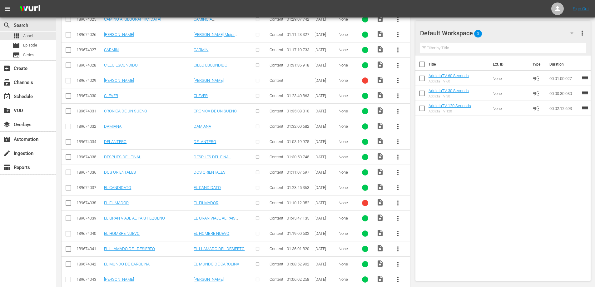
scroll to position [1324, 0]
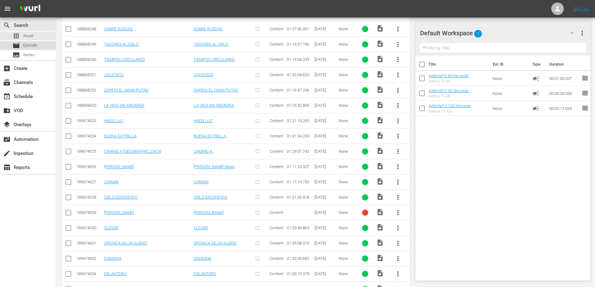
click at [30, 44] on span "Episode" at bounding box center [30, 45] width 14 height 6
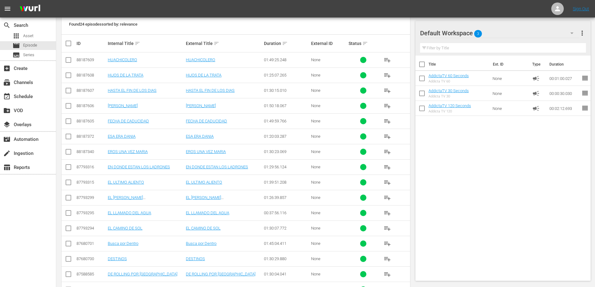
scroll to position [269, 0]
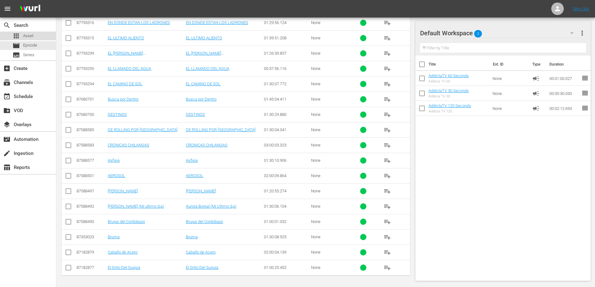
click at [28, 35] on span "Asset" at bounding box center [28, 36] width 10 height 6
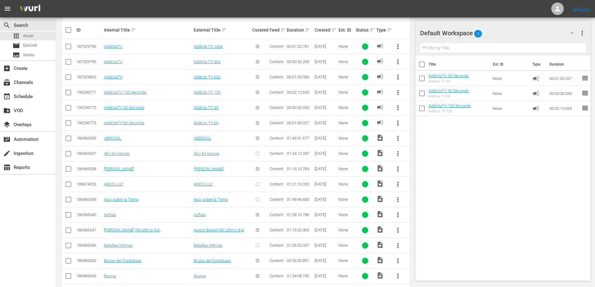
scroll to position [241, 0]
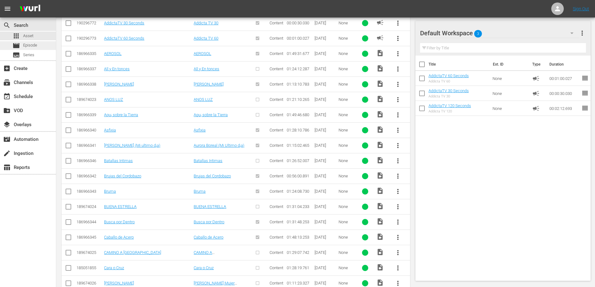
click at [30, 44] on span "Episode" at bounding box center [30, 45] width 14 height 6
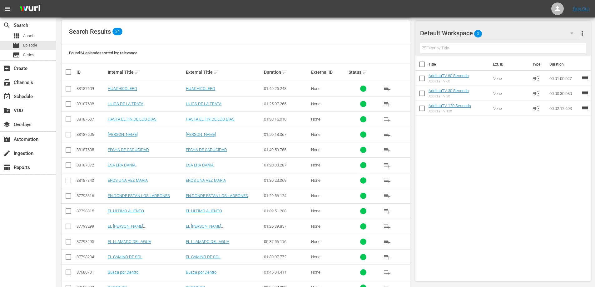
scroll to position [36, 0]
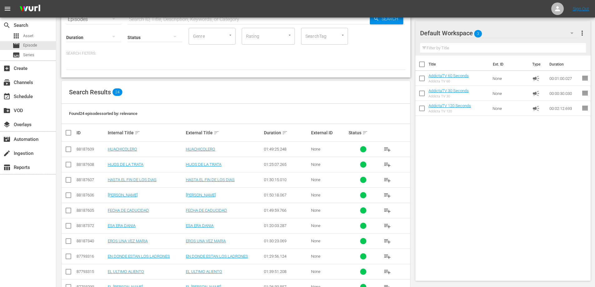
click at [132, 132] on div "Internal Title sort" at bounding box center [146, 132] width 76 height 7
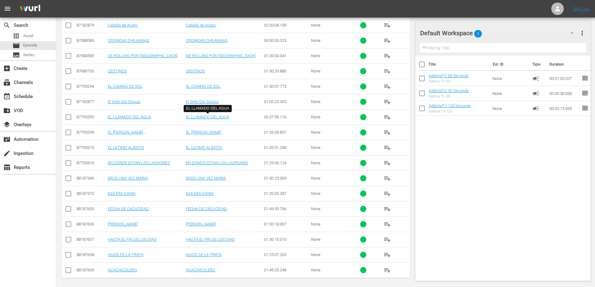
scroll to position [269, 0]
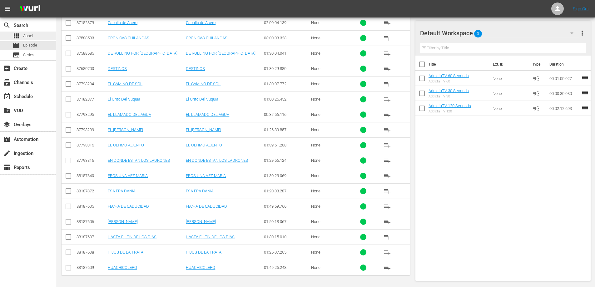
click at [34, 36] on div "apps Asset" at bounding box center [28, 36] width 56 height 9
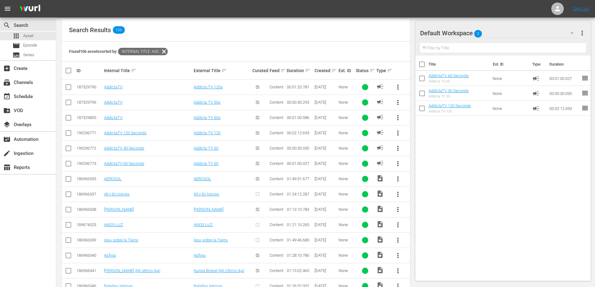
scroll to position [85, 0]
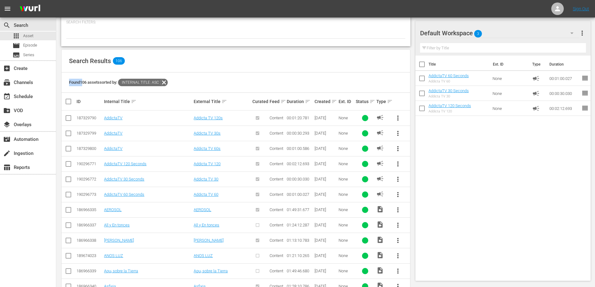
drag, startPoint x: 70, startPoint y: 83, endPoint x: 83, endPoint y: 92, distance: 16.6
click at [83, 92] on div "Found 106 assets sorted by: Internal Title: asc" at bounding box center [236, 82] width 349 height 20
click at [96, 89] on div "Found 106 assets sorted by: Internal Title: asc" at bounding box center [236, 82] width 349 height 20
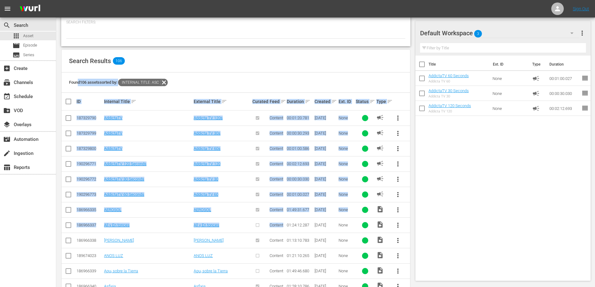
drag, startPoint x: 78, startPoint y: 92, endPoint x: 291, endPoint y: 240, distance: 258.8
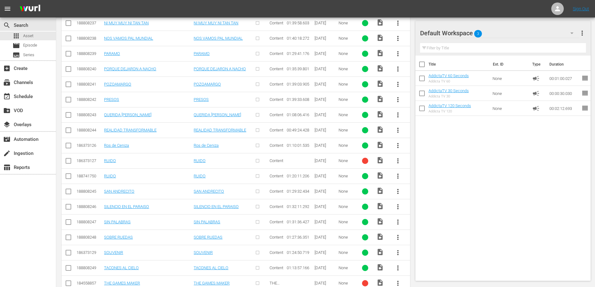
scroll to position [1542, 0]
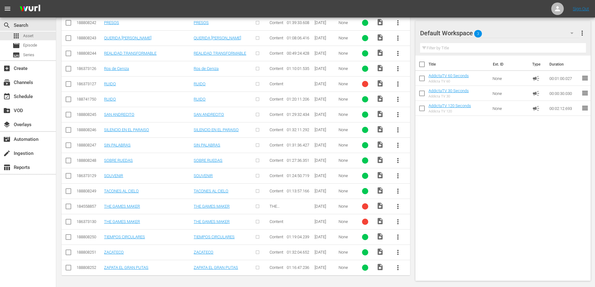
click at [332, 275] on td "08/04/25" at bounding box center [326, 267] width 24 height 15
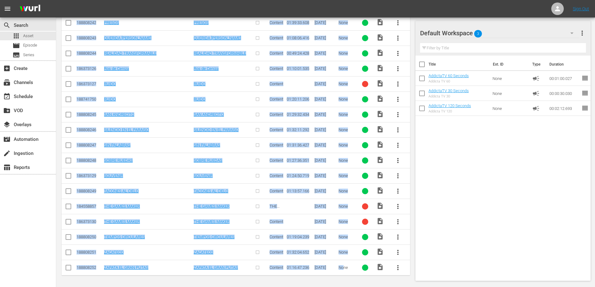
click at [345, 274] on td "None" at bounding box center [346, 267] width 17 height 15
click at [350, 275] on td "None" at bounding box center [346, 267] width 17 height 15
copy div "d 106 assets sorted by: Internal Title: asc ID Internal Title sort External Tit…"
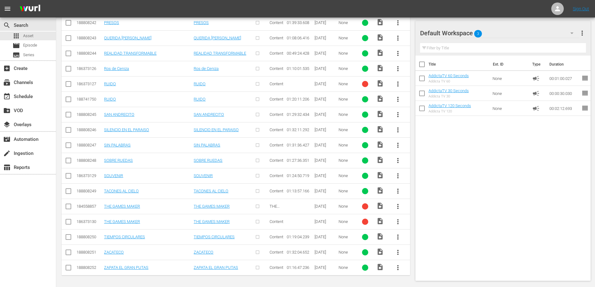
click at [21, 213] on div "search Search apps Asset movie Episode subtitles Series add_box Create subscrip…" at bounding box center [28, 160] width 56 height 287
click at [31, 46] on span "Episode" at bounding box center [30, 45] width 14 height 6
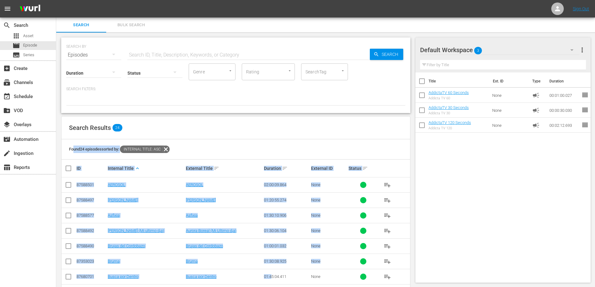
drag, startPoint x: 77, startPoint y: 155, endPoint x: 274, endPoint y: 277, distance: 231.3
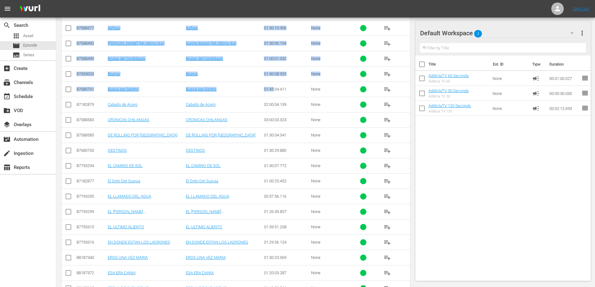
scroll to position [269, 0]
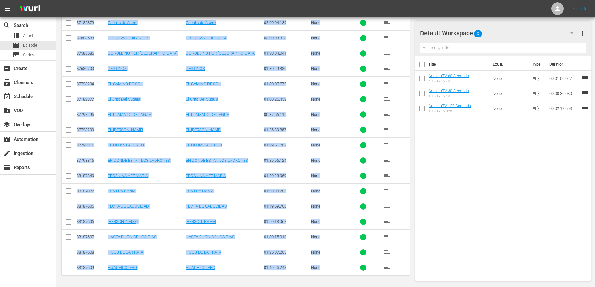
click at [333, 274] on td "None" at bounding box center [328, 267] width 37 height 15
copy div "und 24 episodes sorted by: Internal Title: asc ID Internal Title keyboard_arrow…"
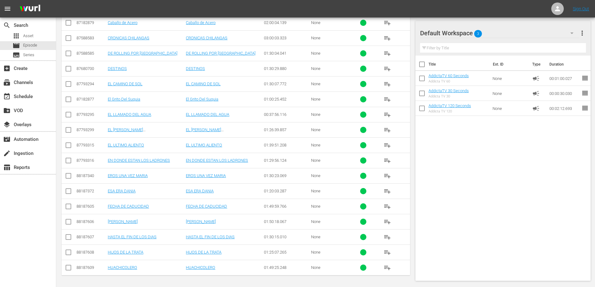
click at [31, 198] on div "search Search apps Asset movie Episode subtitles Series add_box Create subscrip…" at bounding box center [28, 160] width 56 height 287
click at [28, 224] on div "search Search apps Asset movie Episode subtitles Series add_box Create subscrip…" at bounding box center [28, 160] width 56 height 287
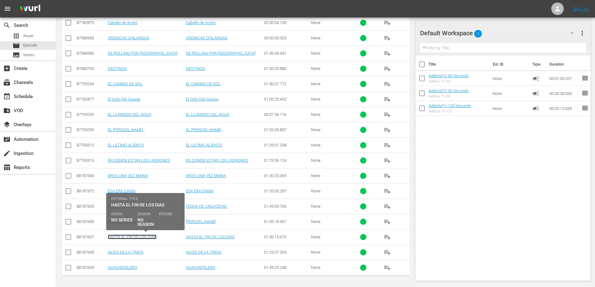
click at [141, 238] on link "HASTA EL FIN DE LOS DIAS" at bounding box center [132, 237] width 49 height 5
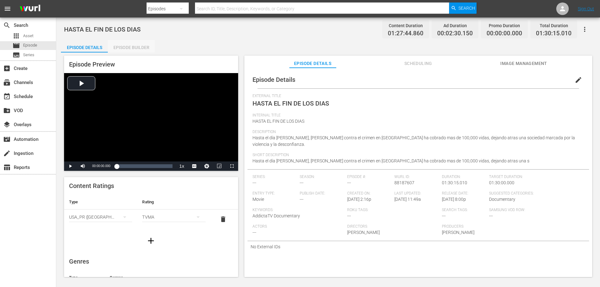
click at [143, 46] on div "Episode Builder" at bounding box center [131, 47] width 47 height 15
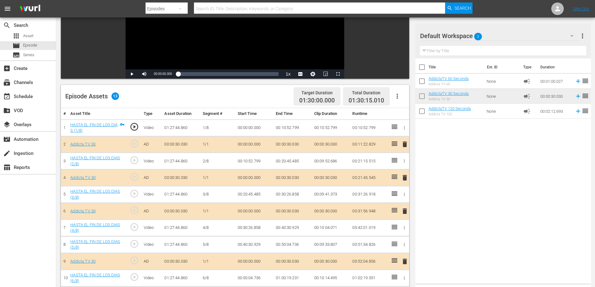
scroll to position [69, 0]
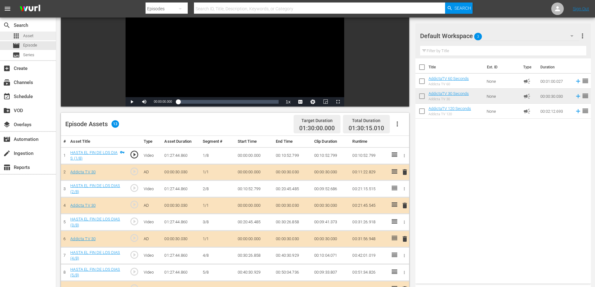
click at [29, 35] on span "Asset" at bounding box center [28, 36] width 10 height 6
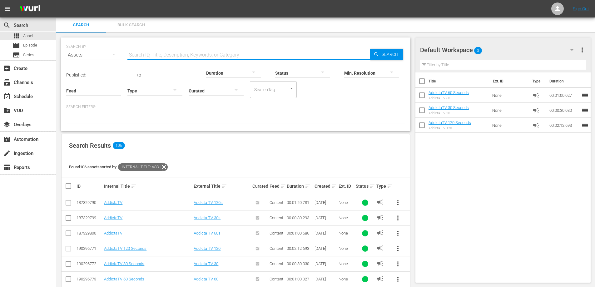
click at [167, 54] on input "text" at bounding box center [248, 54] width 242 height 15
paste input "HASTA EL FIN DE LOS DIAS"
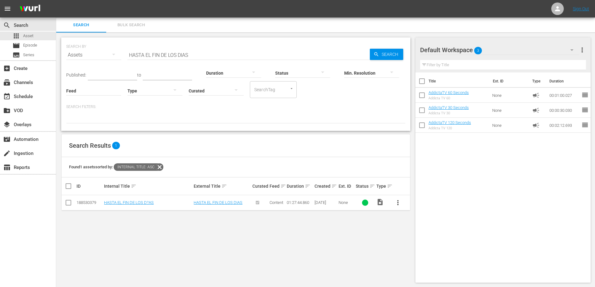
click at [155, 53] on input "HASTA EL FIN DE LOS DIAS" at bounding box center [248, 54] width 242 height 15
paste input "All y En tonces"
drag, startPoint x: 169, startPoint y: 54, endPoint x: 117, endPoint y: 55, distance: 51.9
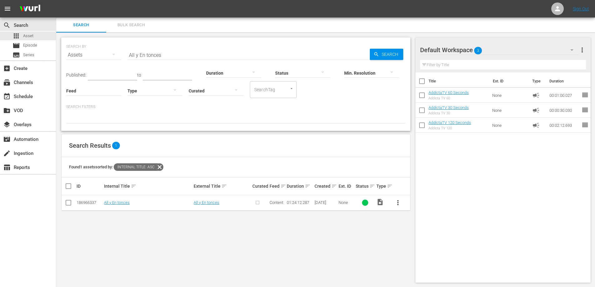
click at [117, 55] on div "SEARCH BY Search By Assets Search ID, Title, Description, Keywords, or Category…" at bounding box center [235, 51] width 339 height 22
paste input "NOS LUZ"
type input "ANOS LUZ"
click at [397, 201] on span "more_vert" at bounding box center [397, 202] width 7 height 7
click at [423, 253] on div "Episode" at bounding box center [431, 250] width 42 height 15
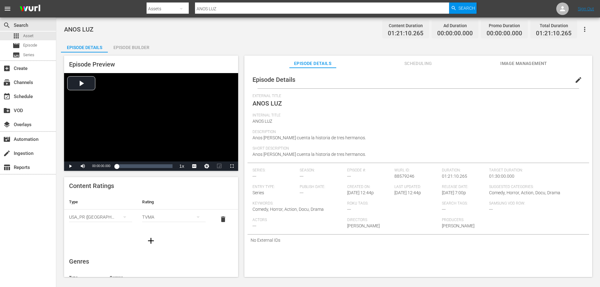
click at [135, 44] on div "Episode Builder" at bounding box center [131, 47] width 47 height 15
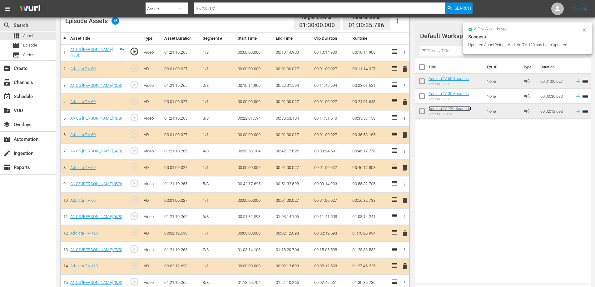
scroll to position [180, 0]
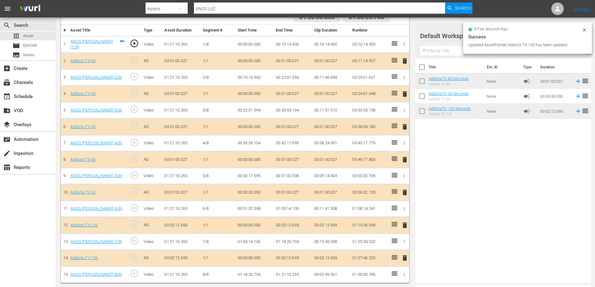
click at [405, 258] on span "delete" at bounding box center [404, 257] width 7 height 7
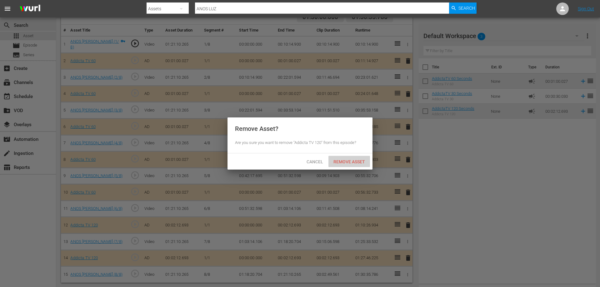
click at [351, 163] on span "Remove Asset" at bounding box center [349, 161] width 42 height 5
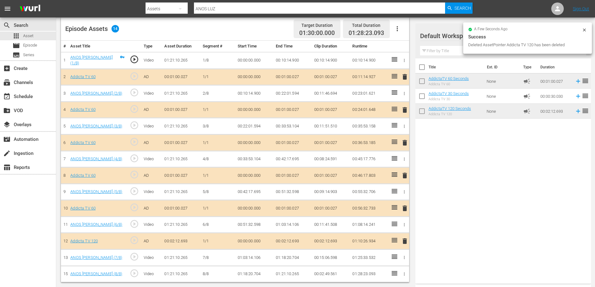
scroll to position [164, 0]
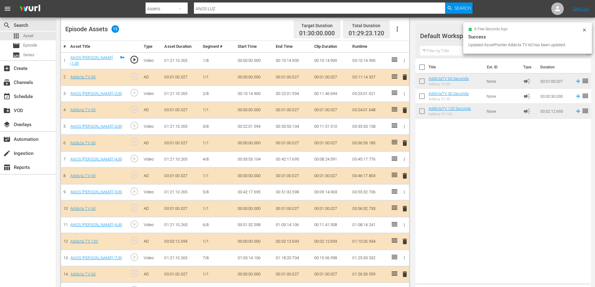
click at [407, 242] on span "delete" at bounding box center [404, 241] width 7 height 7
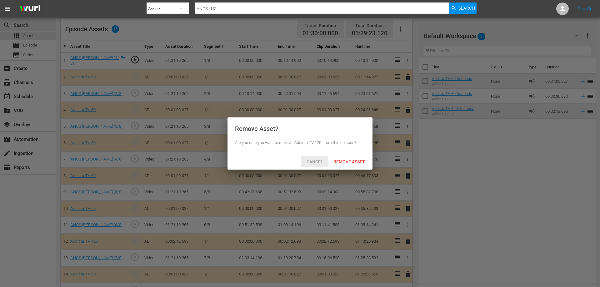
click at [313, 162] on span "Cancel" at bounding box center [314, 161] width 27 height 5
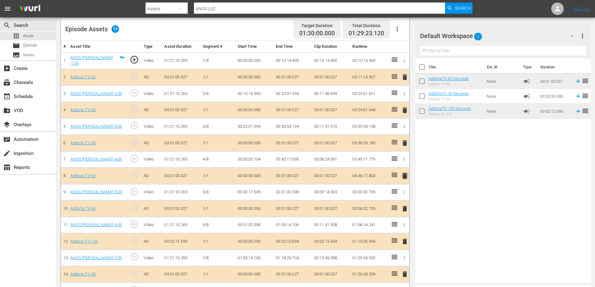
drag, startPoint x: 406, startPoint y: 174, endPoint x: 397, endPoint y: 170, distance: 10.8
click at [406, 175] on span "delete" at bounding box center [404, 175] width 7 height 7
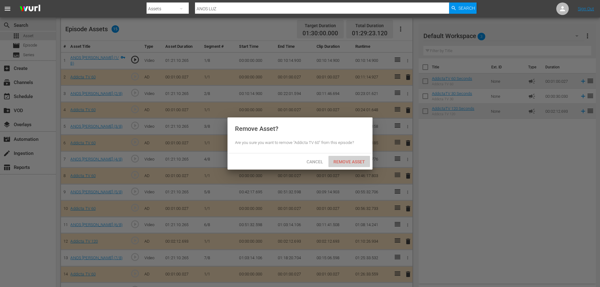
click at [346, 157] on div "Remove Asset" at bounding box center [349, 162] width 42 height 12
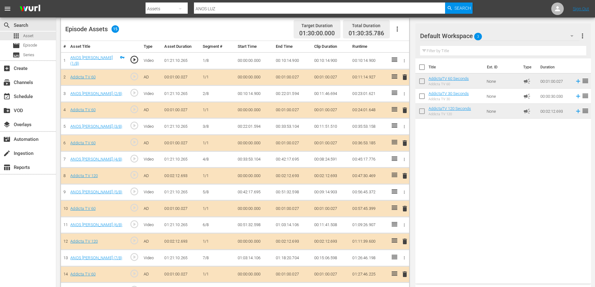
click at [405, 76] on span "delete" at bounding box center [404, 76] width 7 height 7
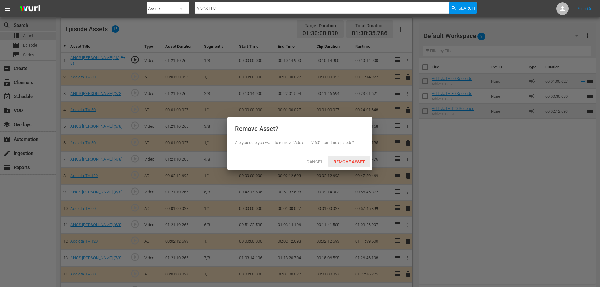
click at [346, 162] on span "Remove Asset" at bounding box center [349, 161] width 42 height 5
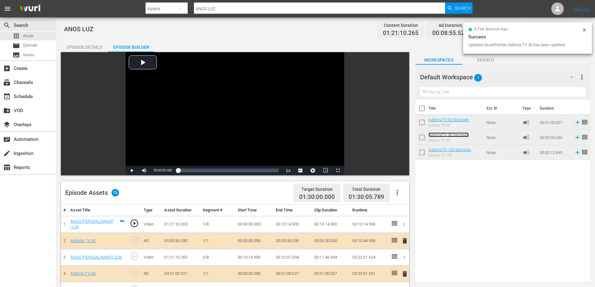
scroll to position [0, 0]
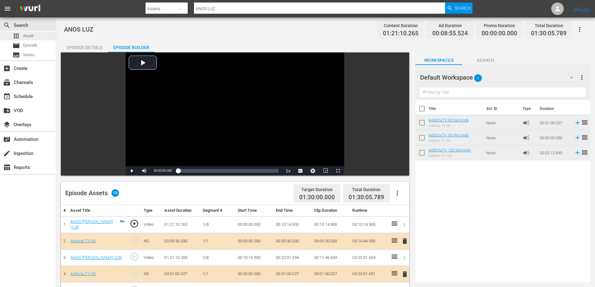
click at [28, 36] on span "Asset" at bounding box center [28, 36] width 10 height 6
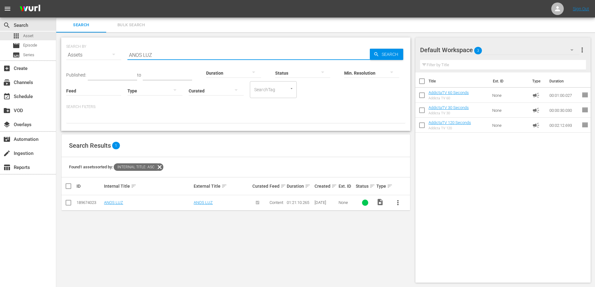
click at [140, 56] on input "ANOS LUZ" at bounding box center [248, 54] width 242 height 15
click at [141, 56] on input "ANOS LUZ" at bounding box center [248, 54] width 242 height 15
paste input "qu¡ sobre la Tierra"
type input "Aqu¡ sobre la Tierra"
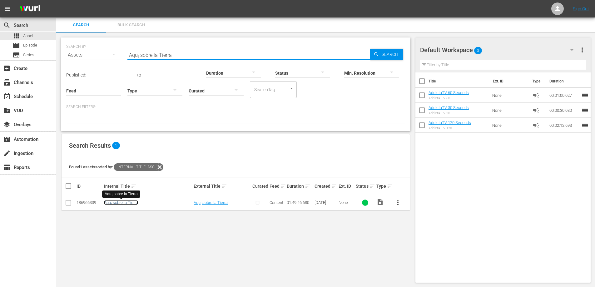
click at [128, 201] on link "Aqu¡ sobre la Tierra" at bounding box center [121, 202] width 34 height 5
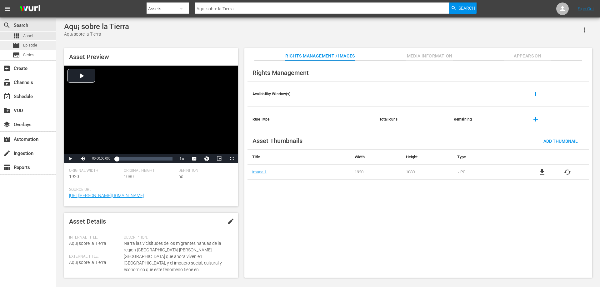
click at [32, 46] on span "Episode" at bounding box center [30, 45] width 14 height 6
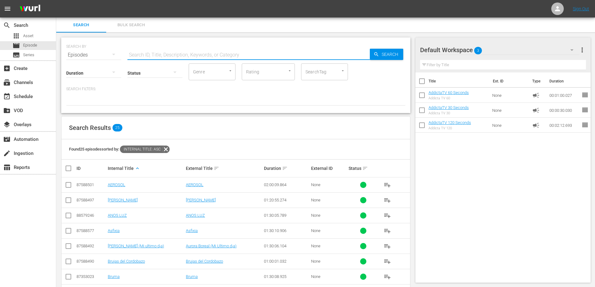
click at [167, 54] on input "text" at bounding box center [248, 54] width 242 height 15
paste input "Batallas Intimas"
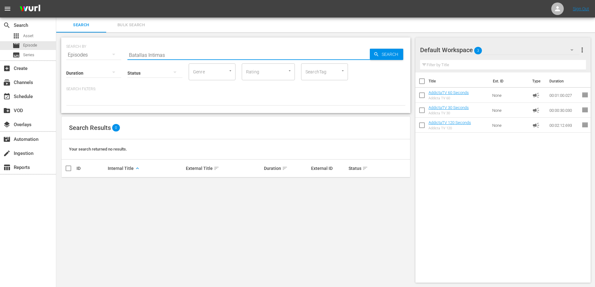
type input "Batallas Intimas"
